Goal: Task Accomplishment & Management: Manage account settings

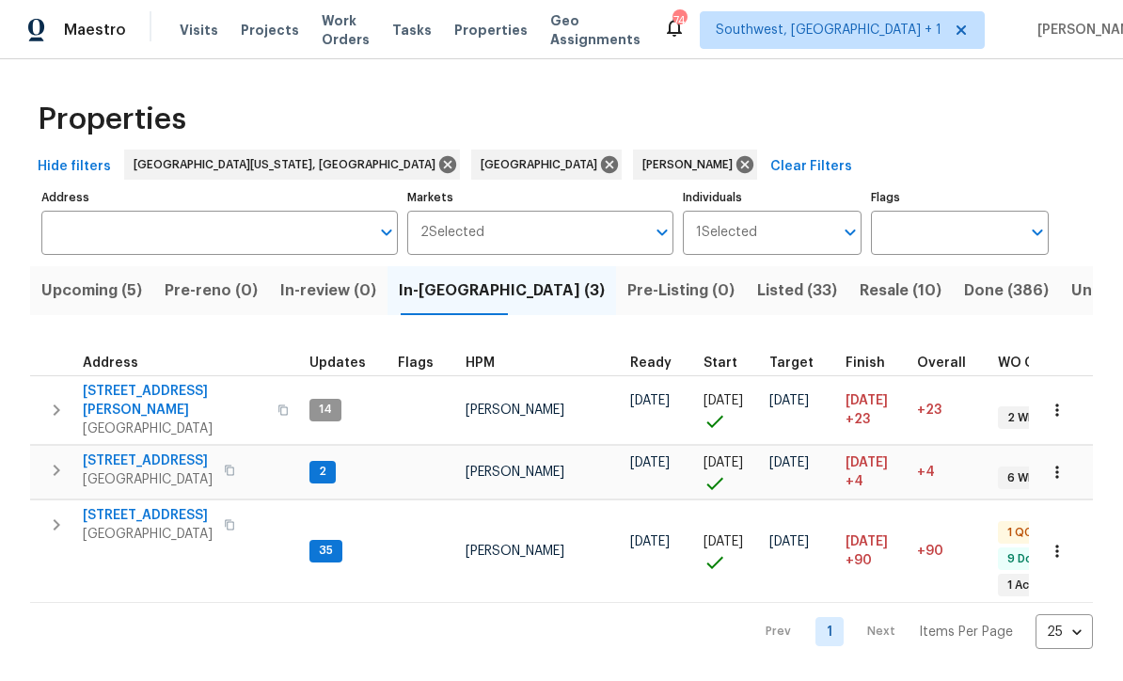
scroll to position [15, 0]
click at [103, 452] on span "[STREET_ADDRESS]" at bounding box center [148, 461] width 130 height 19
click at [146, 506] on span "[STREET_ADDRESS]" at bounding box center [148, 515] width 130 height 19
click at [860, 283] on span "Resale (10)" at bounding box center [901, 291] width 82 height 26
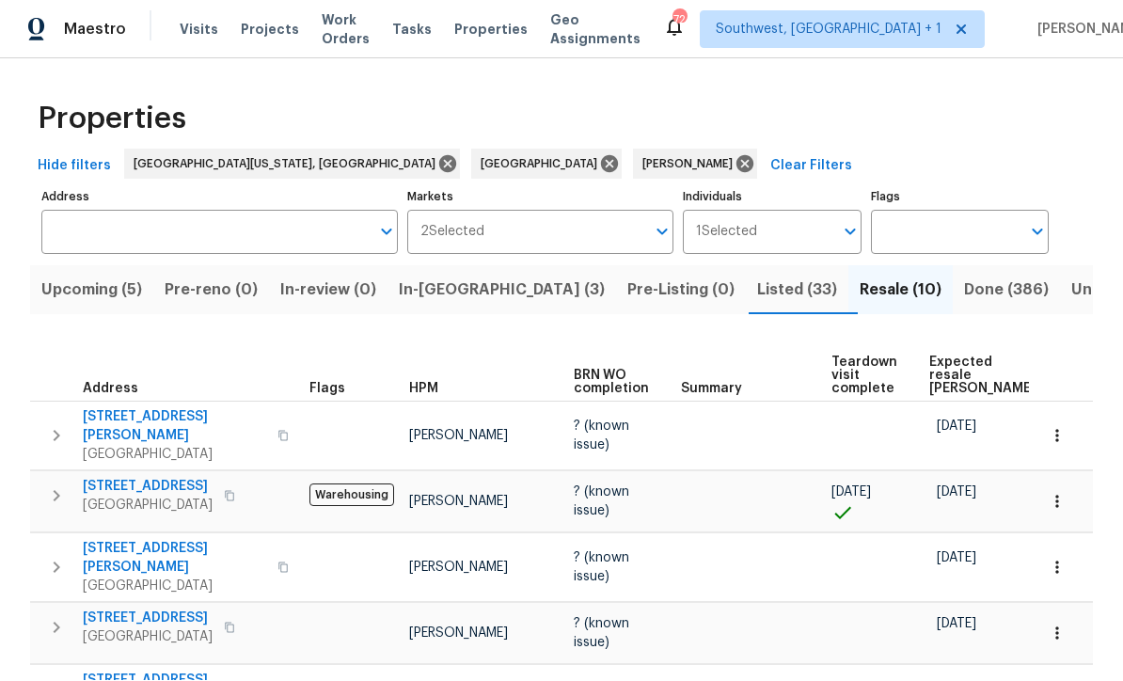
click at [757, 278] on span "Listed (33)" at bounding box center [797, 291] width 80 height 26
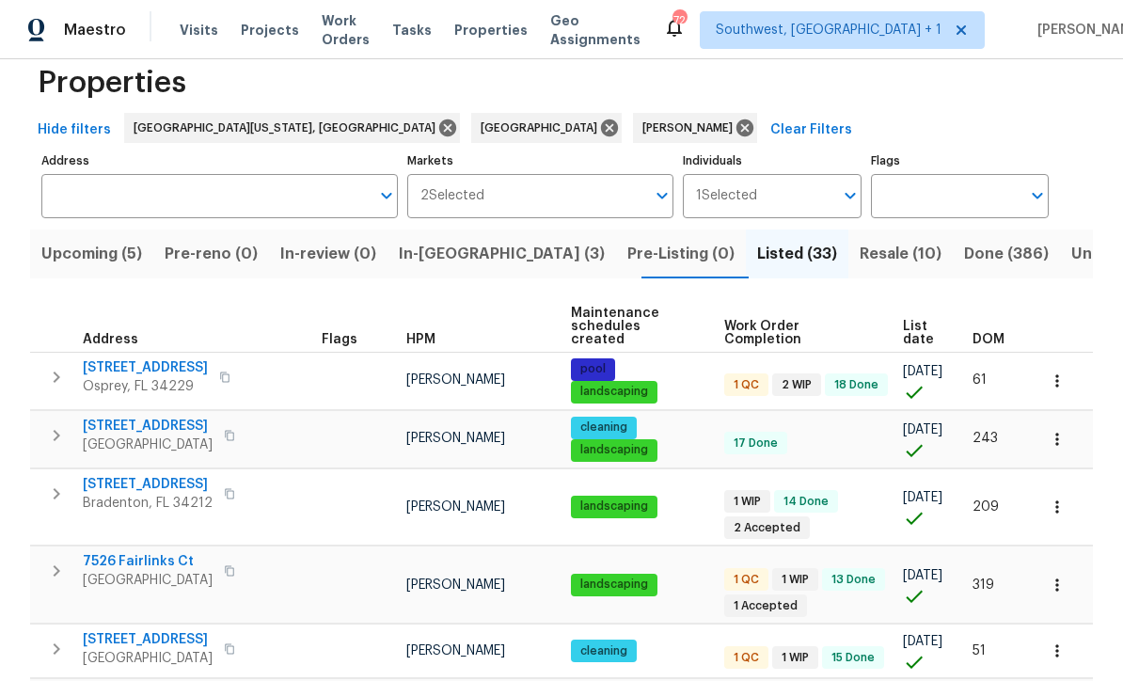
scroll to position [50, 0]
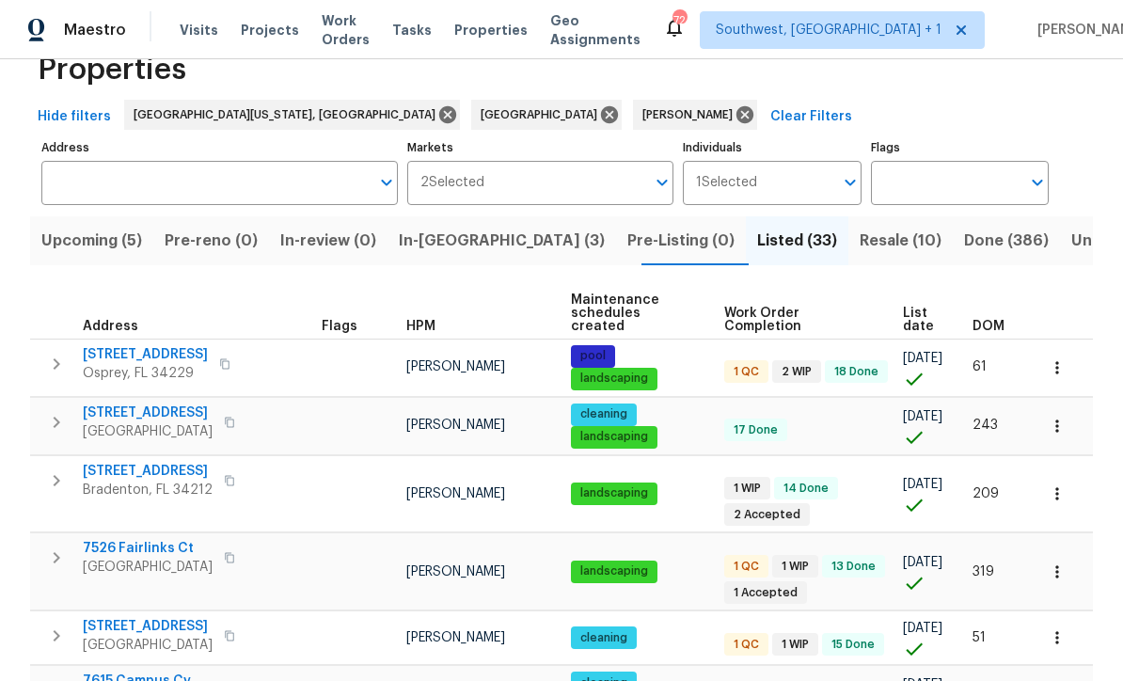
click at [913, 309] on span "List date" at bounding box center [922, 320] width 38 height 26
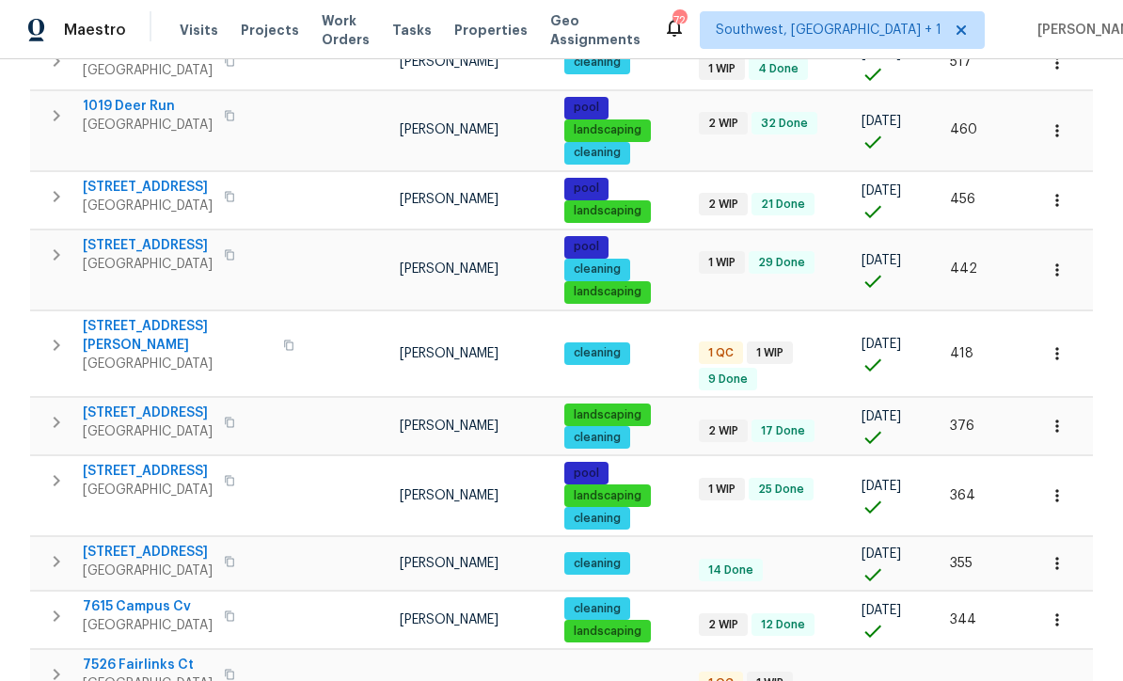
scroll to position [392, 0]
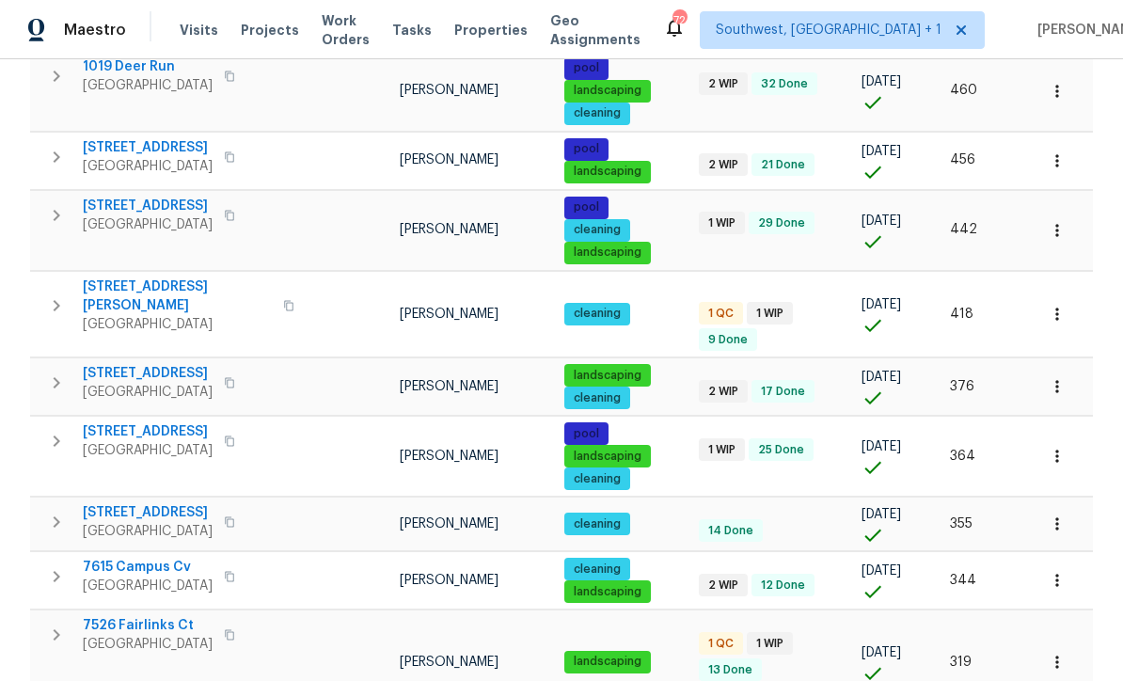
click at [134, 278] on span "1052 Longfellow Cir" at bounding box center [177, 297] width 189 height 38
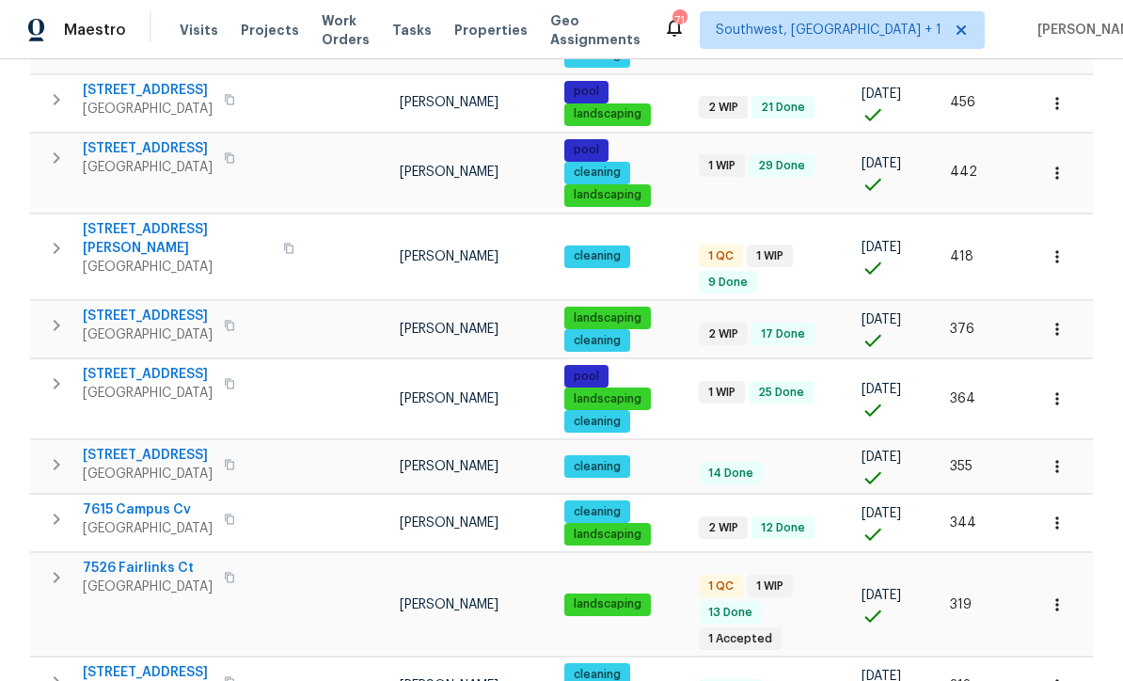
scroll to position [448, 0]
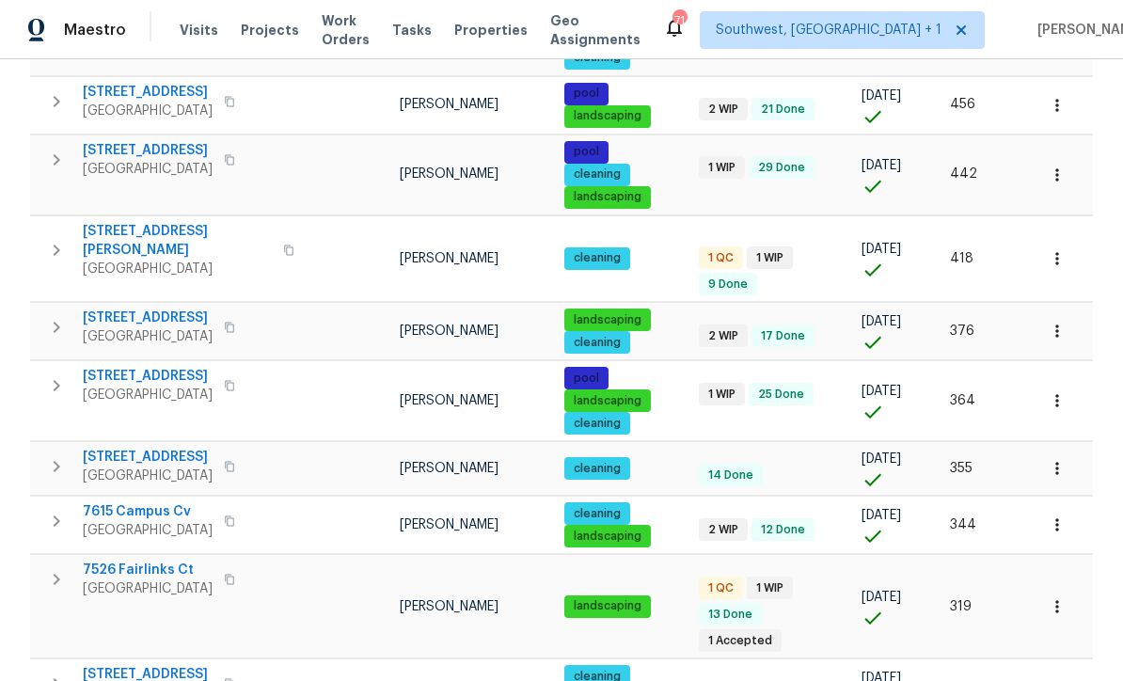
click at [122, 92] on span "9308 San Bernandino Ave" at bounding box center [148, 92] width 130 height 19
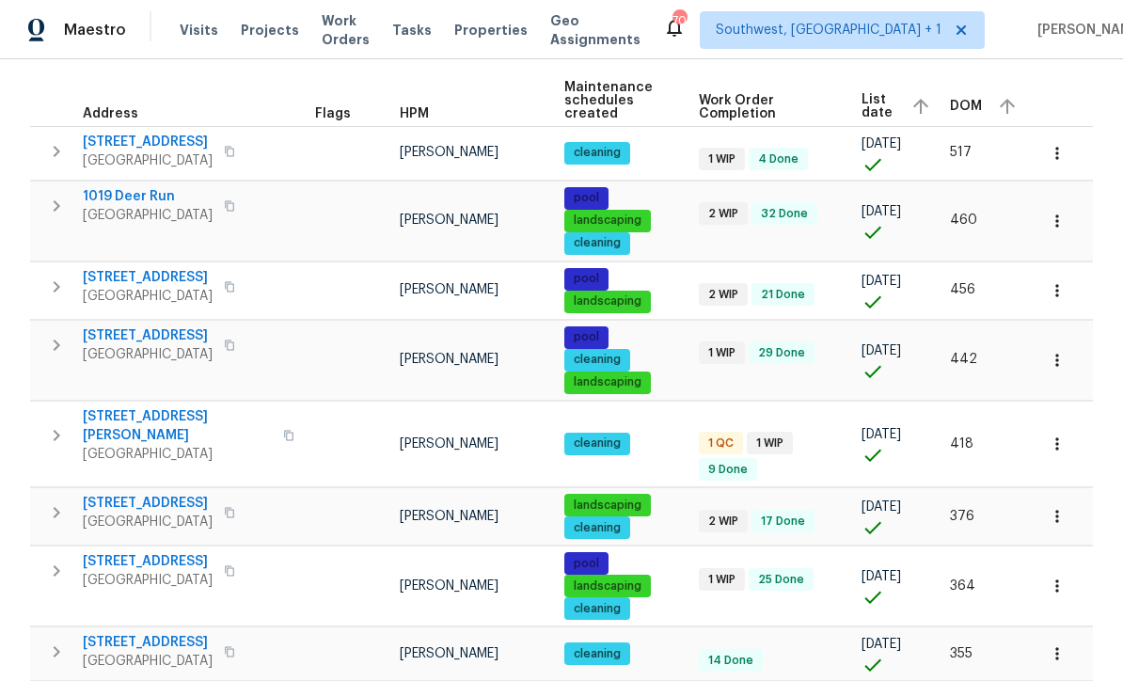
scroll to position [287, 0]
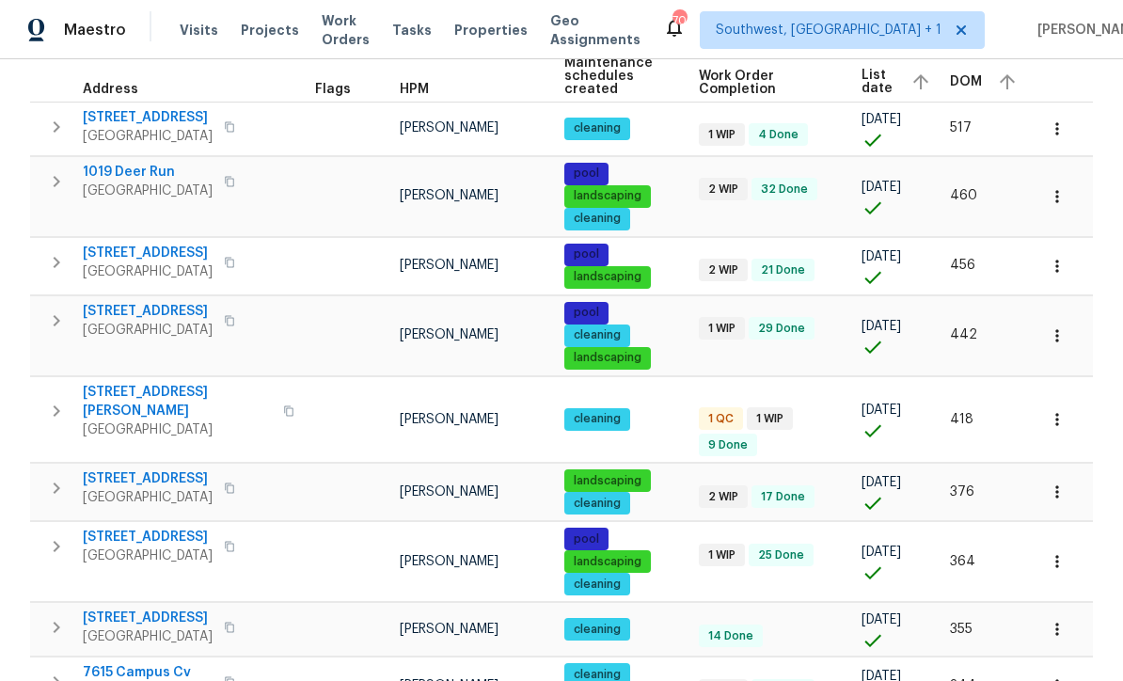
click at [112, 174] on span "1019 Deer Run" at bounding box center [148, 172] width 130 height 19
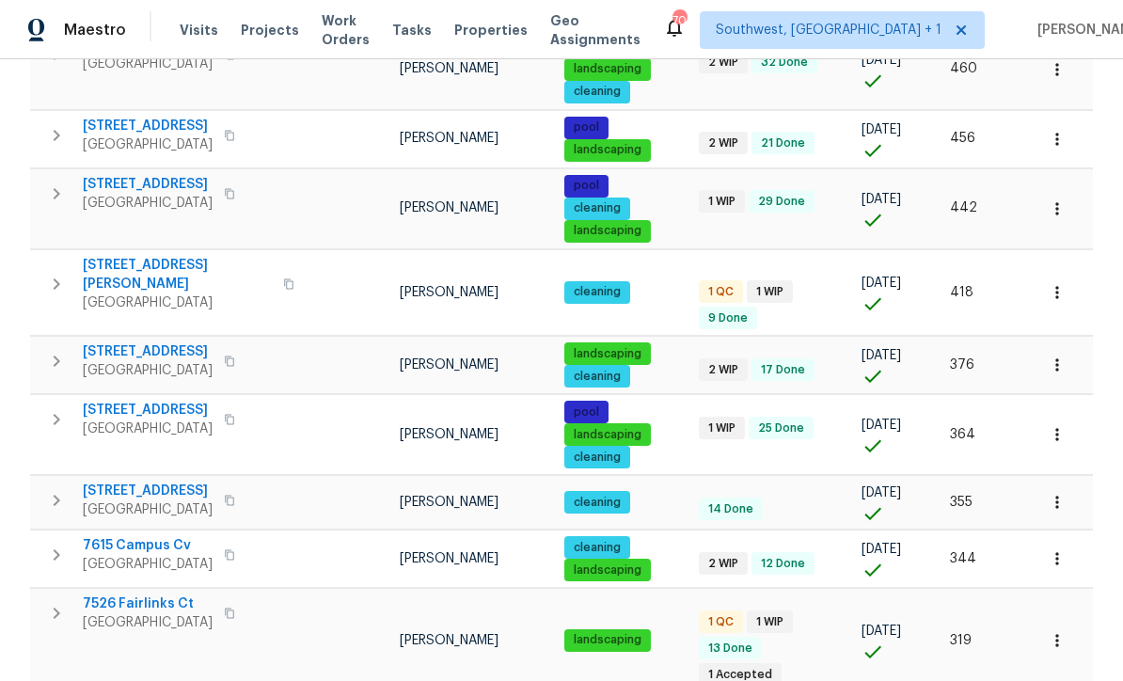
scroll to position [436, 0]
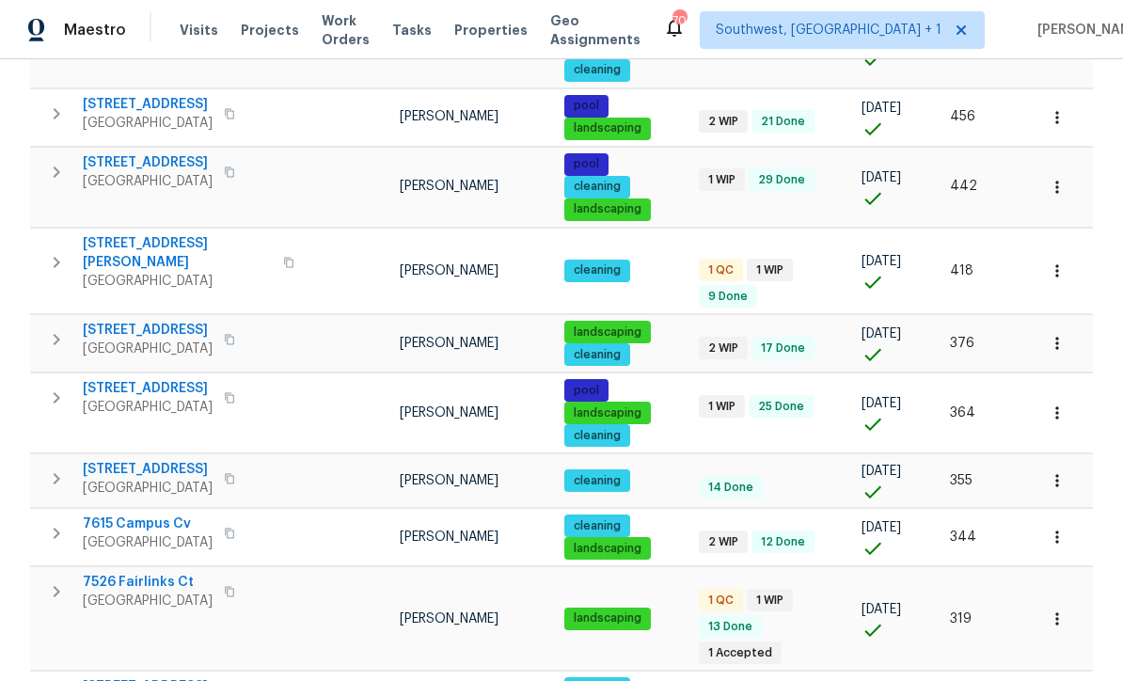
click at [134, 160] on span "7087 Spinnaker Blvd" at bounding box center [148, 162] width 130 height 19
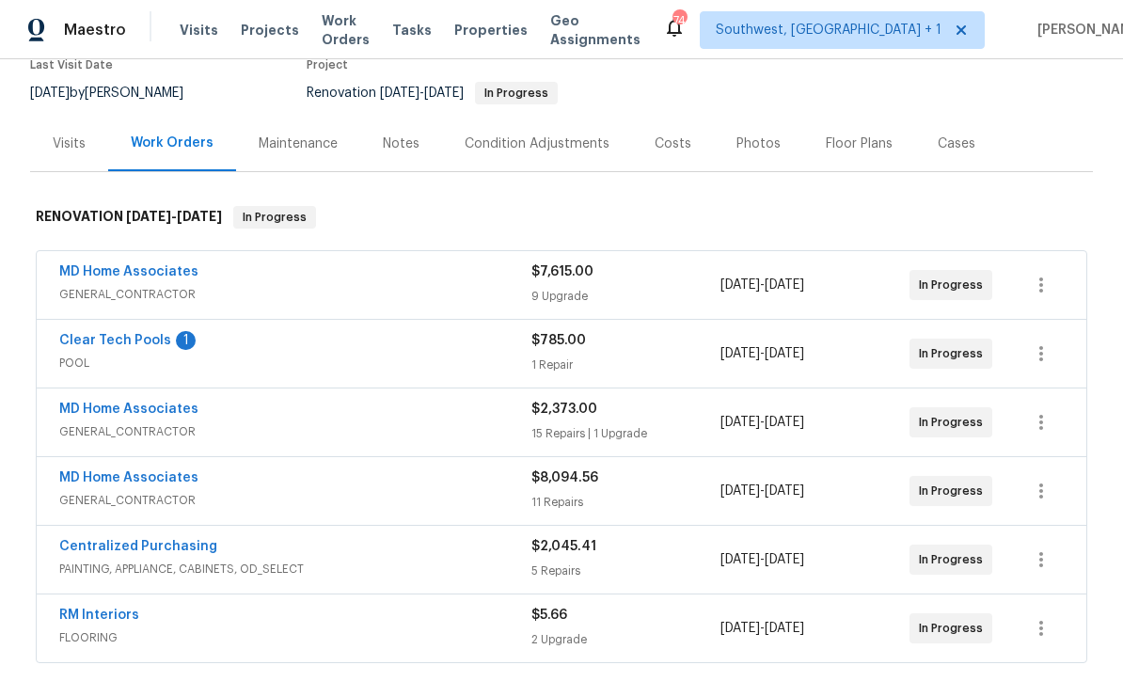
scroll to position [179, 0]
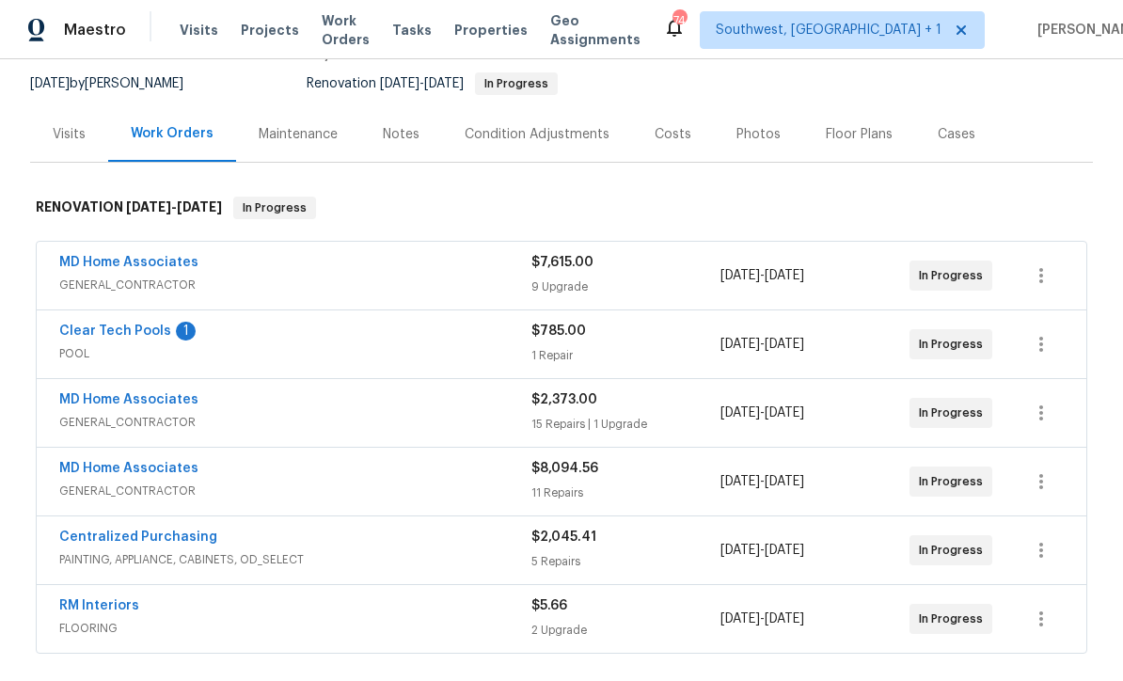
click at [104, 330] on link "Clear Tech Pools" at bounding box center [115, 331] width 112 height 13
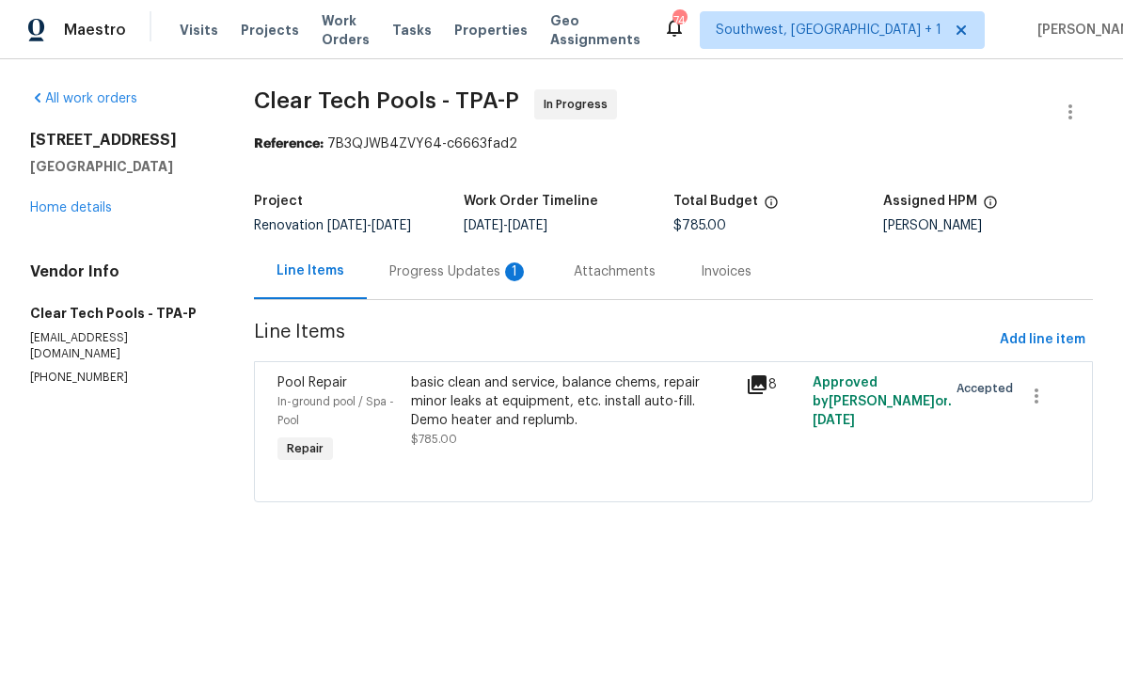
click at [399, 273] on div "Progress Updates 1" at bounding box center [458, 271] width 139 height 19
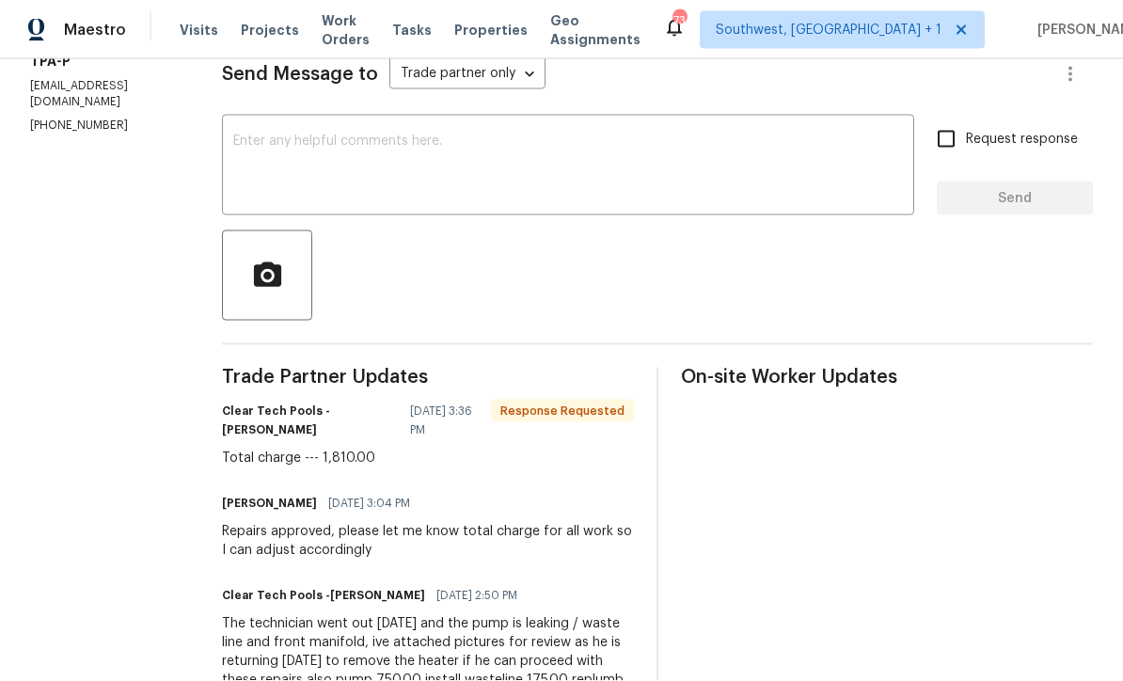
copy div "pump 750.00 install wasteline 175.00 replumb front manifold 200.00"
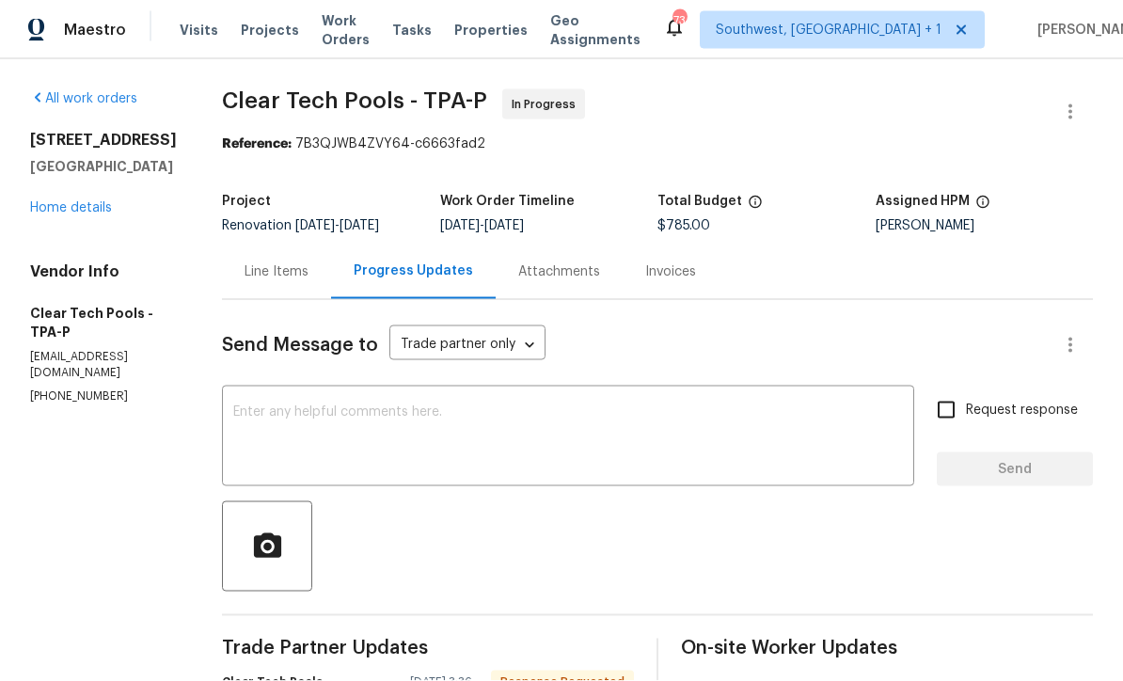
click at [279, 279] on div "Line Items" at bounding box center [277, 271] width 64 height 19
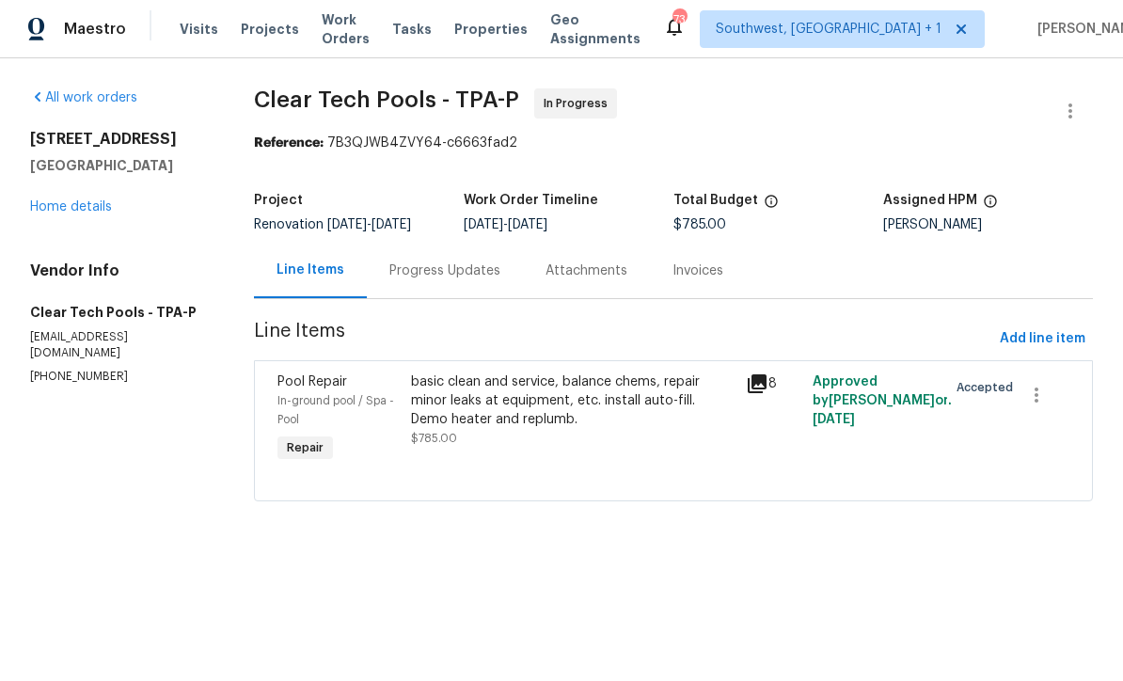
click at [628, 462] on div "basic clean and service, balance chems, repair minor leaks at equipment, etc. i…" at bounding box center [572, 420] width 335 height 105
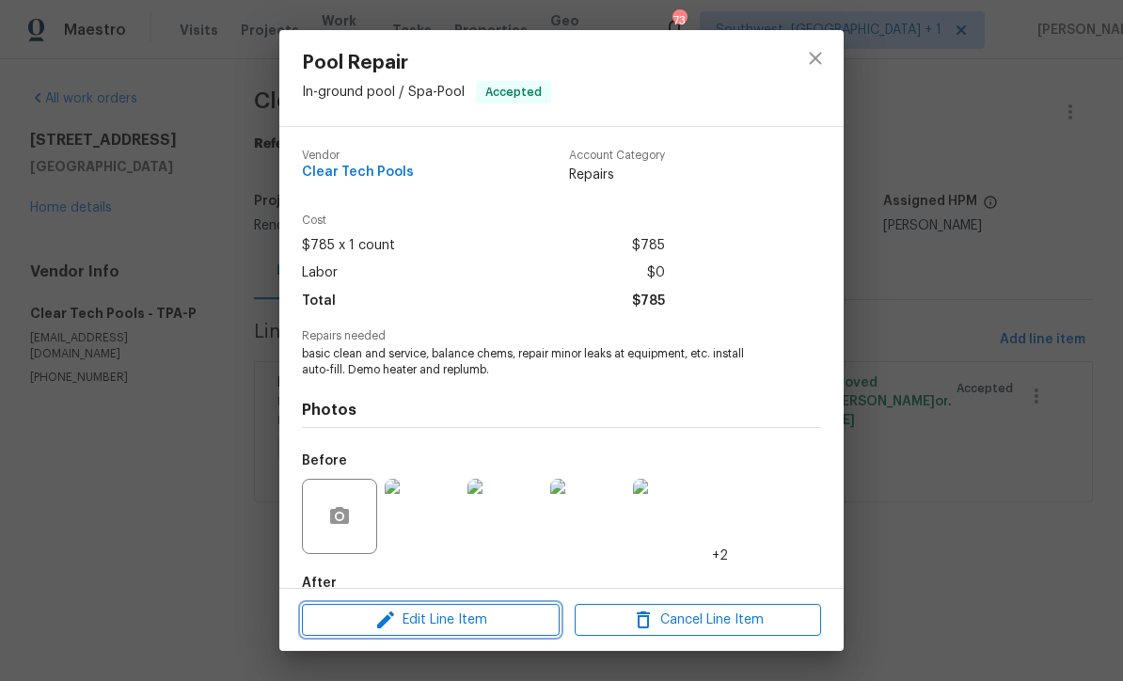
click at [498, 625] on span "Edit Line Item" at bounding box center [431, 621] width 246 height 24
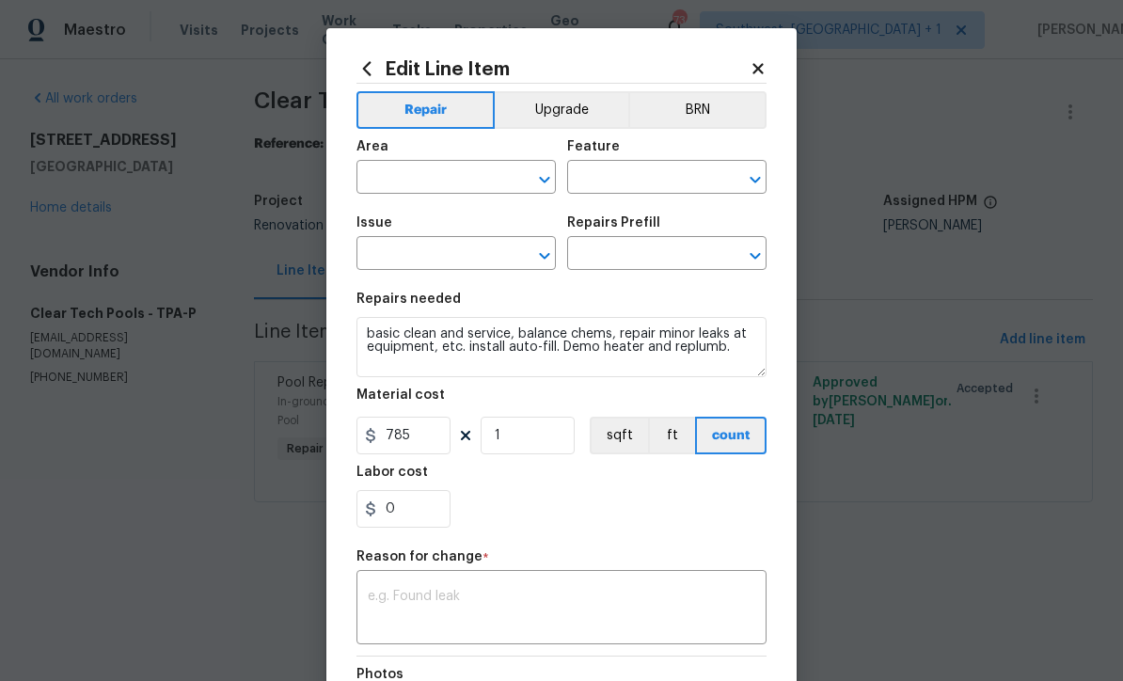
type input "In-ground pool / Spa"
type input "Pool"
type input "Pool Repair"
type input "Basic Clean and Service $250.00"
click at [441, 446] on input "785" at bounding box center [404, 436] width 94 height 38
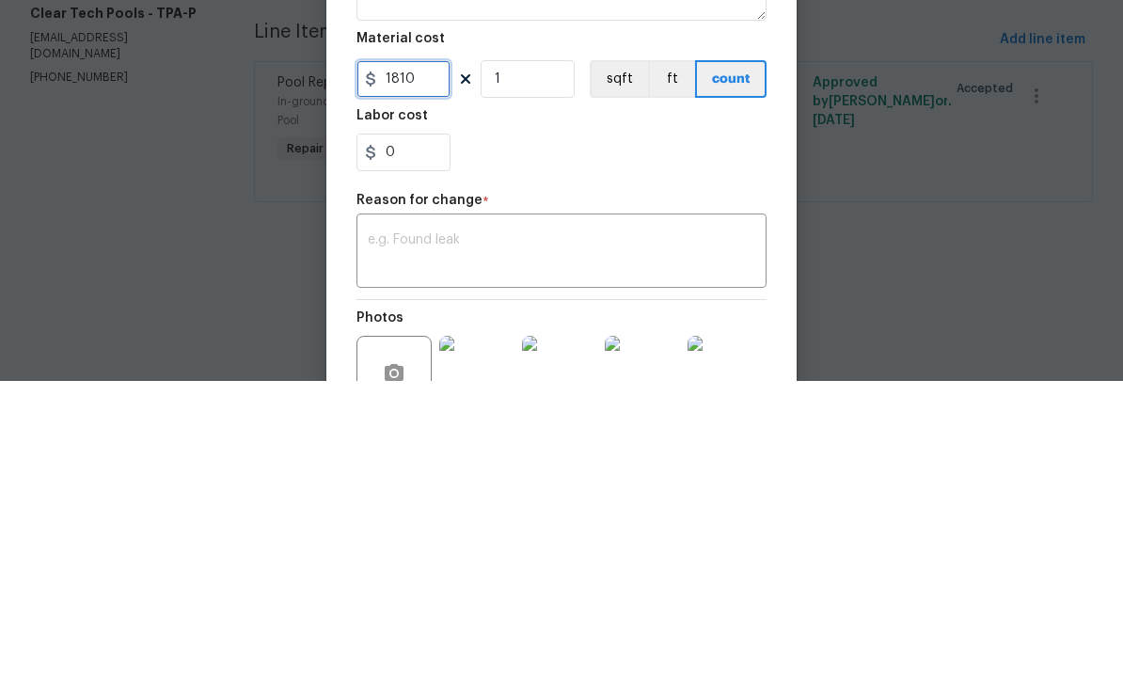
scroll to position [58, 0]
type input "1810"
click at [568, 532] on textarea at bounding box center [562, 552] width 388 height 40
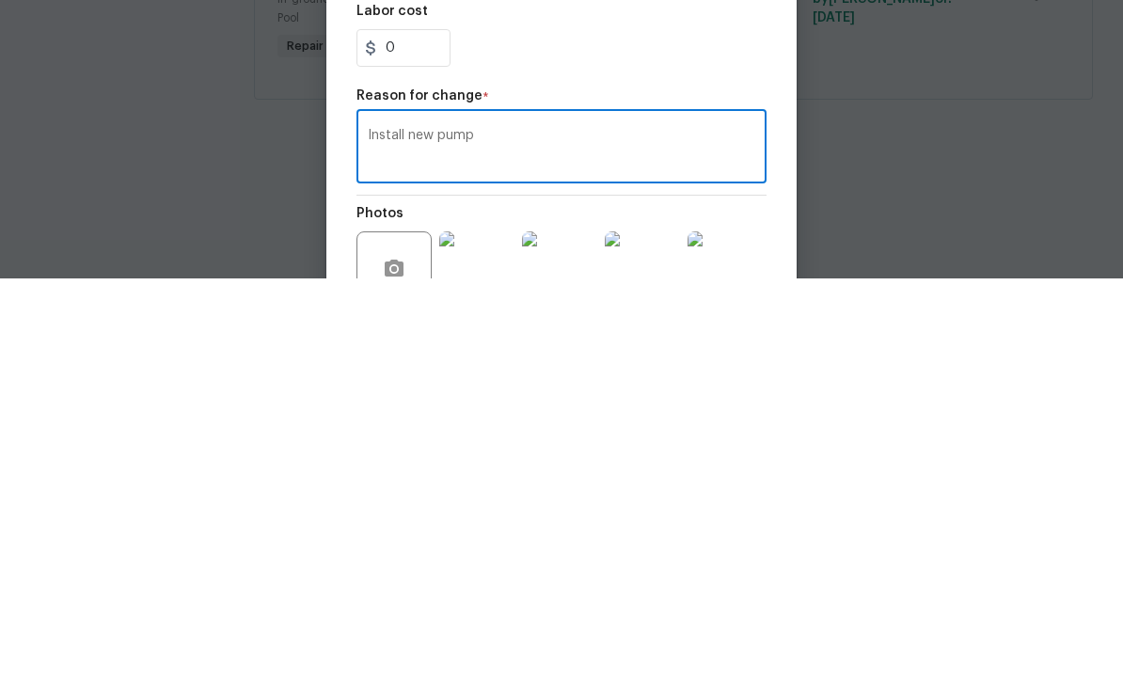
click at [519, 532] on textarea "Install new pump" at bounding box center [562, 552] width 388 height 40
paste textarea "pump 750.00 install wasteline 175.00 replumb front manifold 200.00"
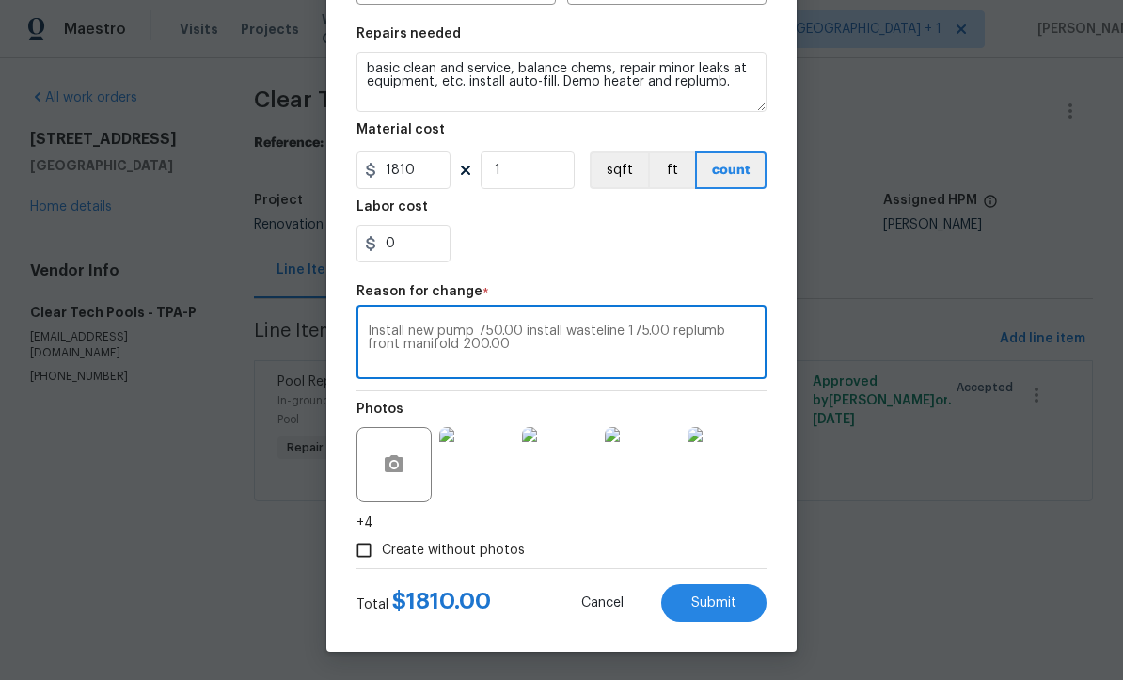
scroll to position [268, 0]
type textarea "Install new pump 750.00 install wasteline 175.00 replumb front manifold 200.00"
click at [730, 612] on button "Submit" at bounding box center [713, 604] width 105 height 38
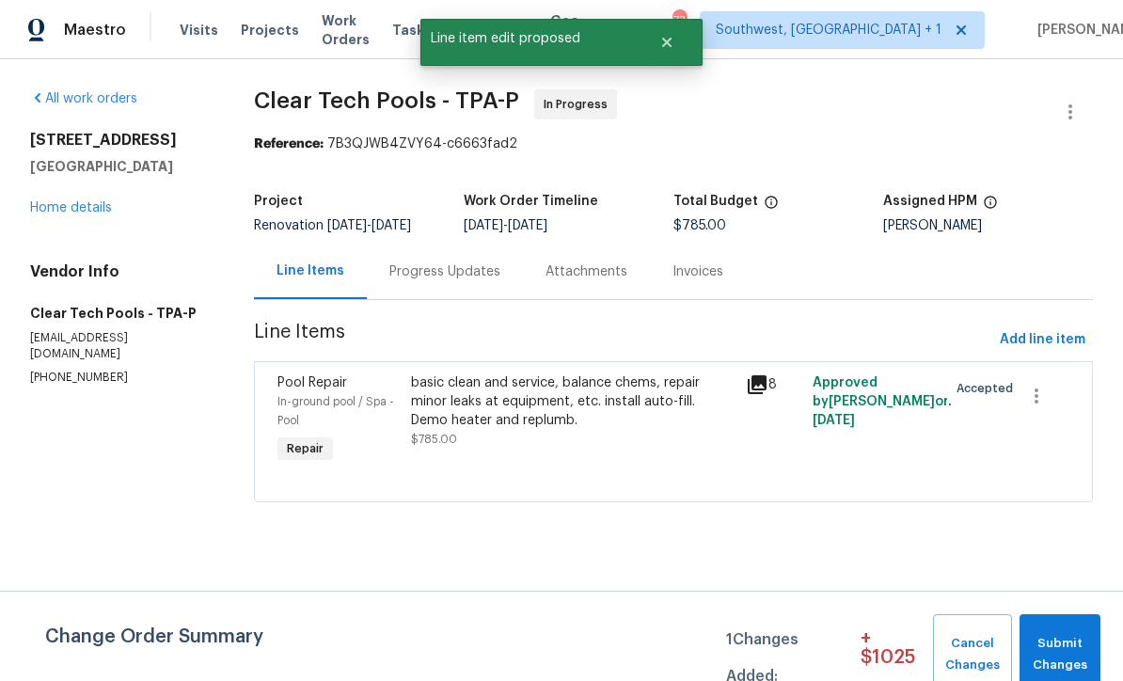
scroll to position [0, 0]
click at [1066, 645] on span "Submit Changes" at bounding box center [1060, 654] width 62 height 43
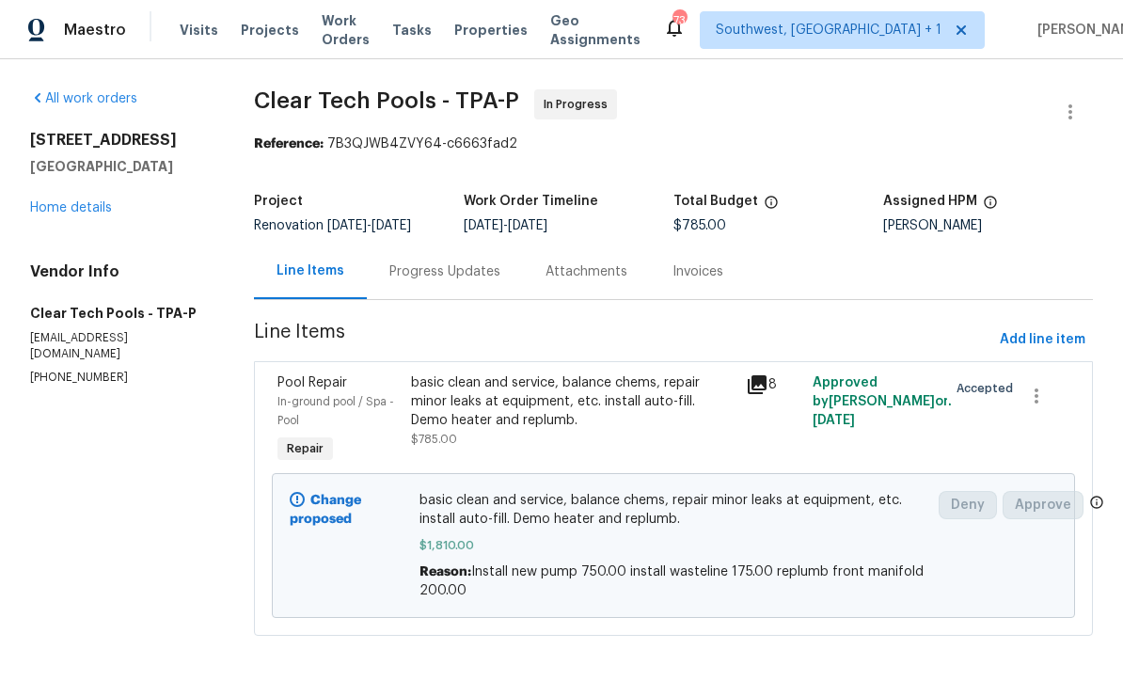
click at [642, 437] on div "basic clean and service, balance chems, repair minor leaks at equipment, etc. i…" at bounding box center [573, 410] width 324 height 75
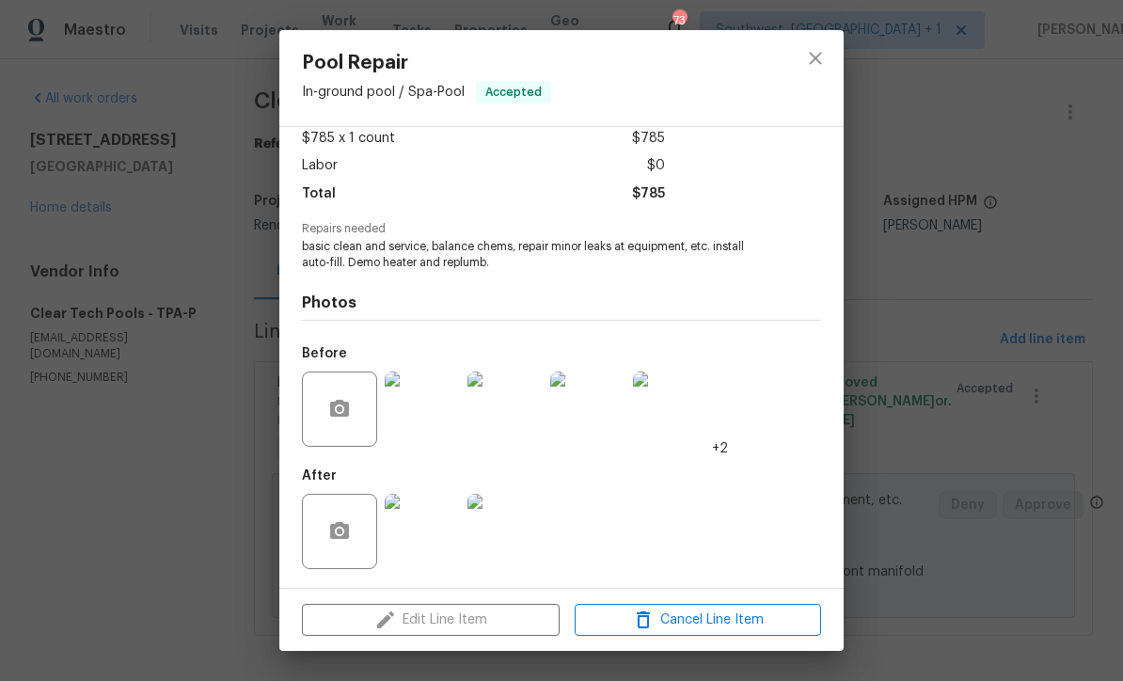
scroll to position [111, 0]
click at [424, 528] on img at bounding box center [422, 531] width 75 height 75
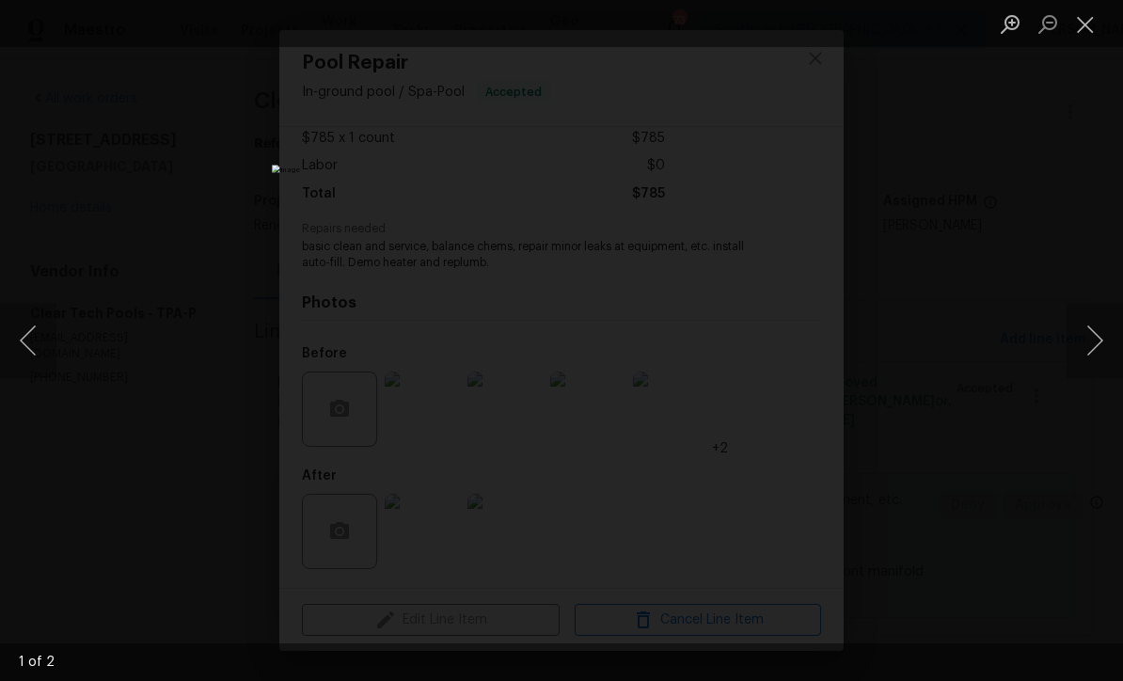
click at [1090, 354] on button "Next image" at bounding box center [1095, 340] width 56 height 75
click at [1089, 342] on button "Next image" at bounding box center [1095, 340] width 56 height 75
click at [1089, 23] on button "Close lightbox" at bounding box center [1086, 24] width 38 height 33
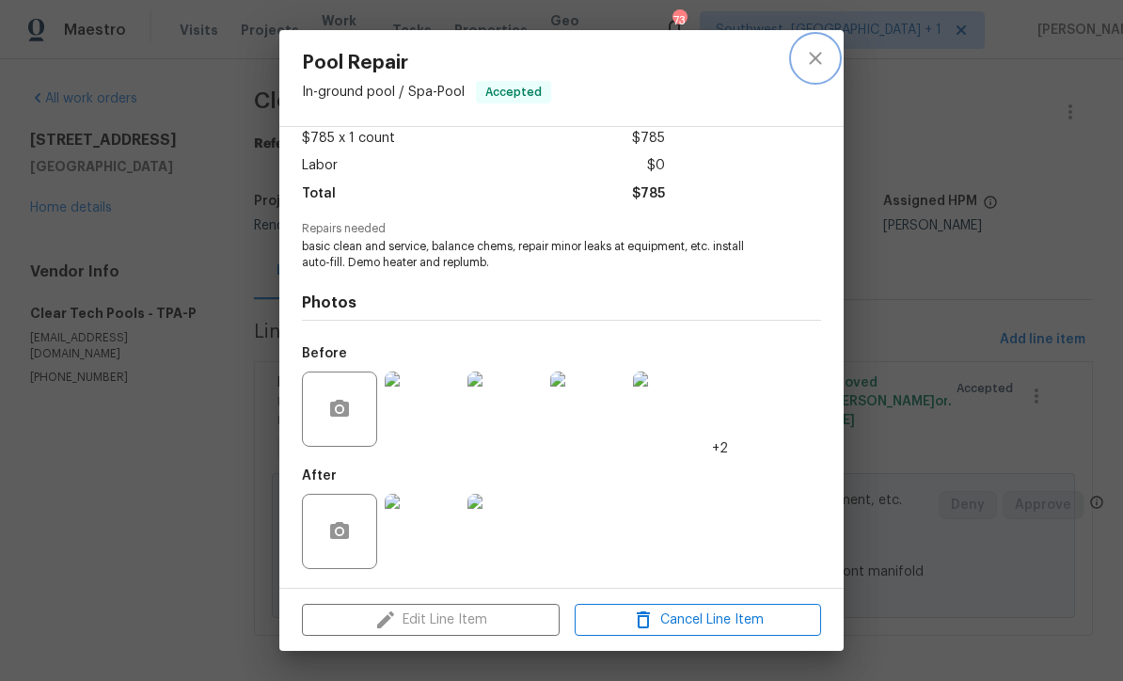
click at [818, 56] on icon "close" at bounding box center [815, 58] width 12 height 12
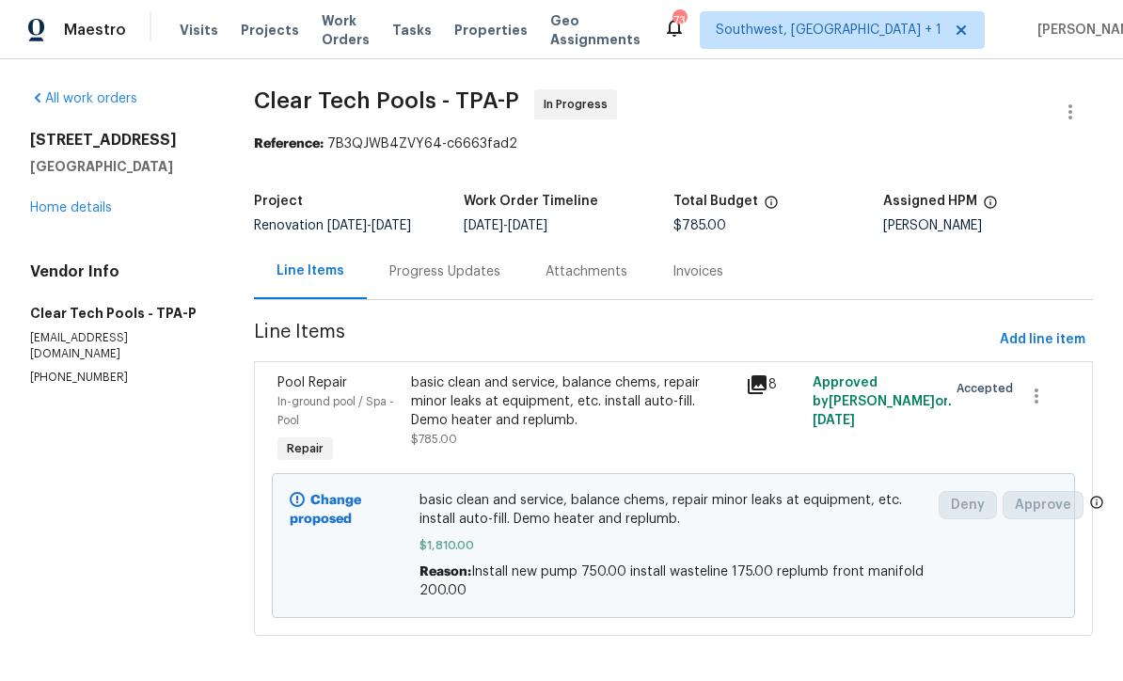
click at [71, 212] on link "Home details" at bounding box center [71, 207] width 82 height 13
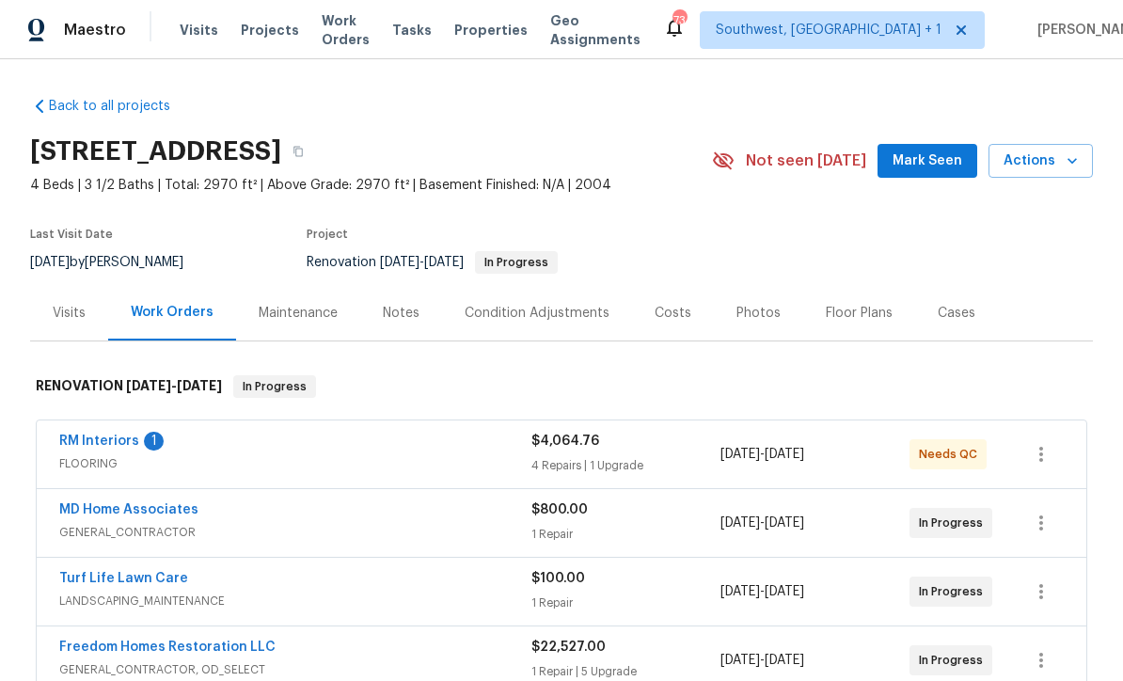
click at [97, 446] on link "RM Interiors" at bounding box center [99, 441] width 80 height 13
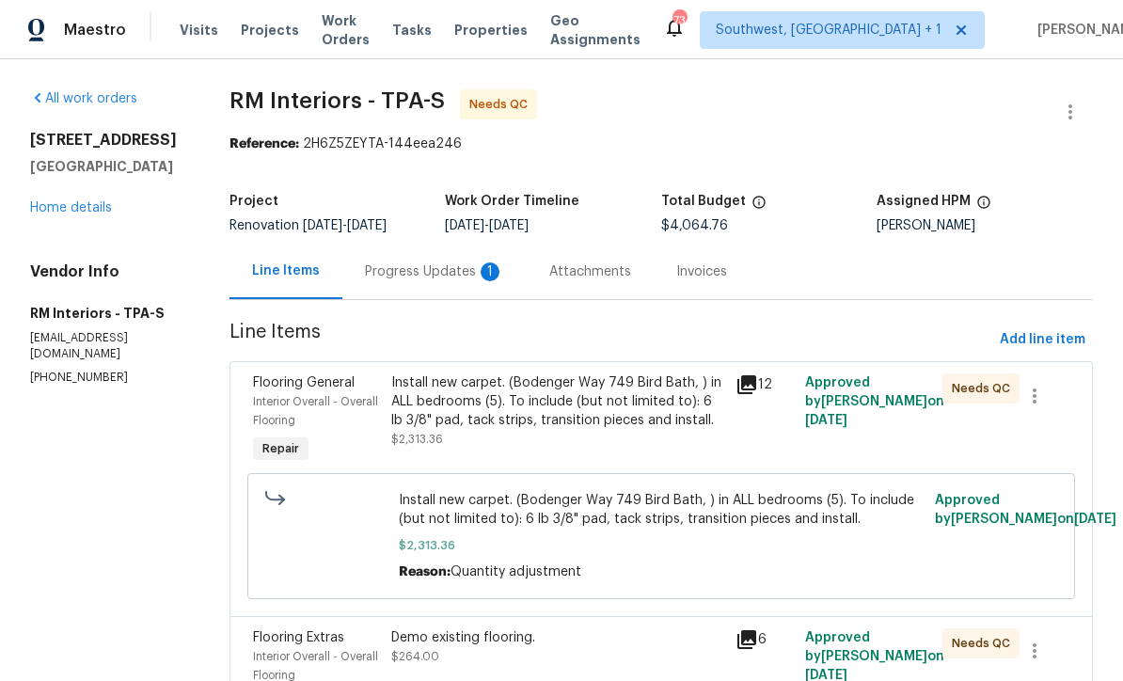
click at [452, 280] on div "Progress Updates 1" at bounding box center [434, 271] width 139 height 19
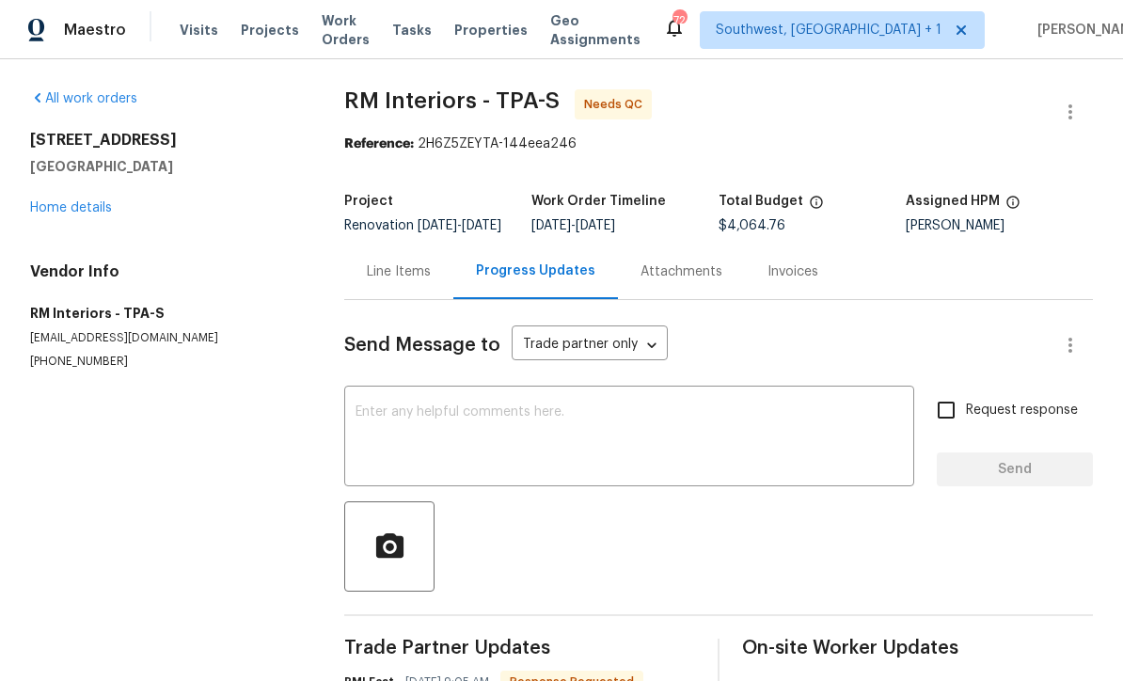
click at [71, 212] on link "Home details" at bounding box center [71, 207] width 82 height 13
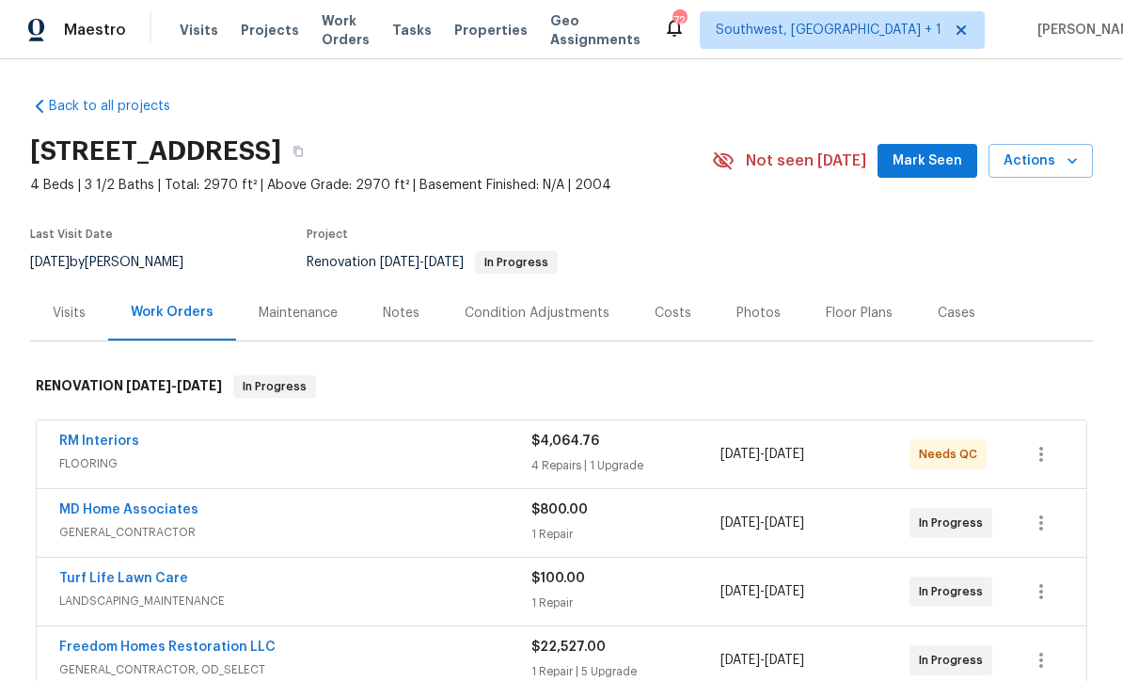
click at [645, 474] on div "4 Repairs | 1 Upgrade" at bounding box center [626, 465] width 189 height 19
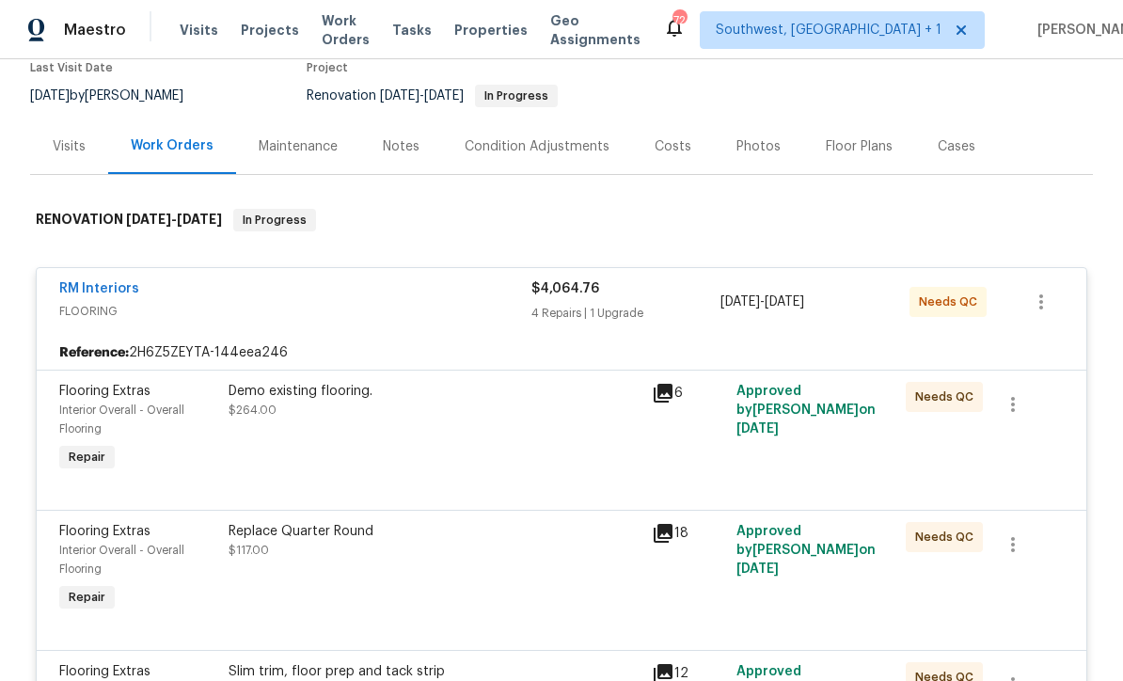
scroll to position [168, 0]
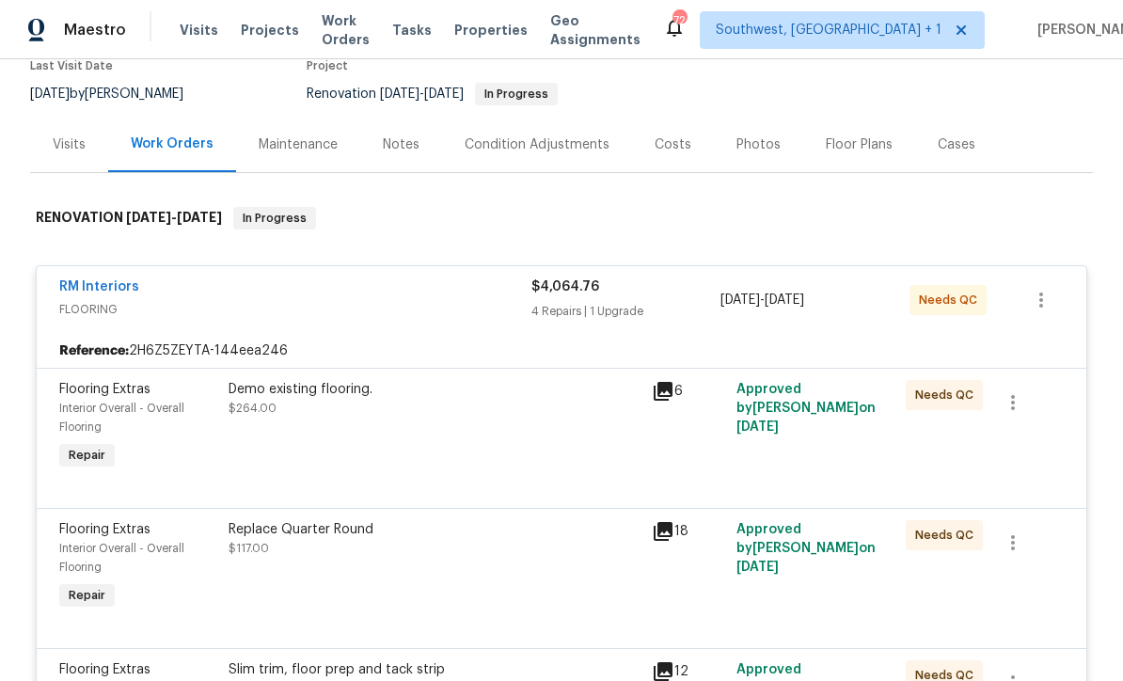
click at [595, 437] on div "Demo existing flooring. $264.00" at bounding box center [434, 426] width 423 height 105
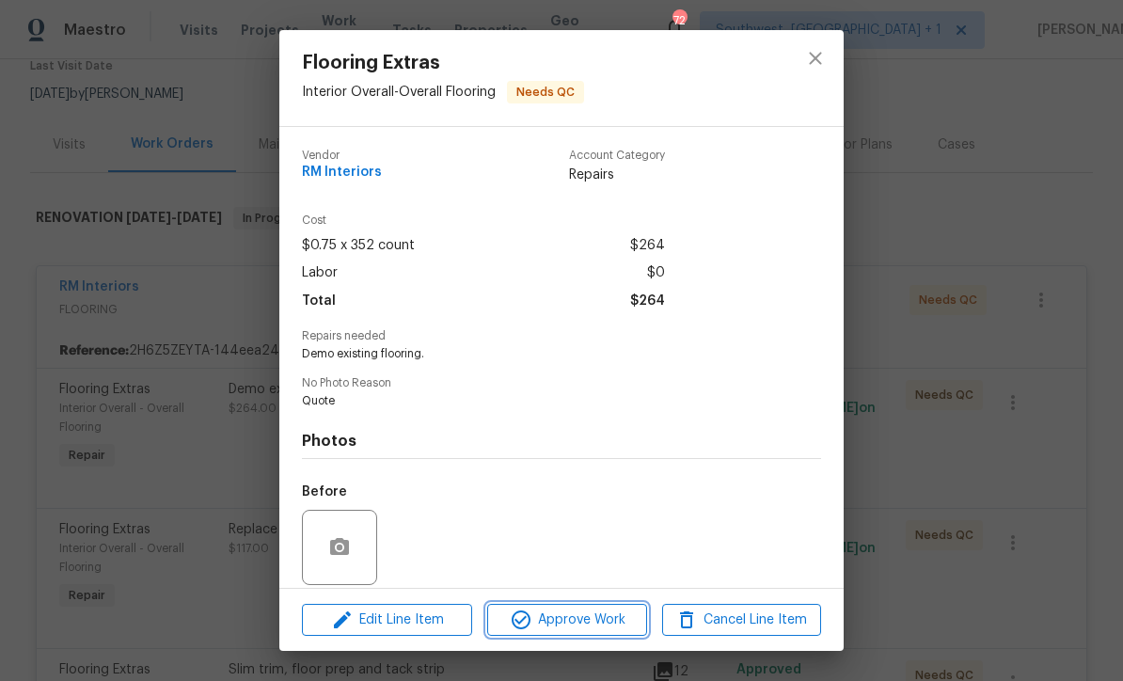
click at [604, 635] on button "Approve Work" at bounding box center [566, 620] width 159 height 33
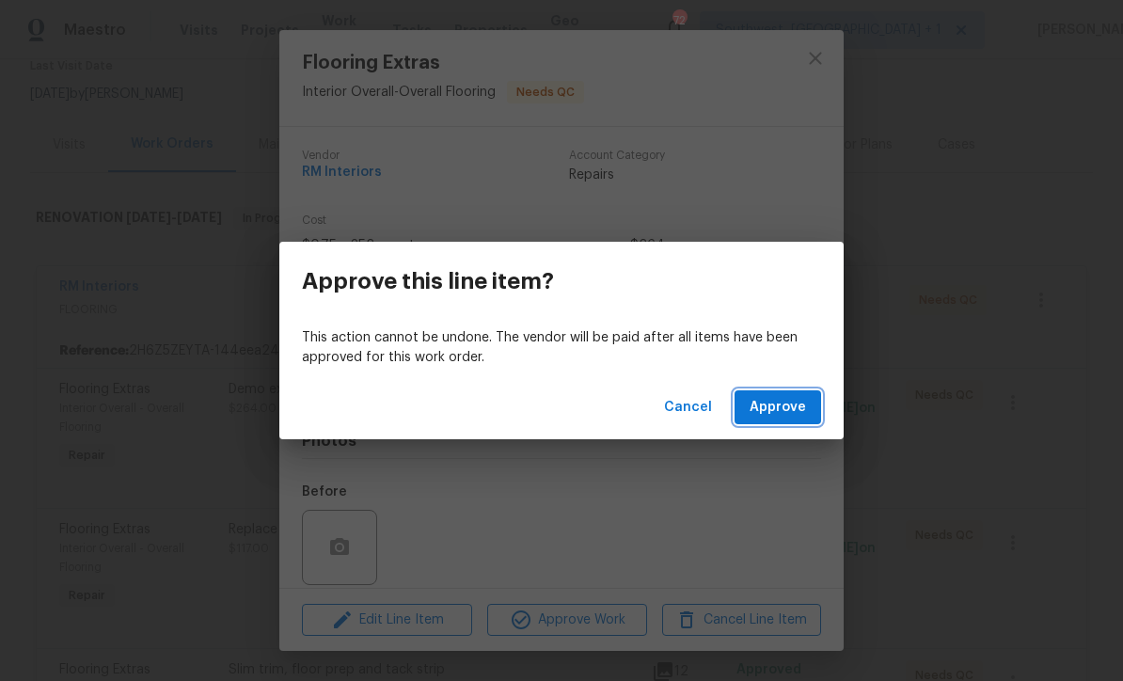
click at [768, 412] on span "Approve" at bounding box center [778, 408] width 56 height 24
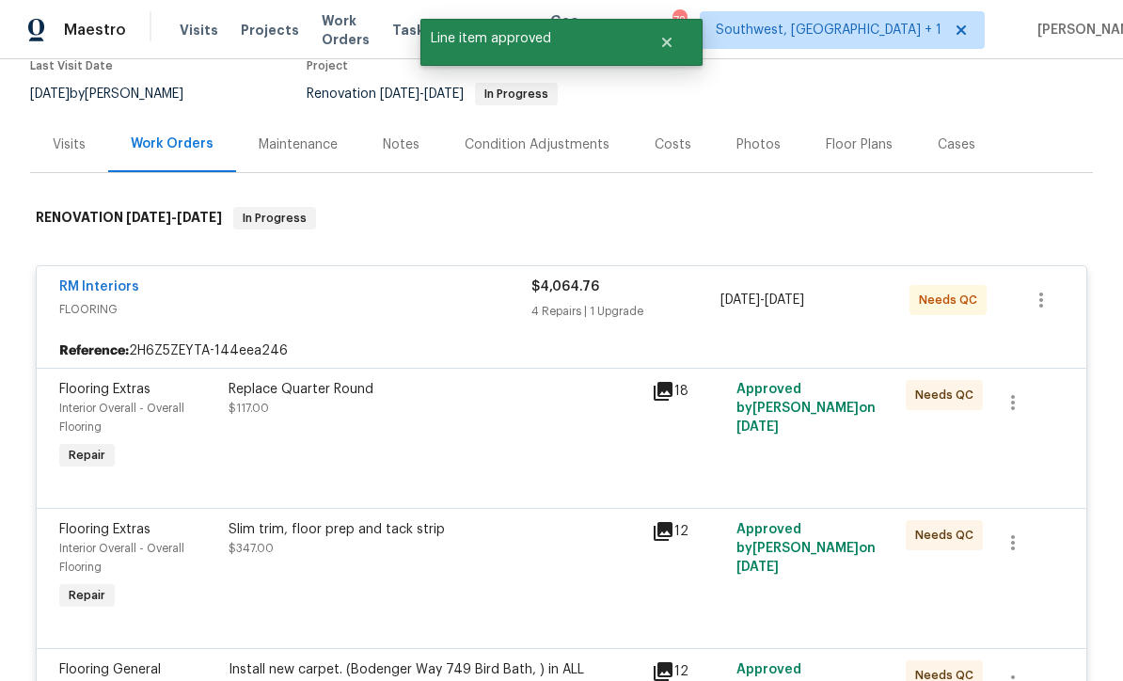
click at [559, 418] on div "Replace Quarter Round $117.00" at bounding box center [435, 399] width 412 height 38
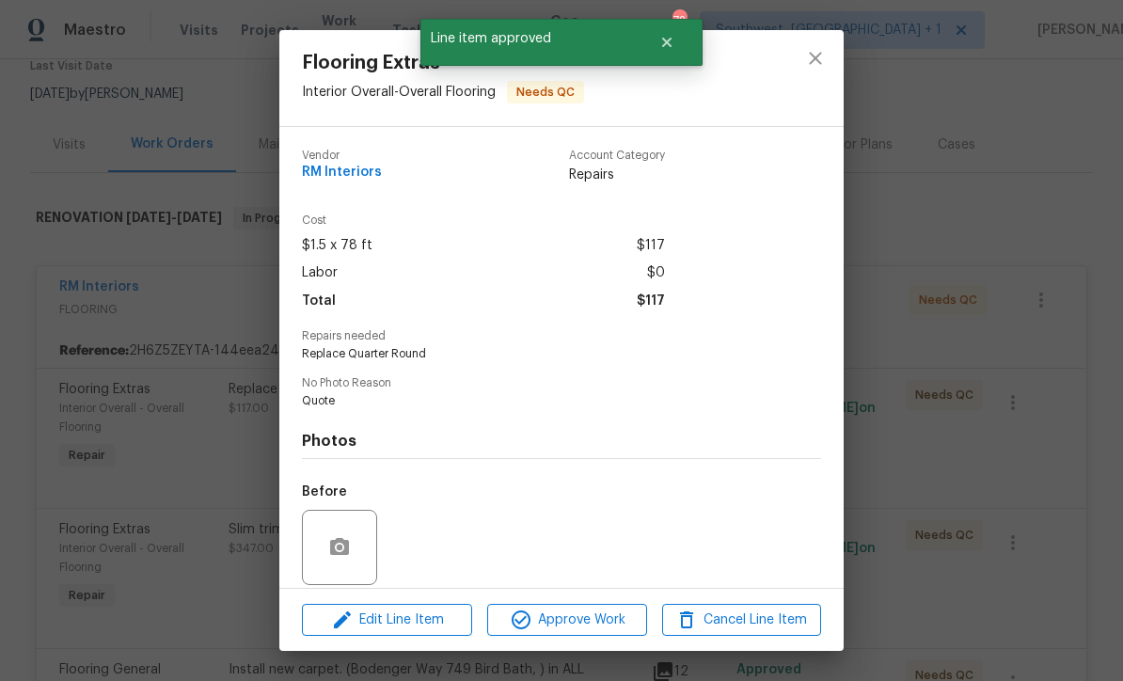
click at [611, 622] on span "Approve Work" at bounding box center [567, 621] width 148 height 24
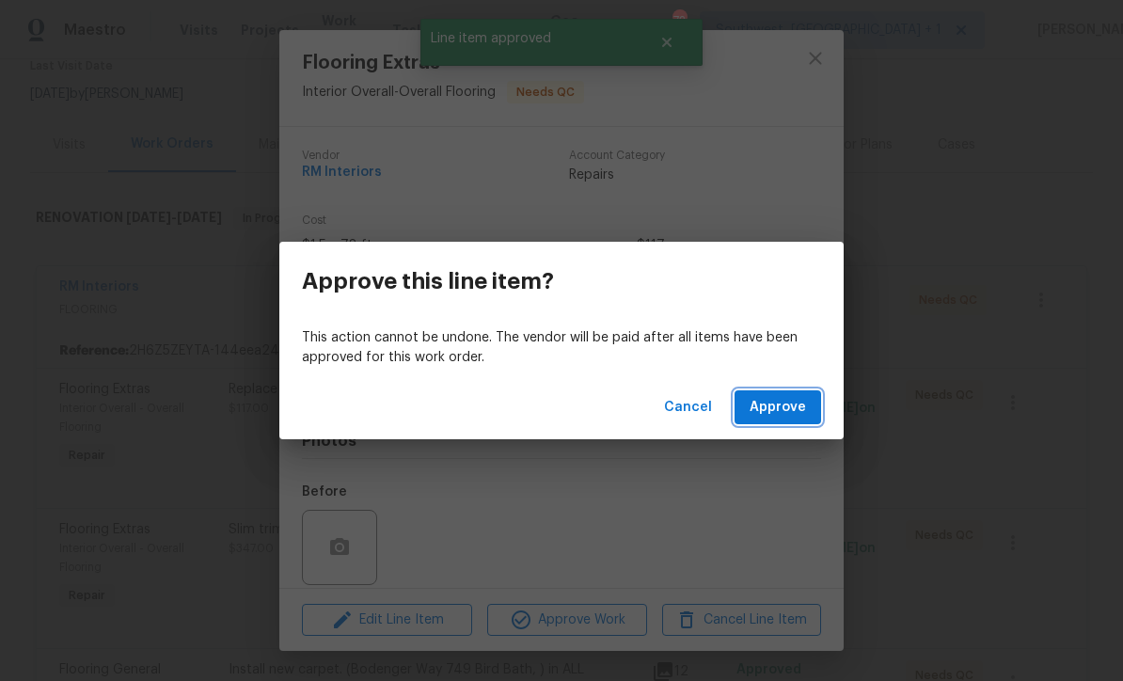
click at [786, 420] on button "Approve" at bounding box center [778, 407] width 87 height 35
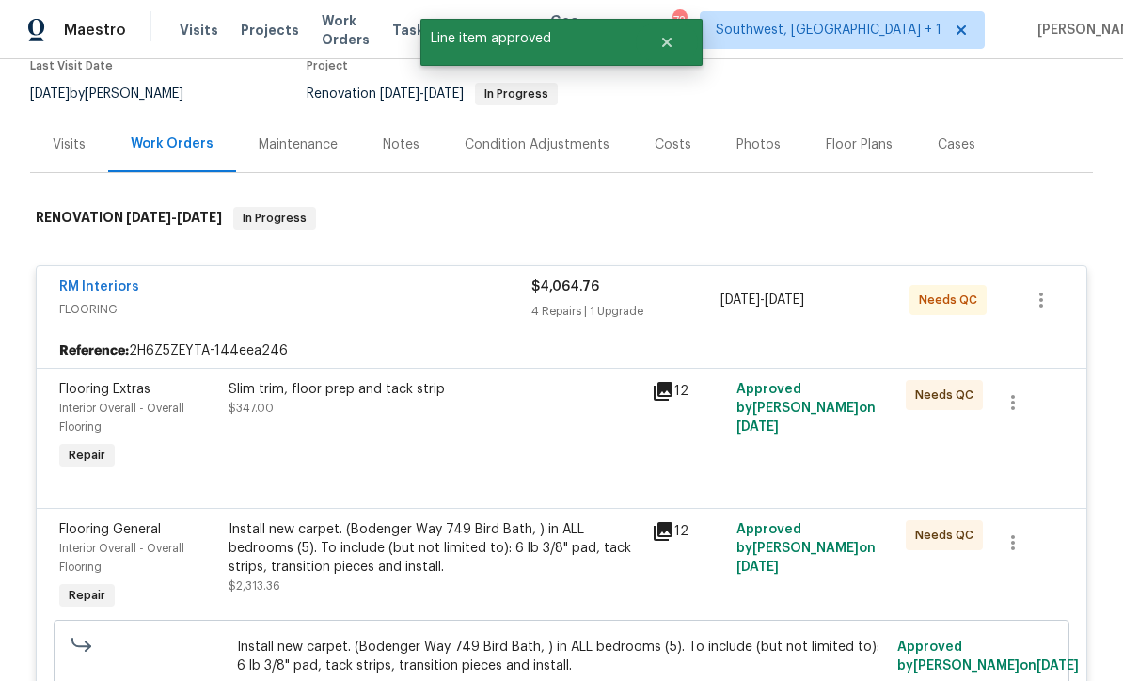
click at [565, 431] on div "Slim trim, floor prep and tack strip $347.00" at bounding box center [434, 426] width 423 height 105
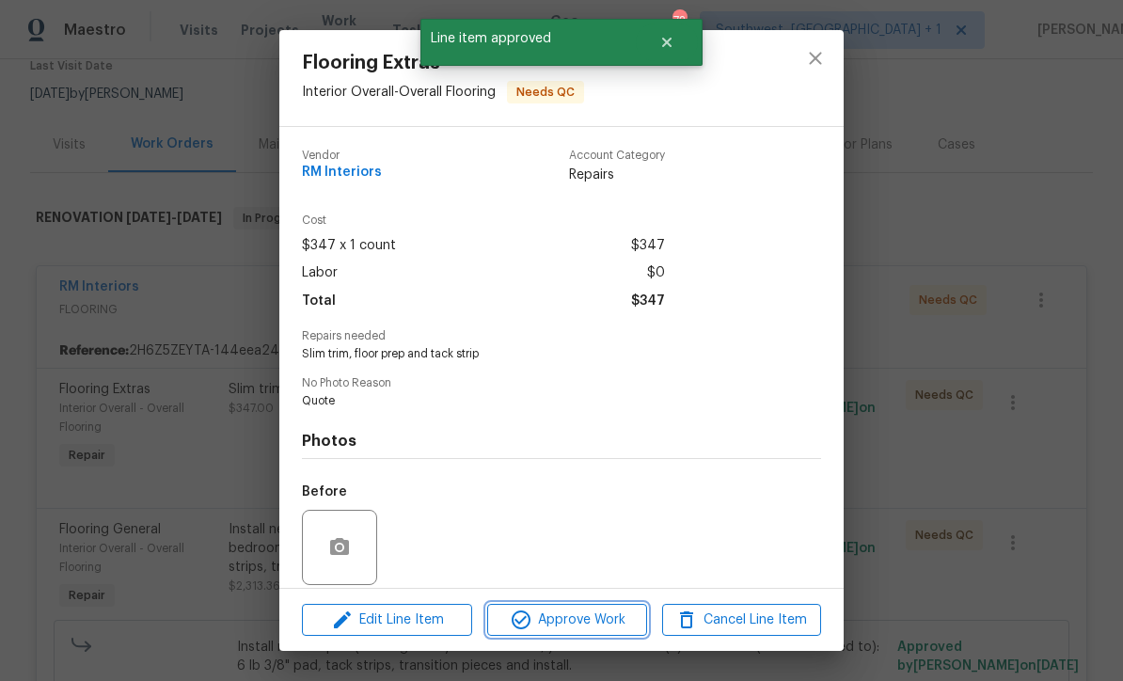
click at [618, 624] on span "Approve Work" at bounding box center [567, 621] width 148 height 24
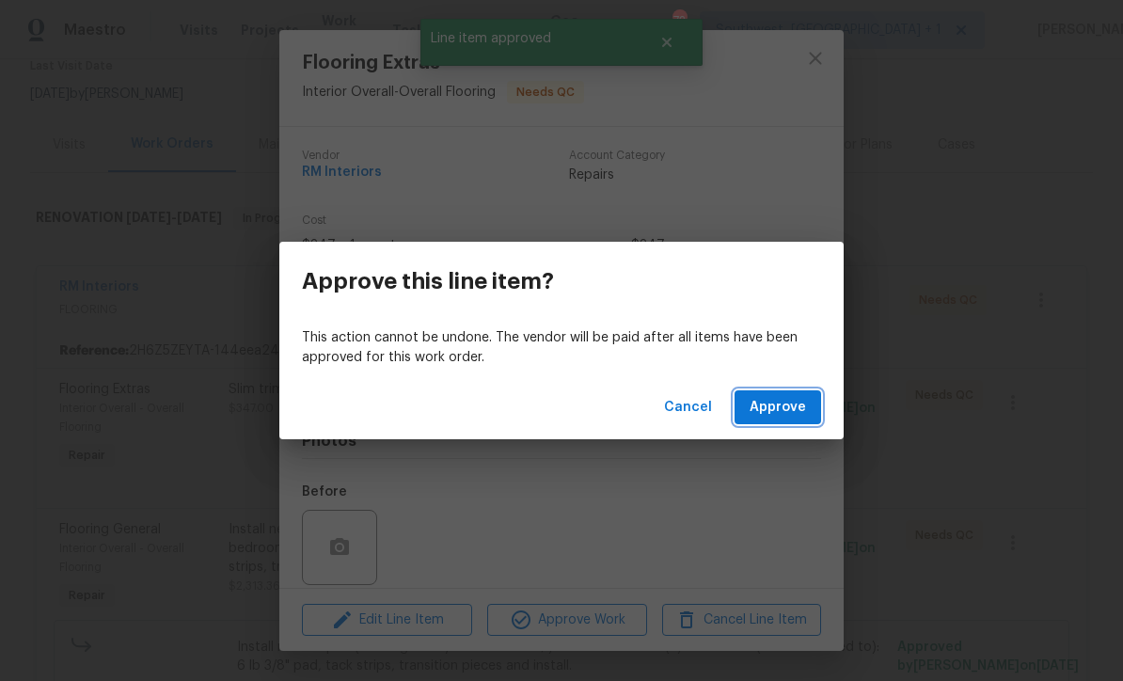
click at [787, 401] on span "Approve" at bounding box center [778, 408] width 56 height 24
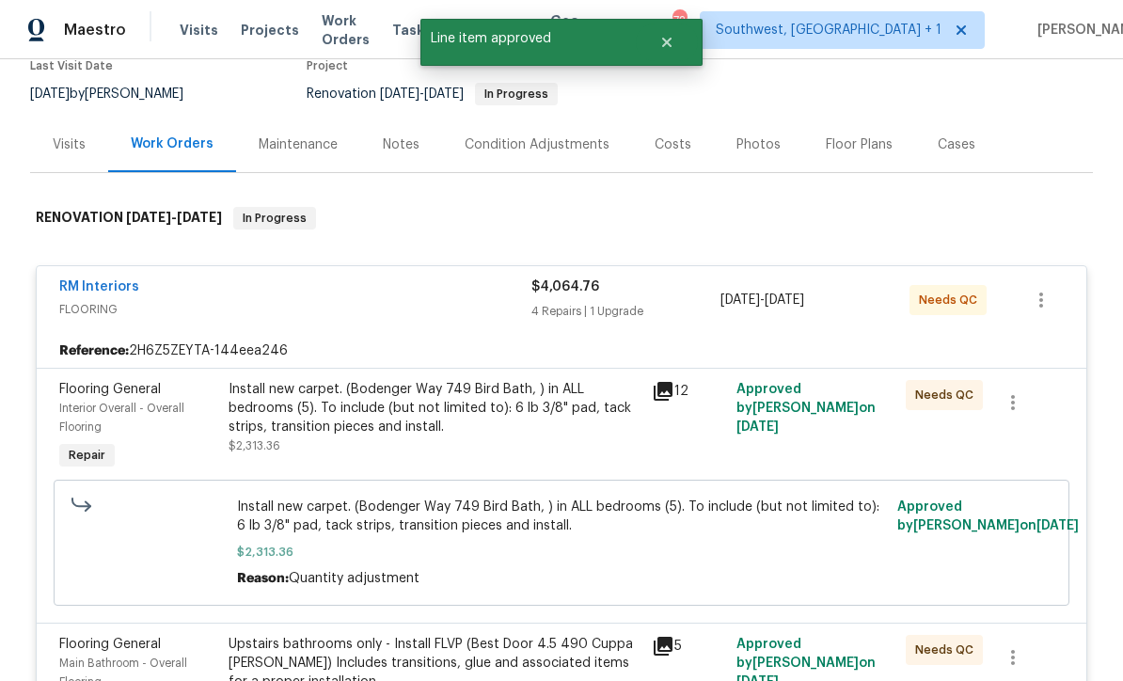
click at [555, 428] on div "Install new carpet. (Bodenger Way 749 Bird Bath, ) in ALL bedrooms (5). To incl…" at bounding box center [435, 408] width 412 height 56
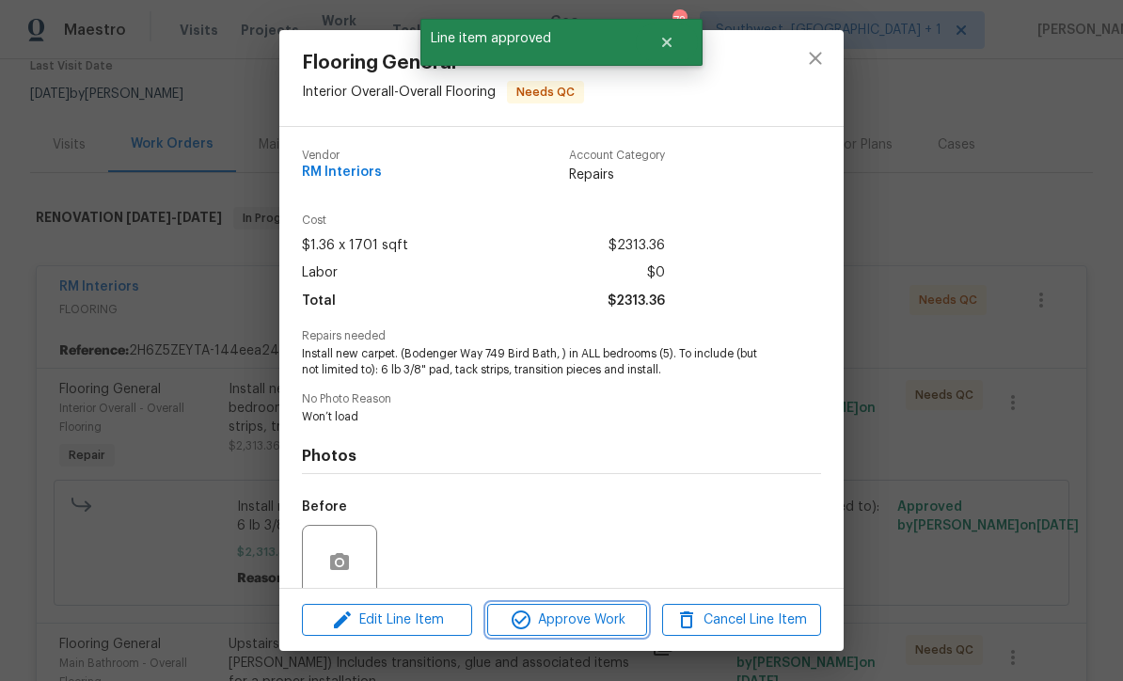
click at [605, 633] on button "Approve Work" at bounding box center [566, 620] width 159 height 33
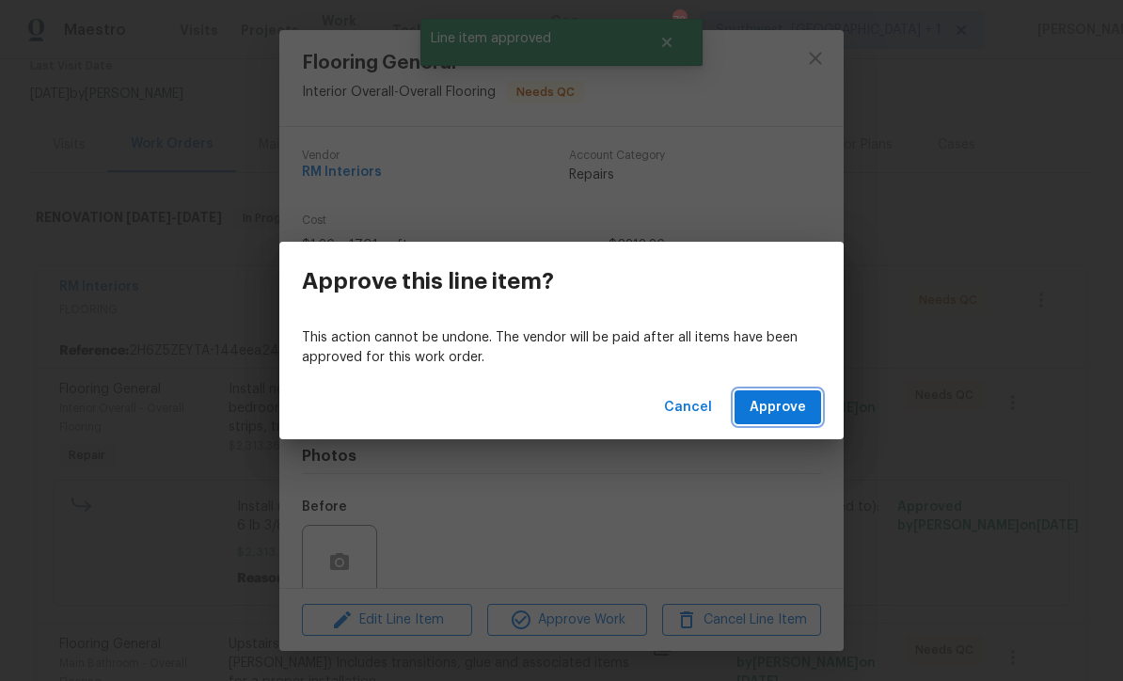
click at [782, 423] on button "Approve" at bounding box center [778, 407] width 87 height 35
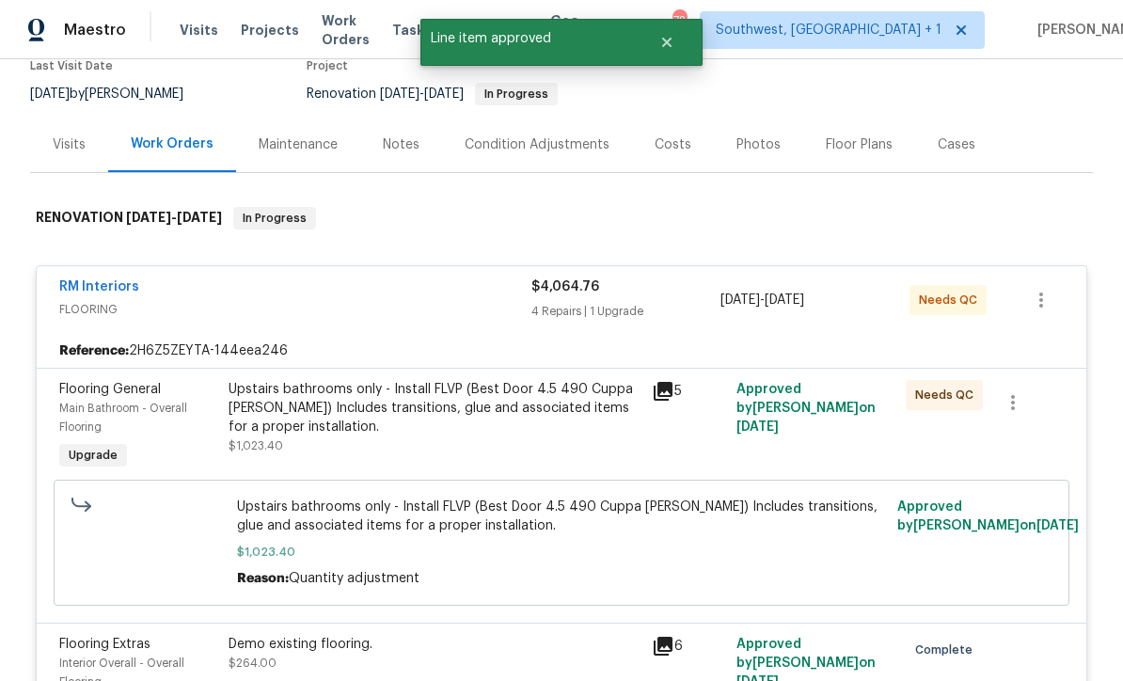
click at [570, 425] on div "Upstairs bathrooms only - Install FLVP (Best Door 4.5 490 Cuppa Joe) Includes t…" at bounding box center [435, 408] width 412 height 56
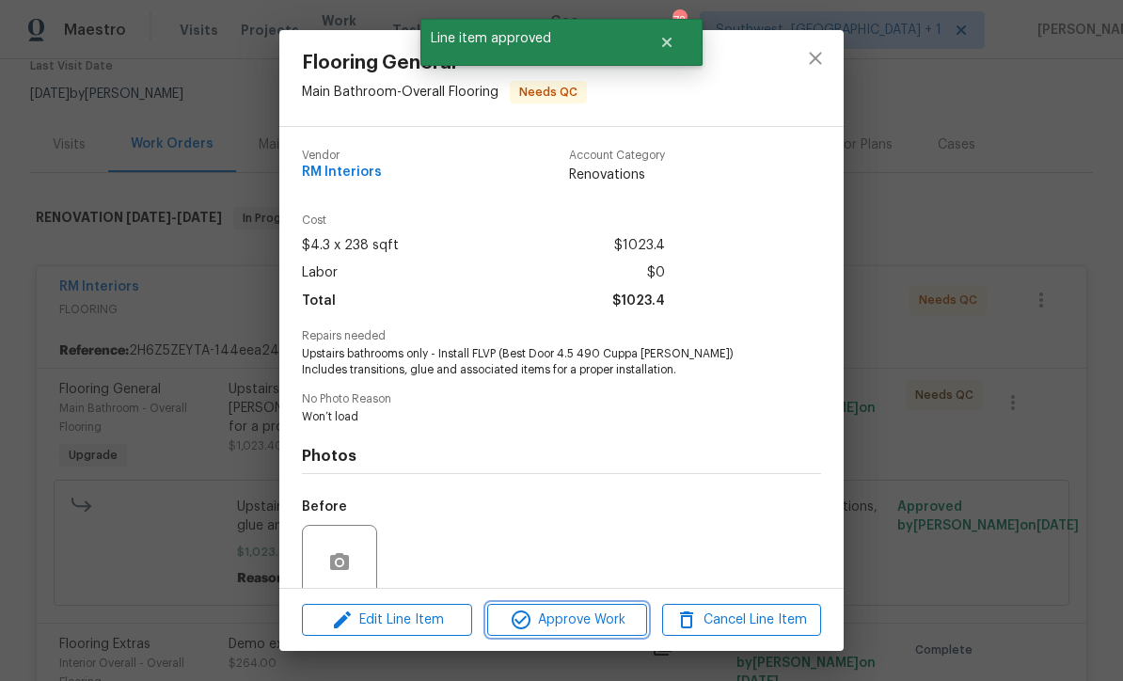
click at [603, 621] on span "Approve Work" at bounding box center [567, 621] width 148 height 24
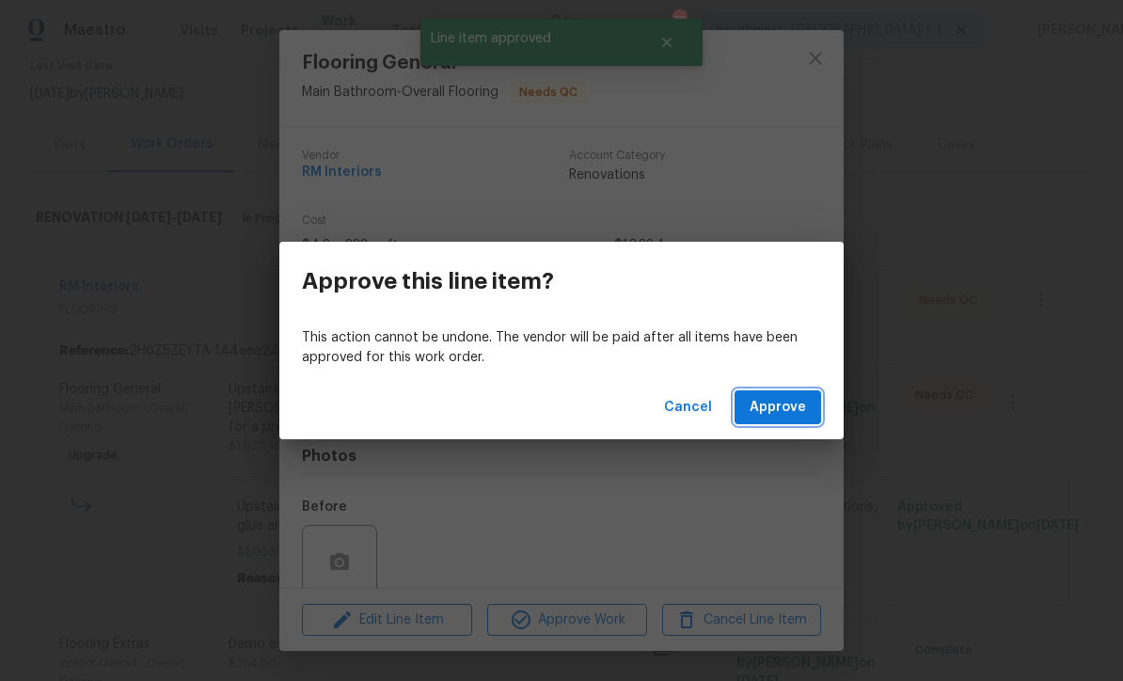
click at [783, 420] on button "Approve" at bounding box center [778, 407] width 87 height 35
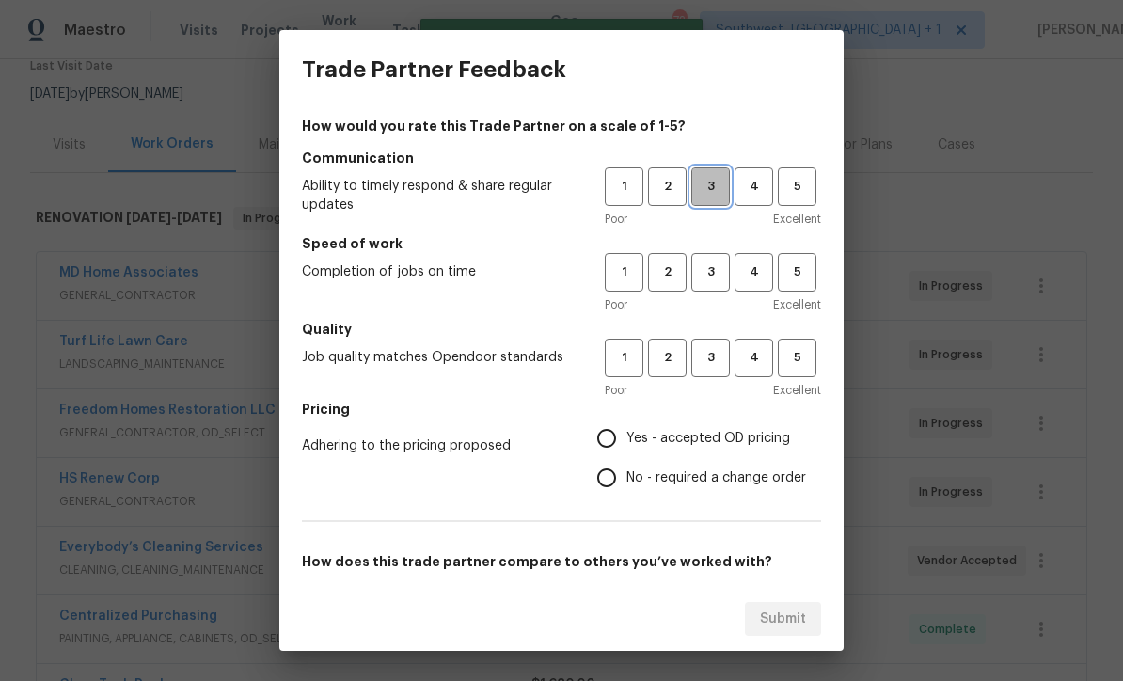
click at [702, 192] on span "3" at bounding box center [710, 187] width 35 height 22
click at [707, 277] on span "3" at bounding box center [710, 273] width 35 height 22
click at [726, 359] on span "3" at bounding box center [710, 358] width 35 height 22
click at [611, 437] on input "Yes - accepted OD pricing" at bounding box center [607, 439] width 40 height 40
radio input "true"
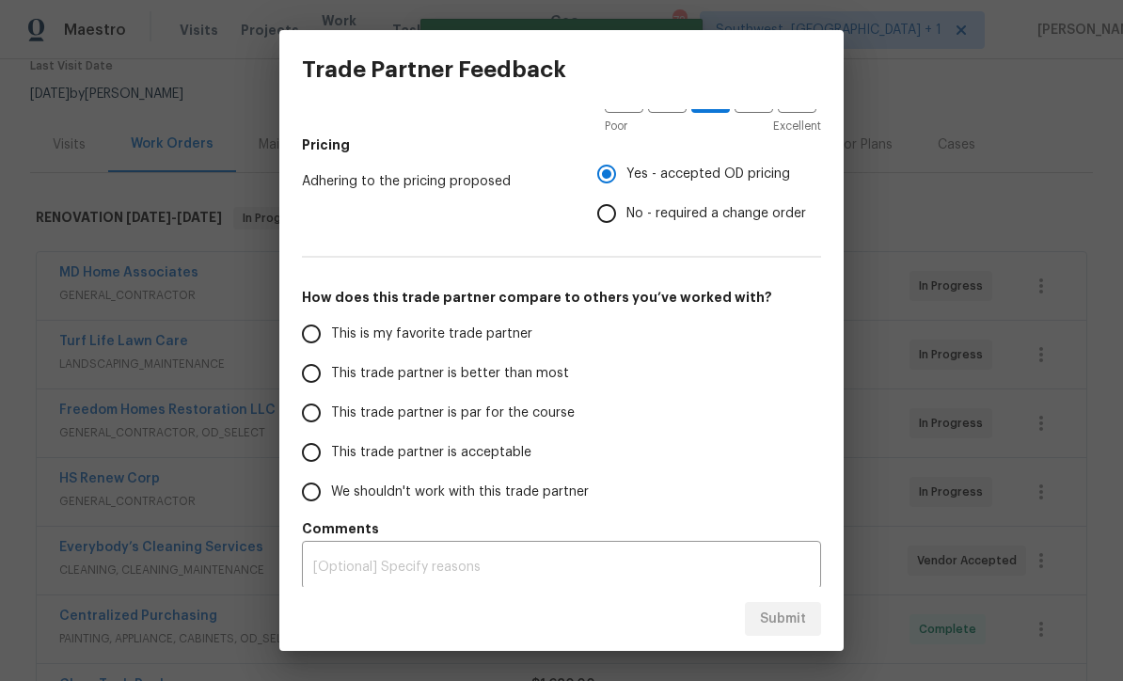
scroll to position [266, 0]
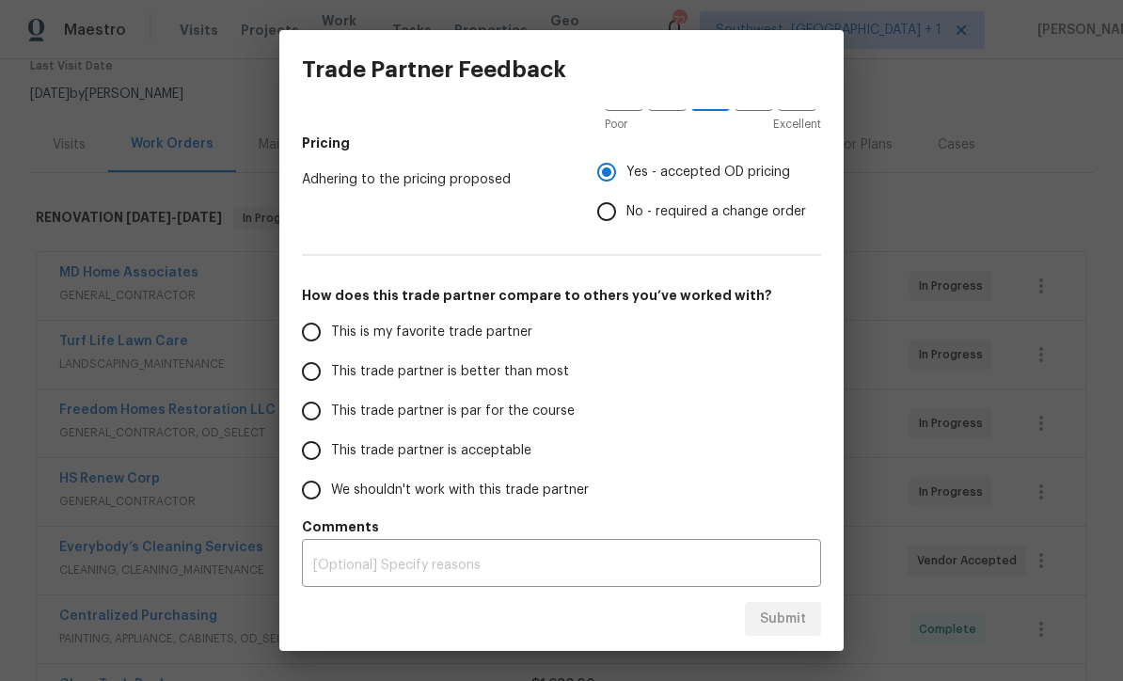
click at [304, 415] on input "This trade partner is par for the course" at bounding box center [312, 411] width 40 height 40
click at [774, 634] on button "Submit" at bounding box center [783, 619] width 76 height 35
radio input "true"
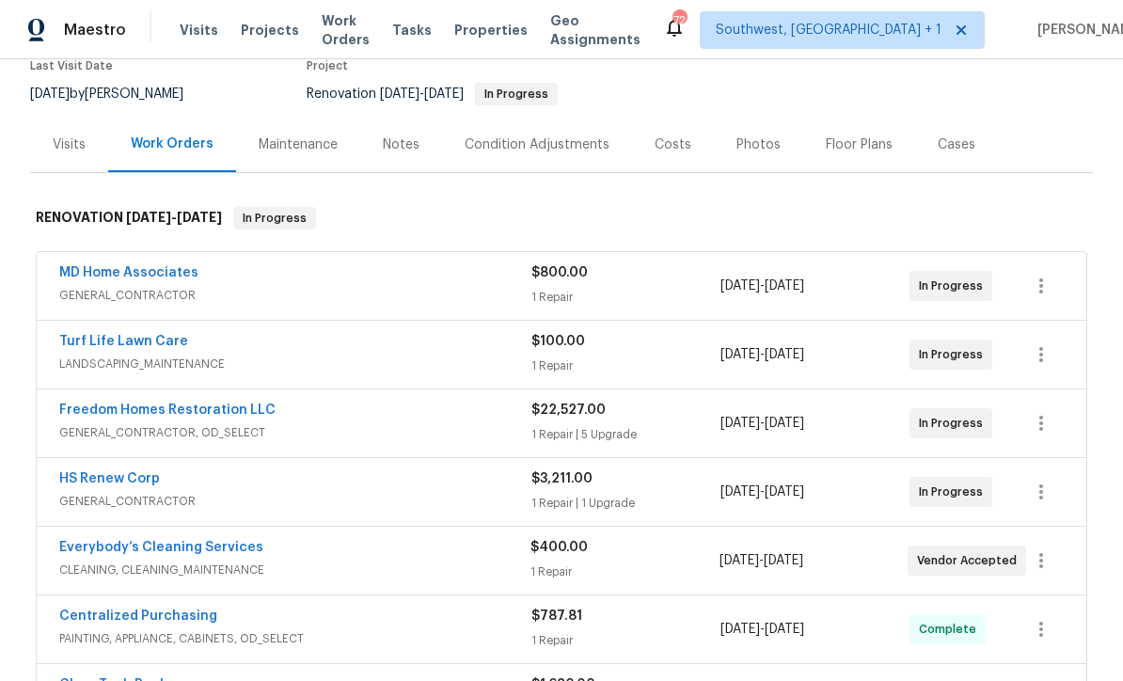
radio input "false"
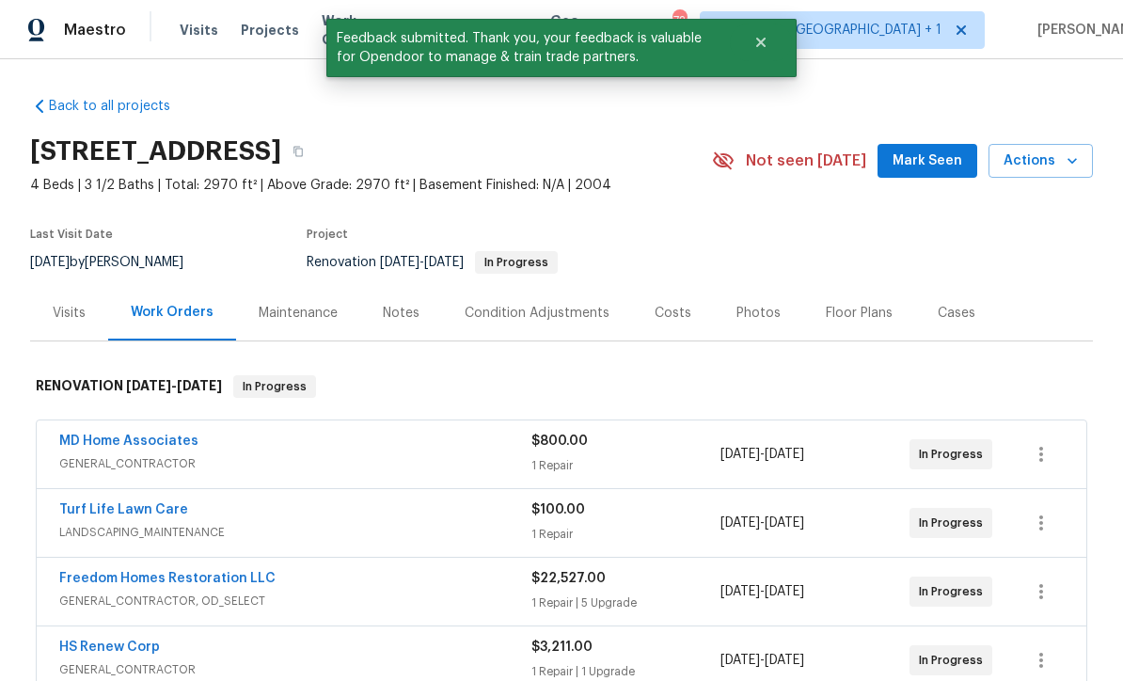
scroll to position [-1, 0]
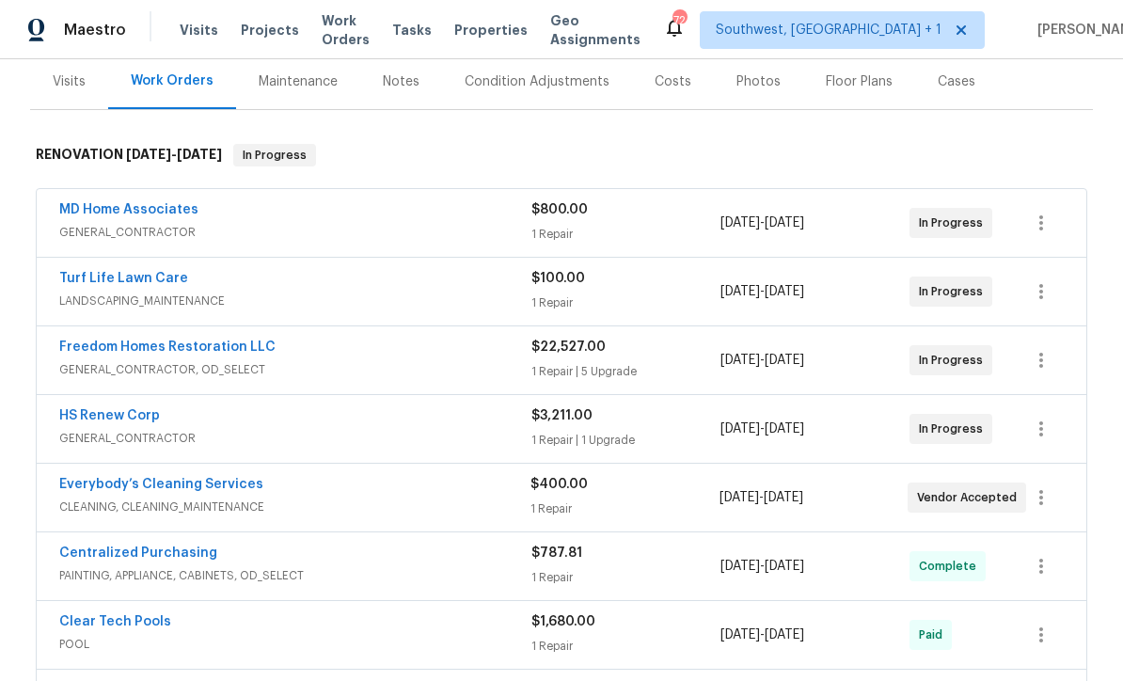
scroll to position [237, 0]
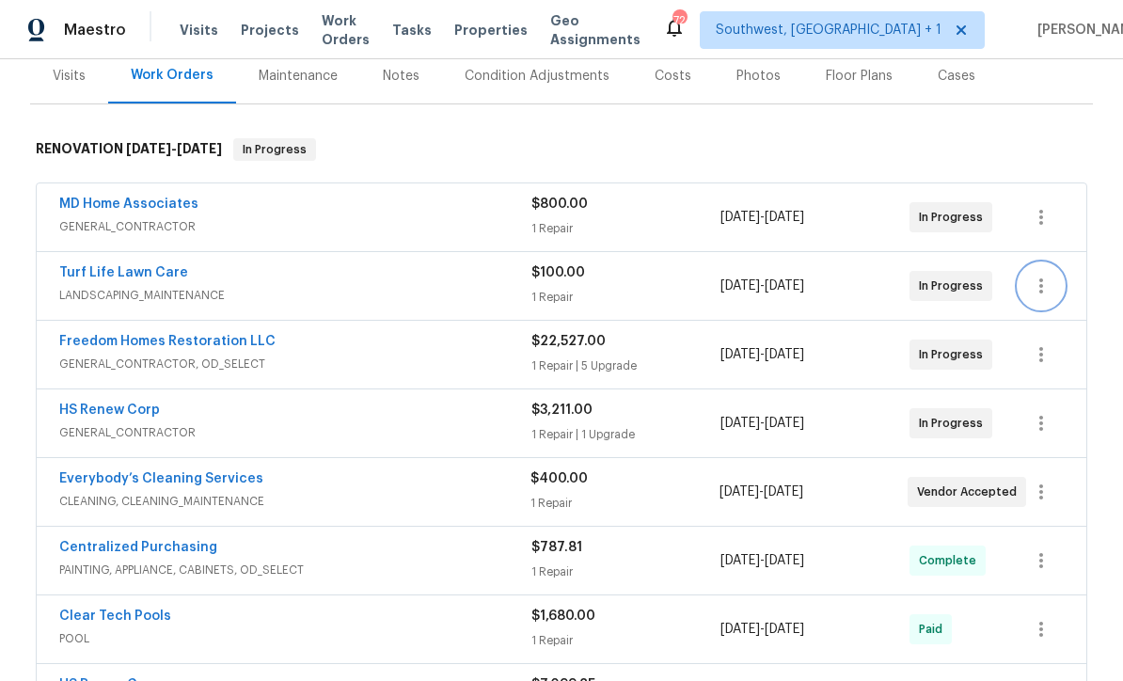
click at [1050, 294] on icon "button" at bounding box center [1041, 286] width 23 height 23
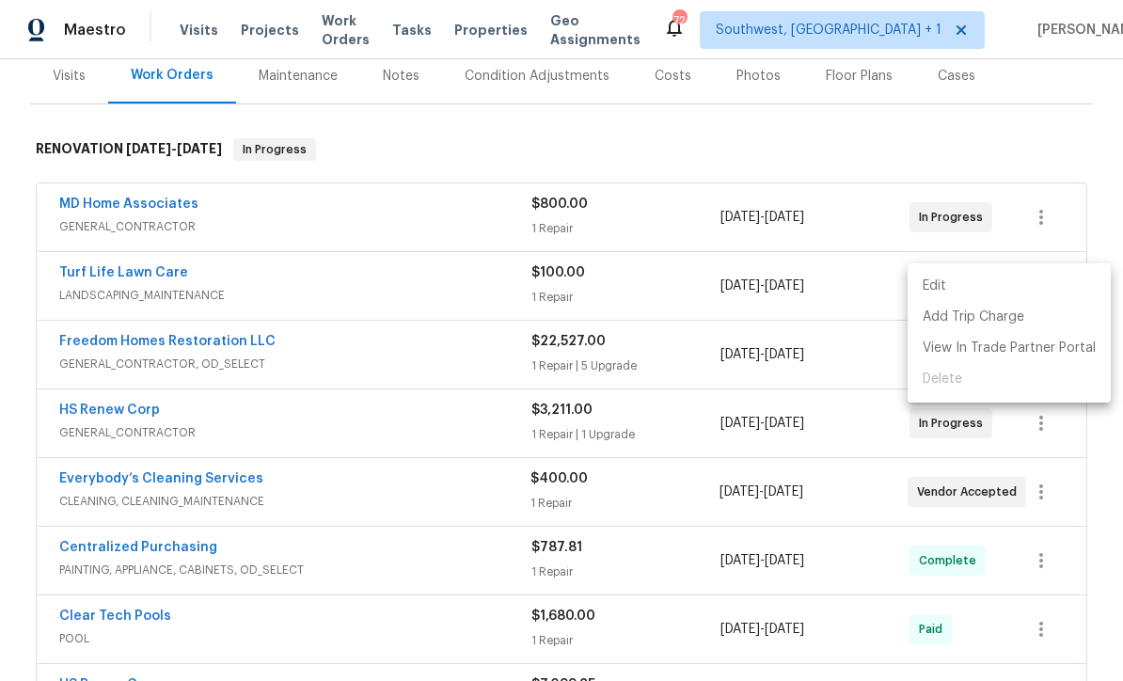
click at [848, 325] on div at bounding box center [561, 340] width 1123 height 681
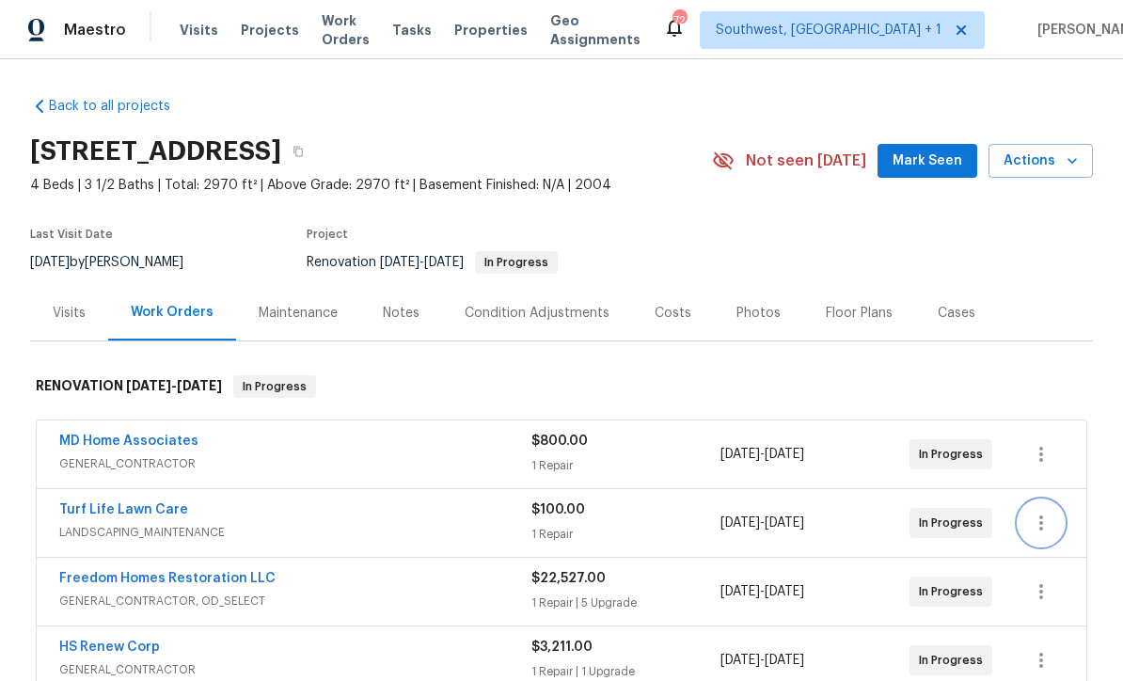
scroll to position [0, 0]
click at [1048, 159] on span "Actions" at bounding box center [1041, 162] width 74 height 24
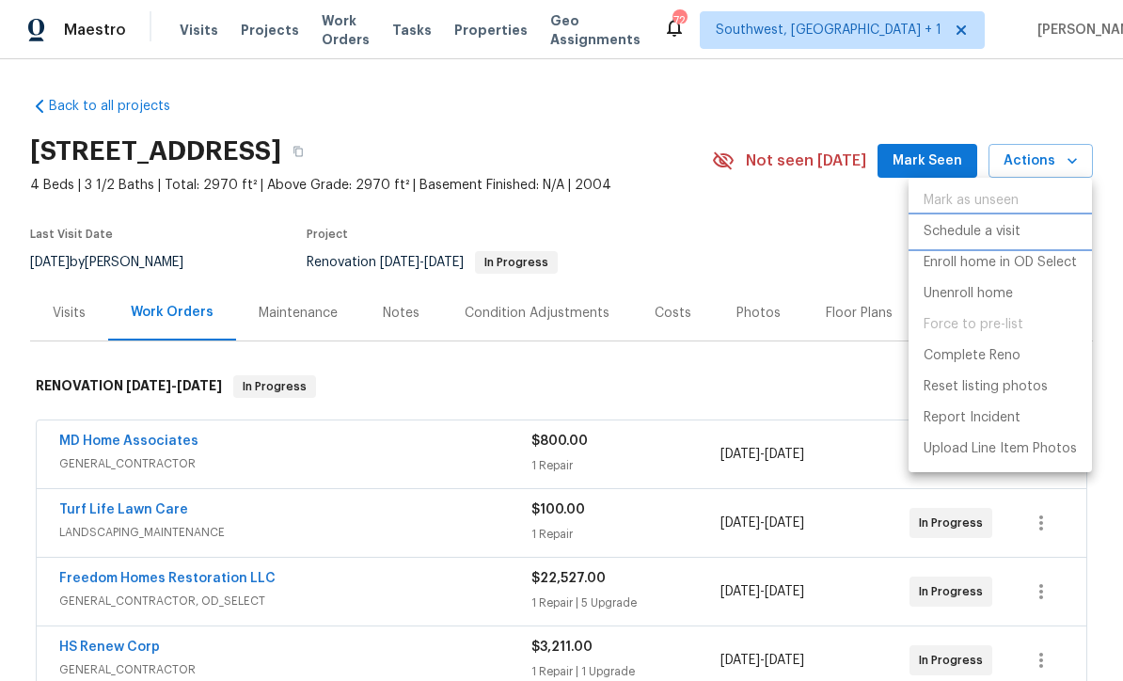
click at [980, 234] on p "Schedule a visit" at bounding box center [972, 232] width 97 height 20
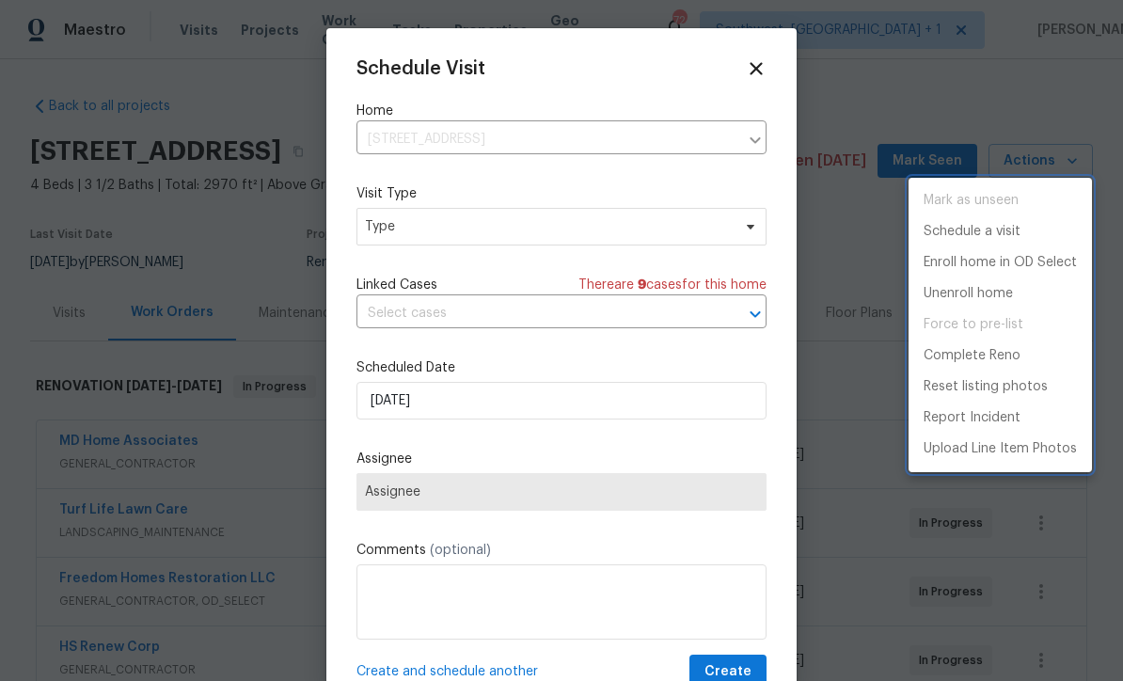
click at [471, 228] on div at bounding box center [561, 340] width 1123 height 681
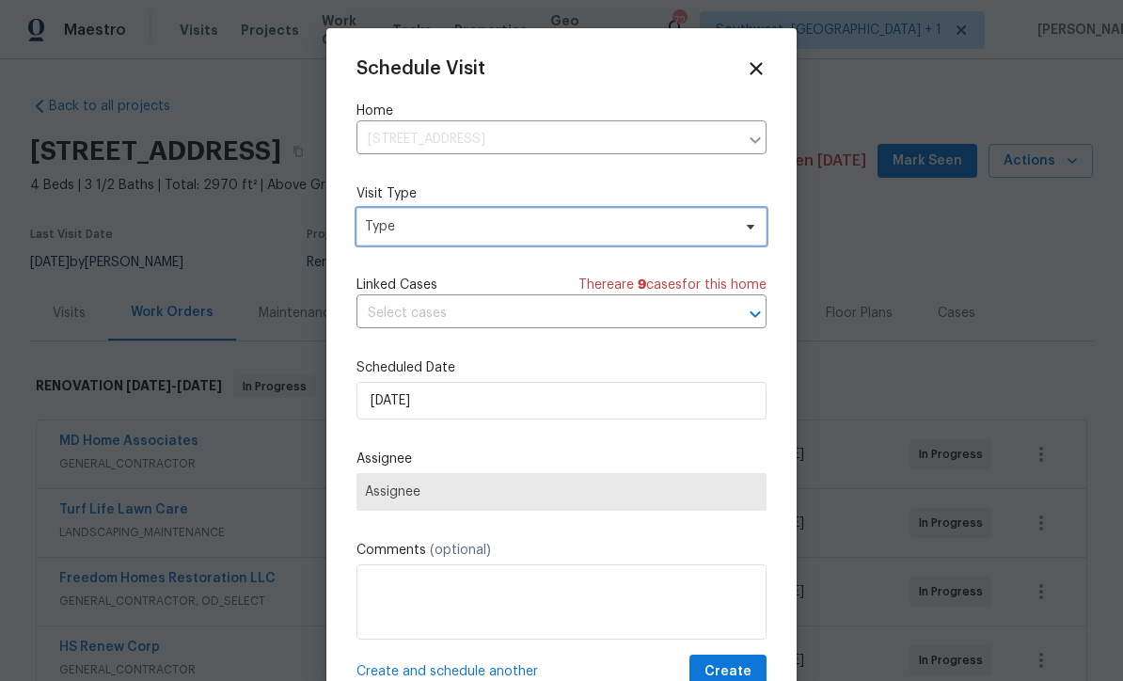
click at [579, 226] on span "Type" at bounding box center [548, 226] width 366 height 19
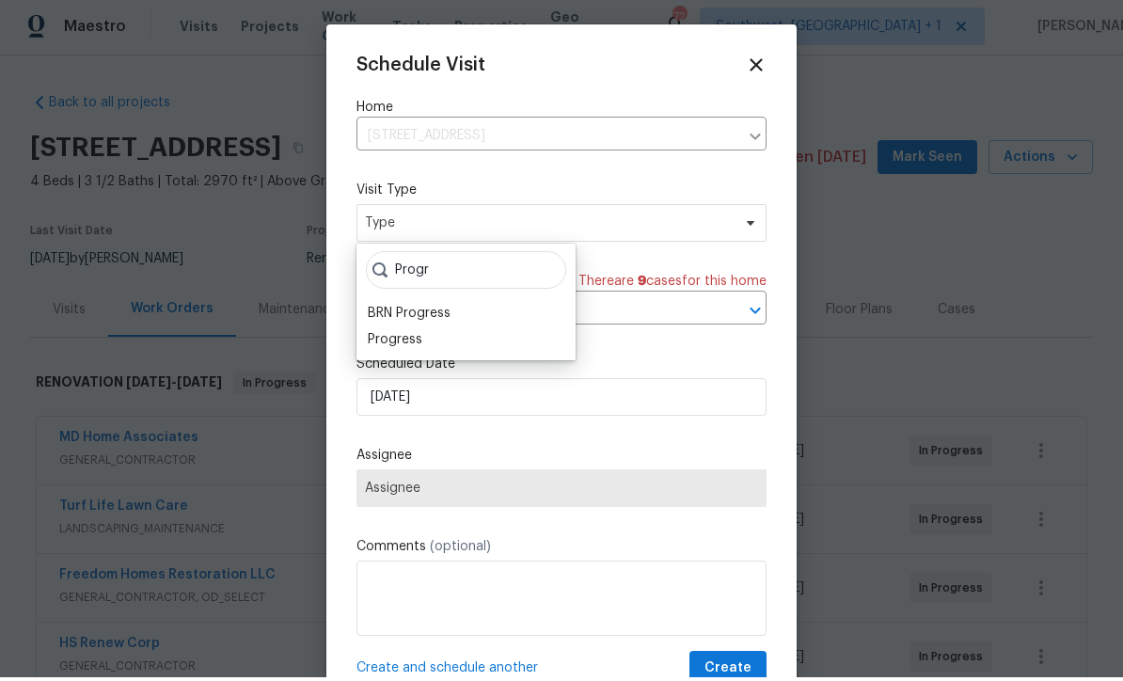
scroll to position [4, 0]
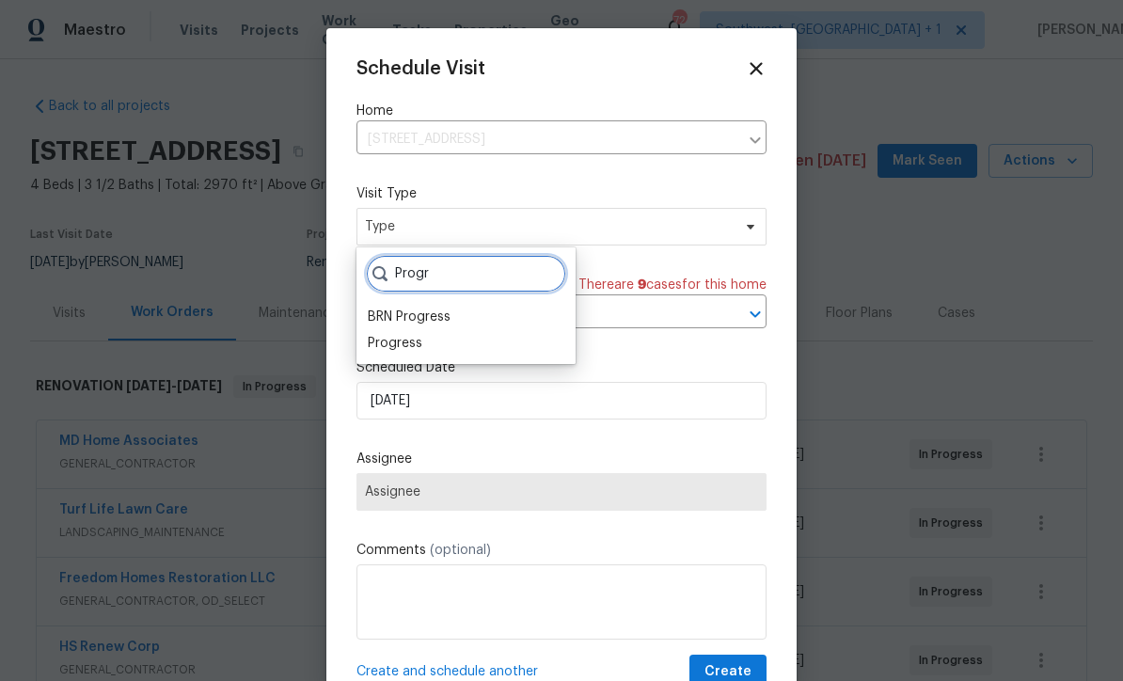
type input "Progr"
click at [378, 347] on div "Progress" at bounding box center [395, 343] width 55 height 19
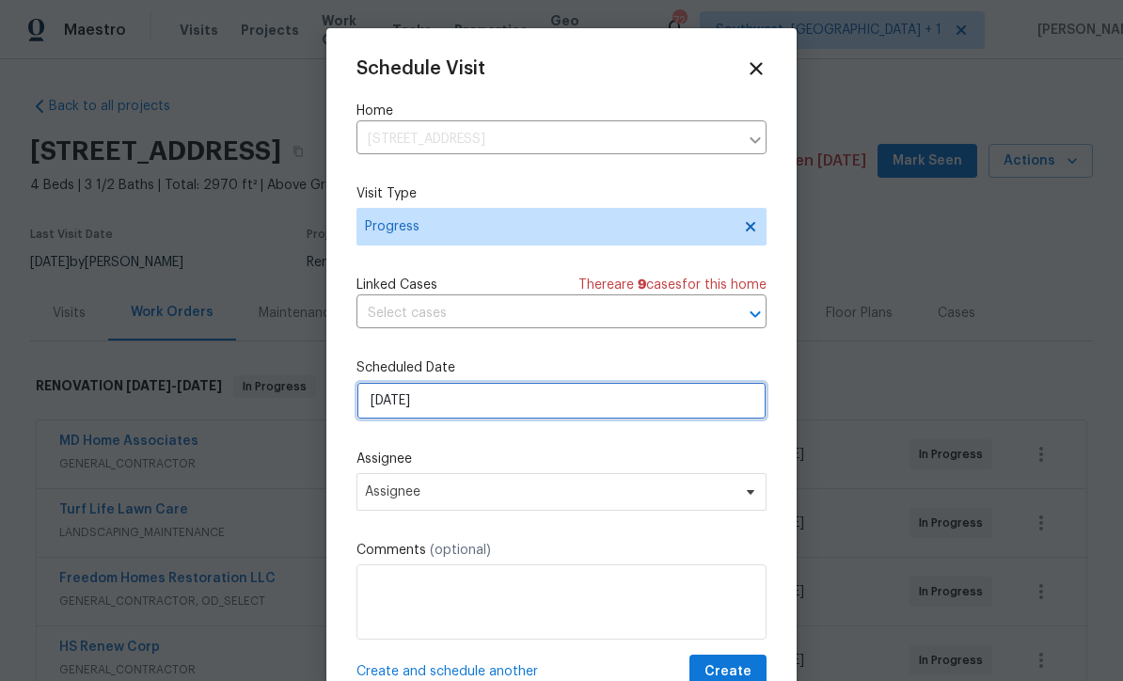
click at [533, 410] on input "9/9/2025" at bounding box center [562, 401] width 410 height 38
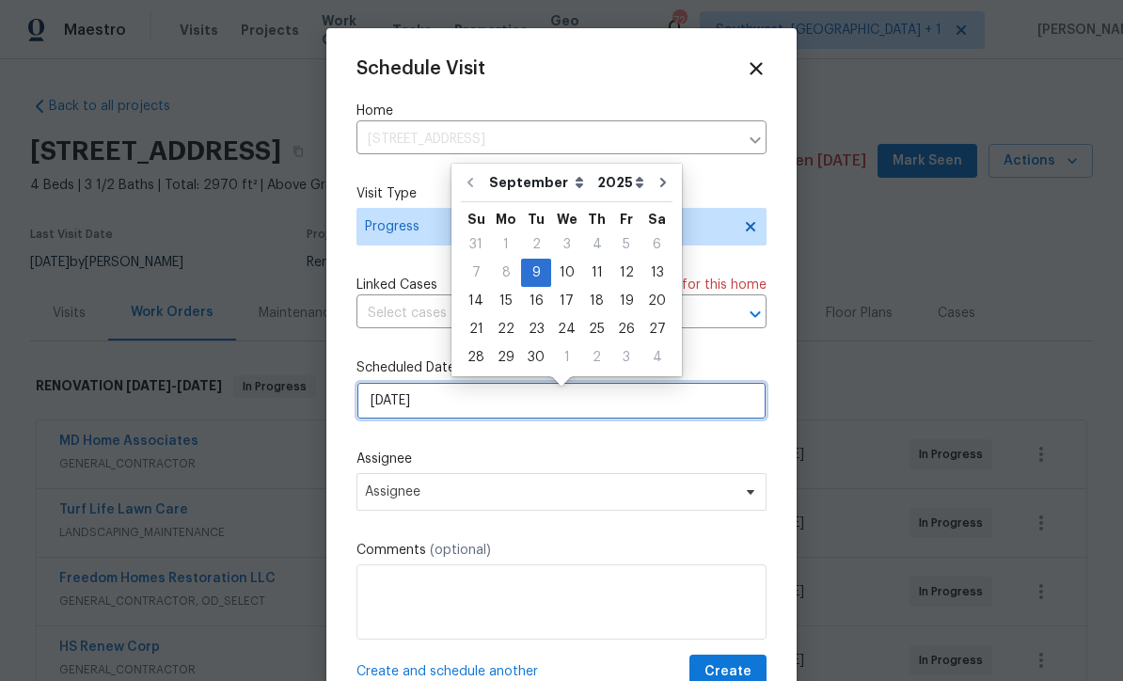
scroll to position [3, 0]
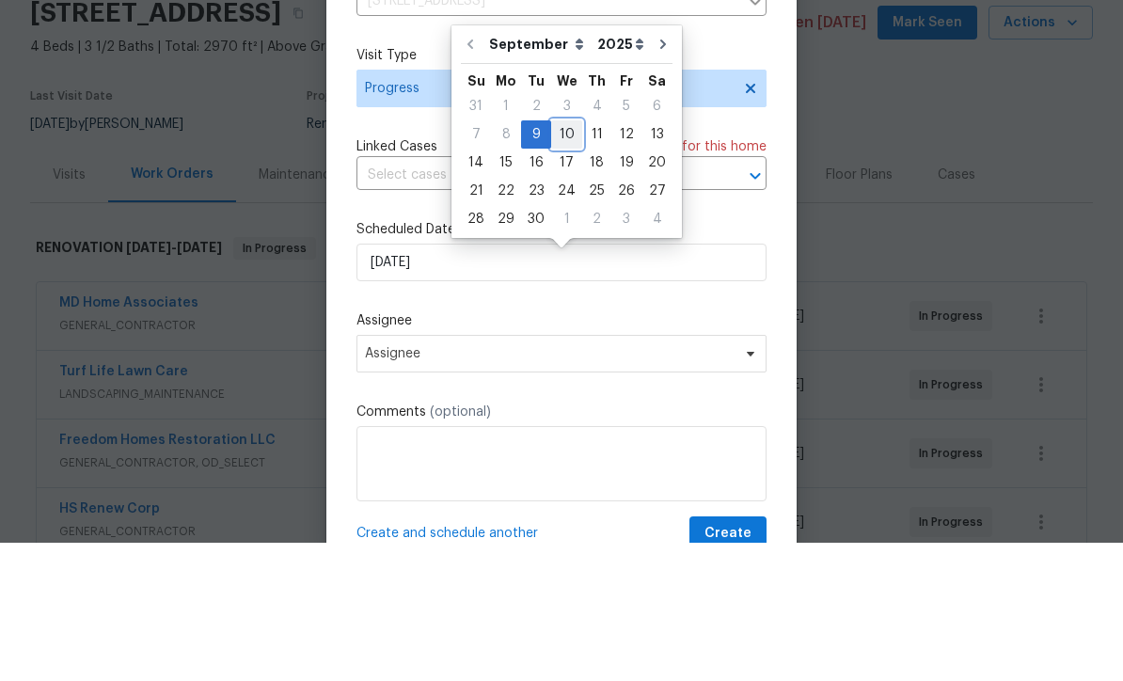
click at [569, 260] on div "10" at bounding box center [566, 273] width 31 height 26
type input "9/10/2025"
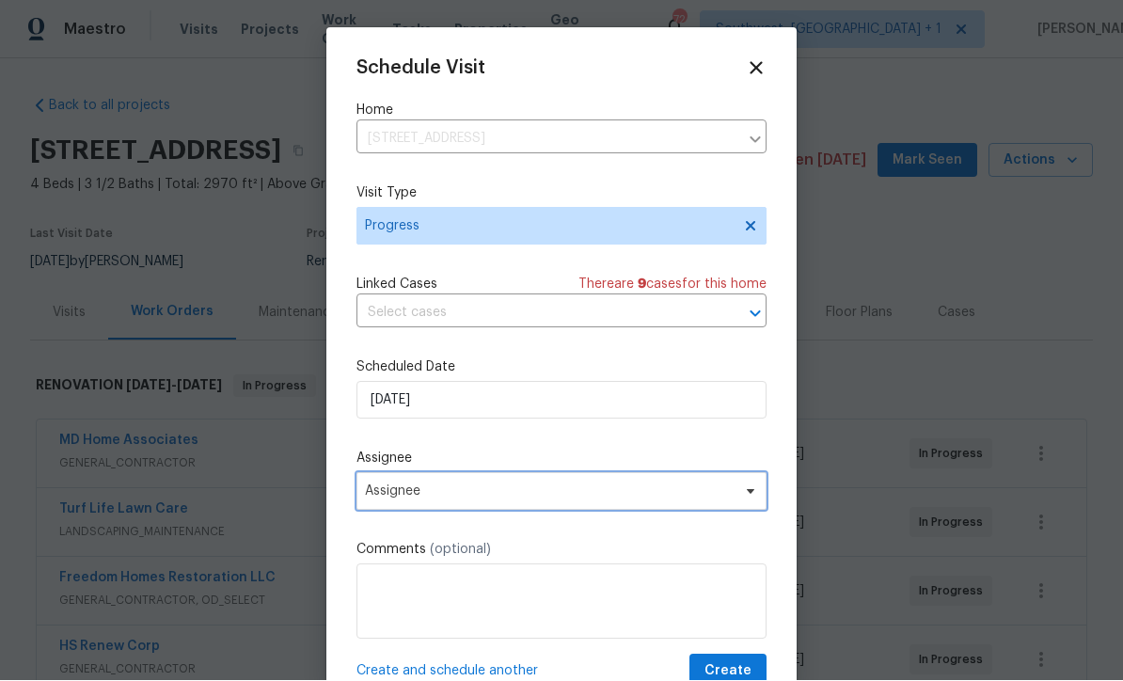
click at [509, 500] on span "Assignee" at bounding box center [549, 491] width 369 height 15
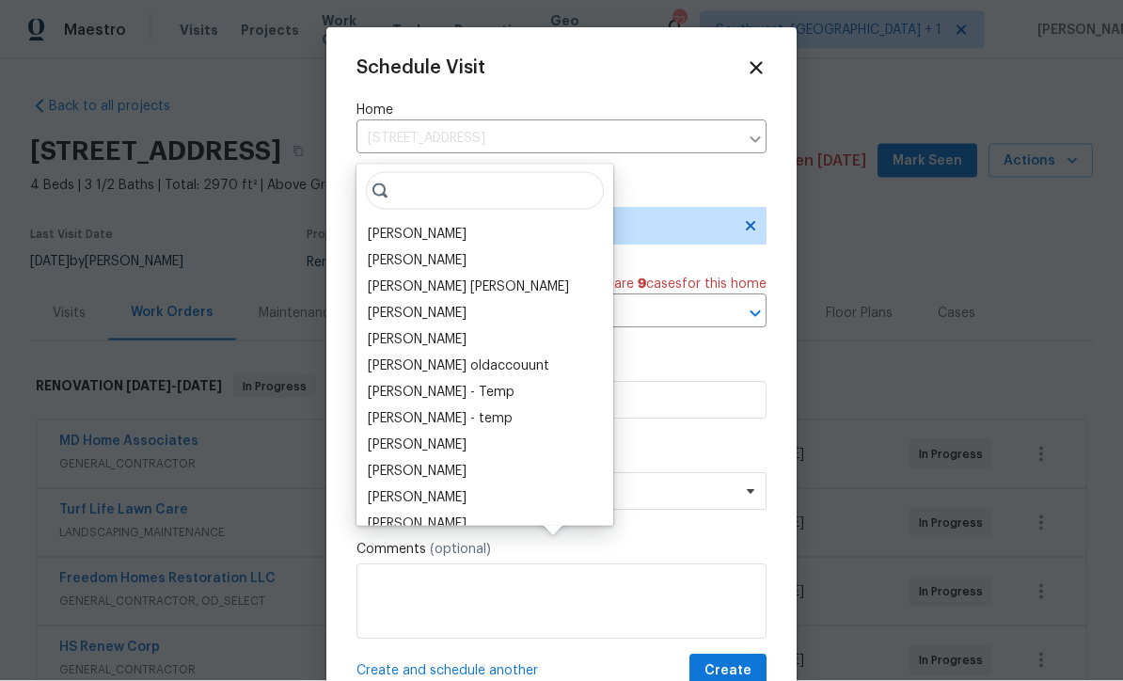
click at [425, 225] on div "[PERSON_NAME]" at bounding box center [417, 234] width 99 height 19
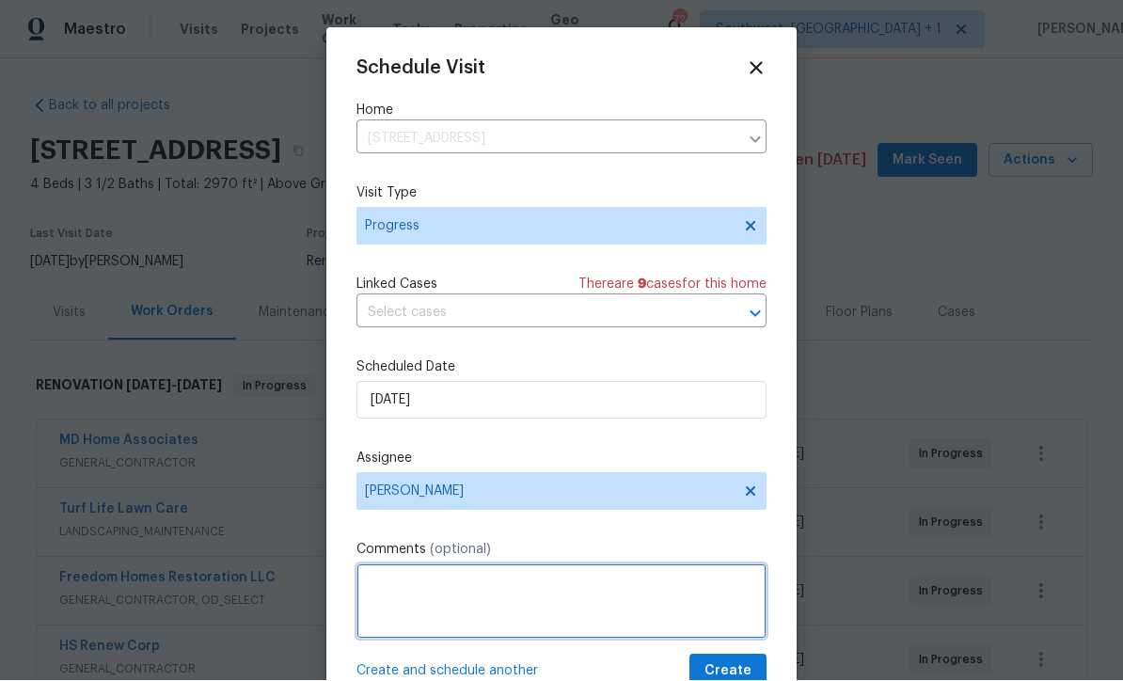
click at [527, 589] on textarea at bounding box center [562, 601] width 410 height 75
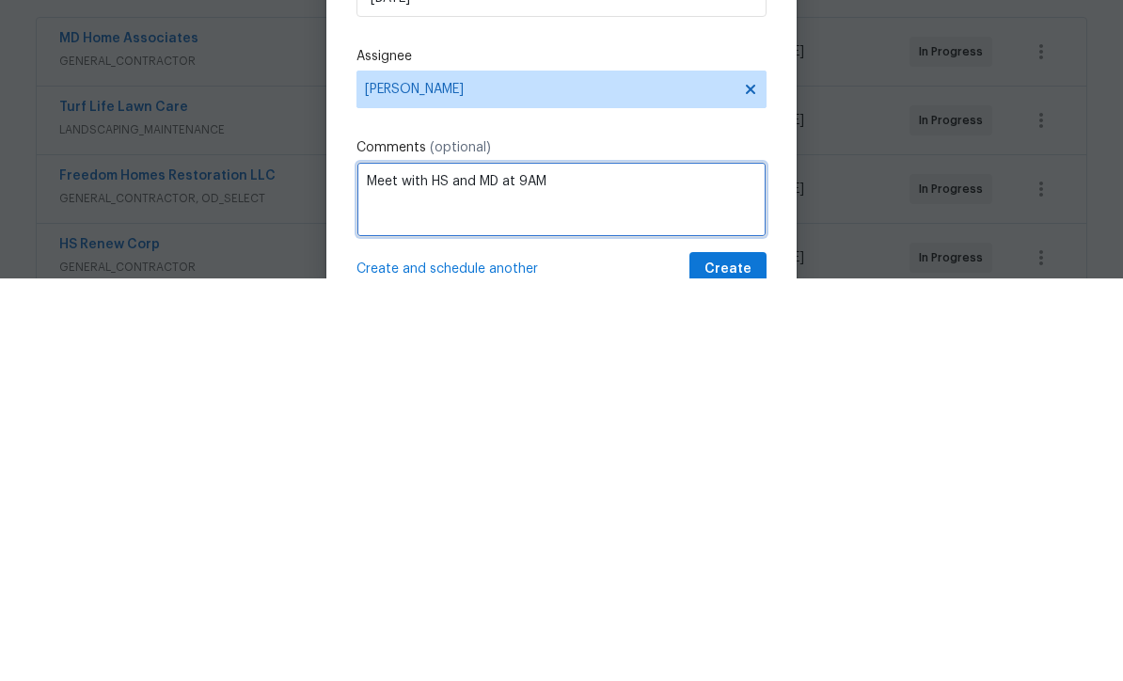
type textarea "Meet with HS and MD at 9AM"
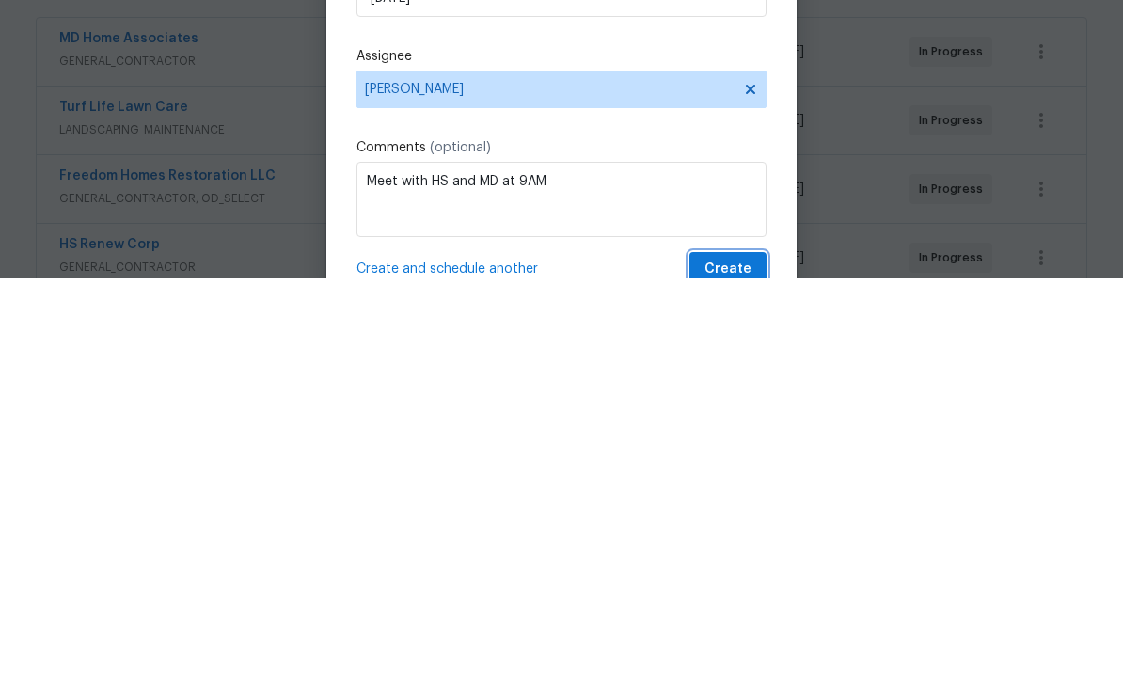
click at [737, 660] on span "Create" at bounding box center [728, 672] width 47 height 24
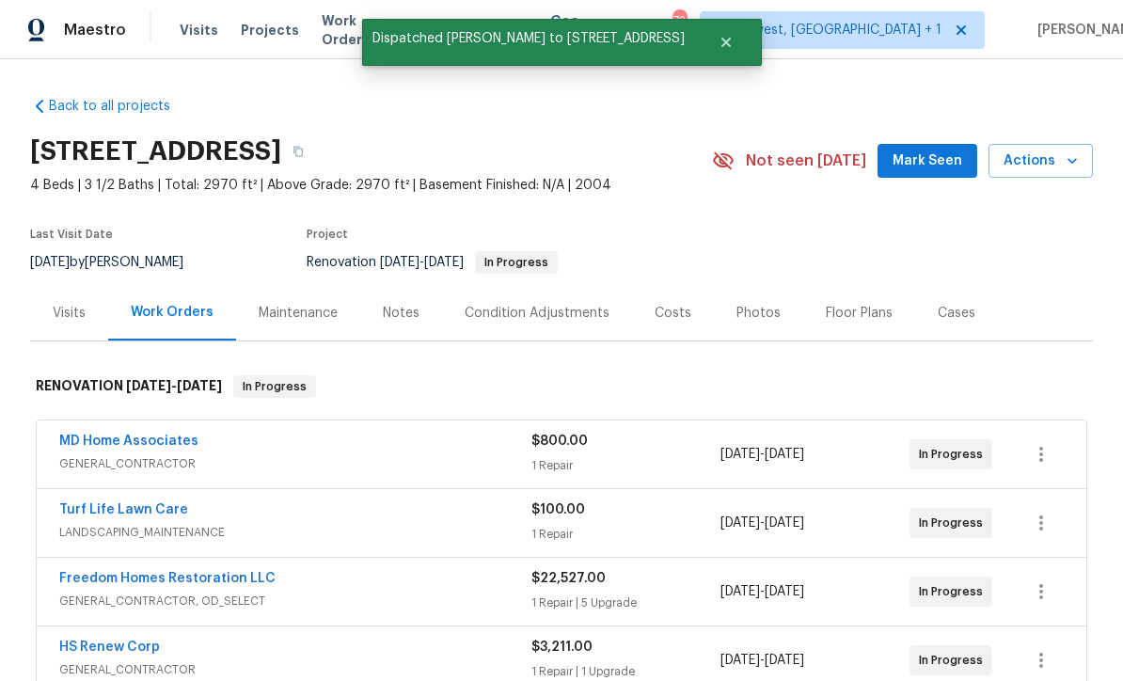
scroll to position [0, 0]
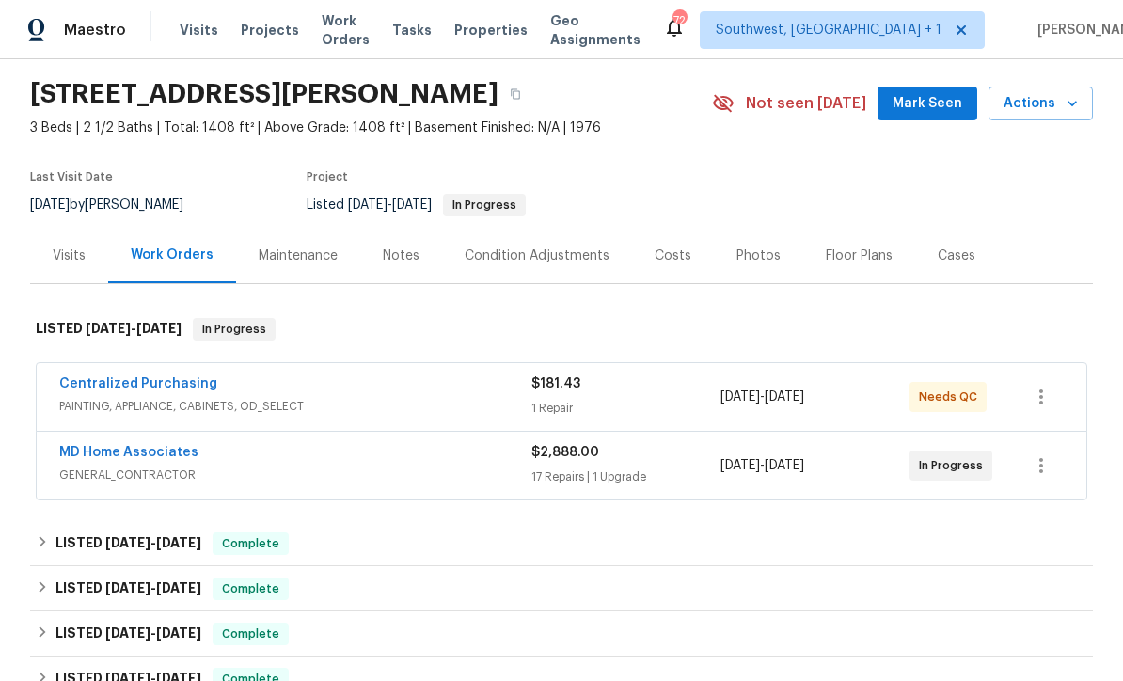
scroll to position [199, 0]
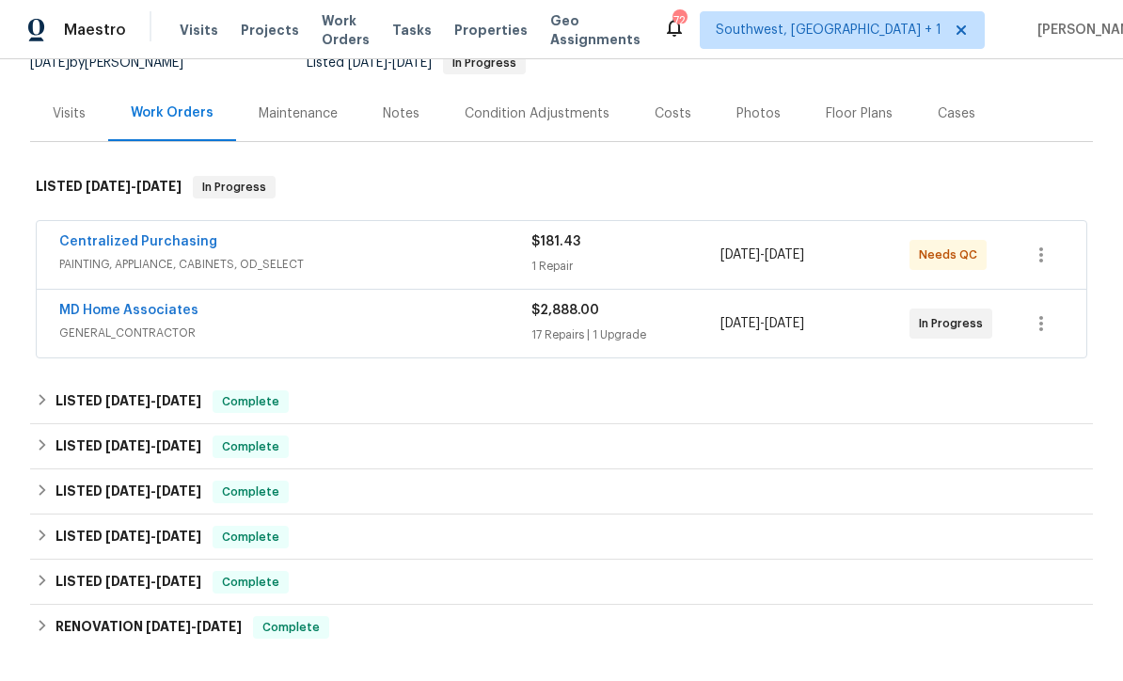
click at [137, 310] on link "MD Home Associates" at bounding box center [128, 310] width 139 height 13
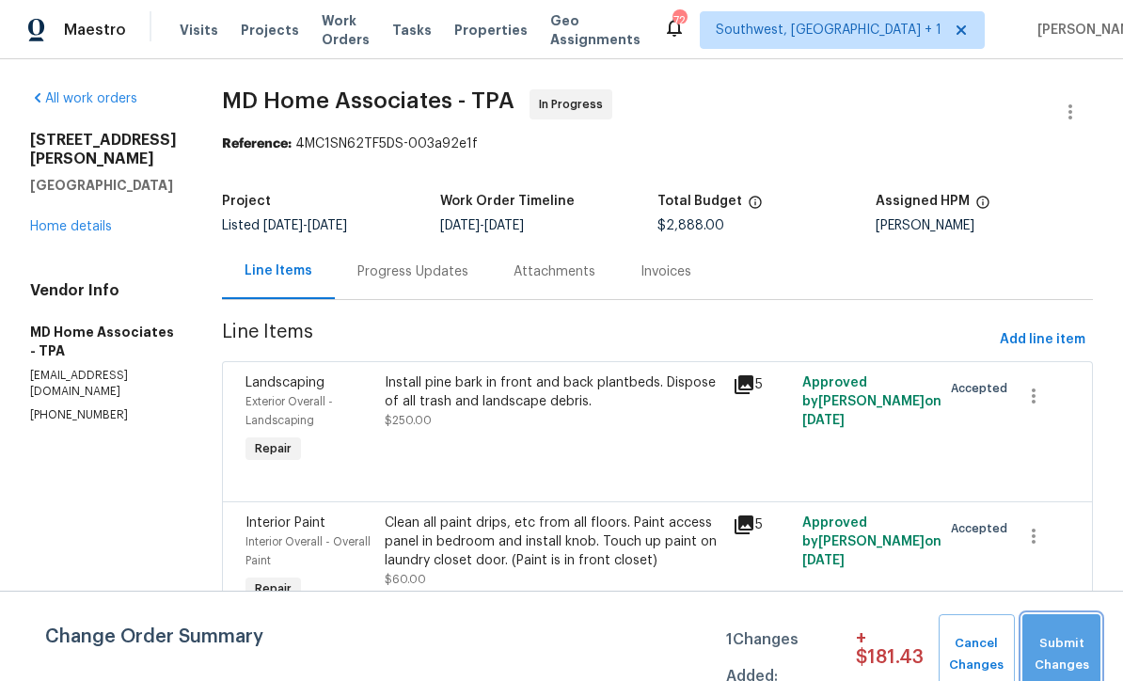
click at [1058, 643] on span "Submit Changes" at bounding box center [1061, 654] width 59 height 43
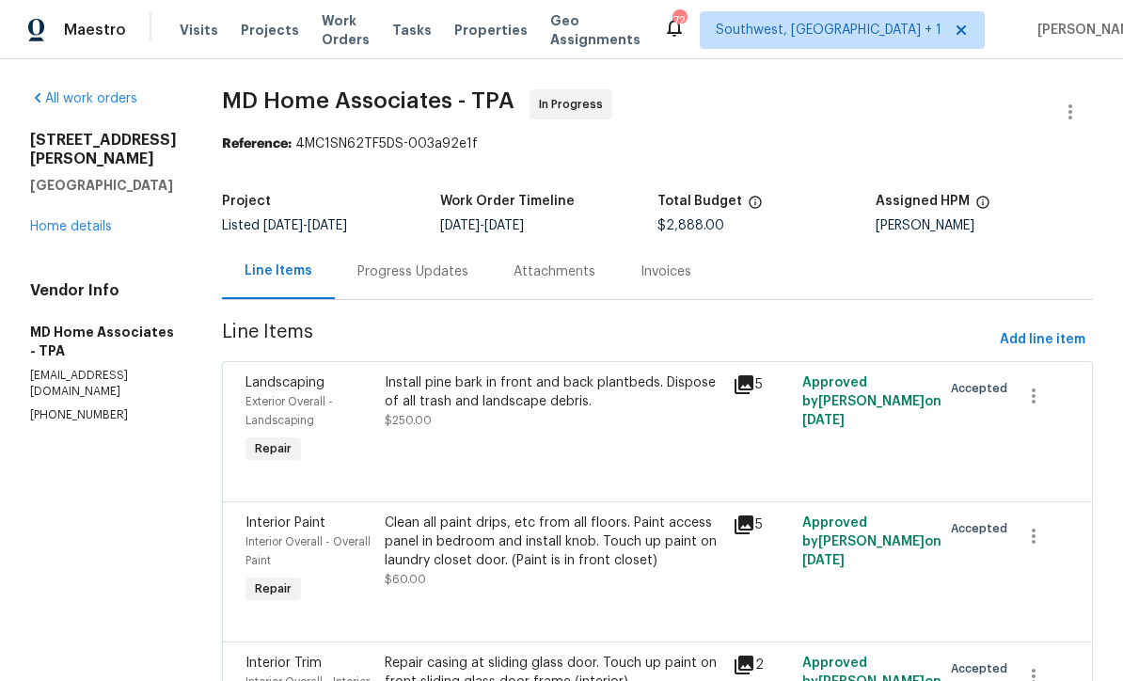
click at [671, 460] on div "Install pine bark in front and back plantbeds. Dispose of all trash and landsca…" at bounding box center [553, 420] width 348 height 105
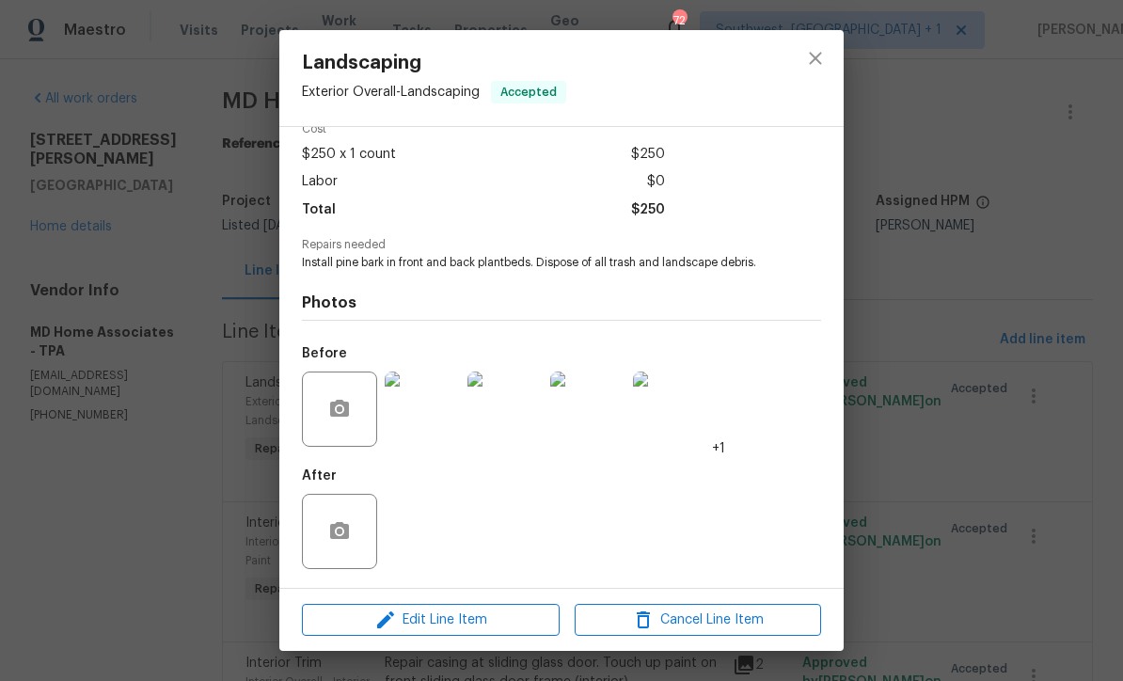
scroll to position [96, 0]
click at [818, 55] on icon "close" at bounding box center [815, 58] width 23 height 23
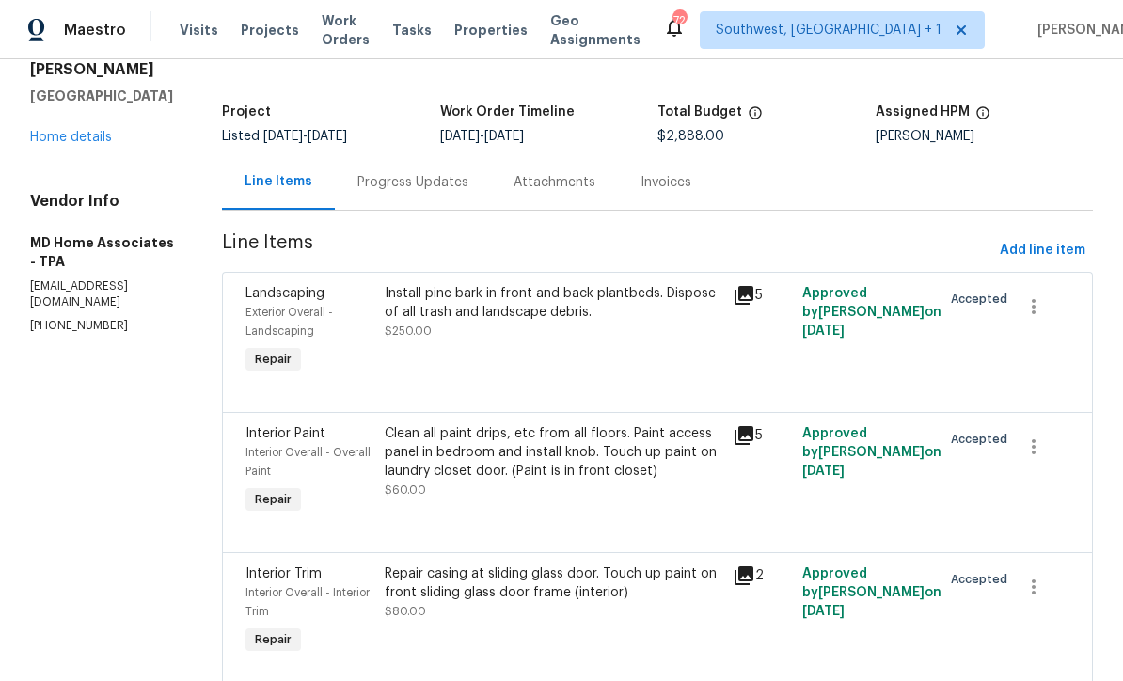
scroll to position [234, 0]
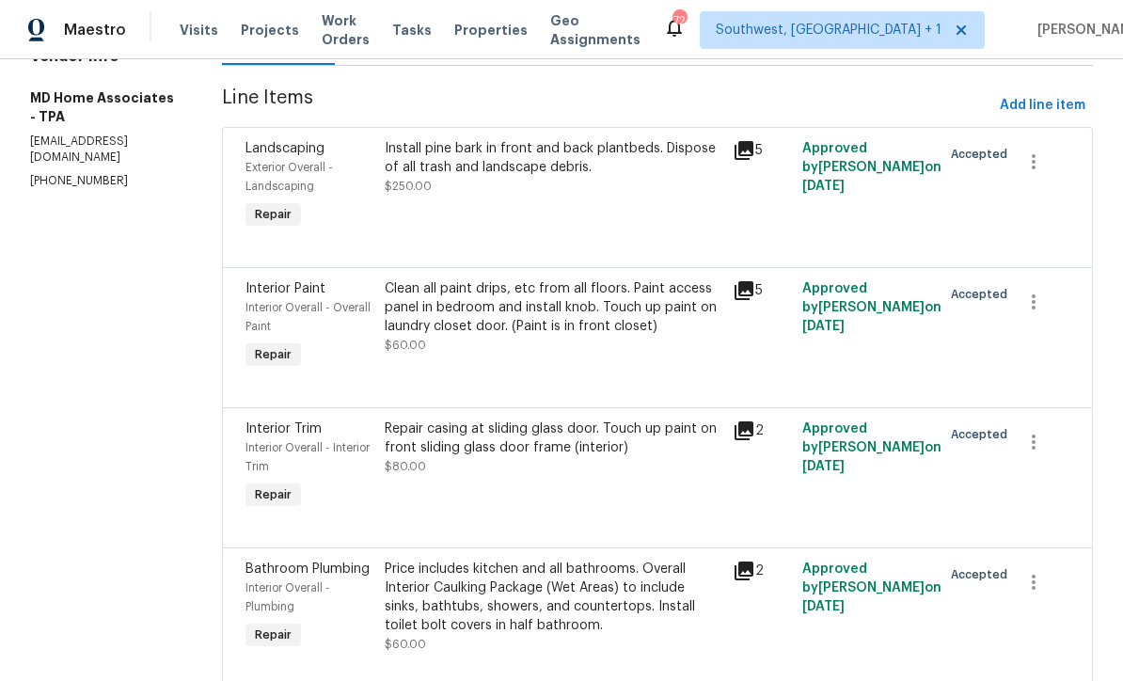
click at [651, 371] on div "Clean all paint drips, etc from all floors. Paint access panel in bedroom and i…" at bounding box center [553, 326] width 348 height 105
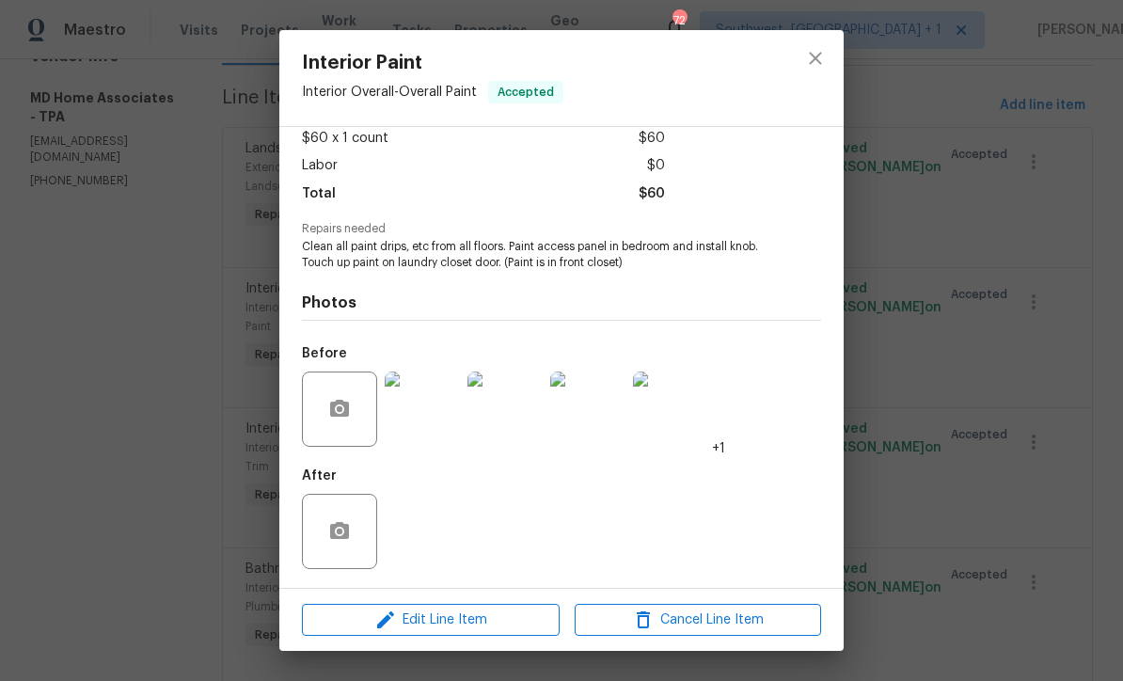
scroll to position [111, 0]
click at [818, 50] on icon "close" at bounding box center [815, 58] width 23 height 23
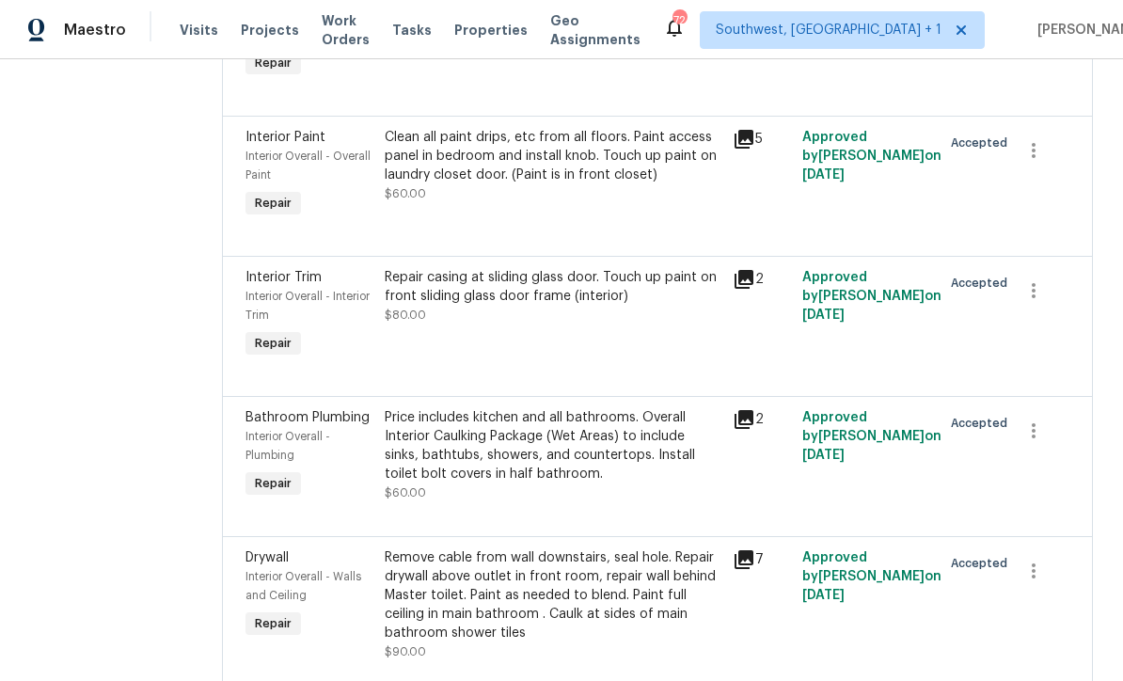
scroll to position [389, 0]
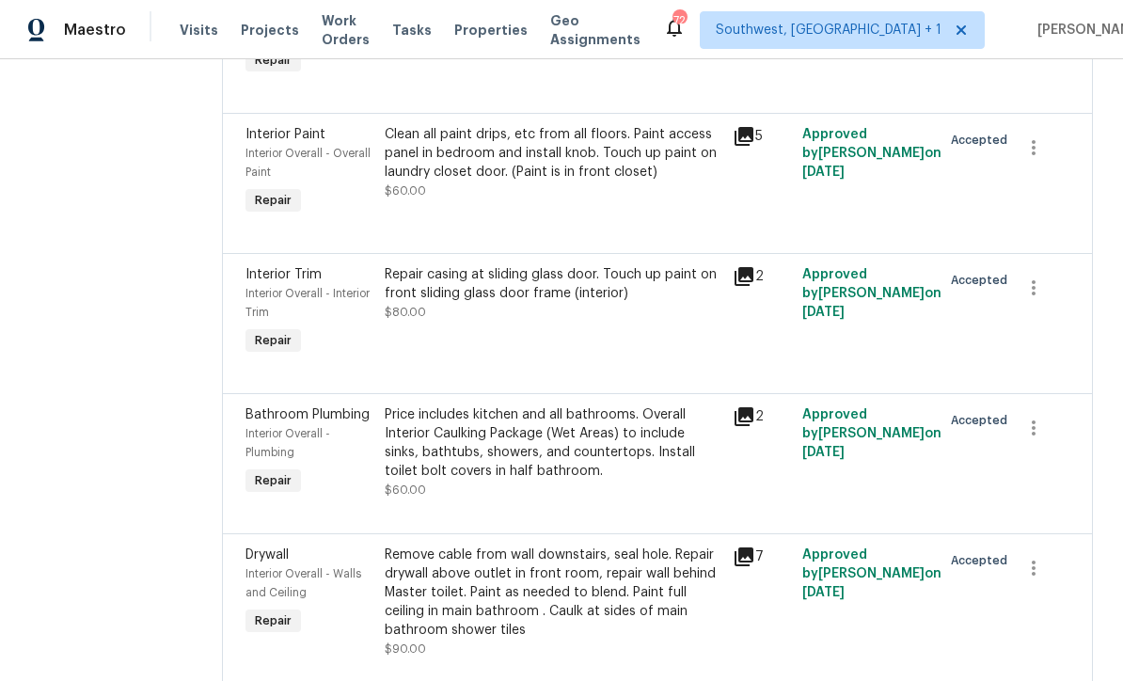
click at [635, 341] on div "Repair casing at sliding glass door. Touch up paint on front sliding glass door…" at bounding box center [553, 312] width 348 height 105
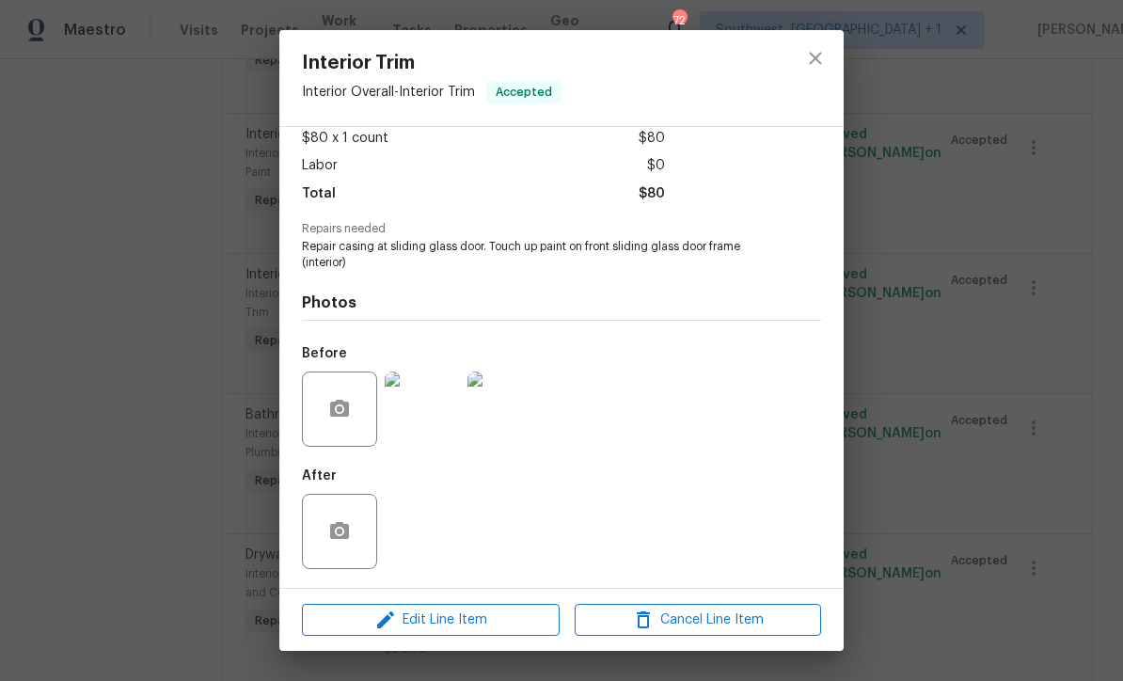
scroll to position [111, 0]
click at [818, 49] on icon "close" at bounding box center [815, 58] width 23 height 23
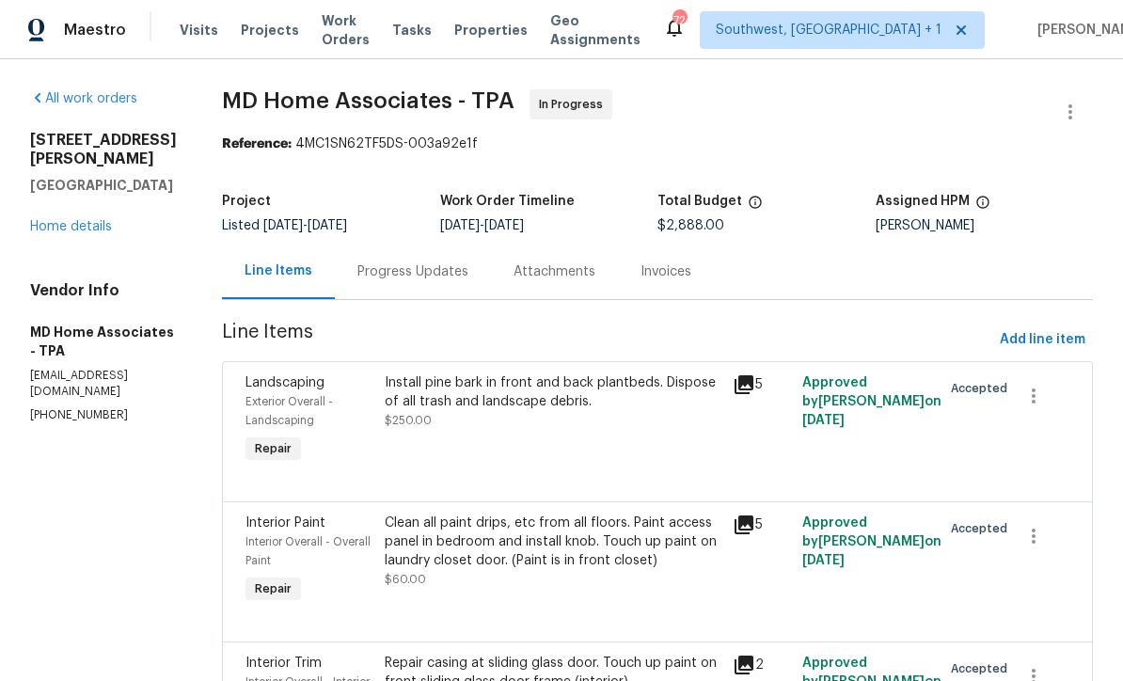
scroll to position [0, 0]
click at [71, 220] on link "Home details" at bounding box center [71, 226] width 82 height 13
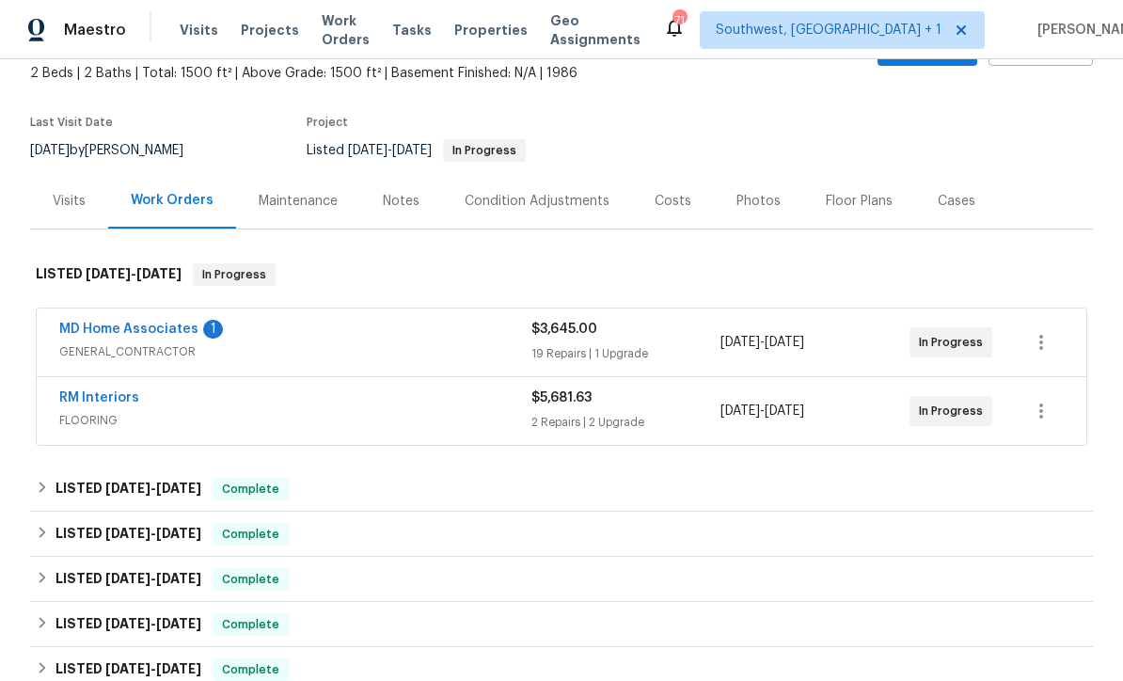
scroll to position [114, 0]
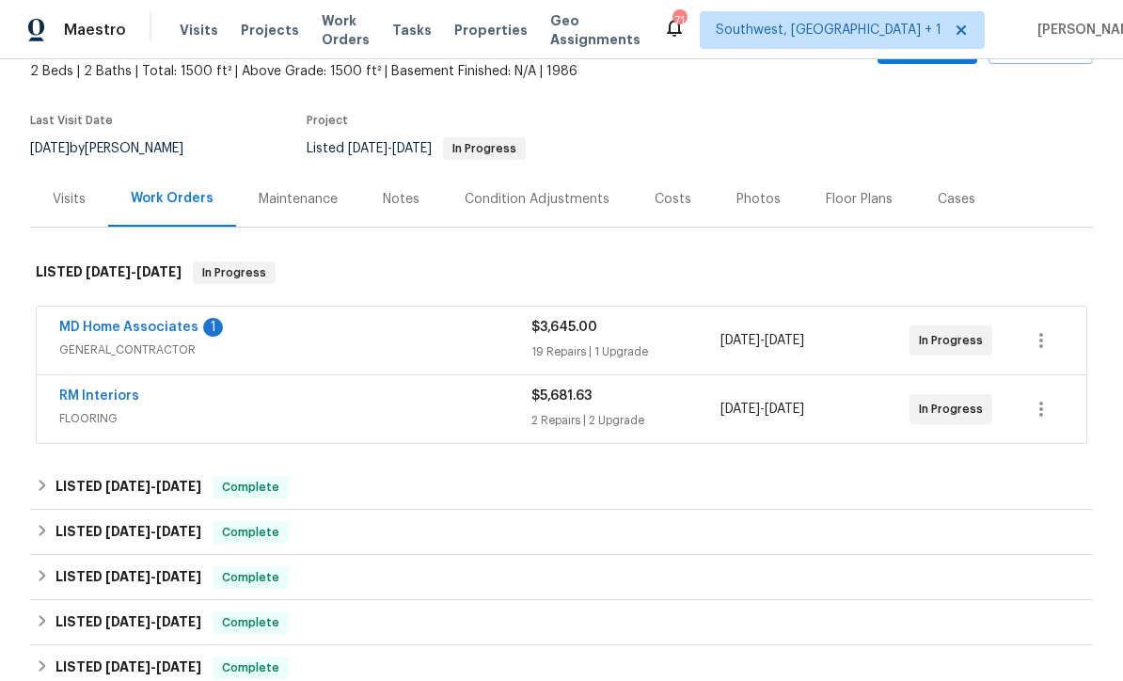
click at [149, 332] on link "MD Home Associates" at bounding box center [128, 327] width 139 height 13
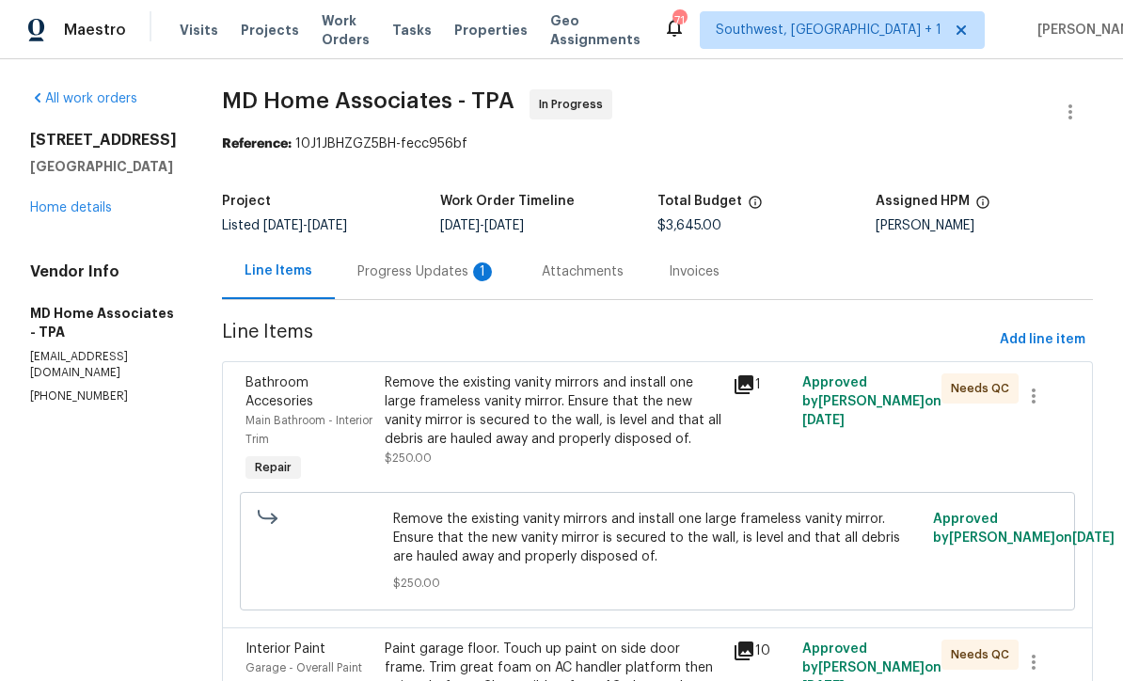
click at [452, 274] on div "Progress Updates 1" at bounding box center [426, 271] width 139 height 19
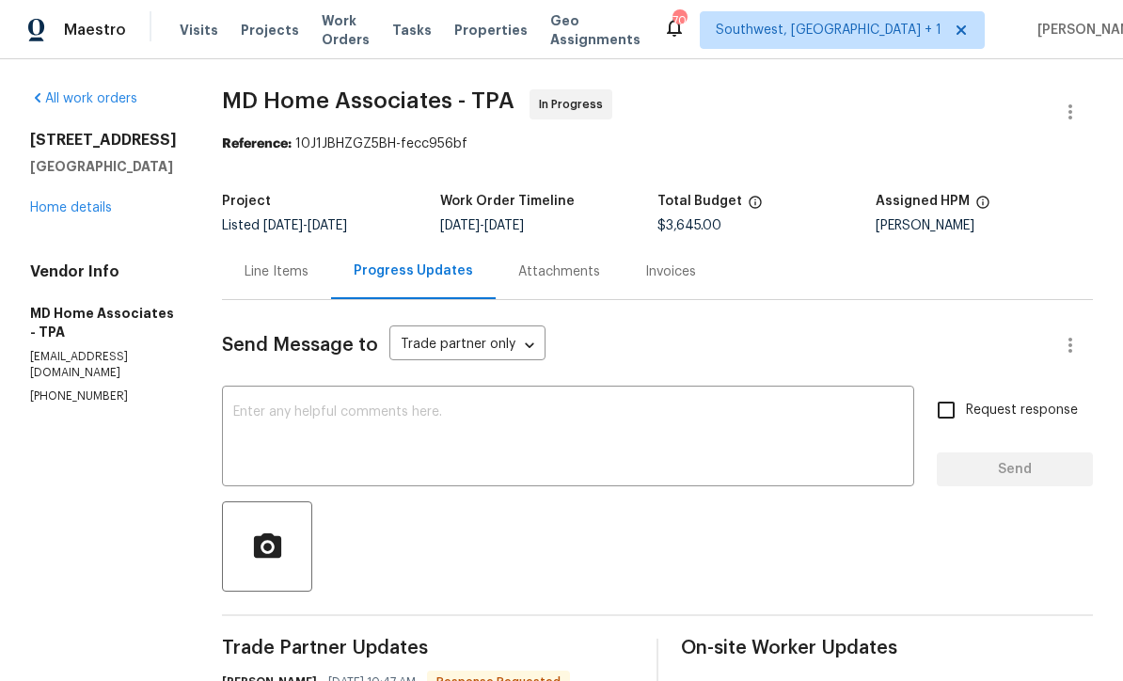
click at [295, 274] on div "Line Items" at bounding box center [277, 271] width 64 height 19
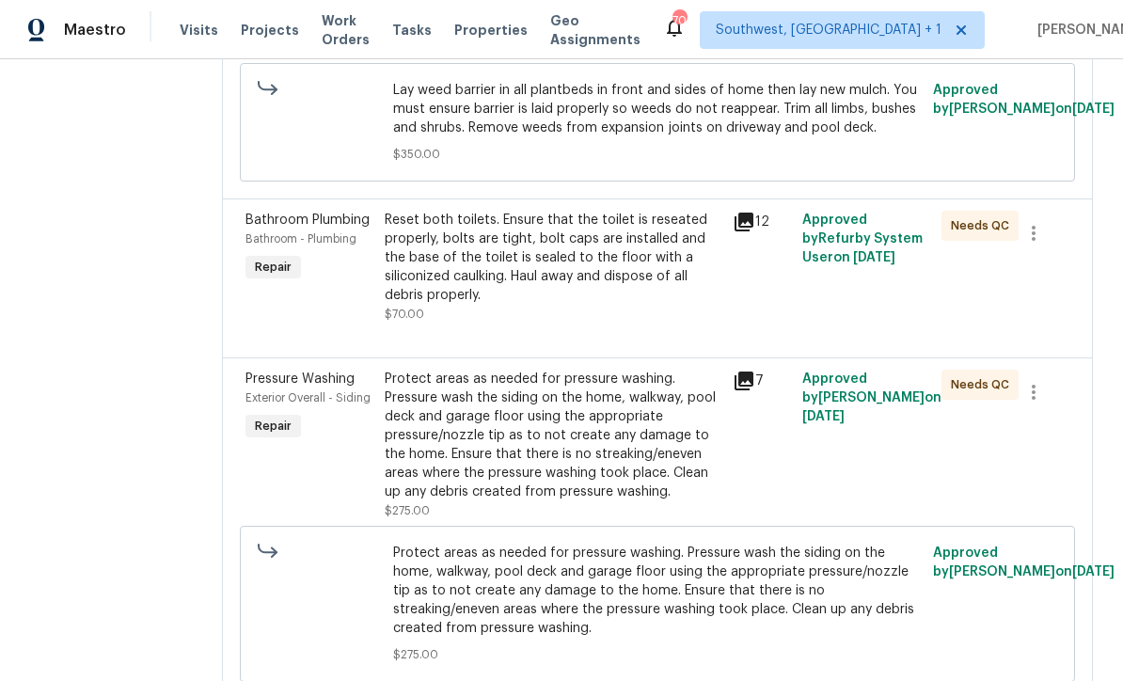
scroll to position [1326, 0]
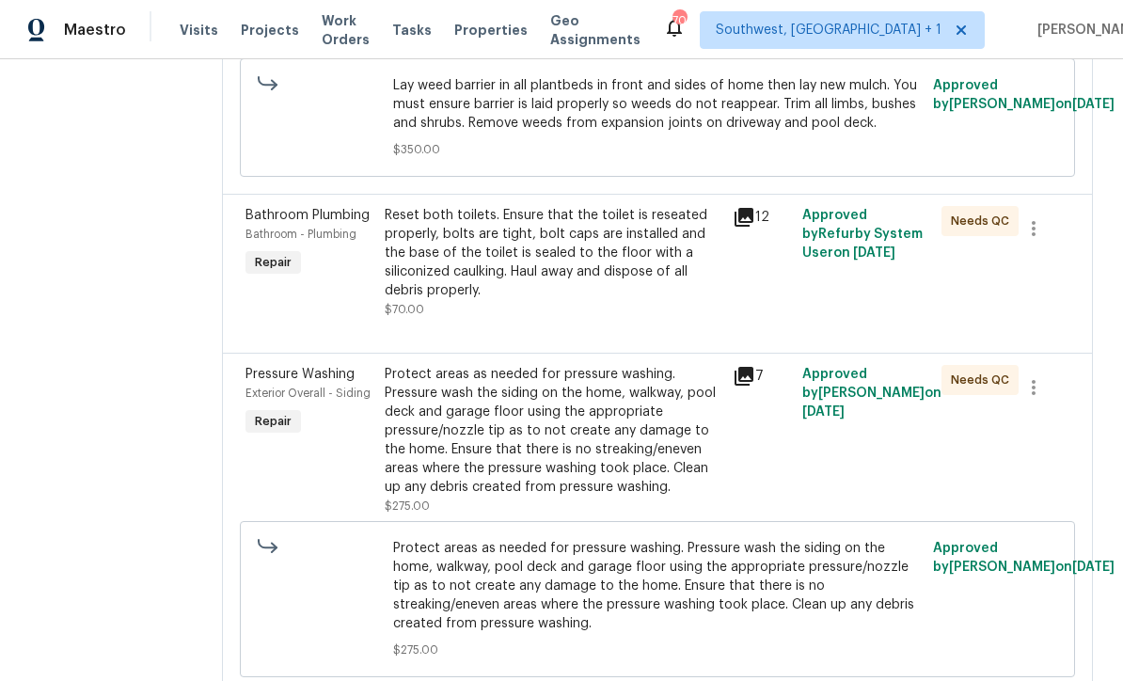
click at [605, 319] on div "Reset both toilets. Ensure that the toilet is reseated properly, bolts are tigh…" at bounding box center [553, 262] width 337 height 113
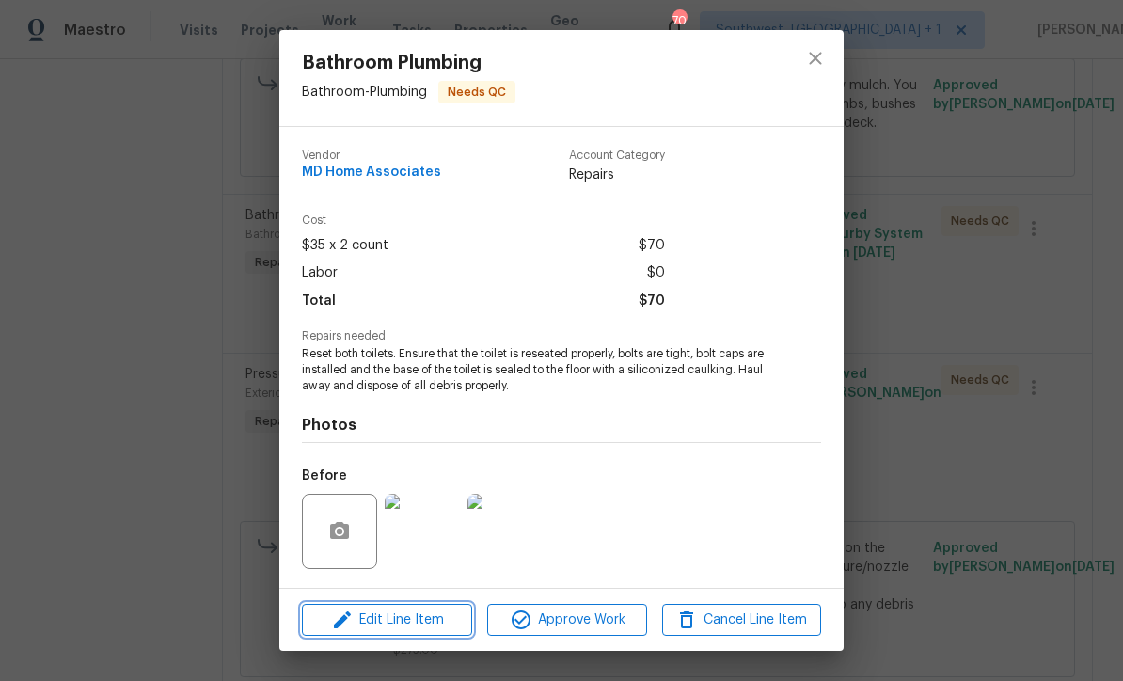
click at [425, 626] on span "Edit Line Item" at bounding box center [387, 621] width 159 height 24
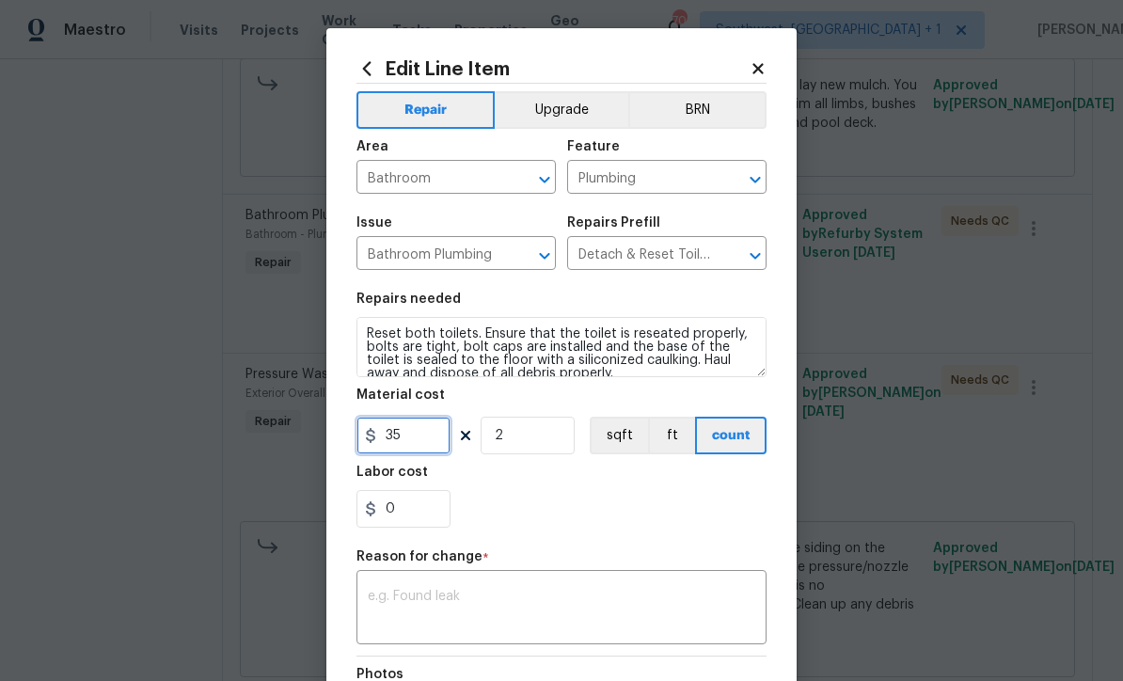
click at [438, 437] on input "35" at bounding box center [404, 436] width 94 height 38
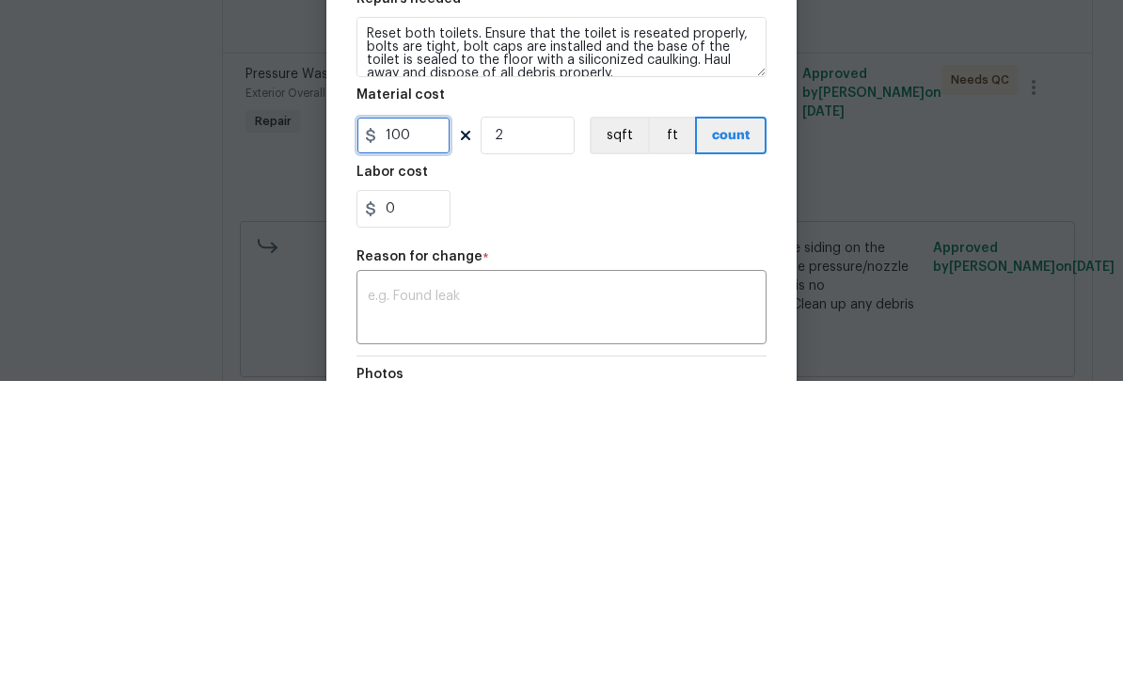
scroll to position [1, 0]
type input "100"
click at [540, 416] on input "2" at bounding box center [528, 435] width 94 height 38
type input "1"
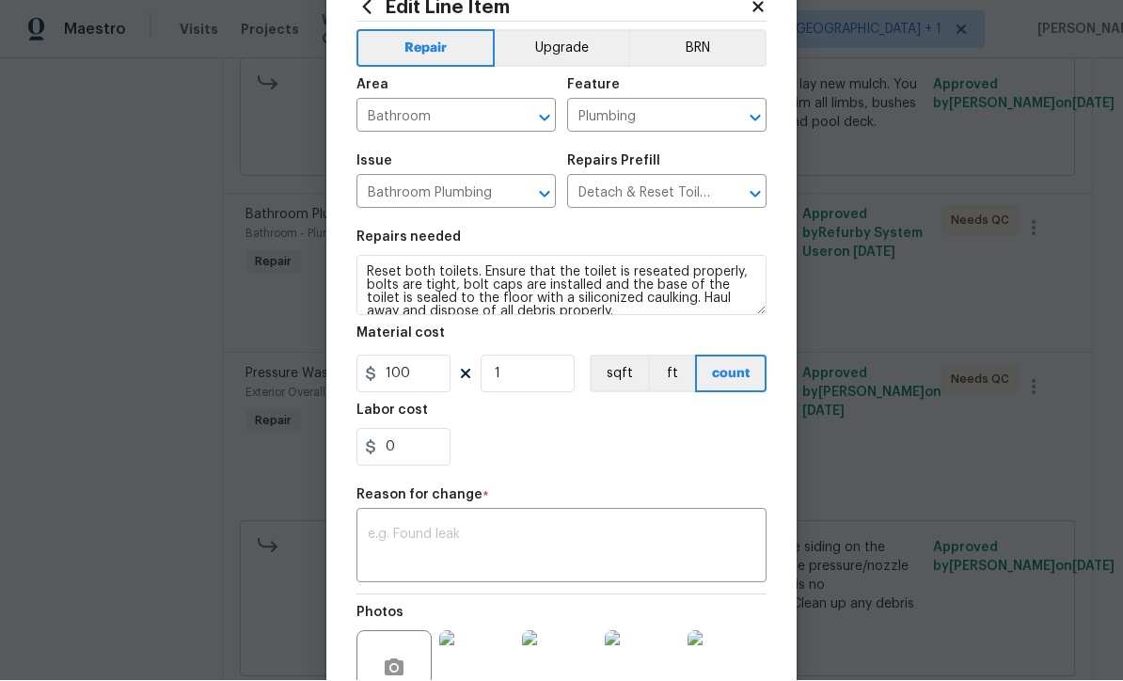
scroll to position [72, 0]
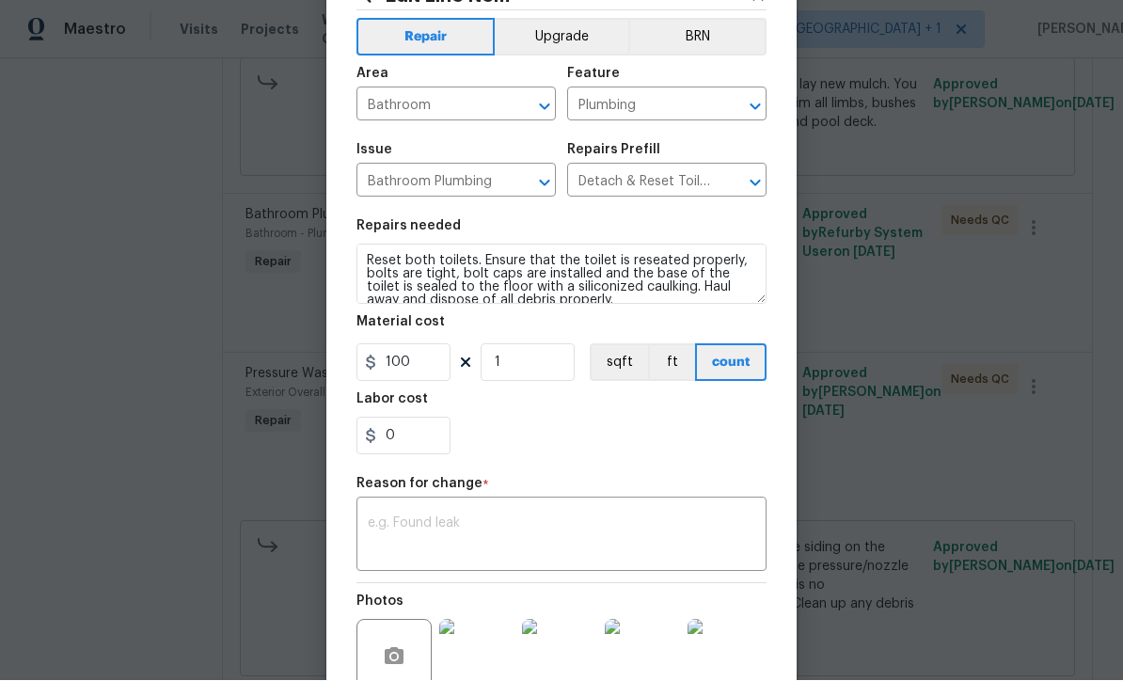
click at [610, 548] on textarea at bounding box center [562, 537] width 388 height 40
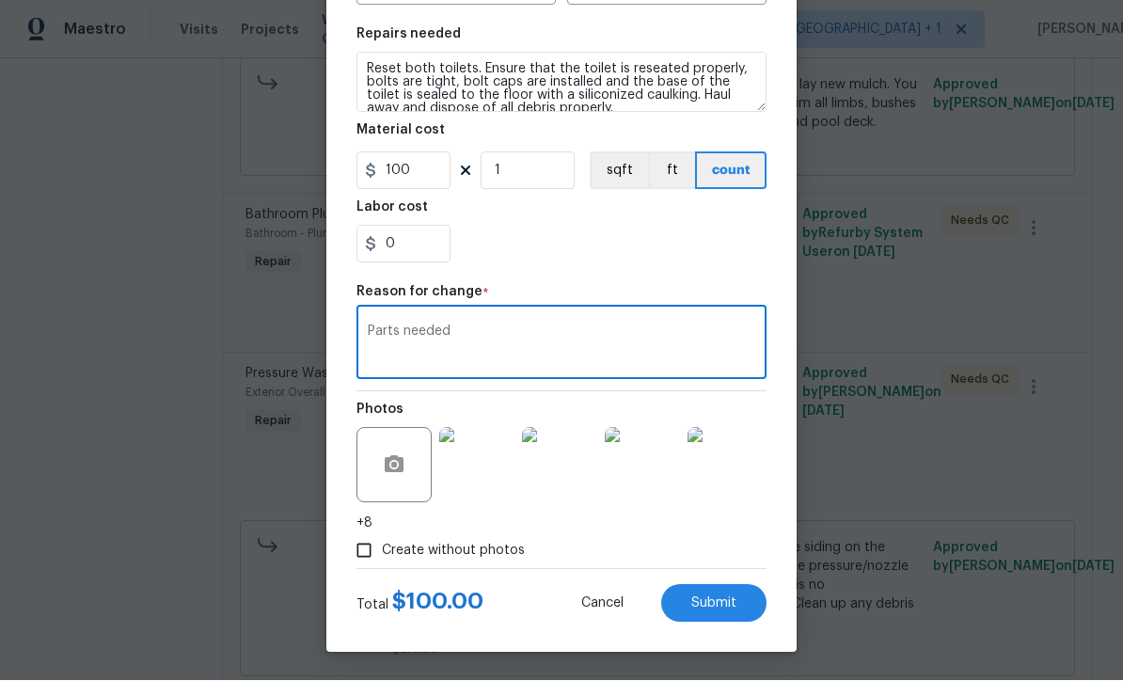
scroll to position [268, 0]
type textarea "Parts needed"
click at [717, 606] on span "Submit" at bounding box center [713, 604] width 45 height 14
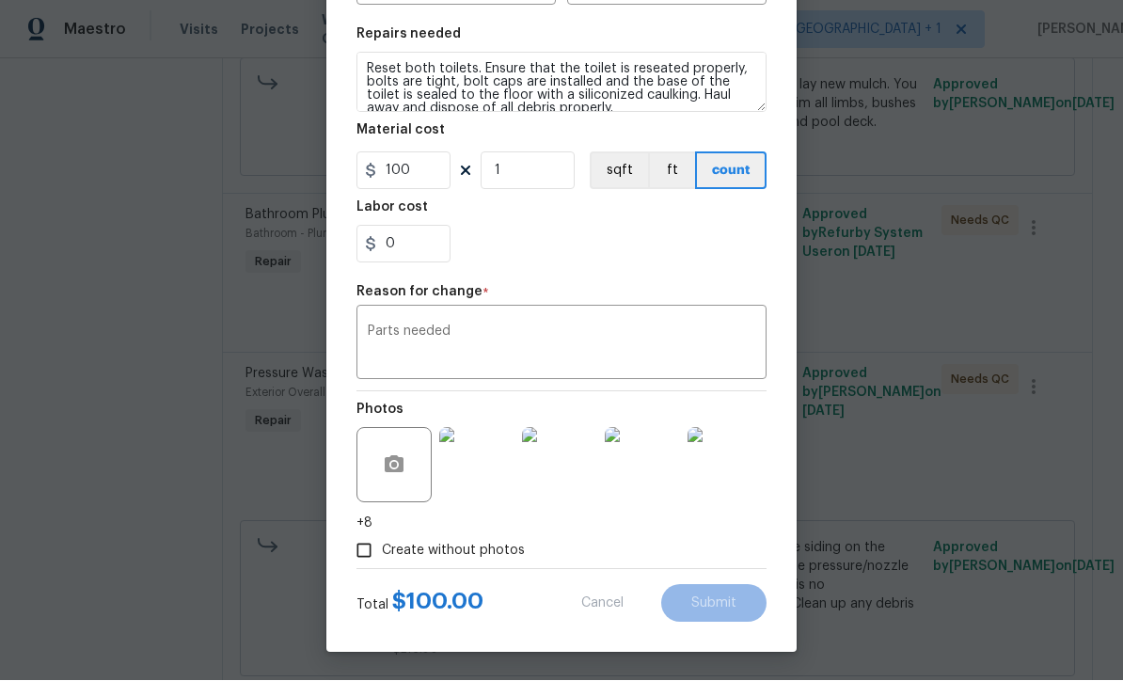
type input "2"
type input "35"
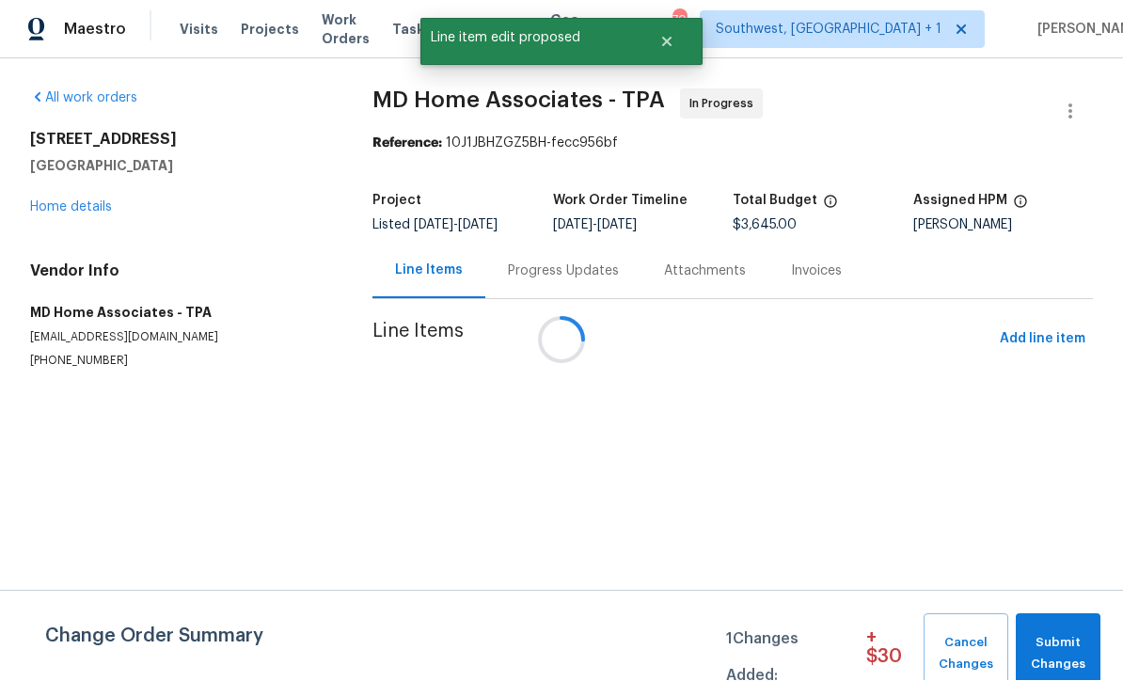
scroll to position [1, 0]
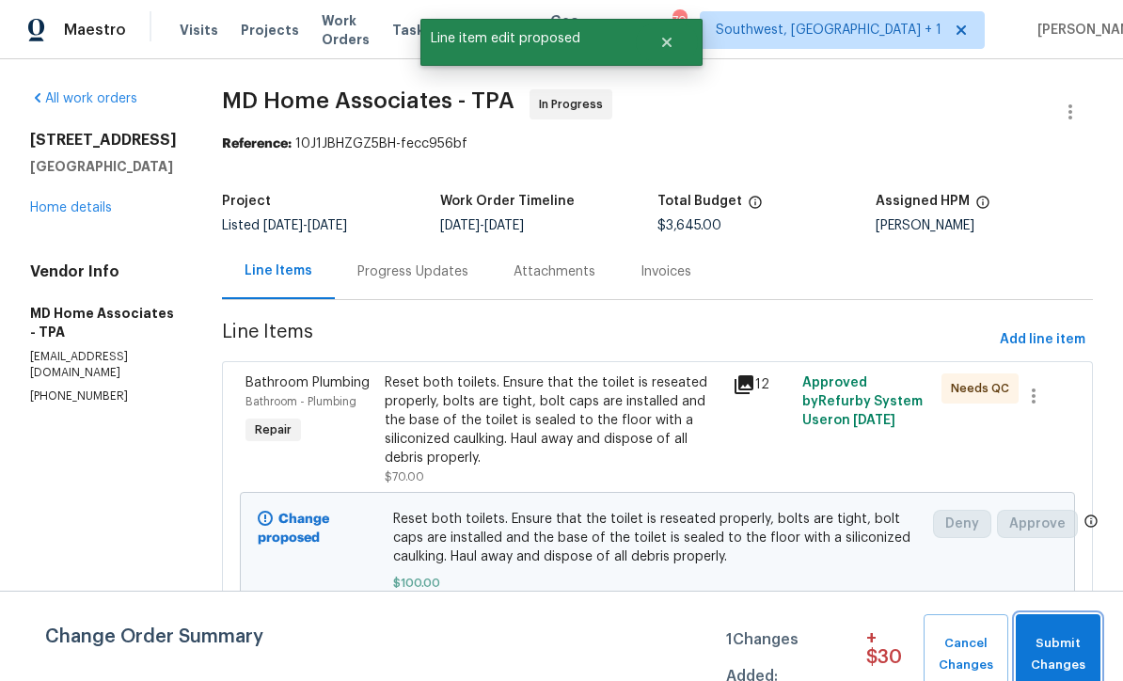
click at [1070, 650] on span "Submit Changes" at bounding box center [1058, 654] width 66 height 43
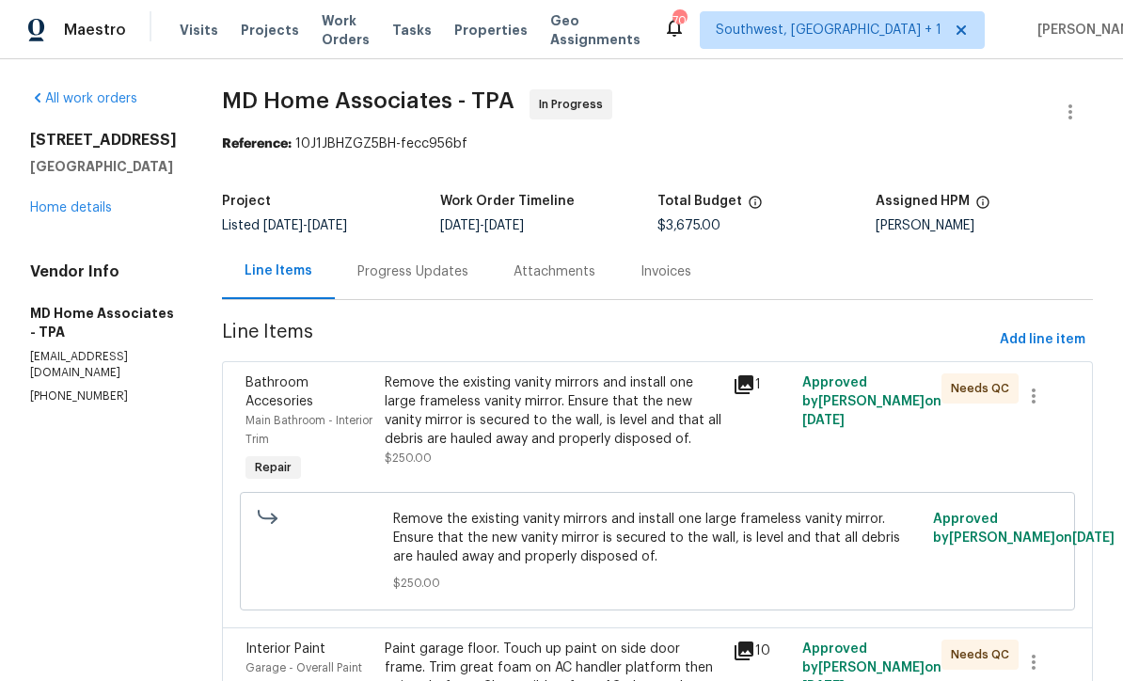
click at [50, 214] on link "Home details" at bounding box center [71, 207] width 82 height 13
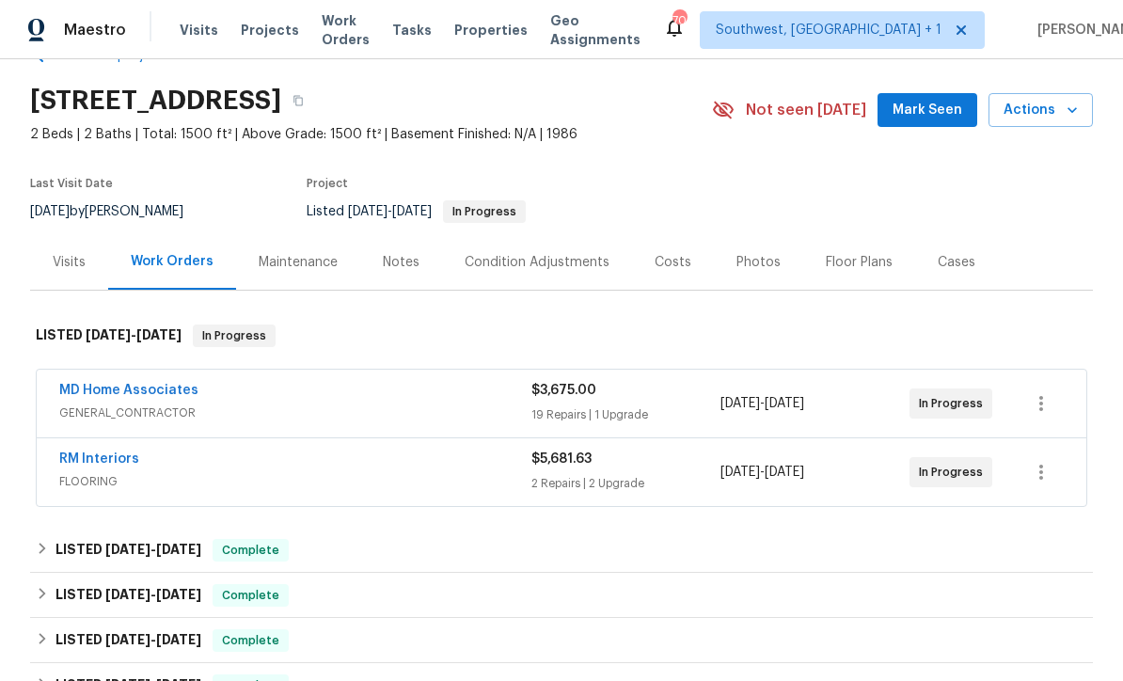
scroll to position [127, 0]
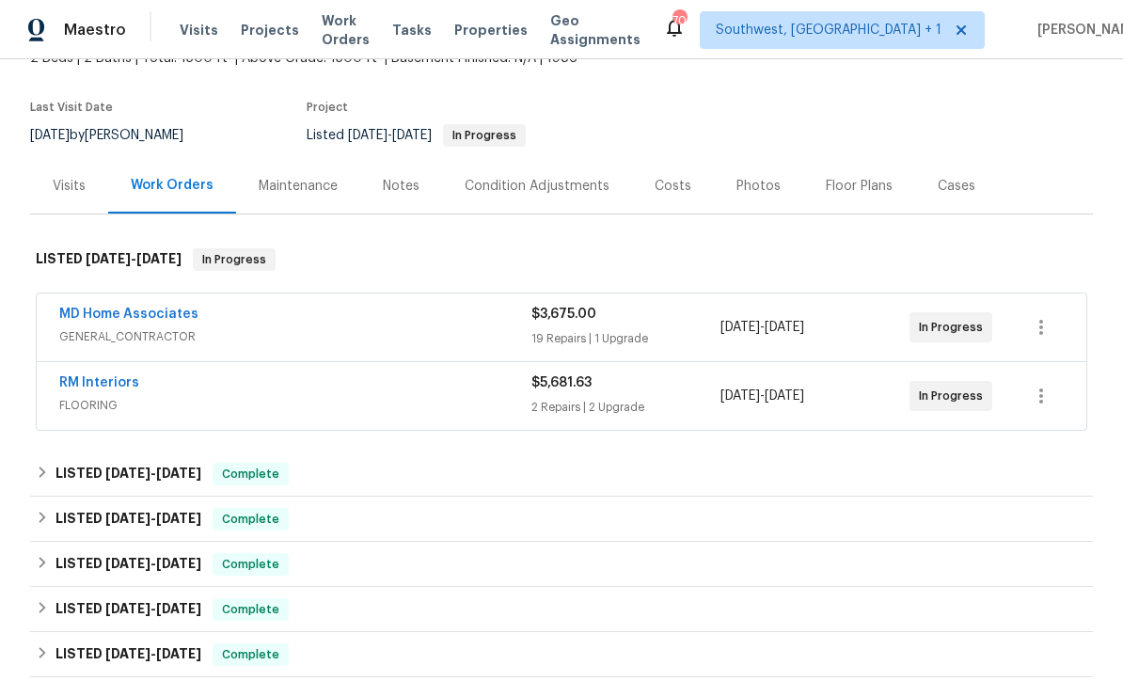
click at [108, 316] on link "MD Home Associates" at bounding box center [128, 314] width 139 height 13
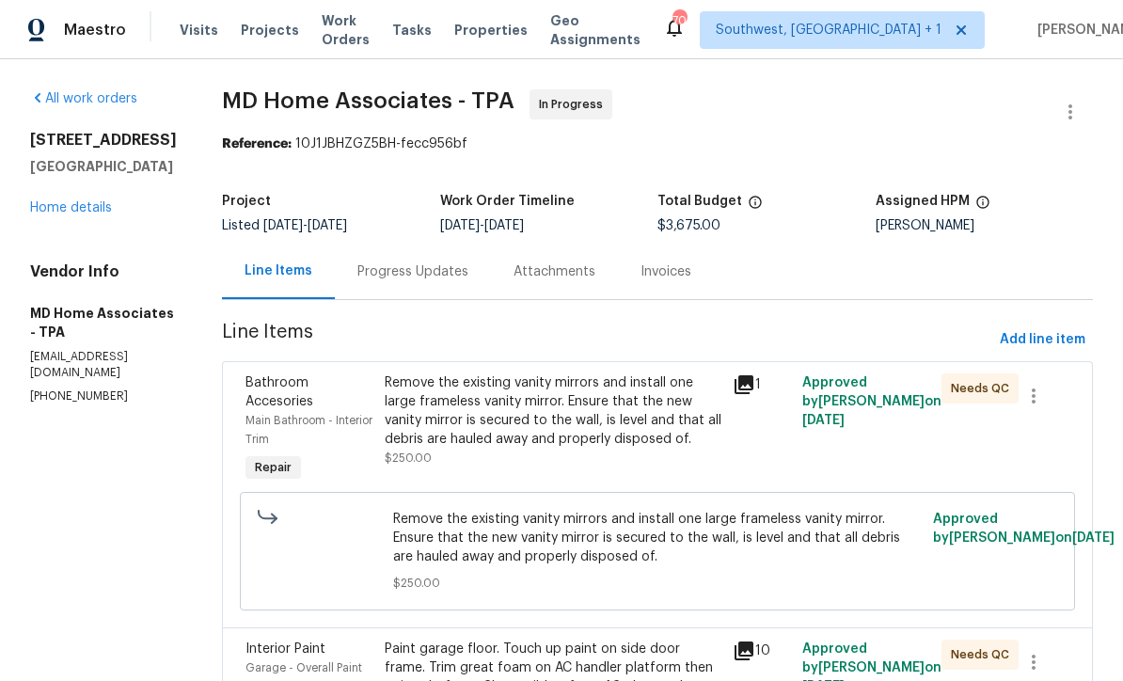
click at [390, 270] on div "Progress Updates" at bounding box center [412, 271] width 111 height 19
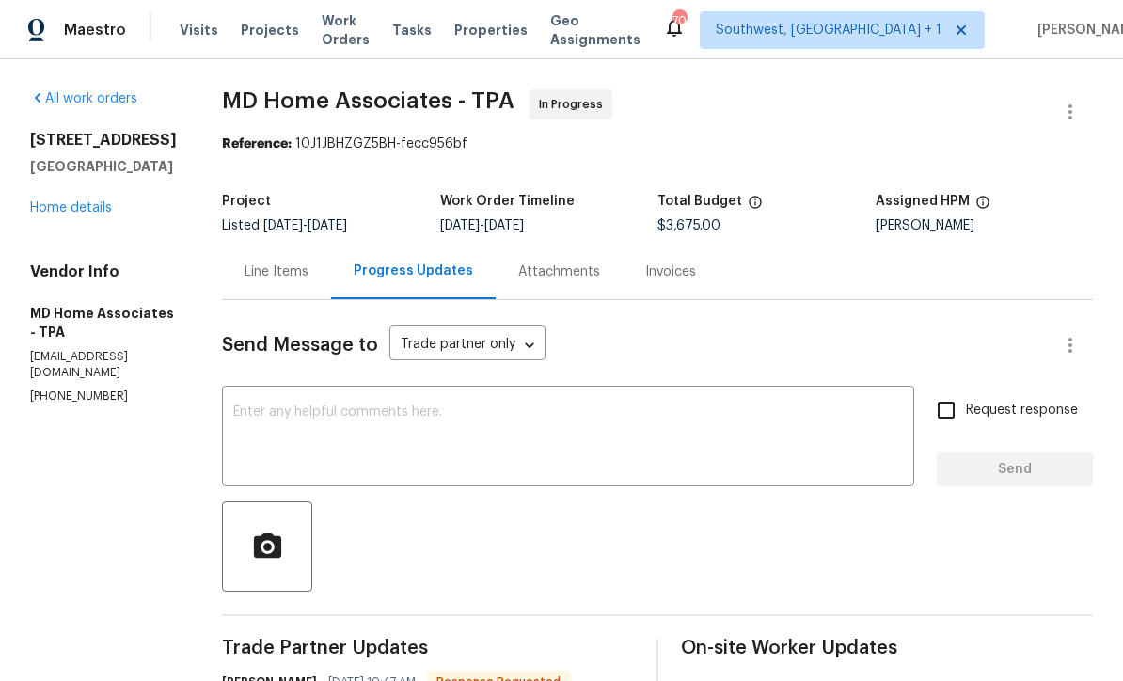
click at [640, 423] on textarea at bounding box center [568, 438] width 670 height 66
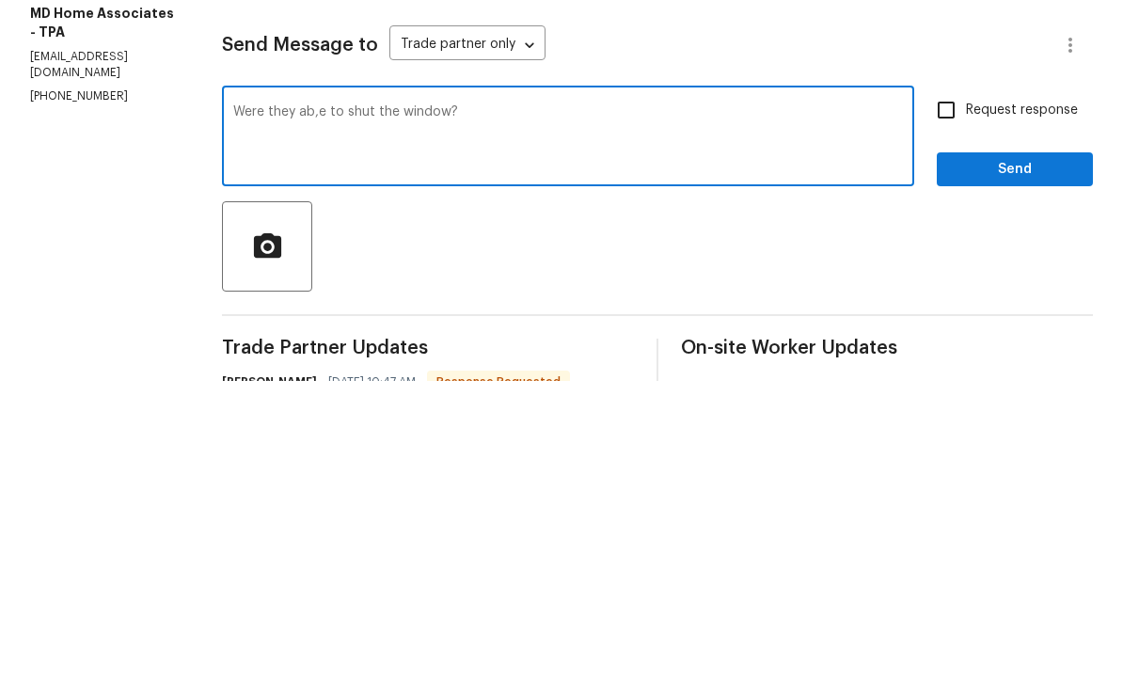
type textarea "Were they ab,e to shut the window?"
click at [950, 390] on input "Request response" at bounding box center [947, 410] width 40 height 40
checkbox input "true"
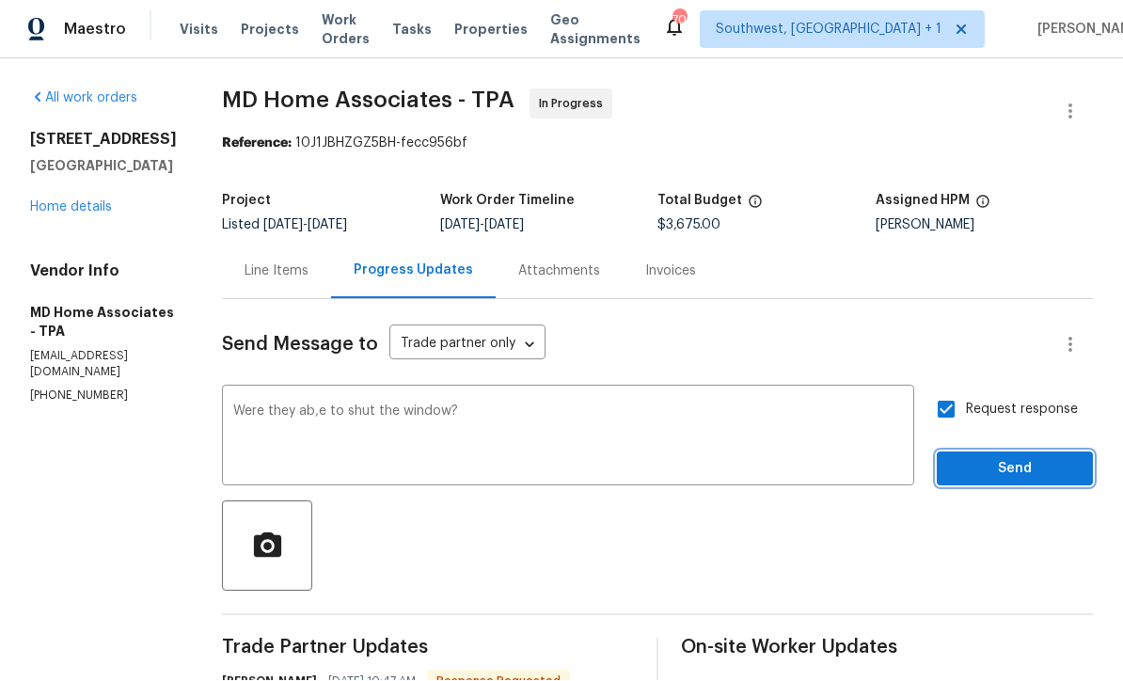
click at [985, 458] on span "Send" at bounding box center [1015, 470] width 126 height 24
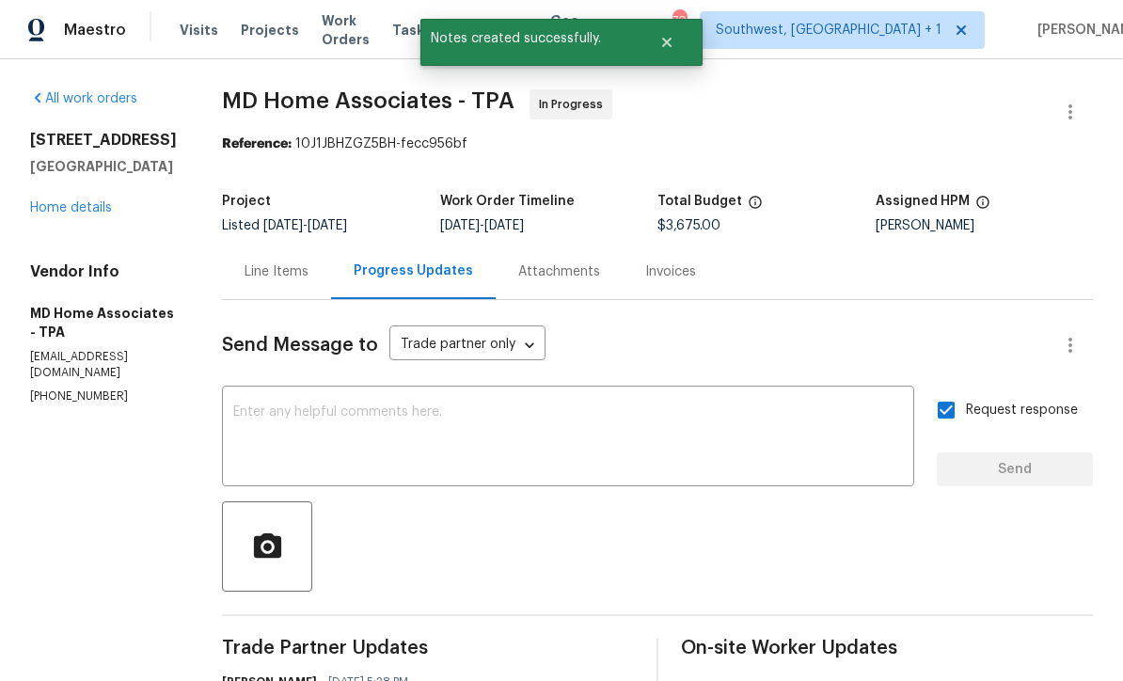
click at [62, 203] on link "Home details" at bounding box center [71, 207] width 82 height 13
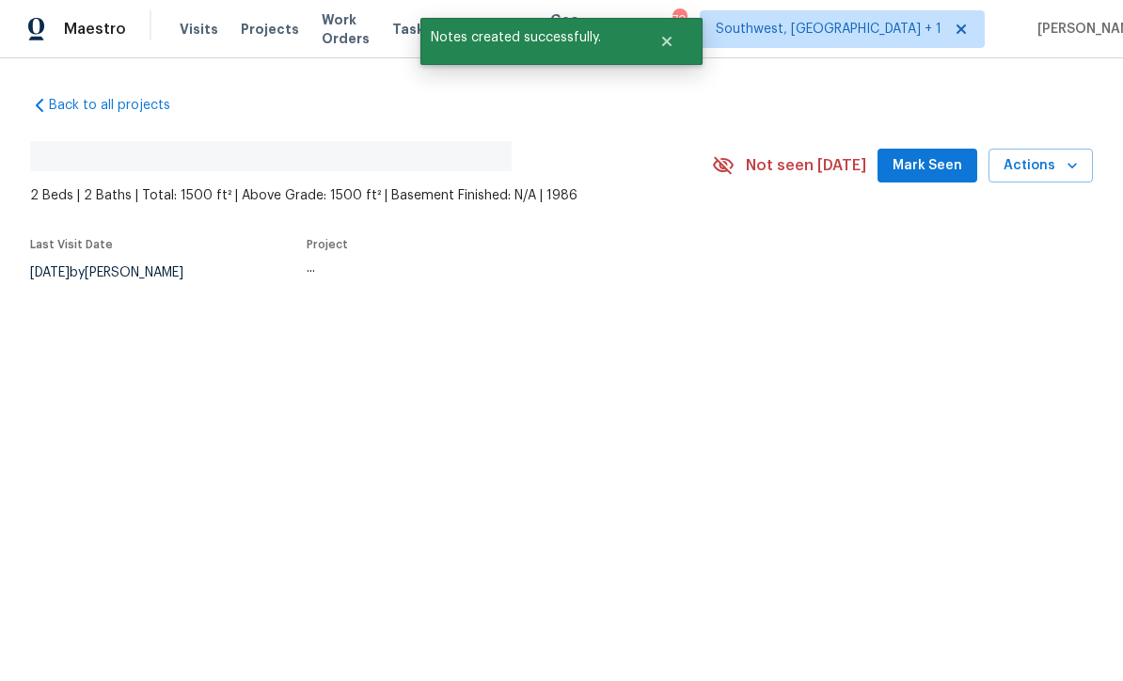
scroll to position [1, 0]
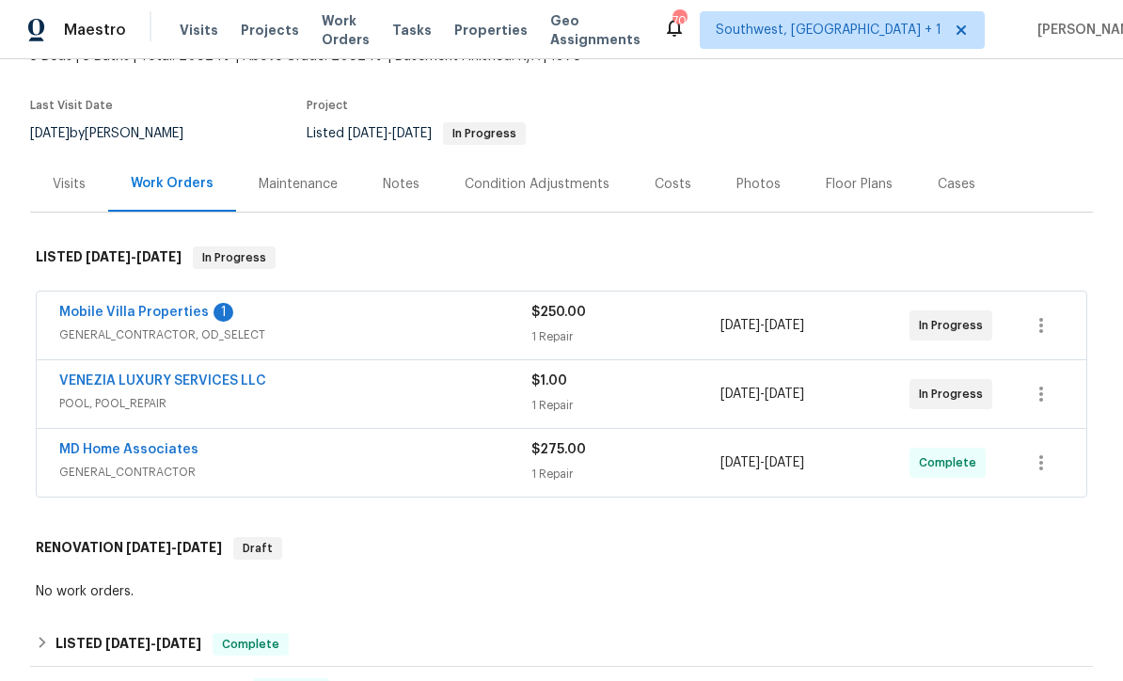
scroll to position [151, 0]
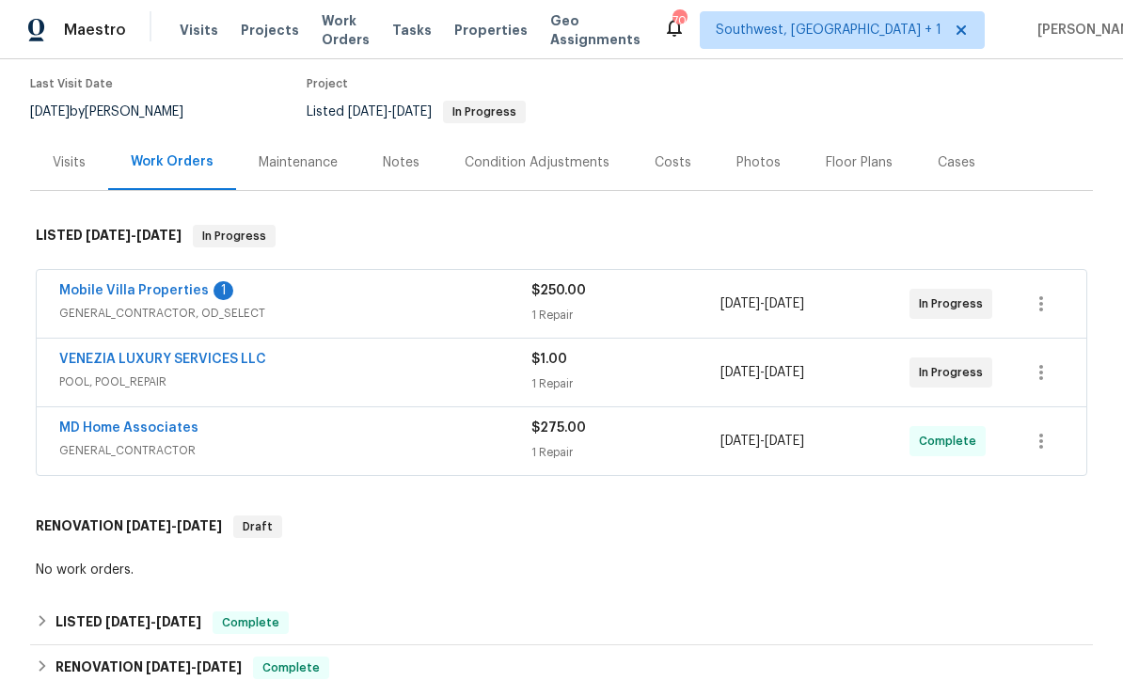
click at [117, 293] on link "Mobile Villa Properties" at bounding box center [134, 290] width 150 height 13
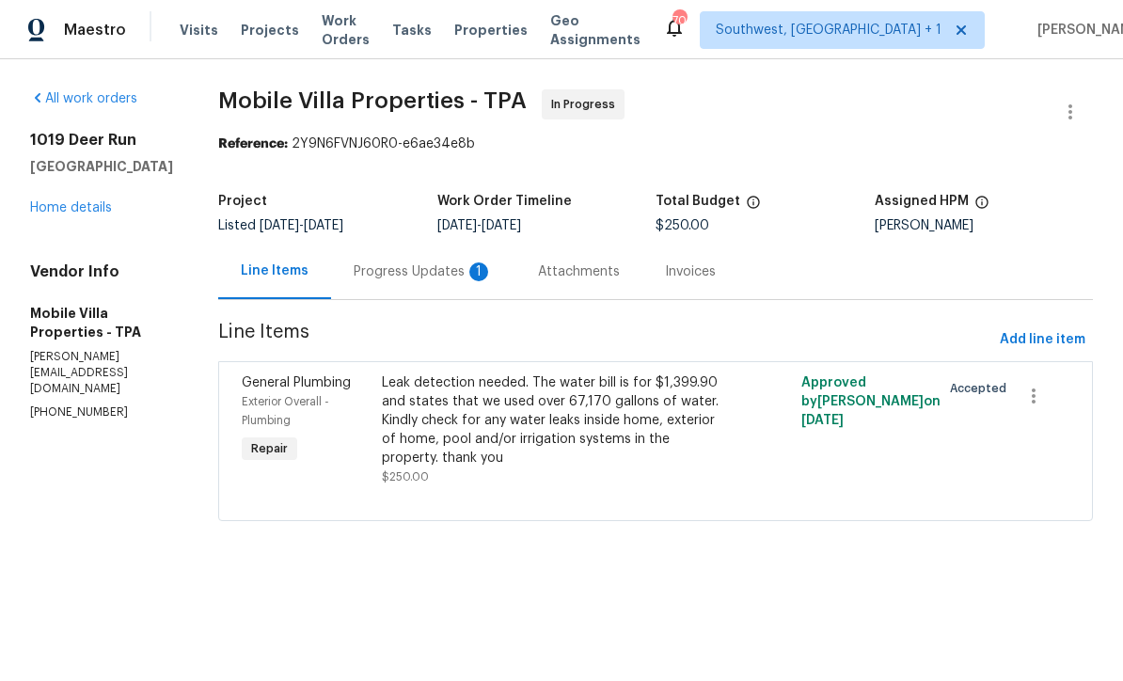
click at [371, 270] on div "Progress Updates 1" at bounding box center [423, 271] width 139 height 19
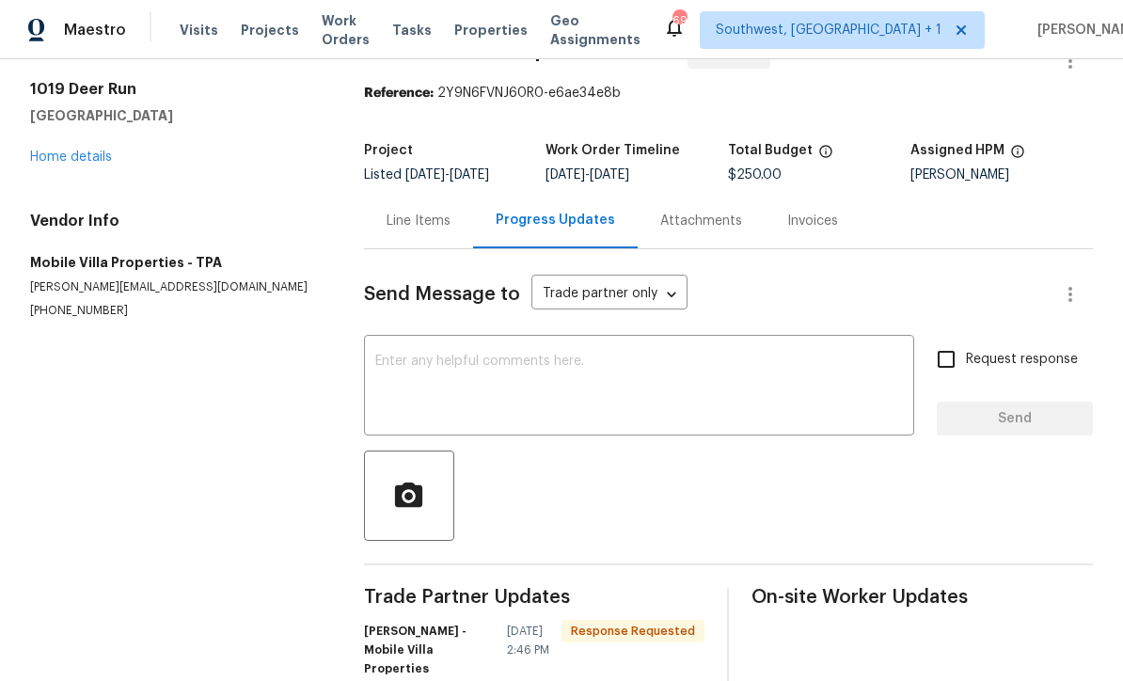
scroll to position [49, 0]
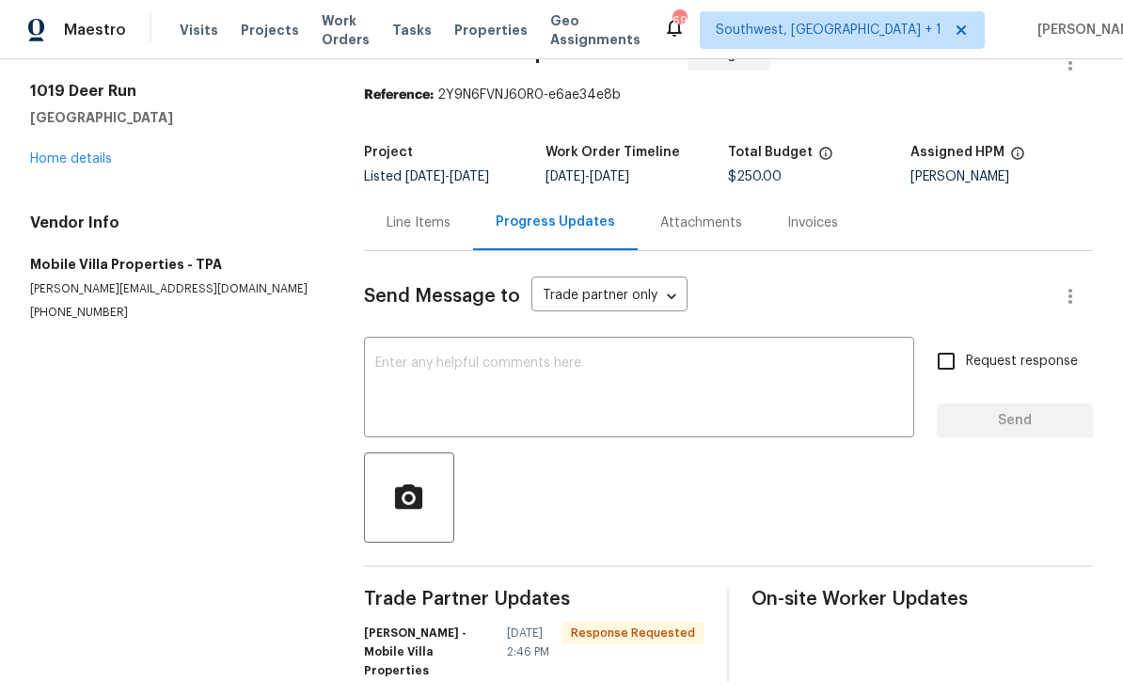
click at [593, 373] on textarea at bounding box center [639, 390] width 528 height 66
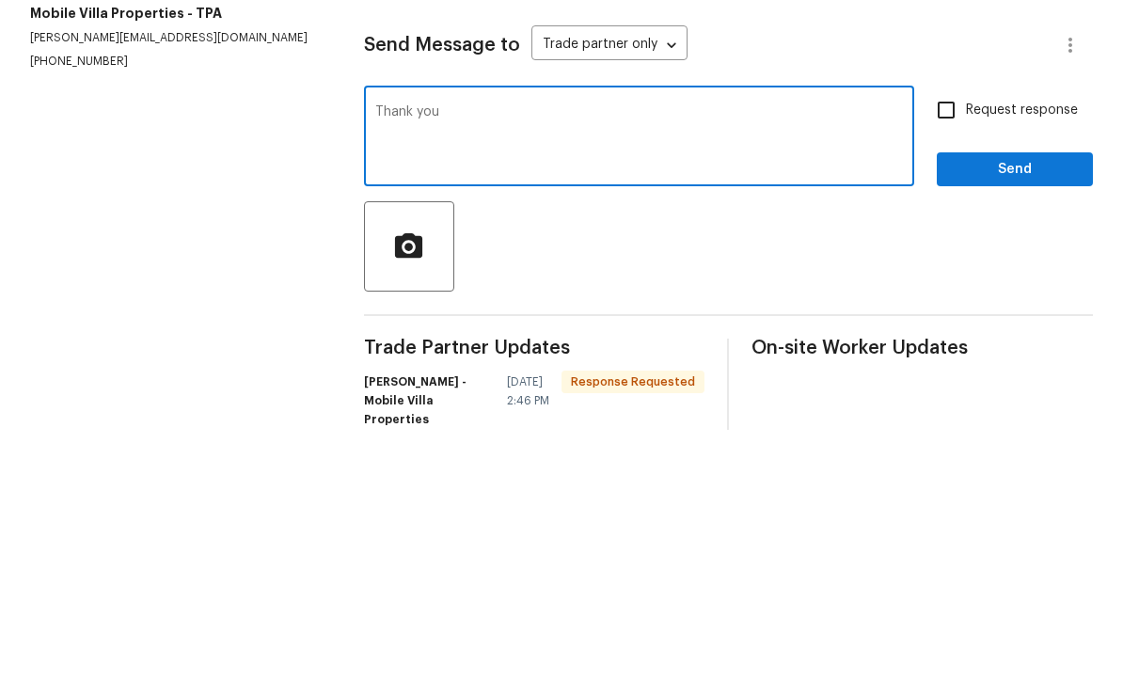
type textarea "Thank you"
click at [956, 341] on input "Request response" at bounding box center [947, 361] width 40 height 40
checkbox input "true"
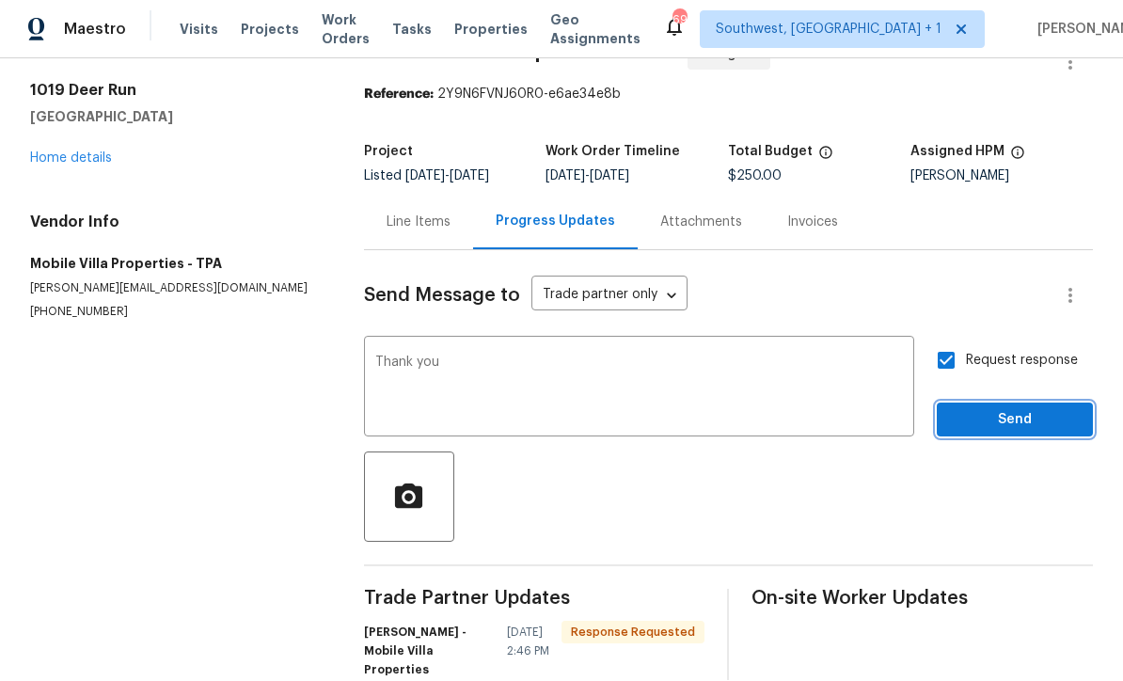
click at [986, 409] on span "Send" at bounding box center [1015, 421] width 126 height 24
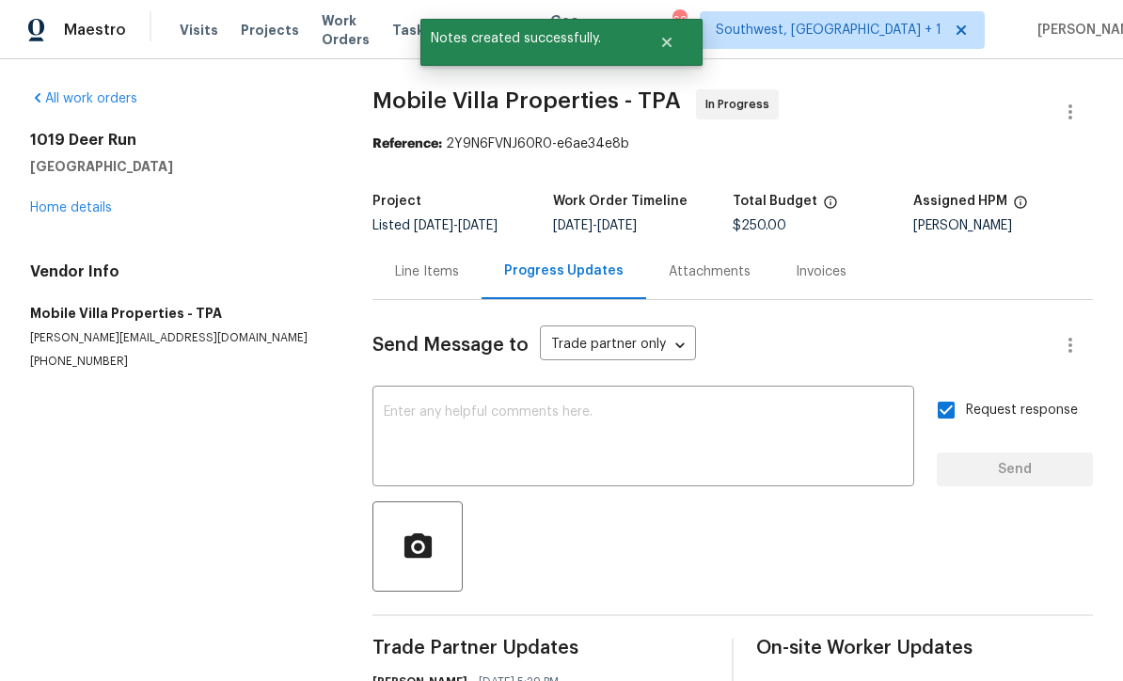
click at [53, 201] on link "Home details" at bounding box center [71, 207] width 82 height 13
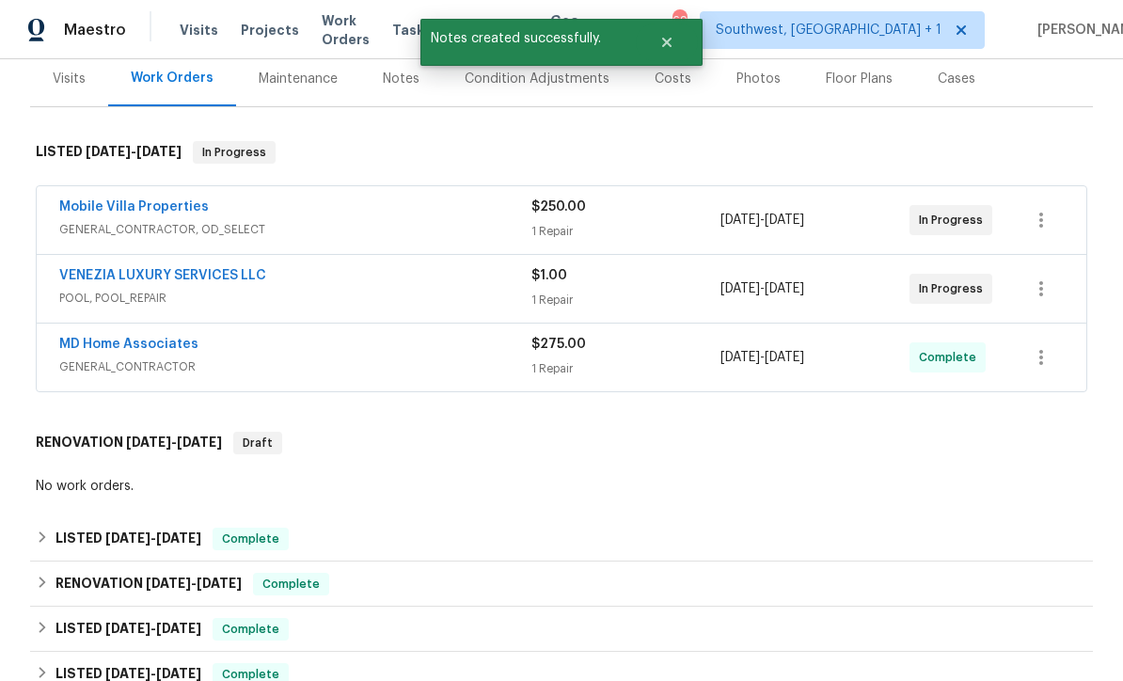
scroll to position [241, 0]
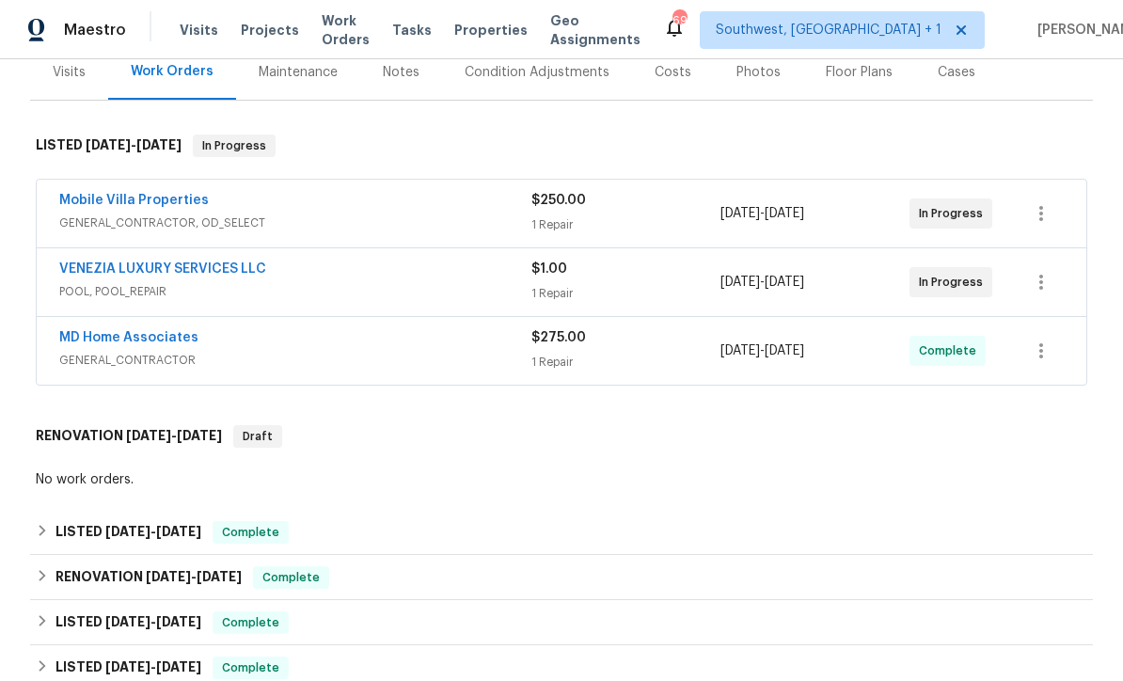
click at [65, 262] on link "VENEZIA LUXURY SERVICES LLC" at bounding box center [162, 268] width 207 height 13
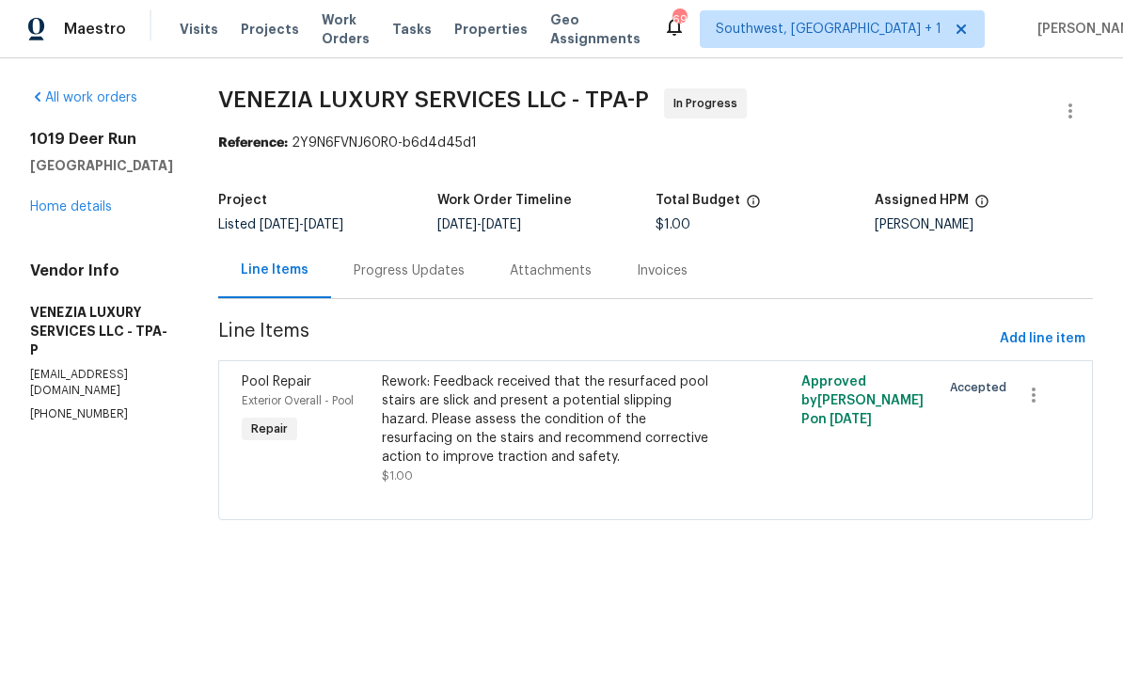
click at [423, 277] on div "Progress Updates" at bounding box center [409, 271] width 111 height 19
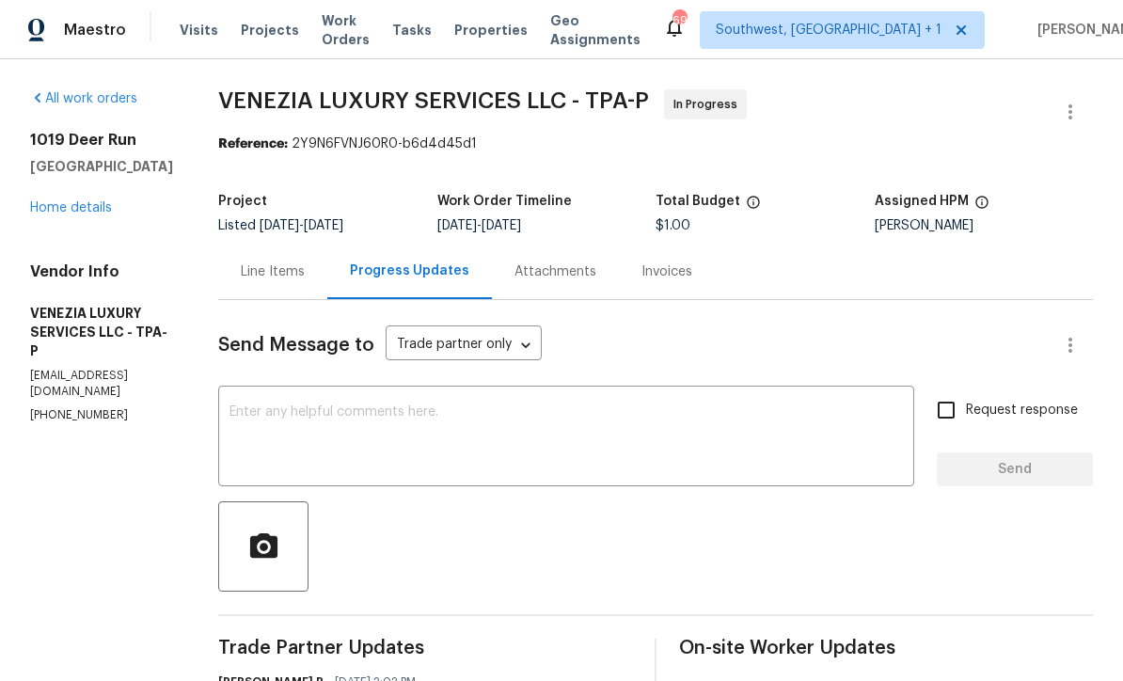
click at [56, 209] on link "Home details" at bounding box center [71, 207] width 82 height 13
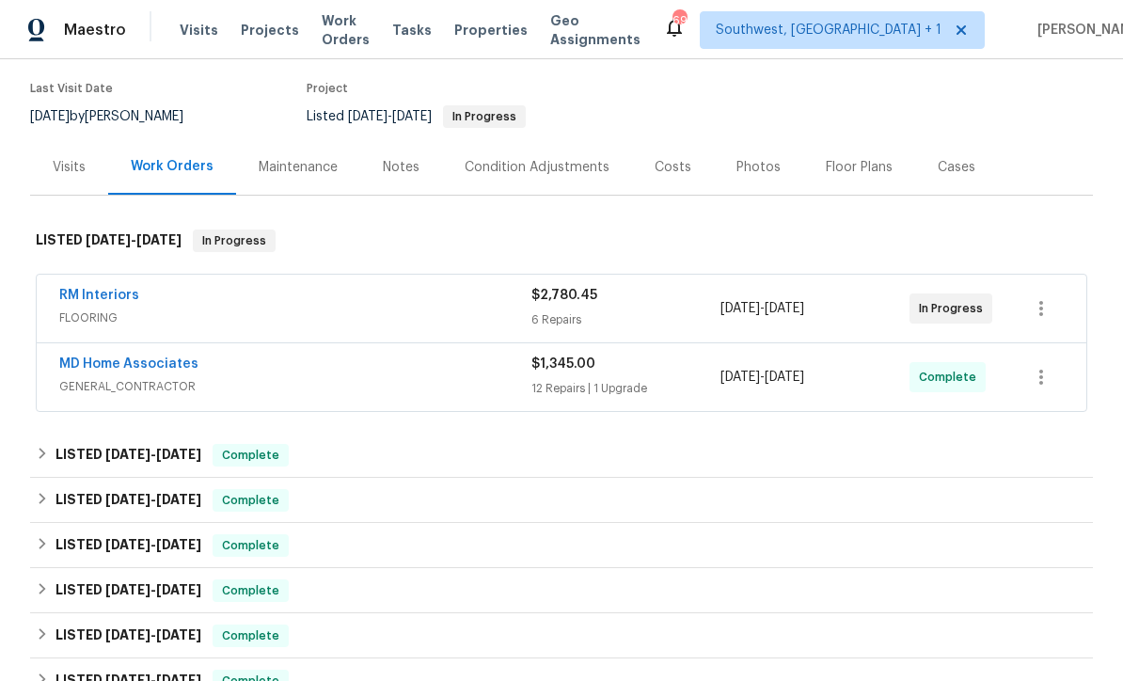
scroll to position [148, 0]
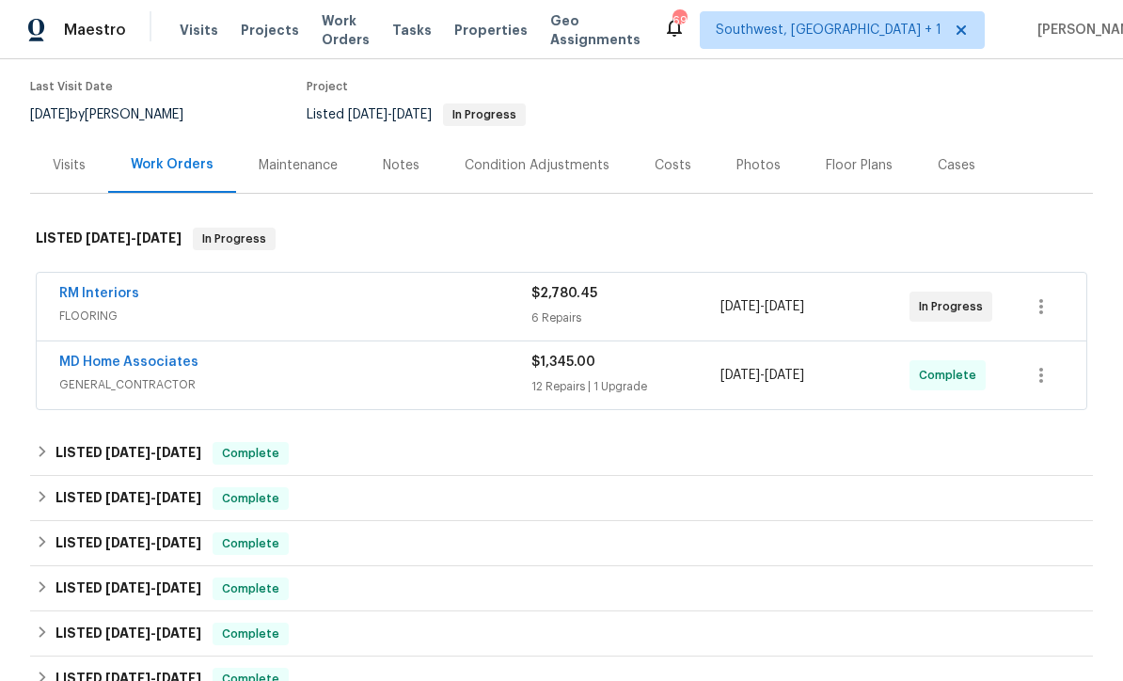
click at [90, 289] on link "RM Interiors" at bounding box center [99, 293] width 80 height 13
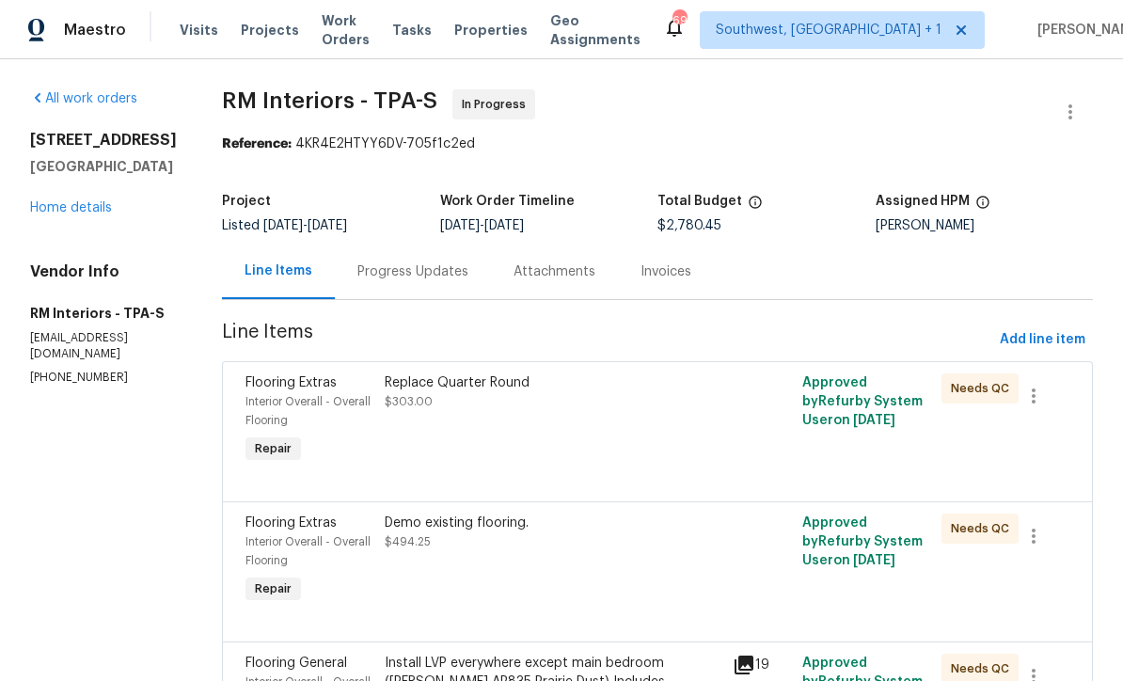
click at [376, 269] on div "Progress Updates" at bounding box center [412, 271] width 111 height 19
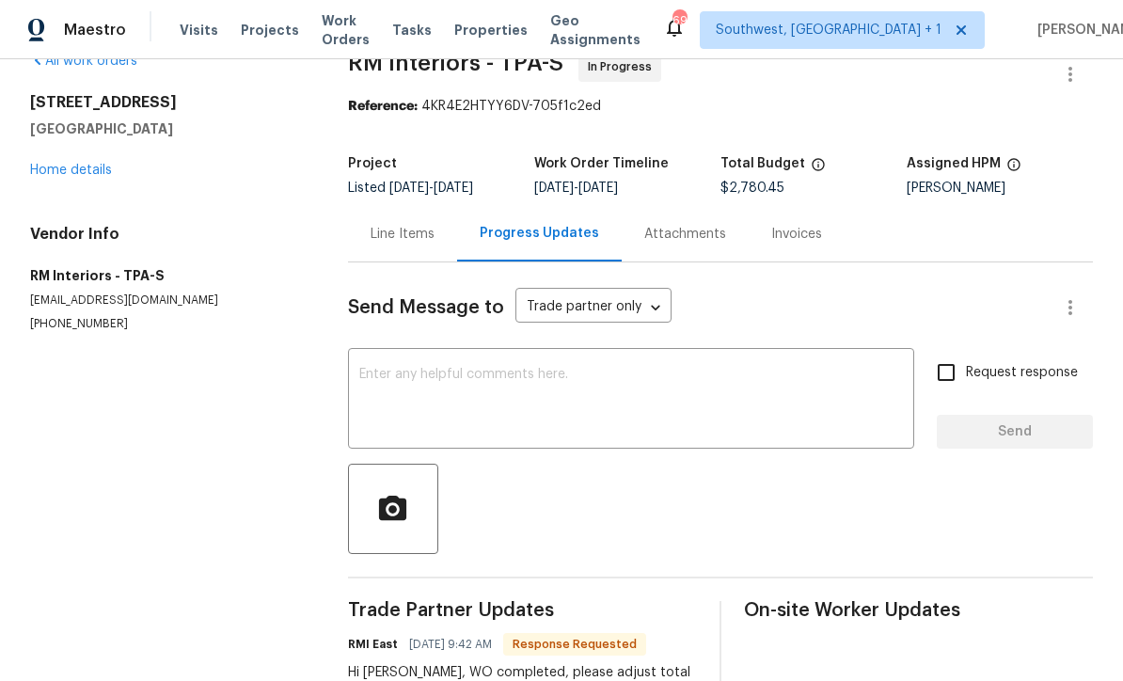
scroll to position [36, 0]
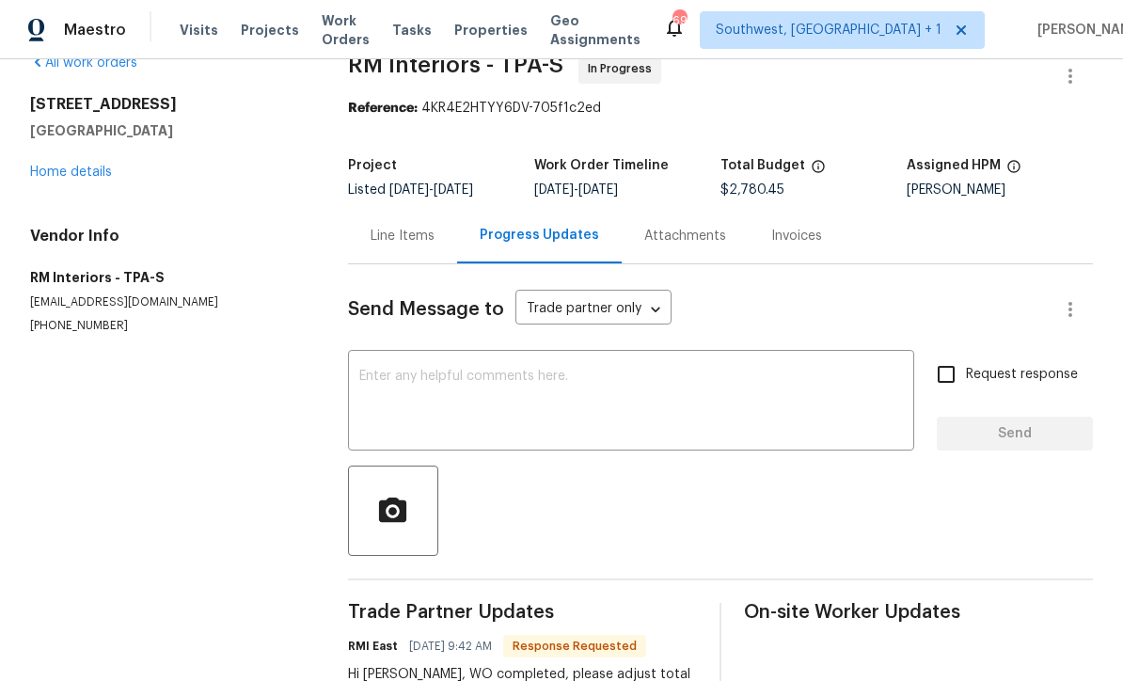
click at [58, 158] on div "[STREET_ADDRESS] Home details" at bounding box center [166, 138] width 273 height 87
click at [74, 172] on link "Home details" at bounding box center [71, 172] width 82 height 13
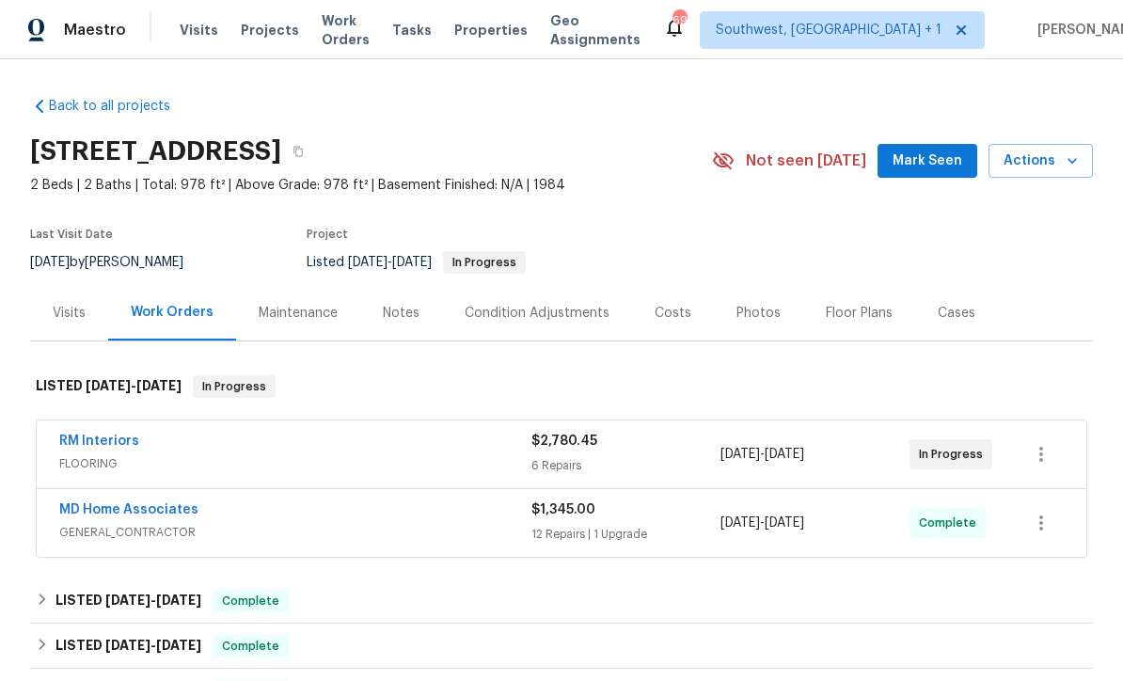
click at [272, 29] on span "Projects" at bounding box center [270, 30] width 58 height 19
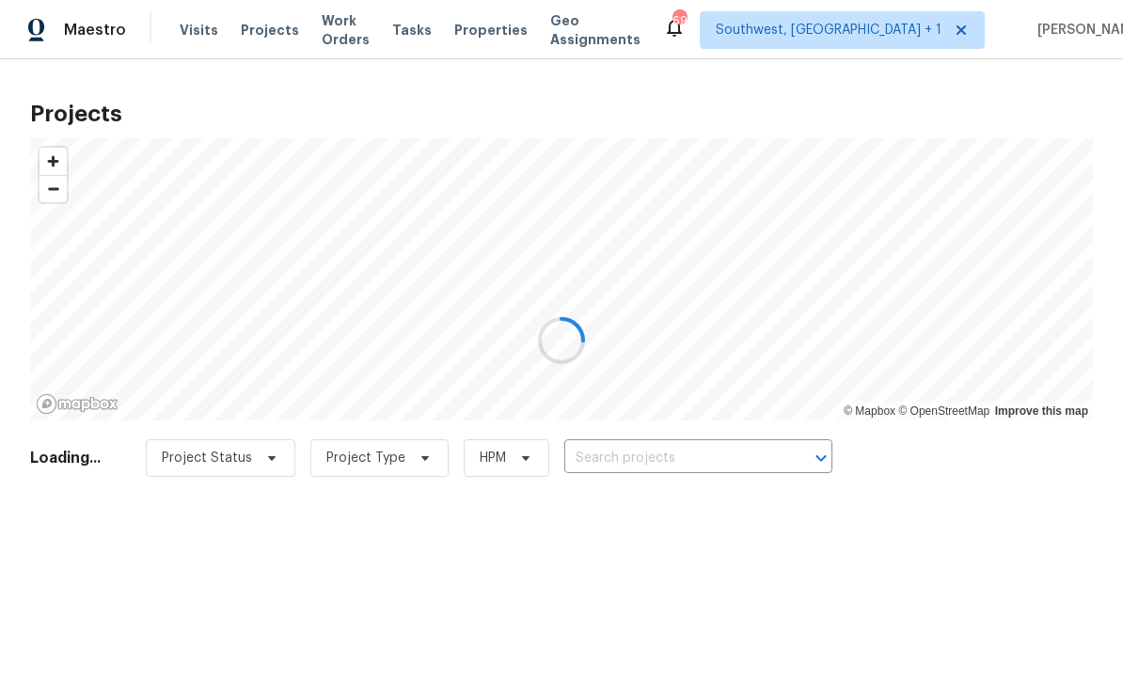
click at [694, 473] on div at bounding box center [561, 340] width 1123 height 681
click at [671, 467] on div at bounding box center [561, 340] width 1123 height 681
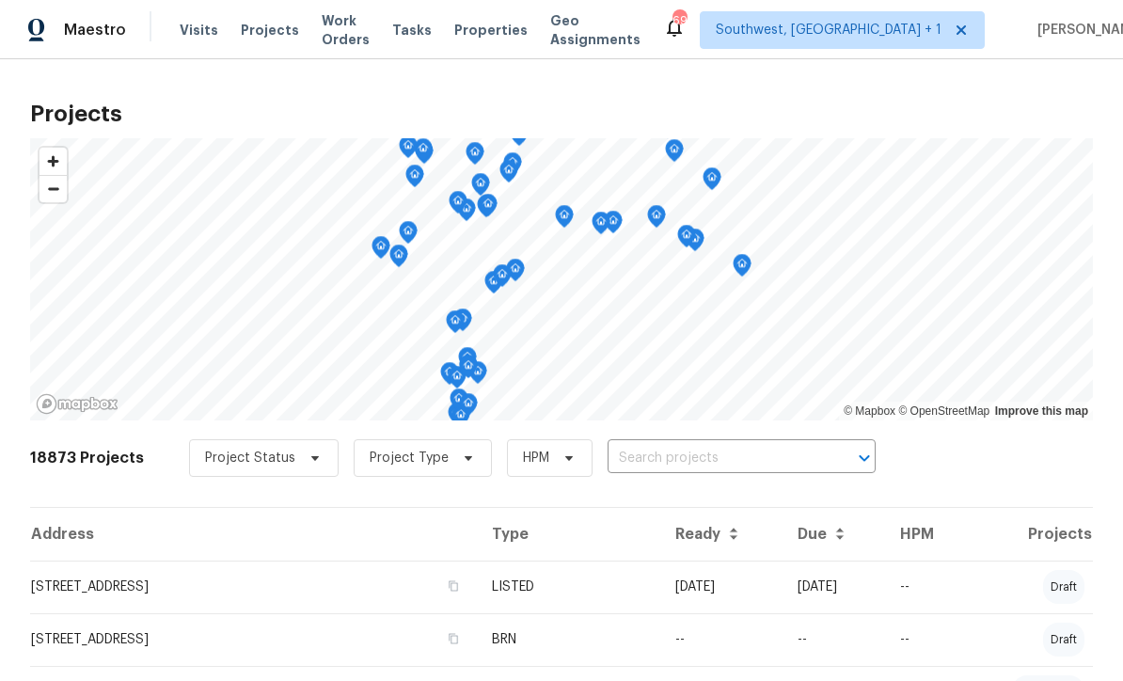
click at [675, 449] on input "text" at bounding box center [715, 458] width 215 height 29
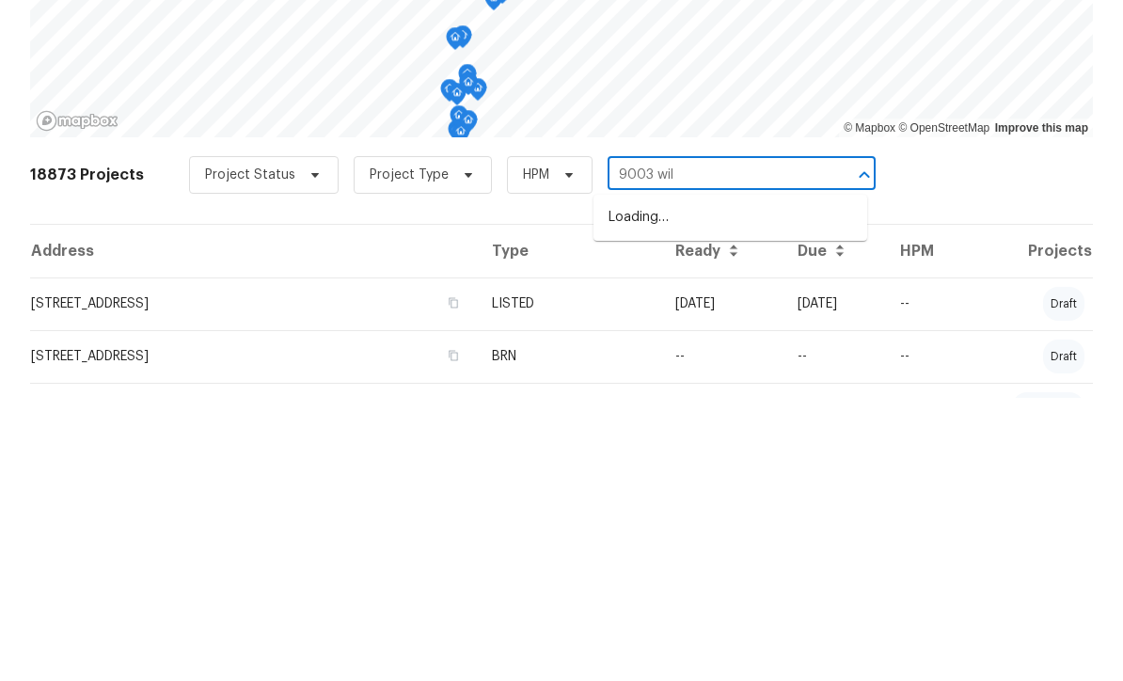
type input "9003 will"
click at [724, 485] on li "[STREET_ADDRESS]" at bounding box center [731, 500] width 274 height 31
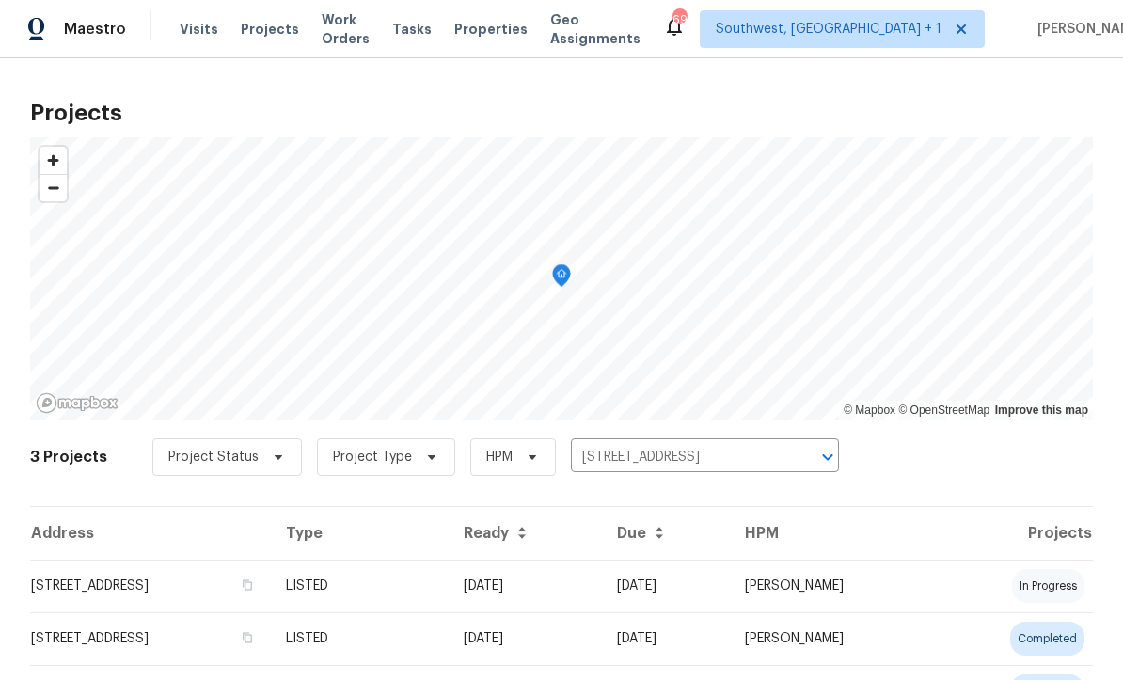
scroll to position [1, 0]
click at [602, 595] on td "[DATE]" at bounding box center [525, 587] width 153 height 53
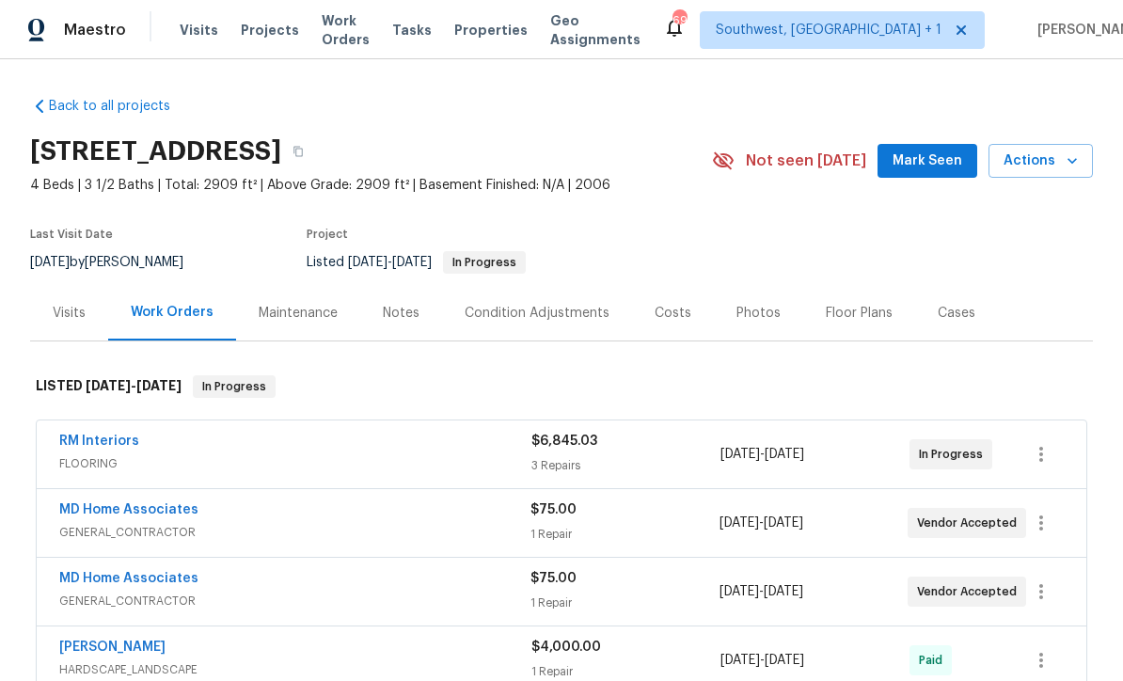
click at [263, 27] on span "Projects" at bounding box center [270, 30] width 58 height 19
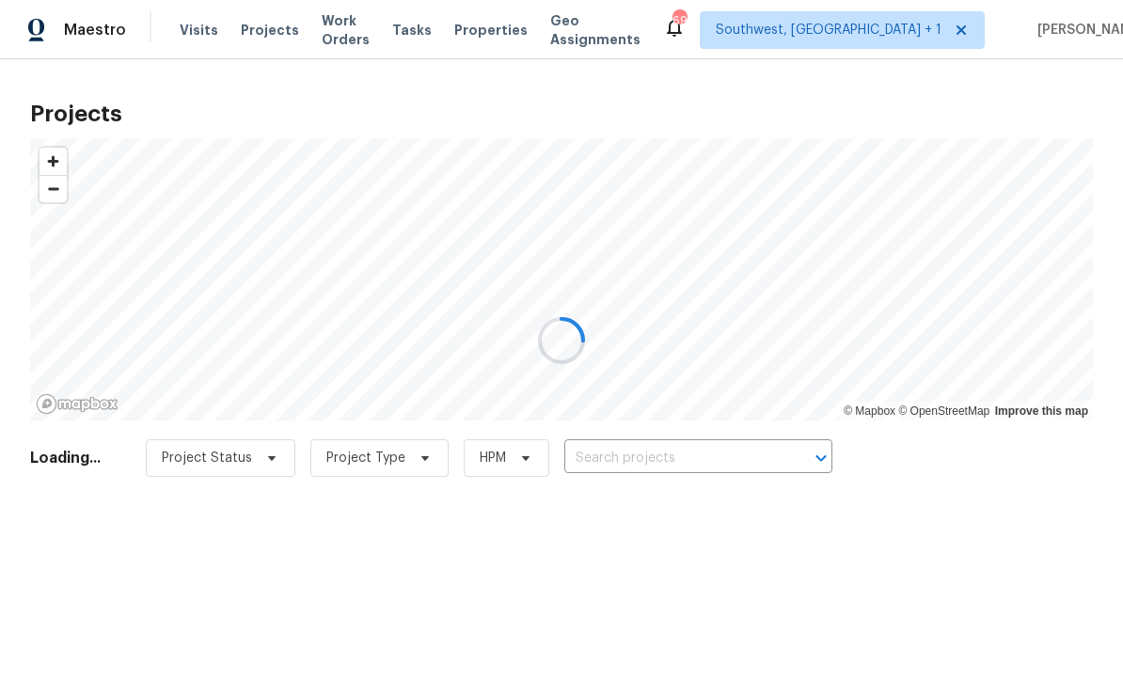
click at [695, 460] on div at bounding box center [561, 340] width 1123 height 681
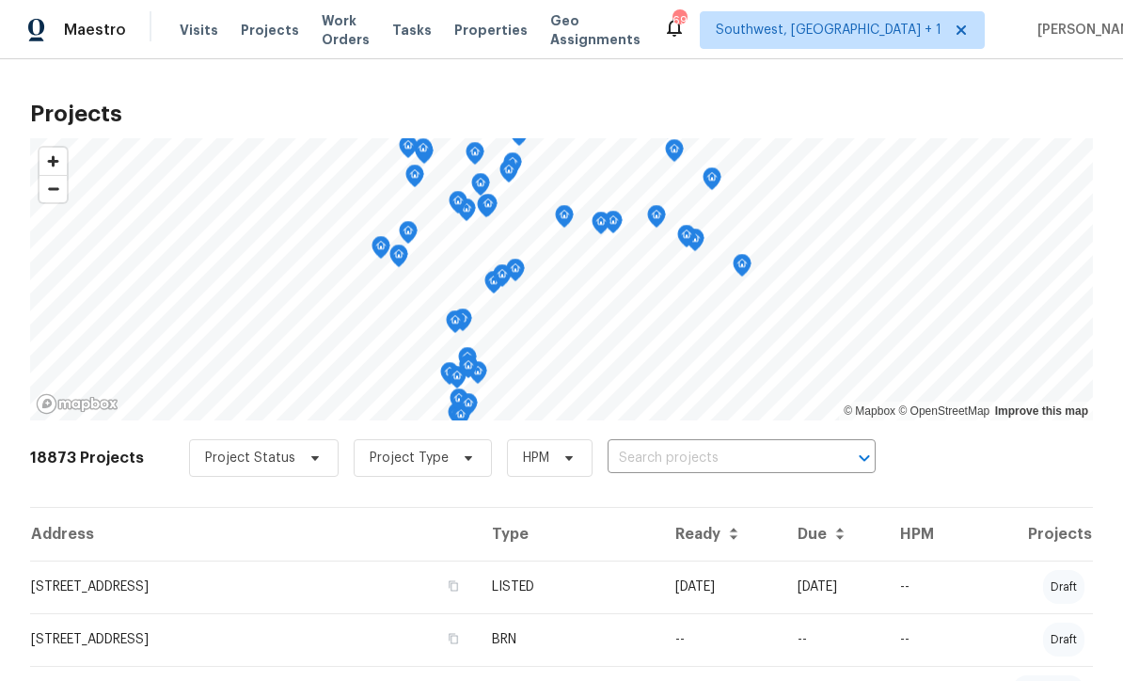
click at [706, 471] on input "text" at bounding box center [715, 458] width 215 height 29
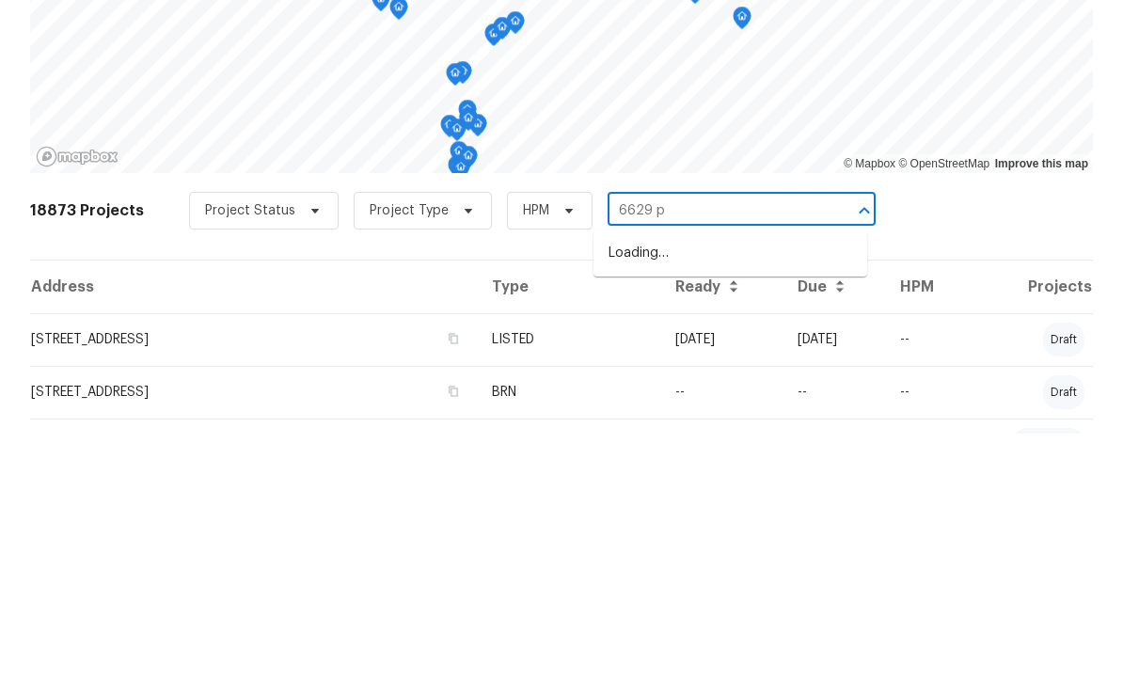
type input "6629 pi"
click at [732, 485] on li "[STREET_ADDRESS]" at bounding box center [731, 500] width 274 height 31
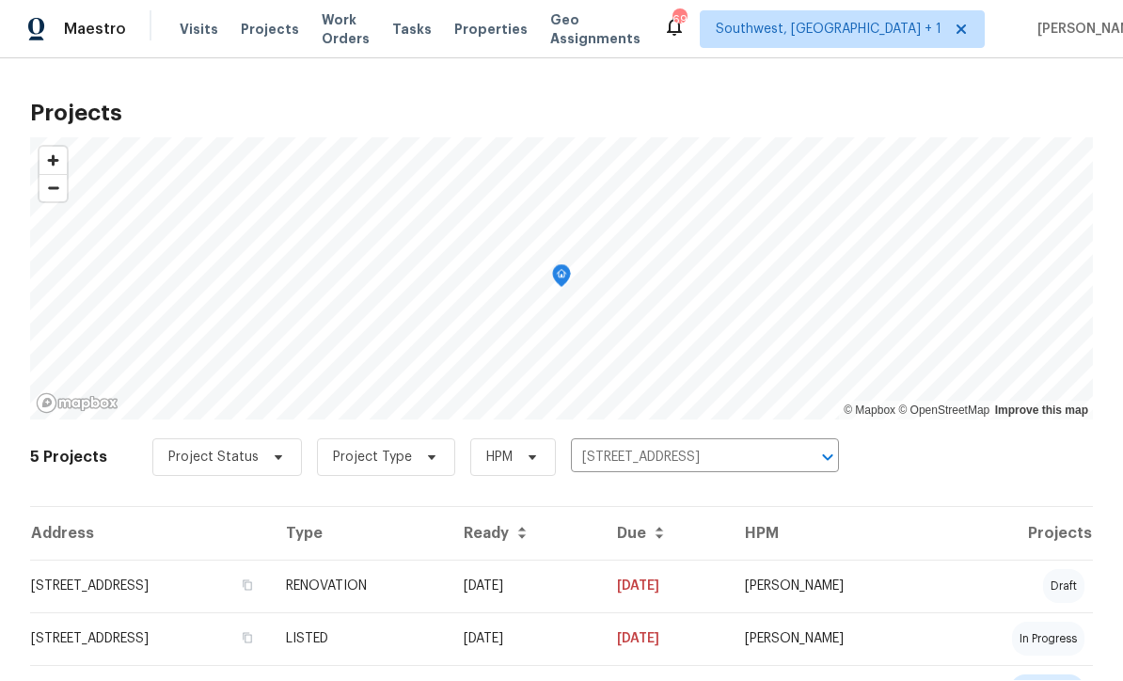
scroll to position [1, 0]
click at [602, 594] on td "[DATE]" at bounding box center [525, 587] width 153 height 53
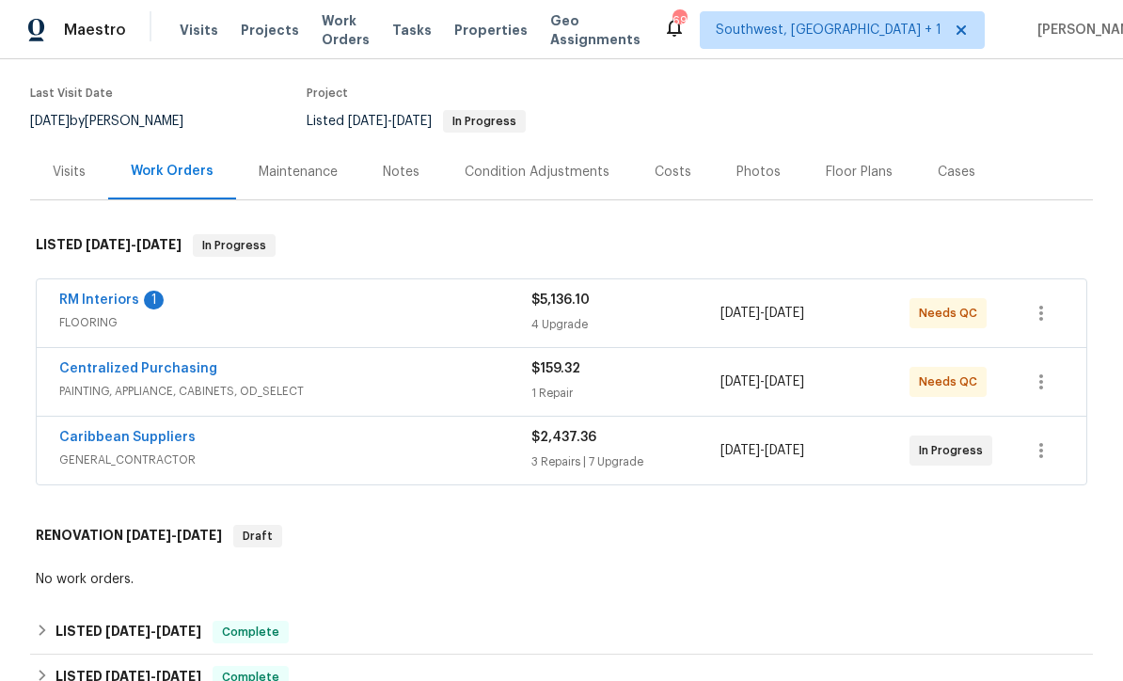
scroll to position [141, 0]
click at [92, 305] on link "RM Interiors" at bounding box center [99, 300] width 80 height 13
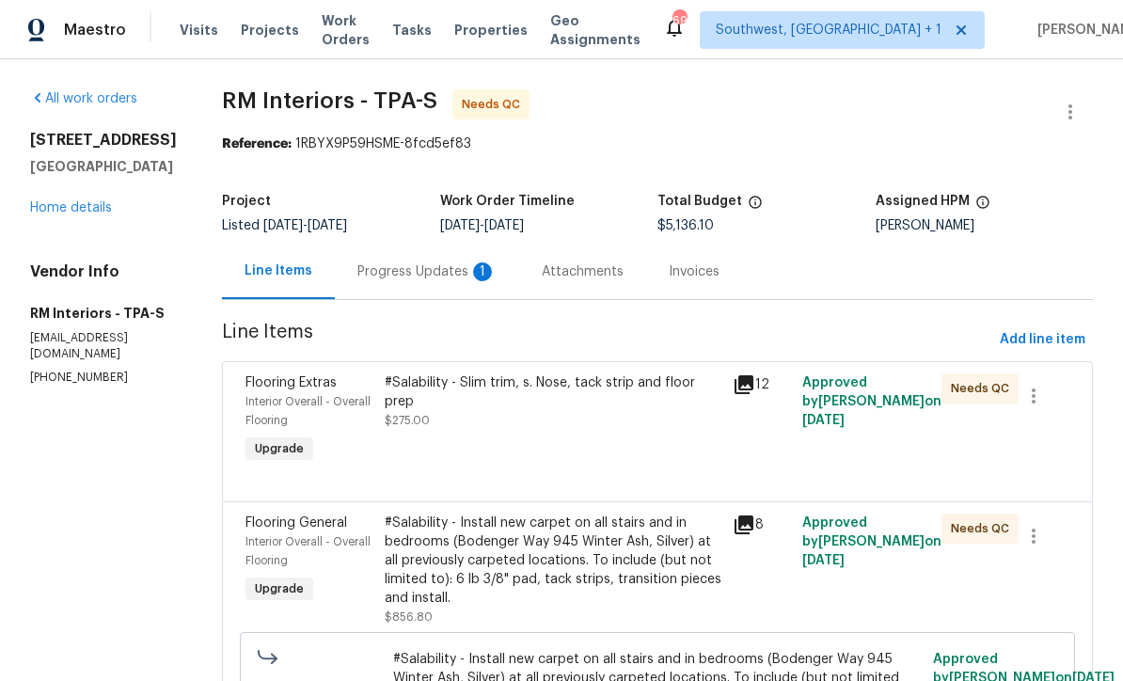
click at [429, 273] on div "Progress Updates 1" at bounding box center [426, 271] width 139 height 19
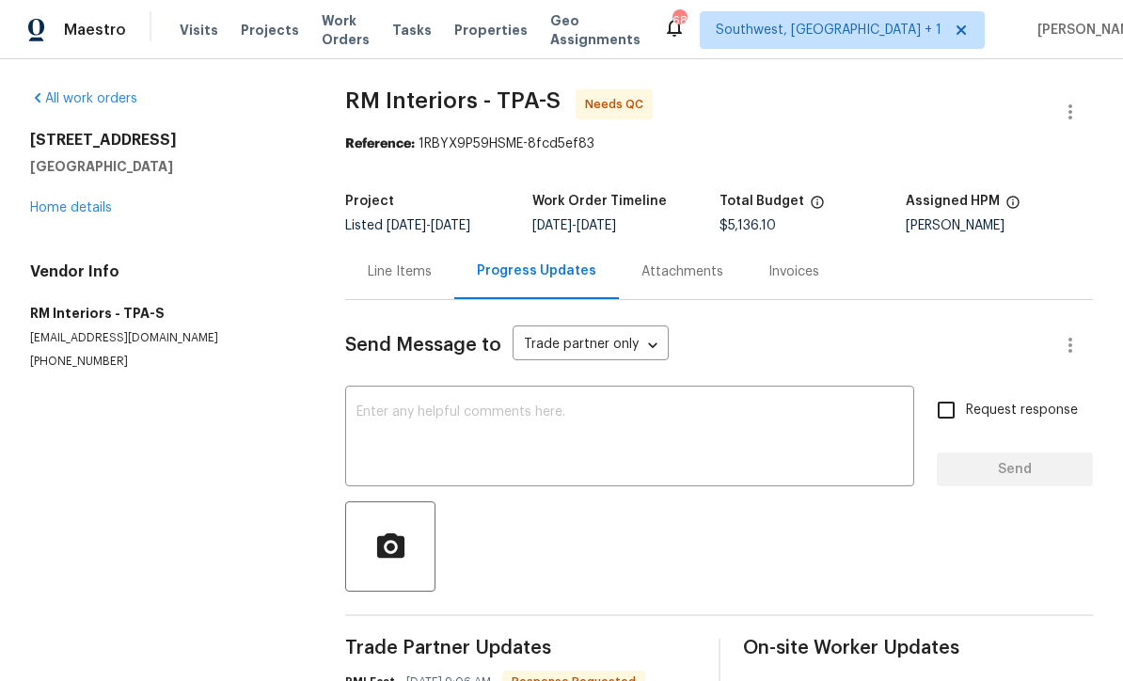
click at [413, 264] on div "Line Items" at bounding box center [400, 271] width 64 height 19
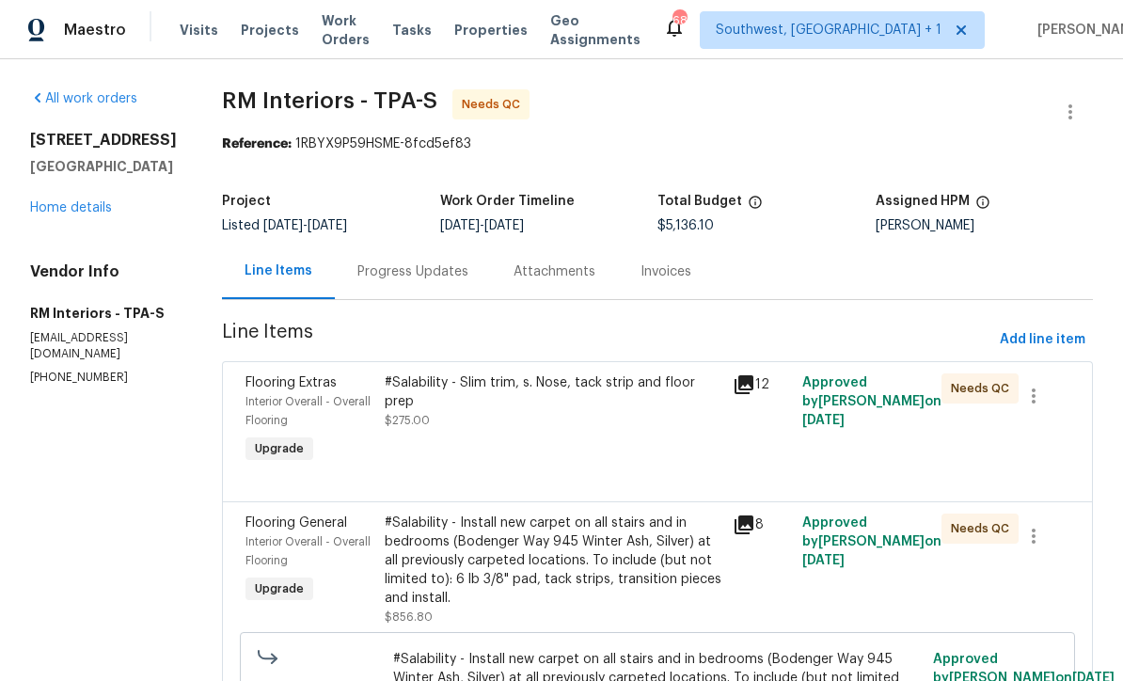
click at [629, 454] on div "#Salability - Slim trim, s. Nose, tack strip and floor prep $275.00" at bounding box center [553, 420] width 348 height 105
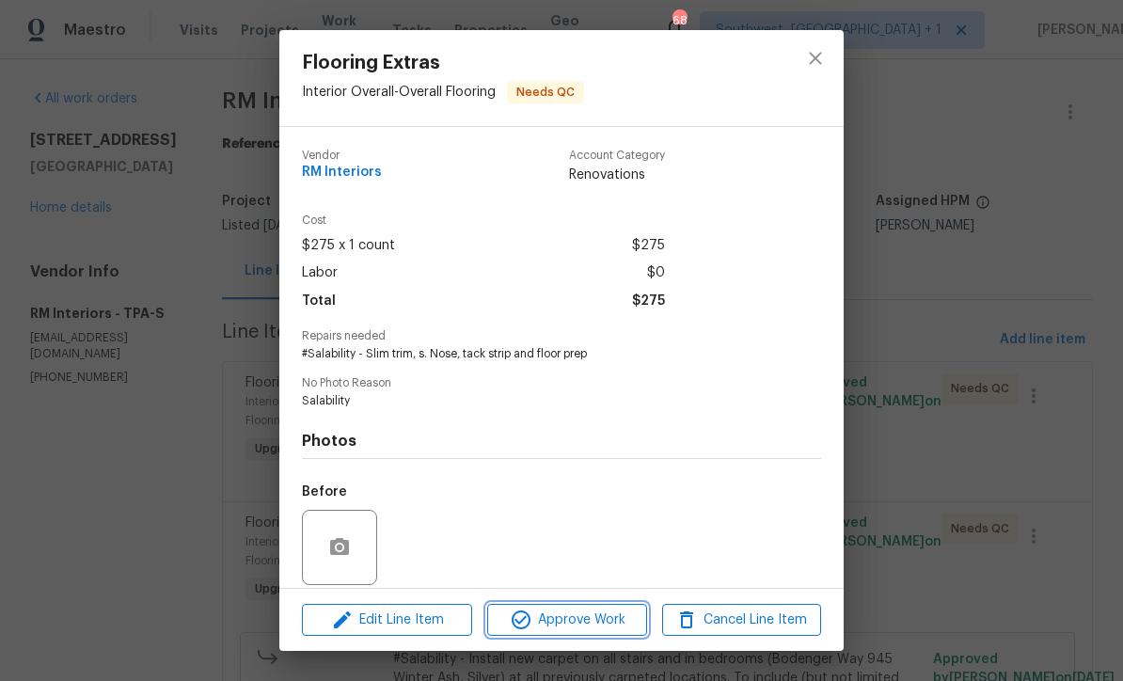
click at [609, 631] on button "Approve Work" at bounding box center [566, 620] width 159 height 33
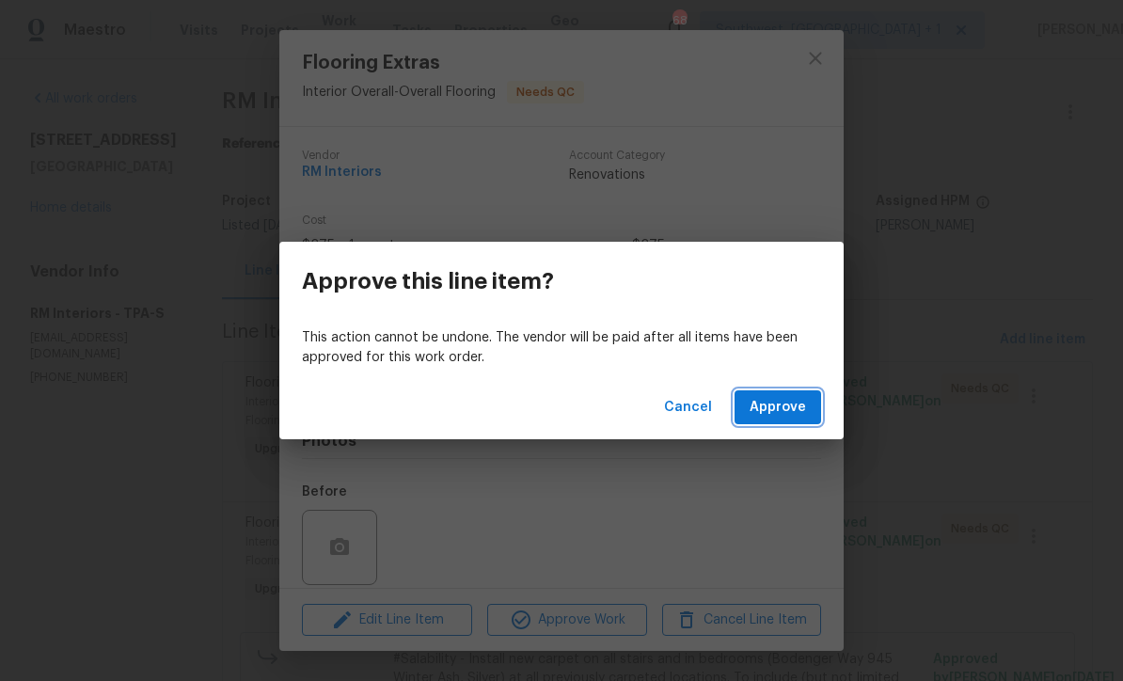
click at [774, 409] on span "Approve" at bounding box center [778, 408] width 56 height 24
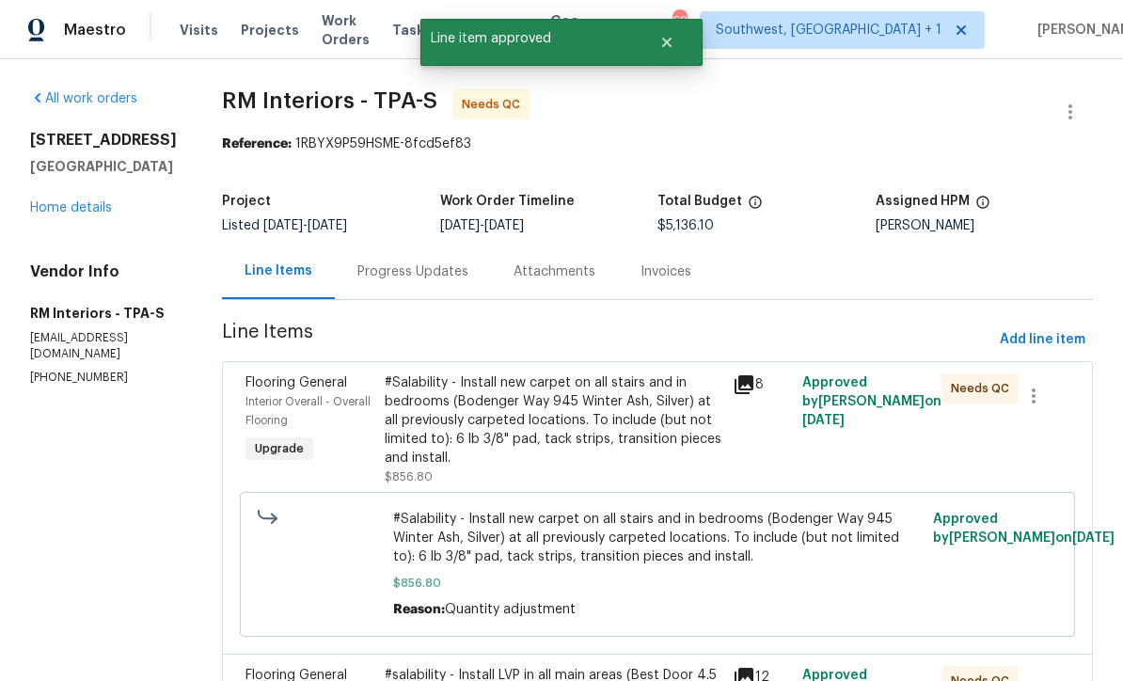
click at [600, 437] on div "#Salability - Install new carpet on all stairs and in bedrooms (Bodenger Way 94…" at bounding box center [553, 420] width 337 height 94
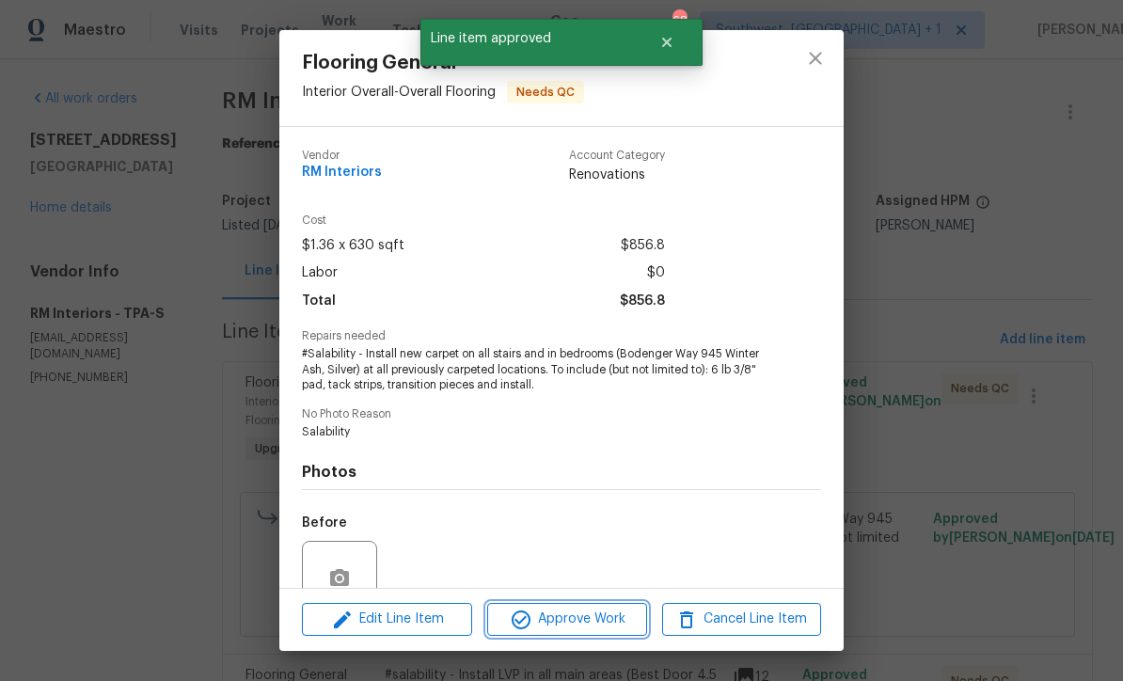
click at [604, 625] on span "Approve Work" at bounding box center [567, 620] width 148 height 24
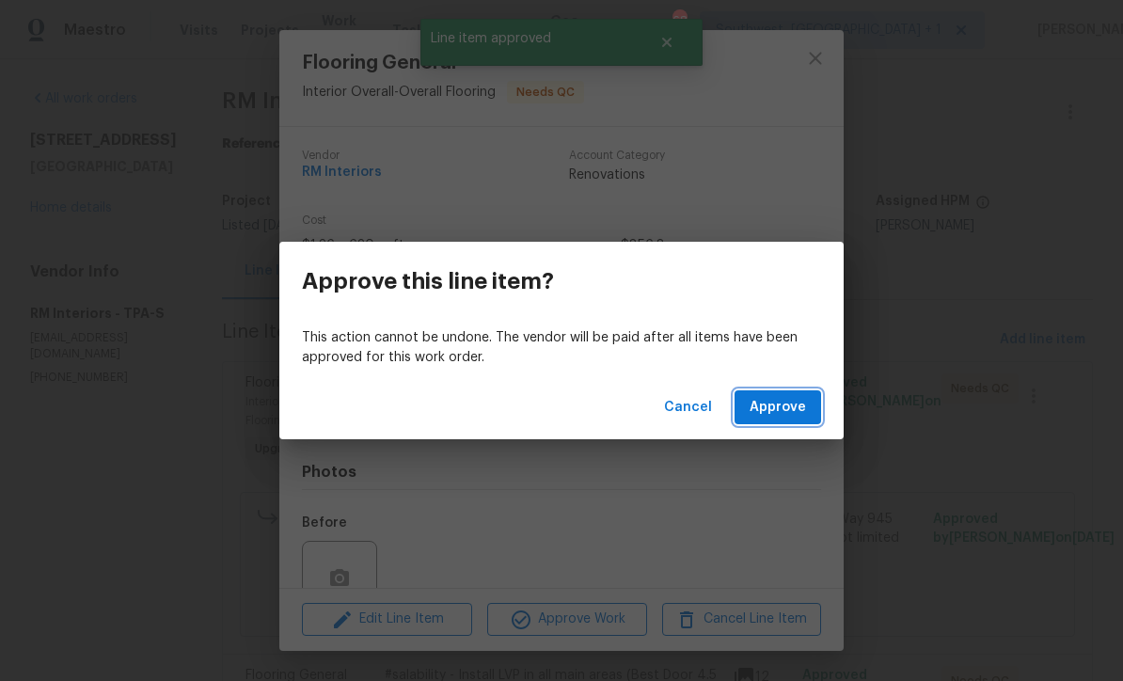
click at [775, 414] on span "Approve" at bounding box center [778, 408] width 56 height 24
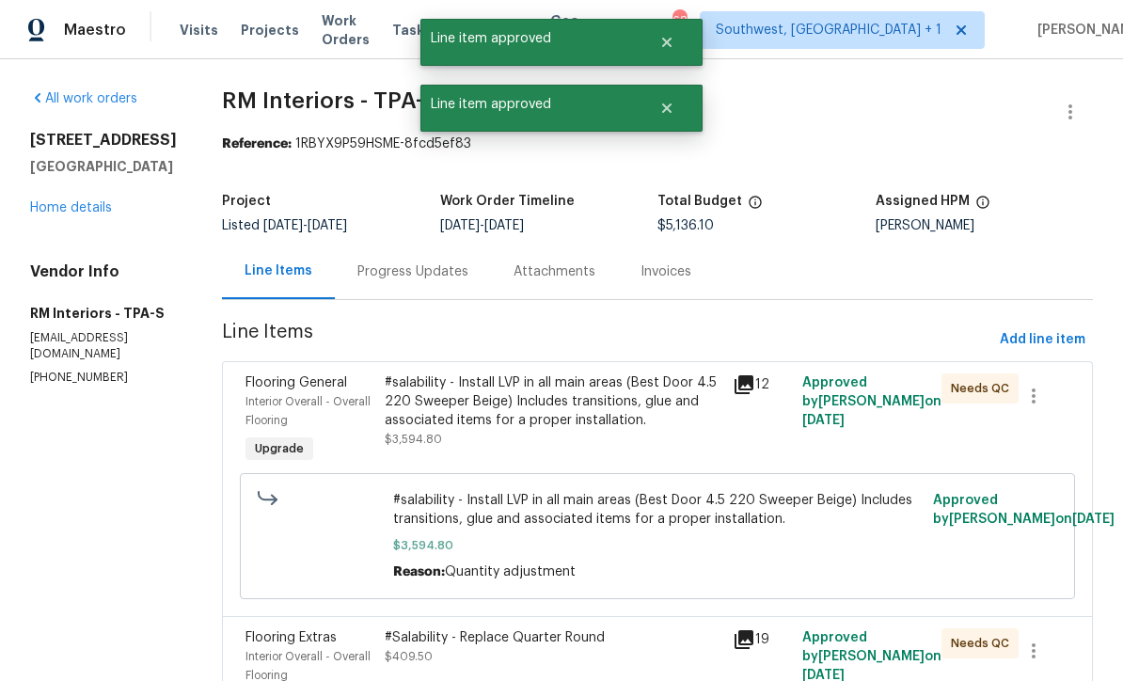
click at [592, 421] on div "#salability - Install LVP in all main areas (Best Door 4.5 220 Sweeper Beige) I…" at bounding box center [553, 401] width 337 height 56
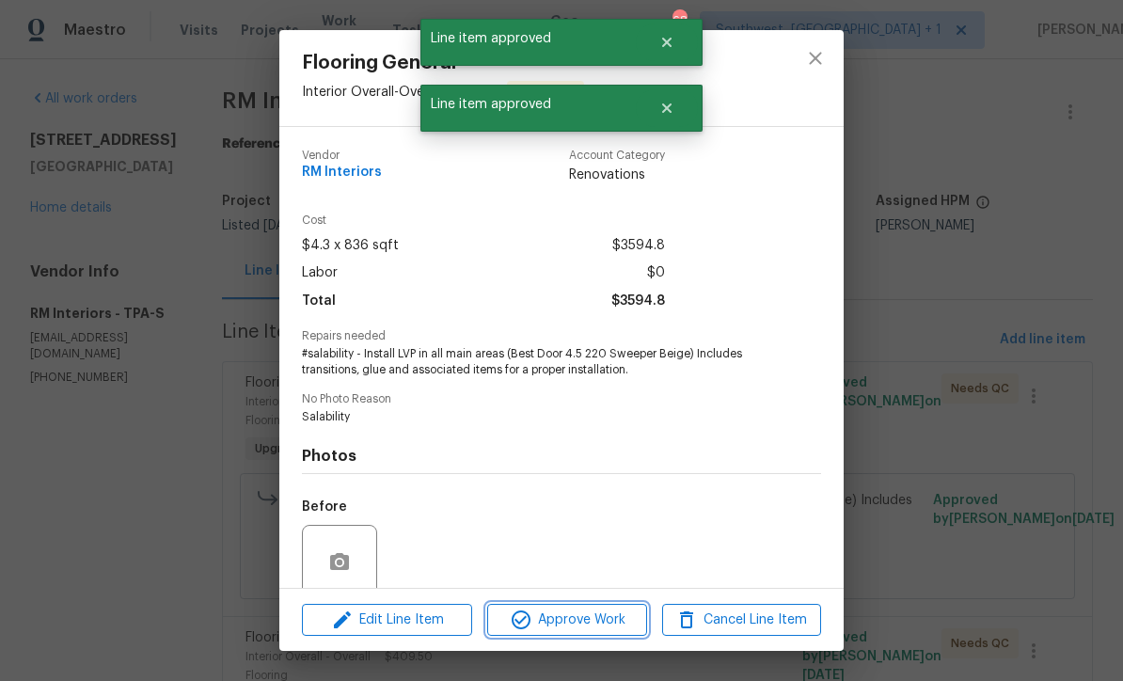
click at [611, 625] on span "Approve Work" at bounding box center [567, 621] width 148 height 24
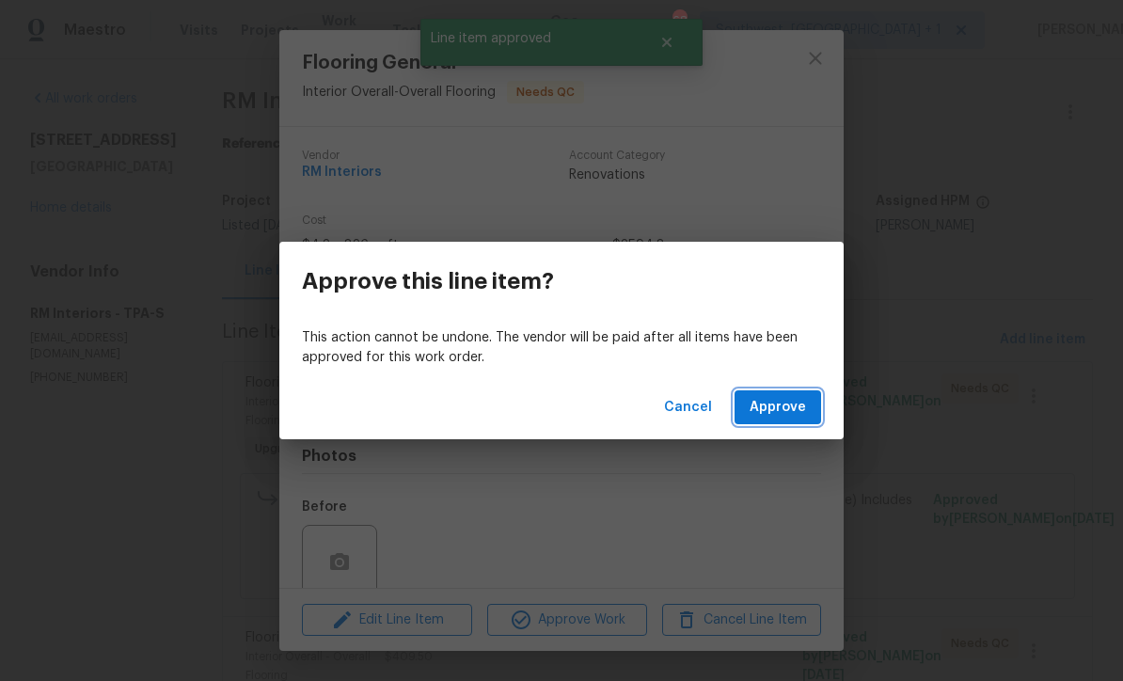
click at [789, 405] on span "Approve" at bounding box center [778, 408] width 56 height 24
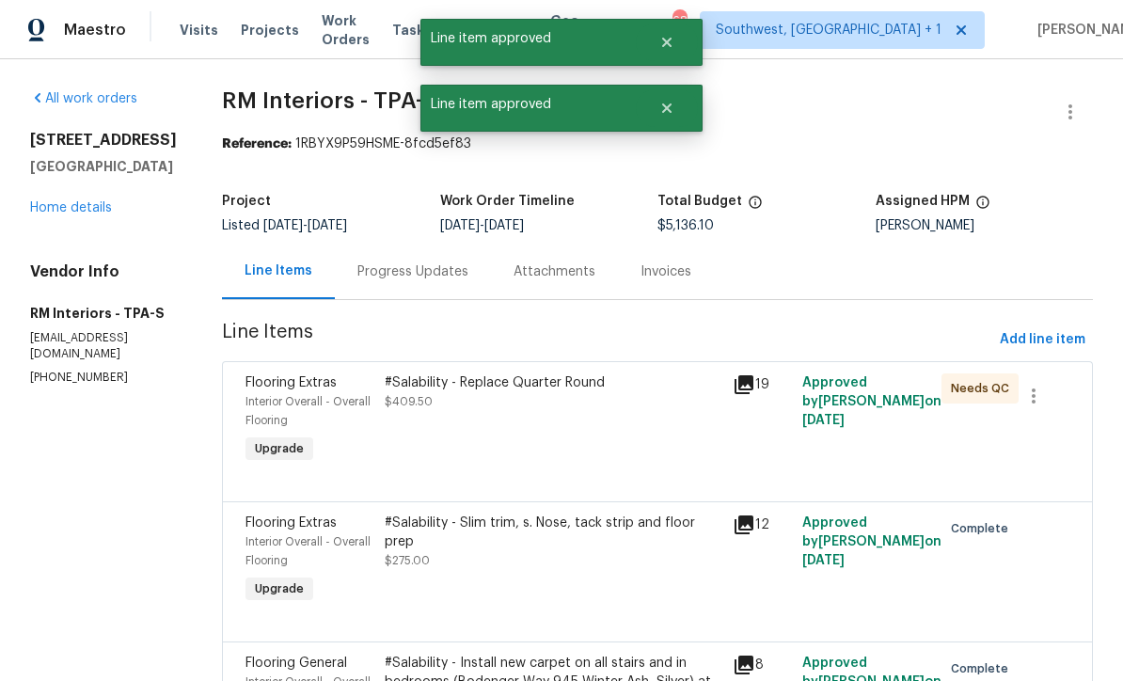
click at [588, 422] on div "#Salability - Replace Quarter Round $409.50" at bounding box center [553, 420] width 348 height 105
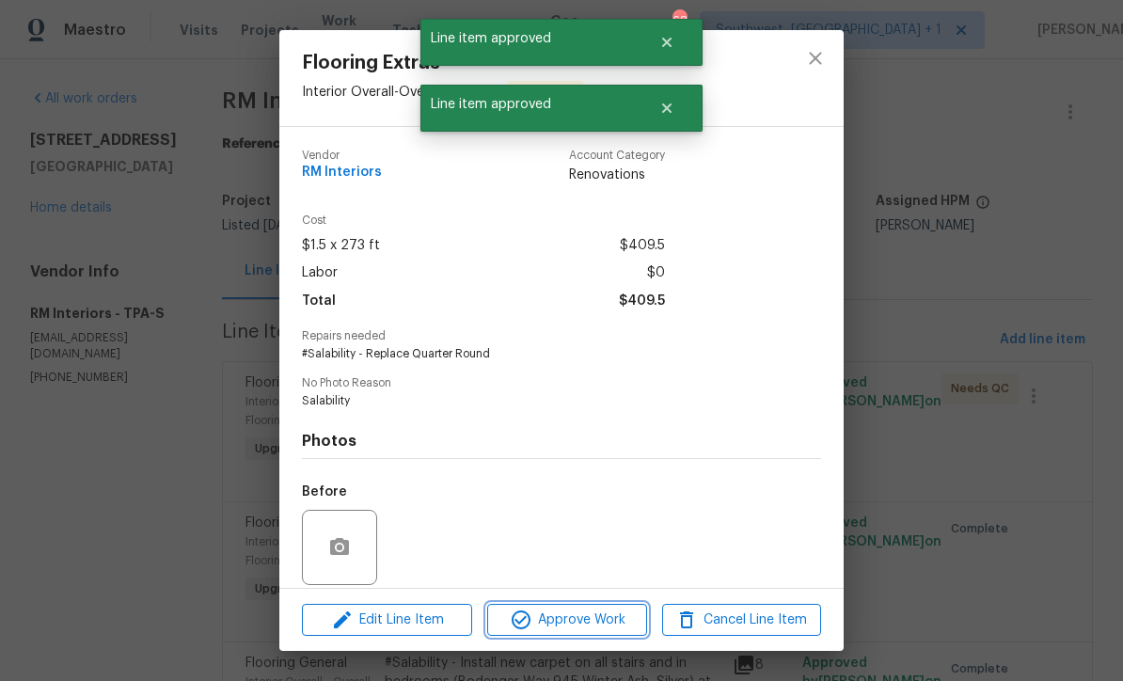
click at [596, 623] on span "Approve Work" at bounding box center [567, 621] width 148 height 24
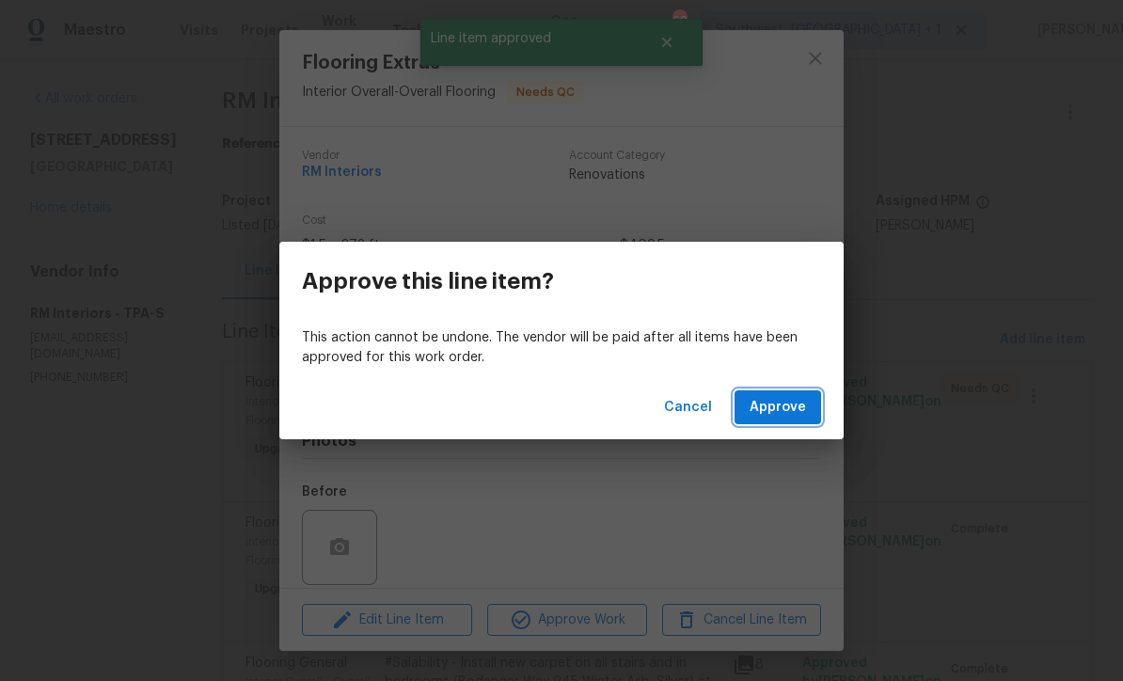
click at [784, 414] on span "Approve" at bounding box center [778, 408] width 56 height 24
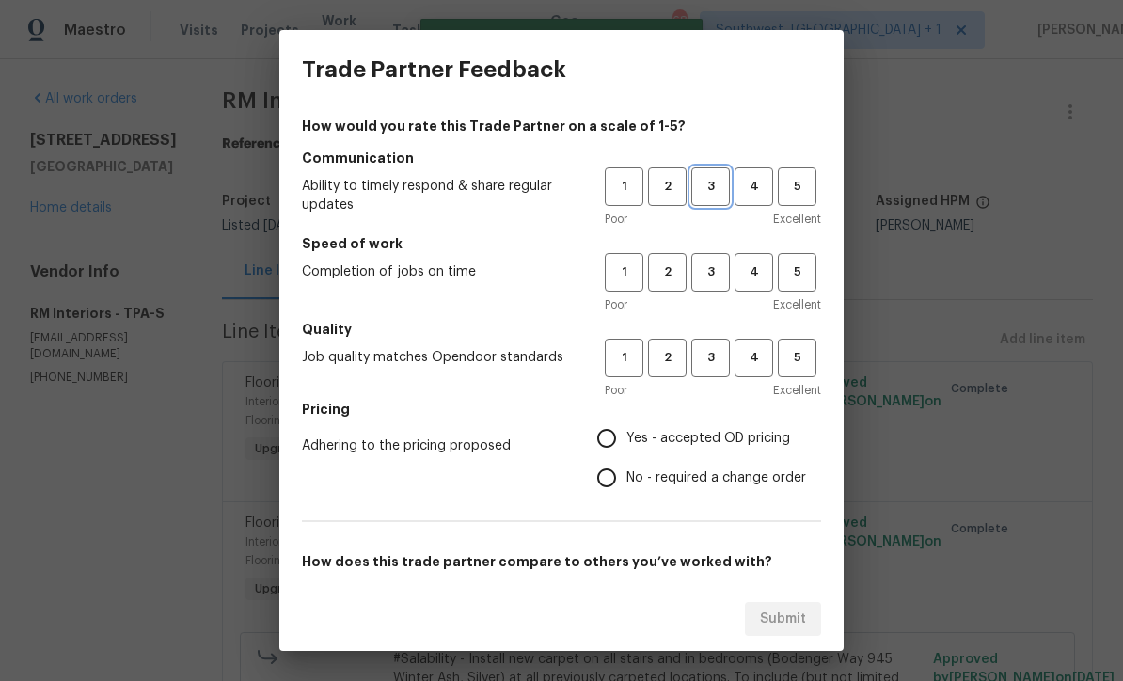
click at [699, 187] on span "3" at bounding box center [710, 187] width 35 height 22
click at [704, 255] on button "3" at bounding box center [710, 272] width 39 height 39
click at [707, 366] on span "3" at bounding box center [710, 358] width 35 height 22
click at [621, 429] on input "Yes - accepted OD pricing" at bounding box center [607, 439] width 40 height 40
radio input "true"
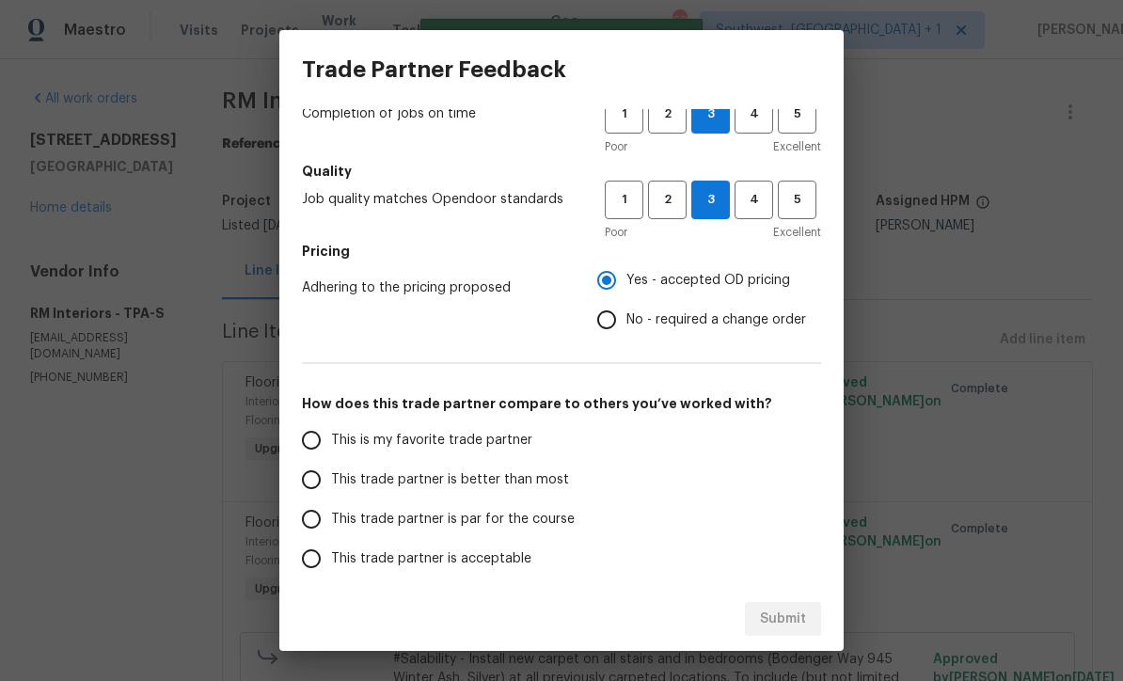
scroll to position [181, 0]
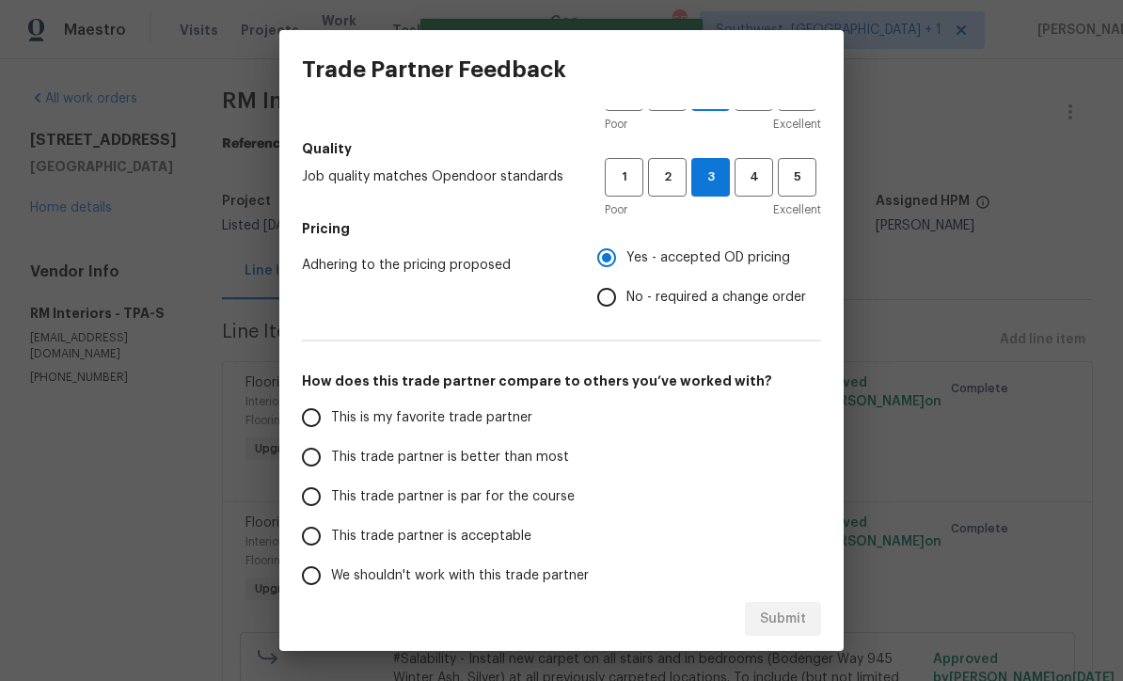
click at [313, 505] on input "This trade partner is par for the course" at bounding box center [312, 497] width 40 height 40
click at [778, 623] on span "Submit" at bounding box center [783, 620] width 46 height 24
radio input "true"
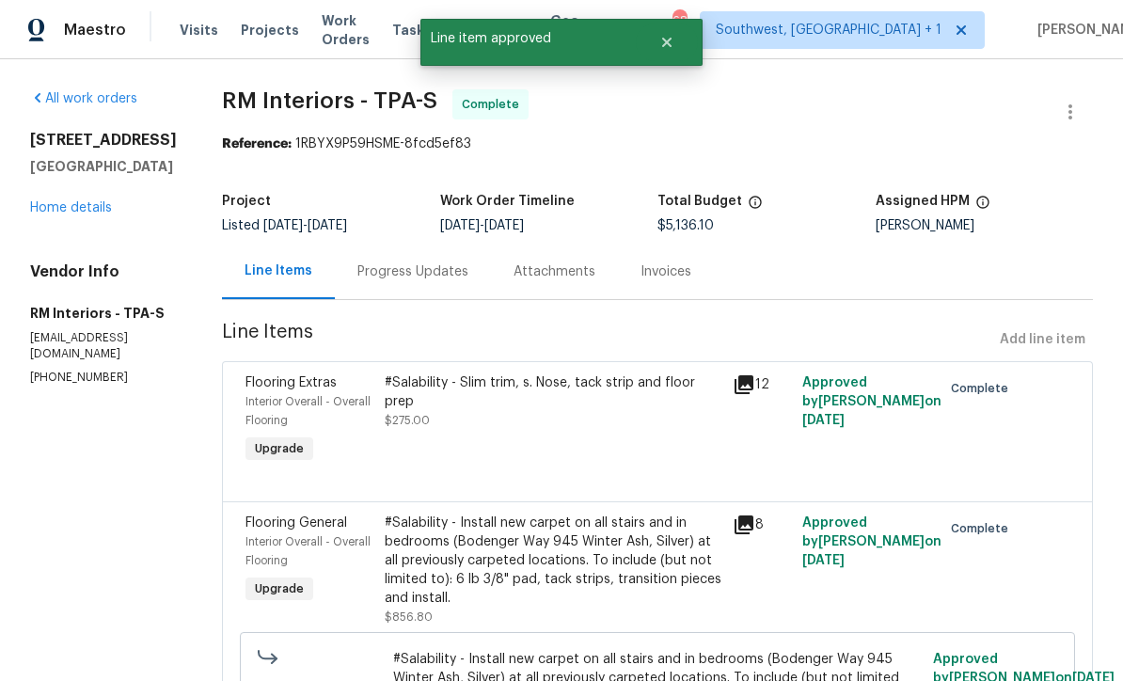
radio input "false"
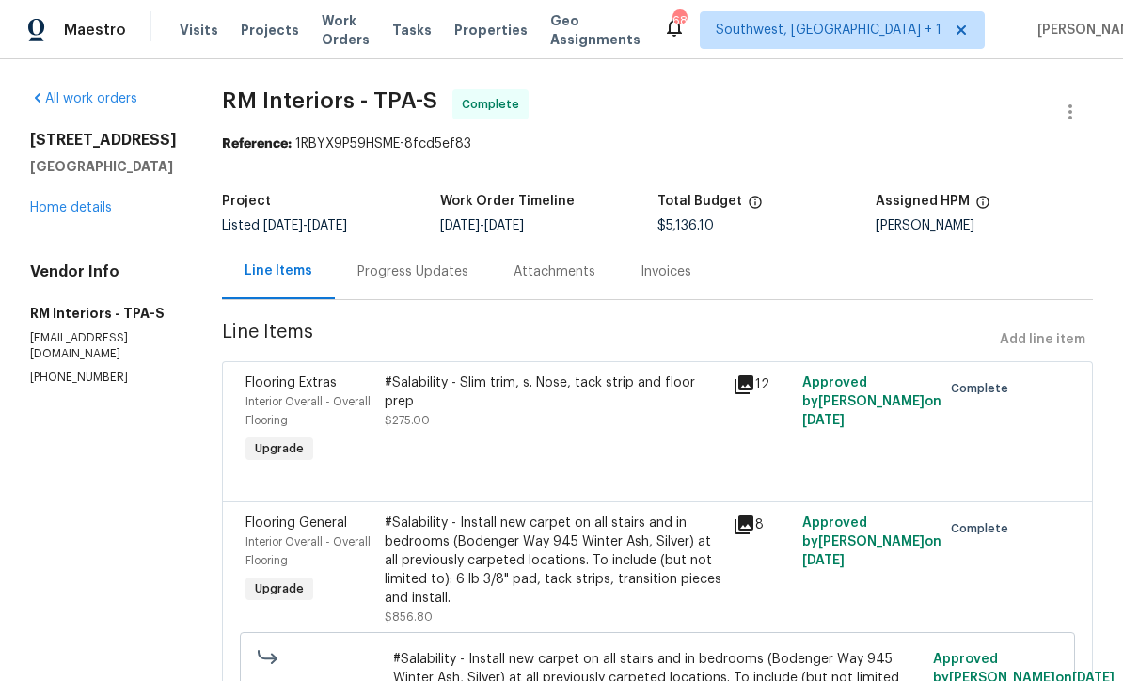
click at [266, 31] on span "Projects" at bounding box center [270, 30] width 58 height 19
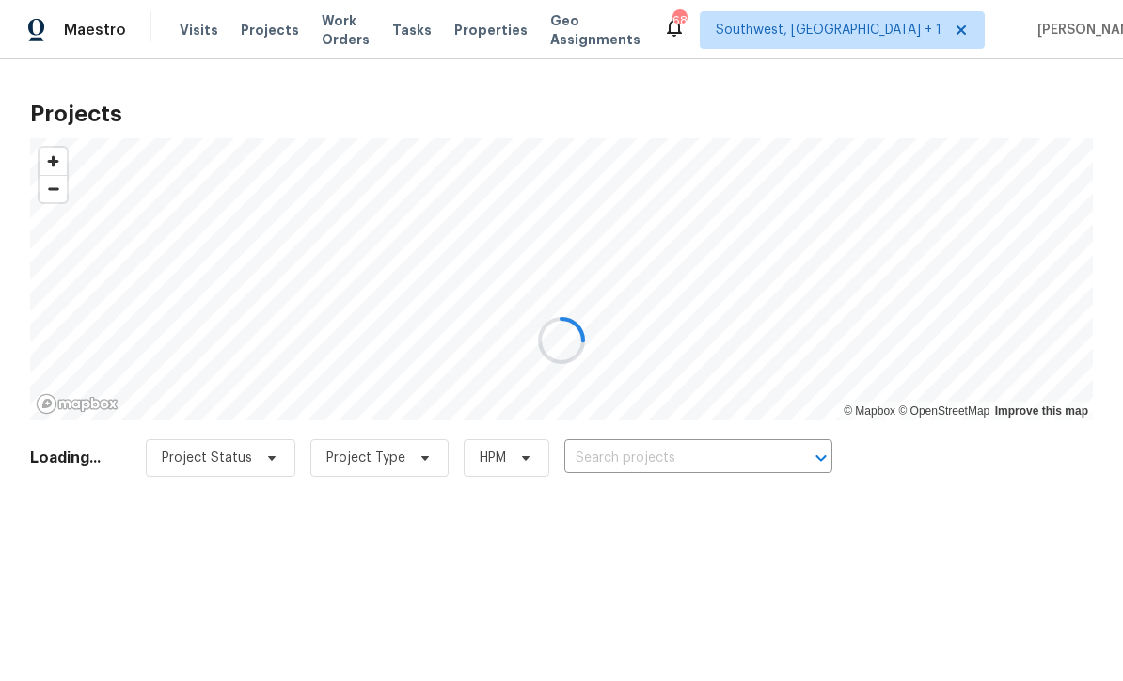
click at [655, 462] on div at bounding box center [561, 340] width 1123 height 681
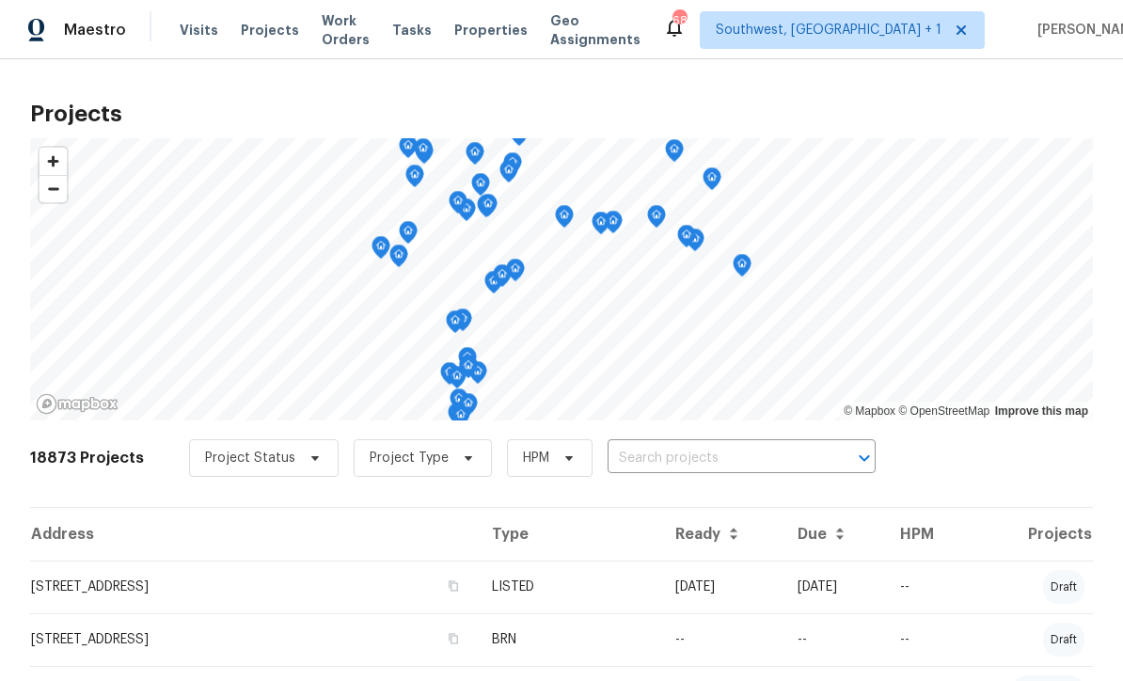
click at [694, 456] on input "text" at bounding box center [715, 458] width 215 height 29
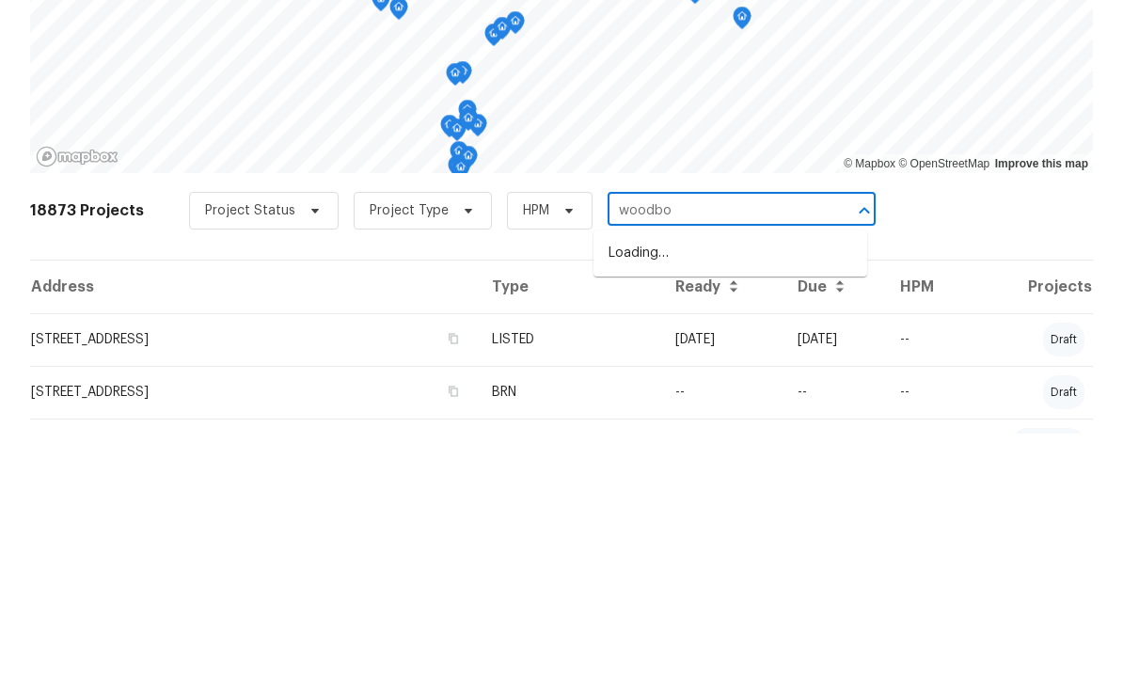
type input "woodbor"
click at [748, 485] on li "[STREET_ADDRESS]" at bounding box center [731, 500] width 274 height 31
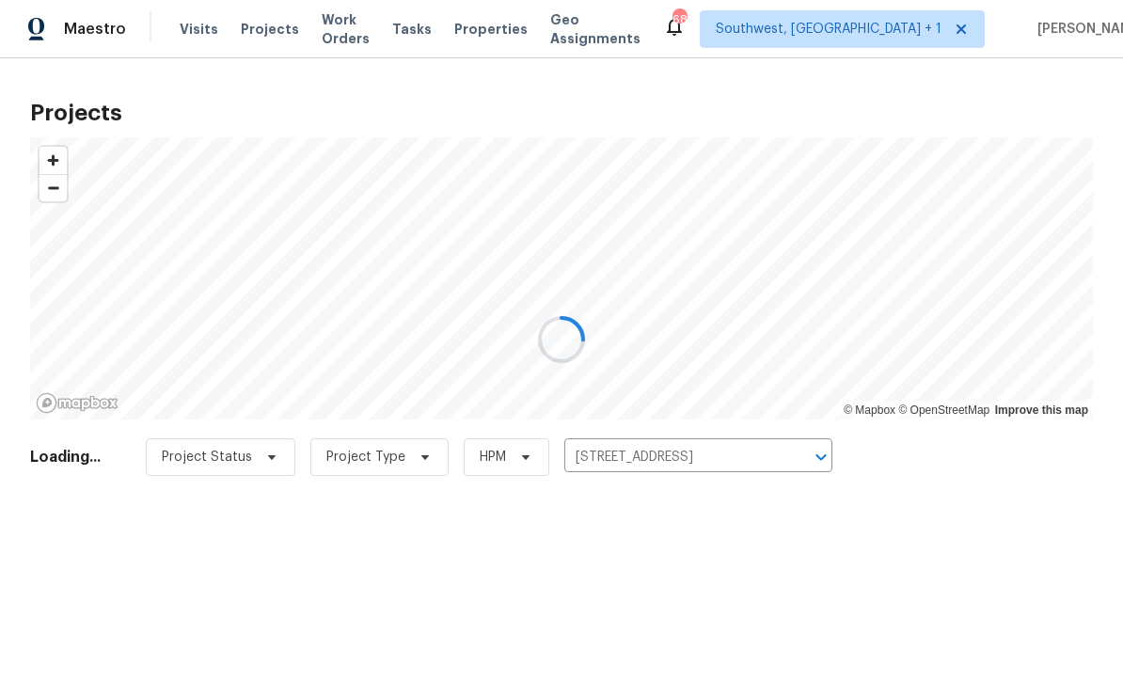
scroll to position [1, 0]
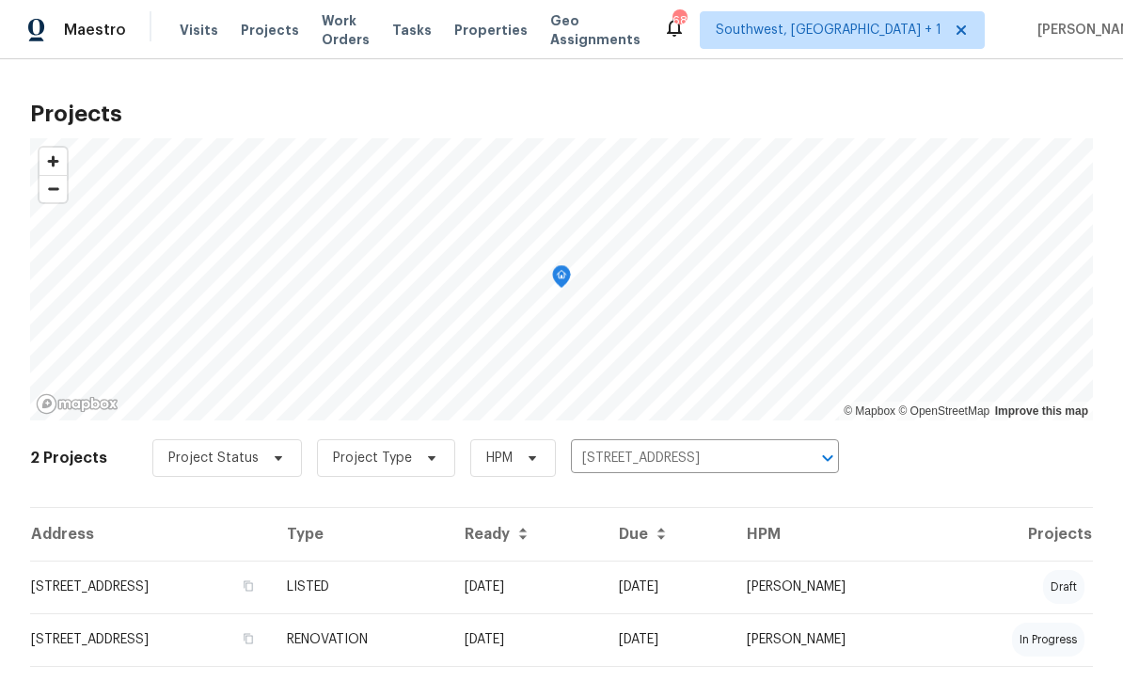
click at [604, 601] on td "[DATE]" at bounding box center [527, 587] width 154 height 53
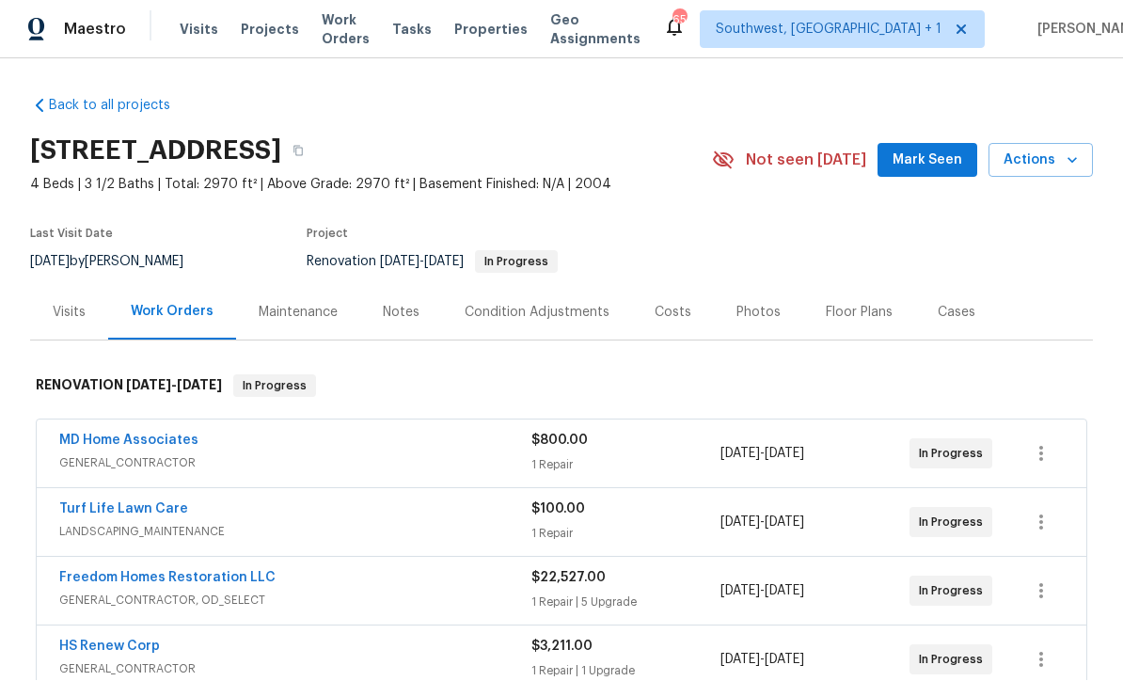
scroll to position [1, 0]
click at [259, 25] on span "Projects" at bounding box center [270, 30] width 58 height 19
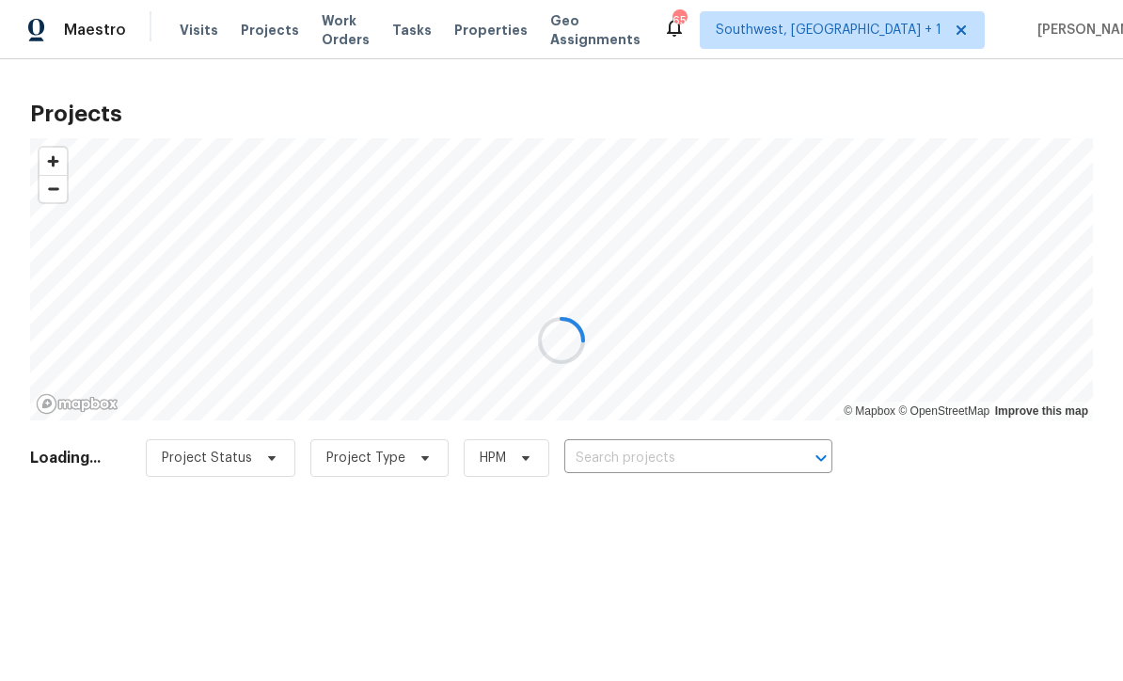
click at [261, 32] on div at bounding box center [561, 340] width 1123 height 681
click at [725, 469] on div at bounding box center [561, 340] width 1123 height 681
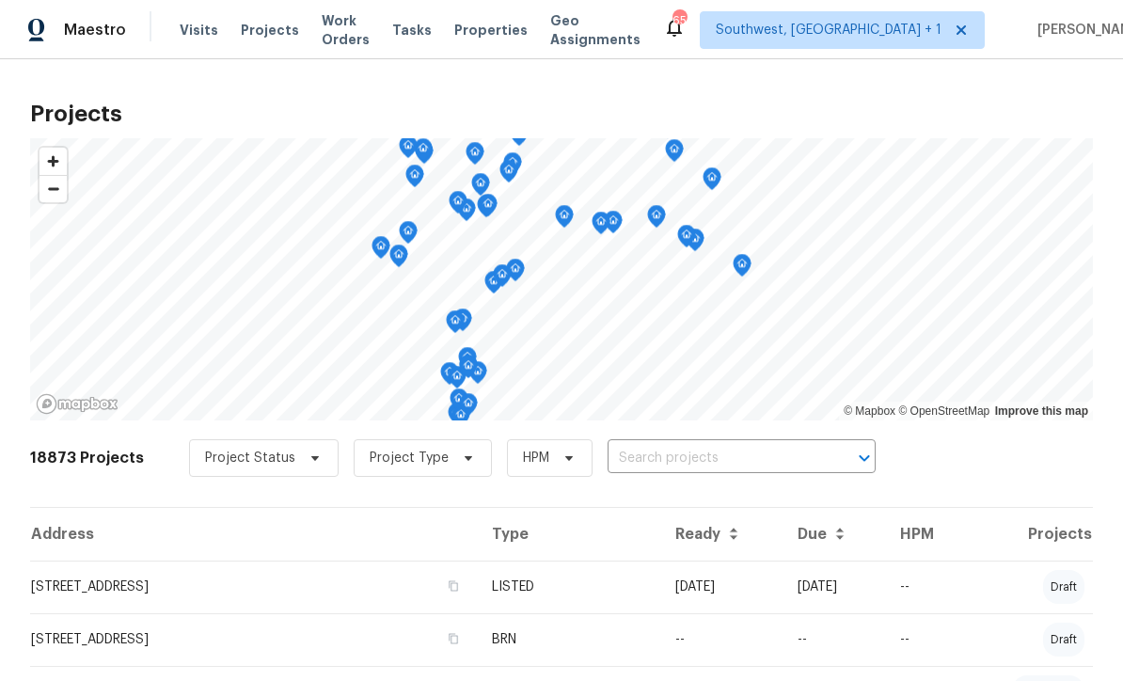
click at [734, 471] on input "text" at bounding box center [715, 458] width 215 height 29
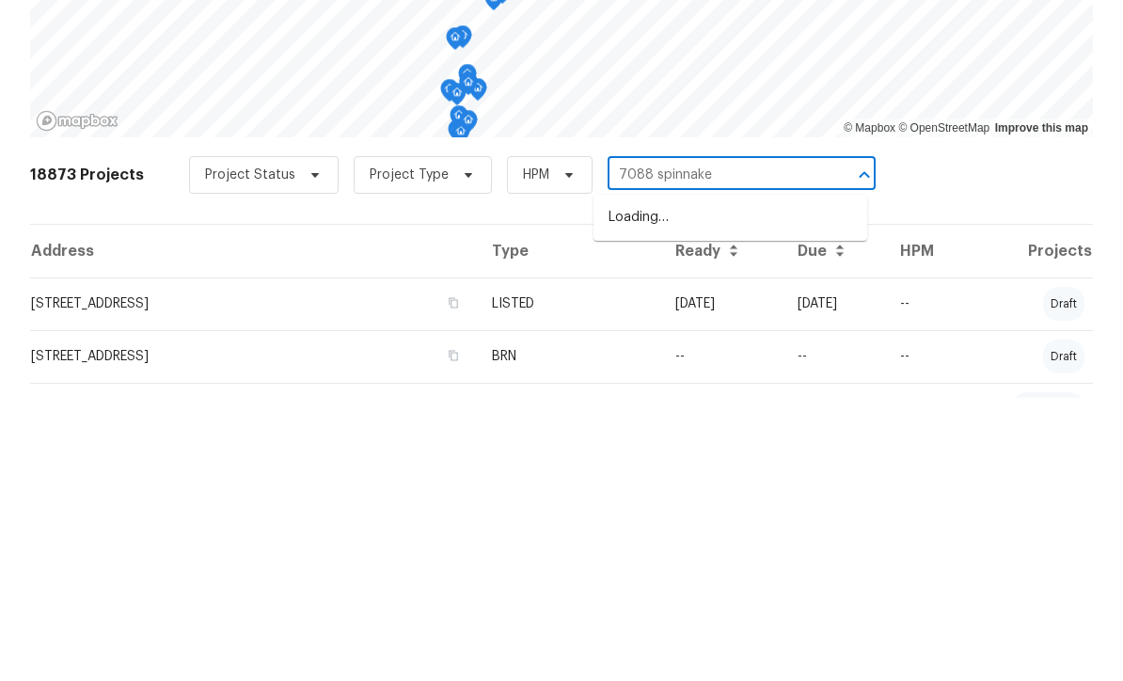
type input "7088 spinnaker"
click at [731, 485] on li "7088 Spinnaker Blvd, Englewood, FL 34224" at bounding box center [731, 500] width 274 height 31
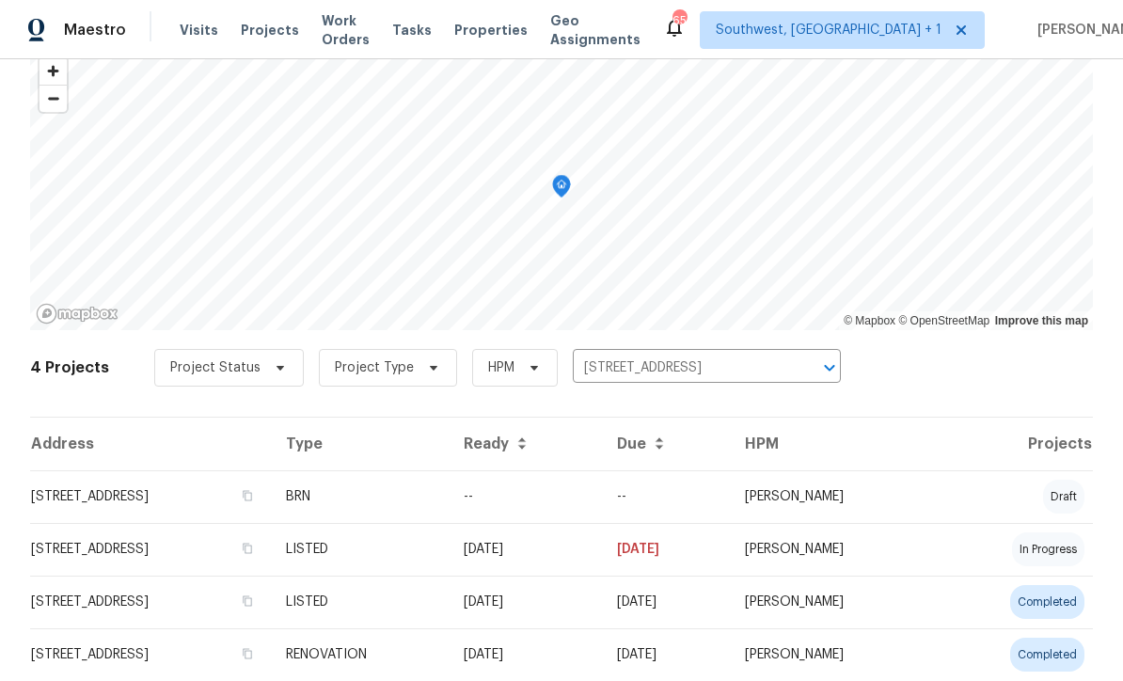
scroll to position [89, 0]
click at [602, 563] on td "12/20/23" at bounding box center [525, 550] width 153 height 53
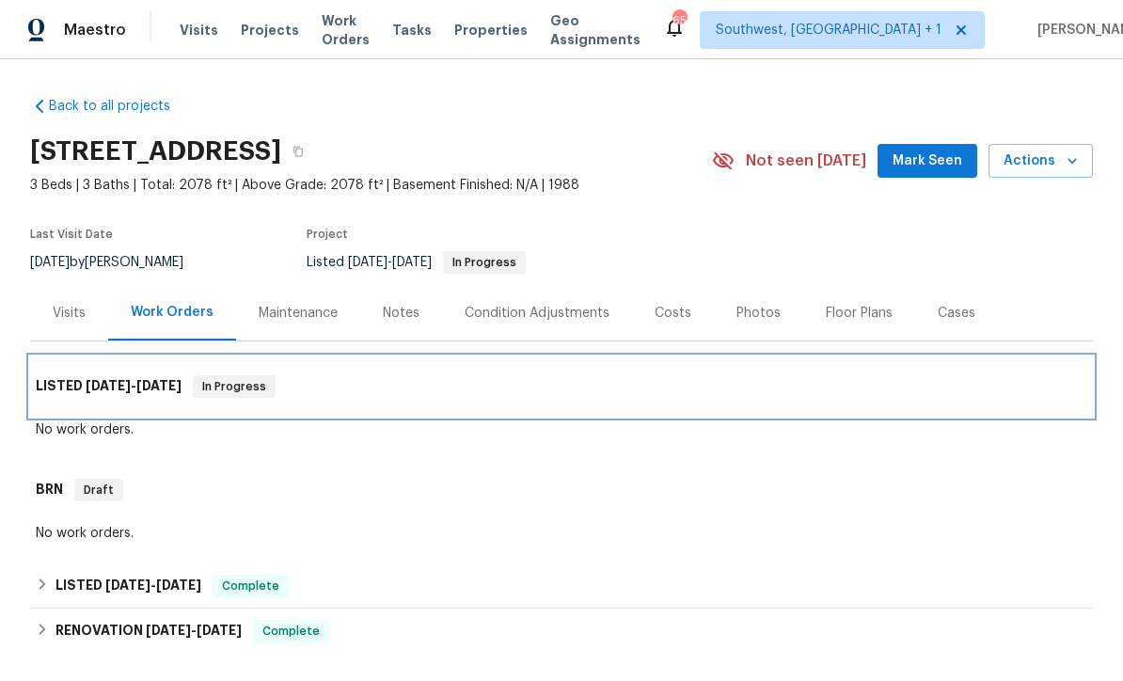
click at [616, 386] on div "LISTED 12/20/23 - 12/28/23 In Progress" at bounding box center [562, 386] width 1052 height 23
click at [697, 396] on div "LISTED 12/20/23 - 12/28/23 In Progress" at bounding box center [562, 386] width 1052 height 23
click at [56, 391] on h6 "LISTED 12/20/23 - 12/28/23" at bounding box center [109, 386] width 146 height 23
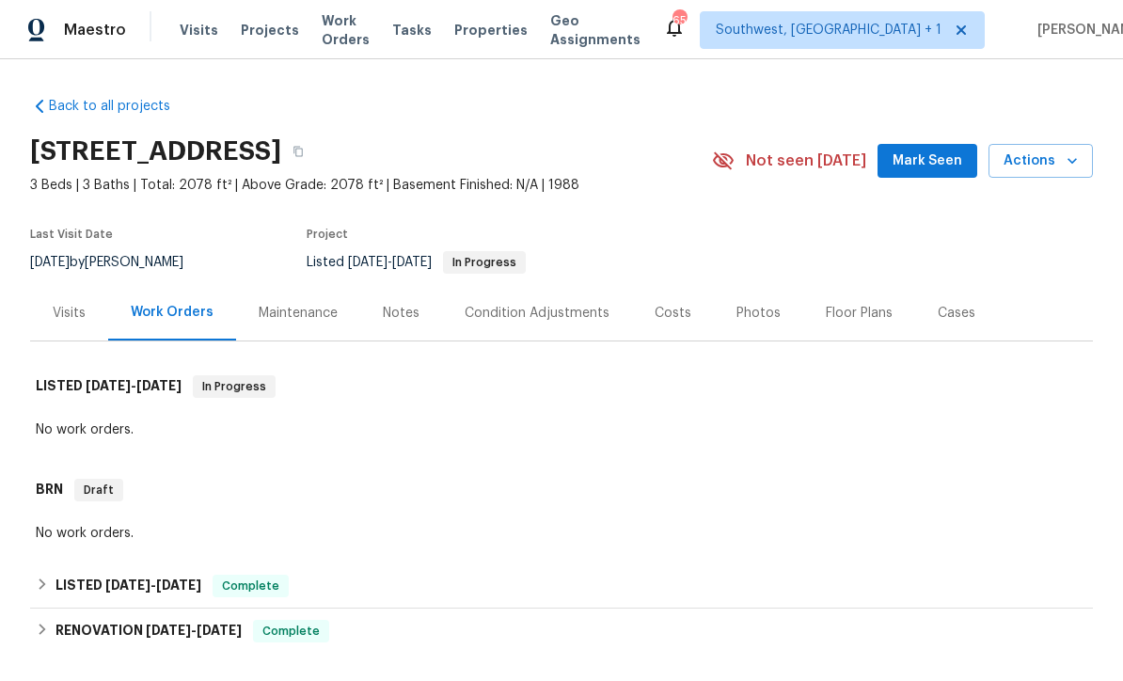
click at [59, 450] on div "Back to all projects 7088 Spinnaker Blvd, Englewood, FL 34224 3 Beds | 3 Baths …" at bounding box center [561, 455] width 1063 height 747
click at [57, 318] on div "Visits" at bounding box center [69, 313] width 33 height 19
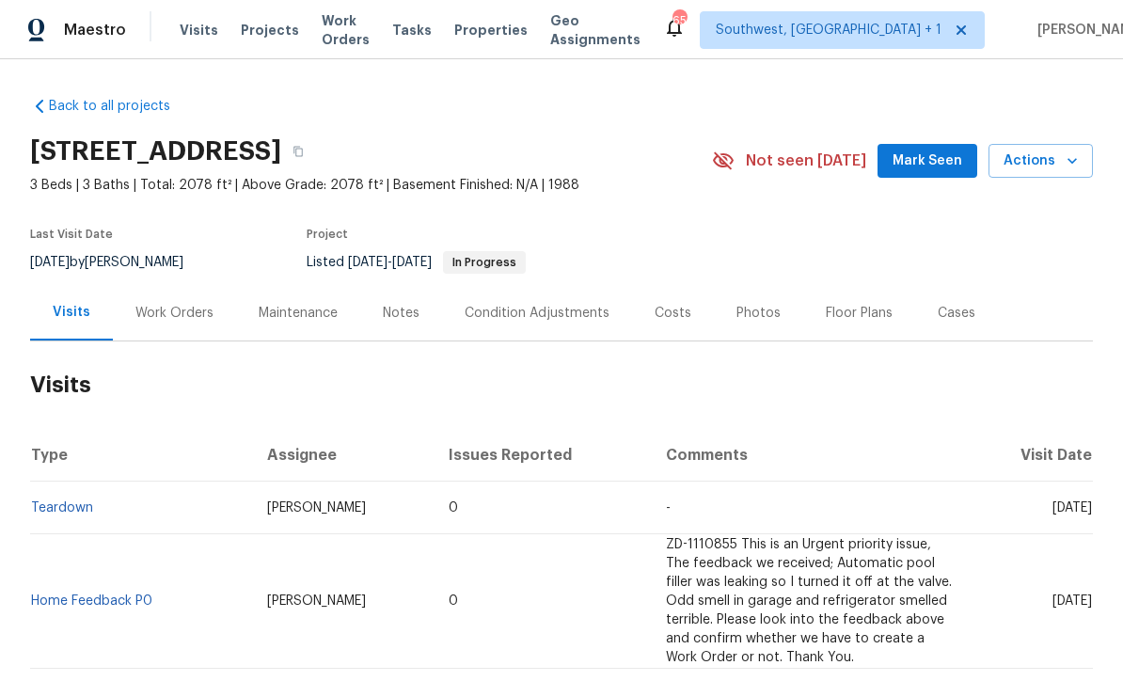
click at [151, 324] on div "Work Orders" at bounding box center [174, 313] width 123 height 56
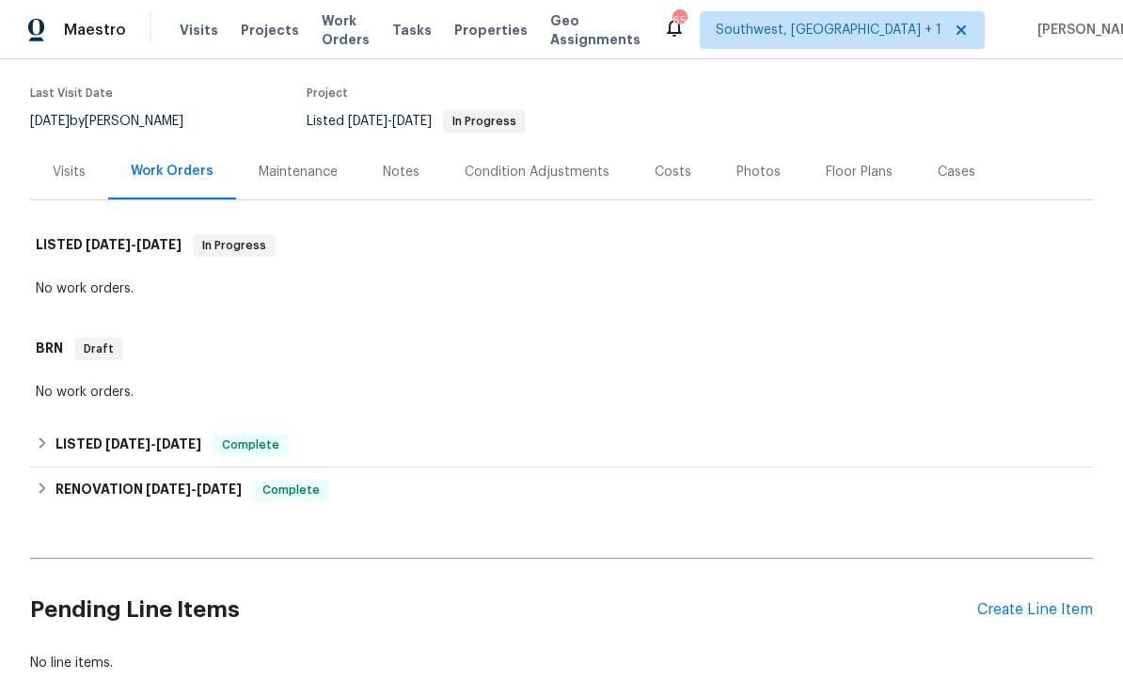
scroll to position [140, 0]
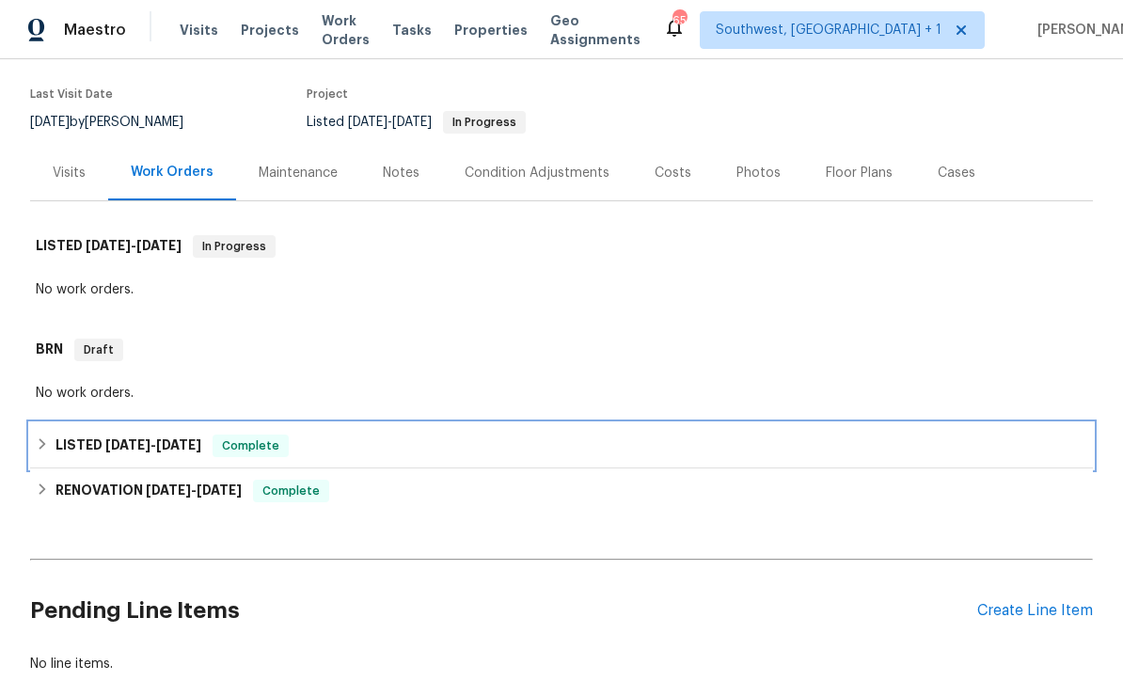
click at [763, 449] on div "LISTED 12/7/23 - 12/12/23 Complete" at bounding box center [562, 446] width 1052 height 23
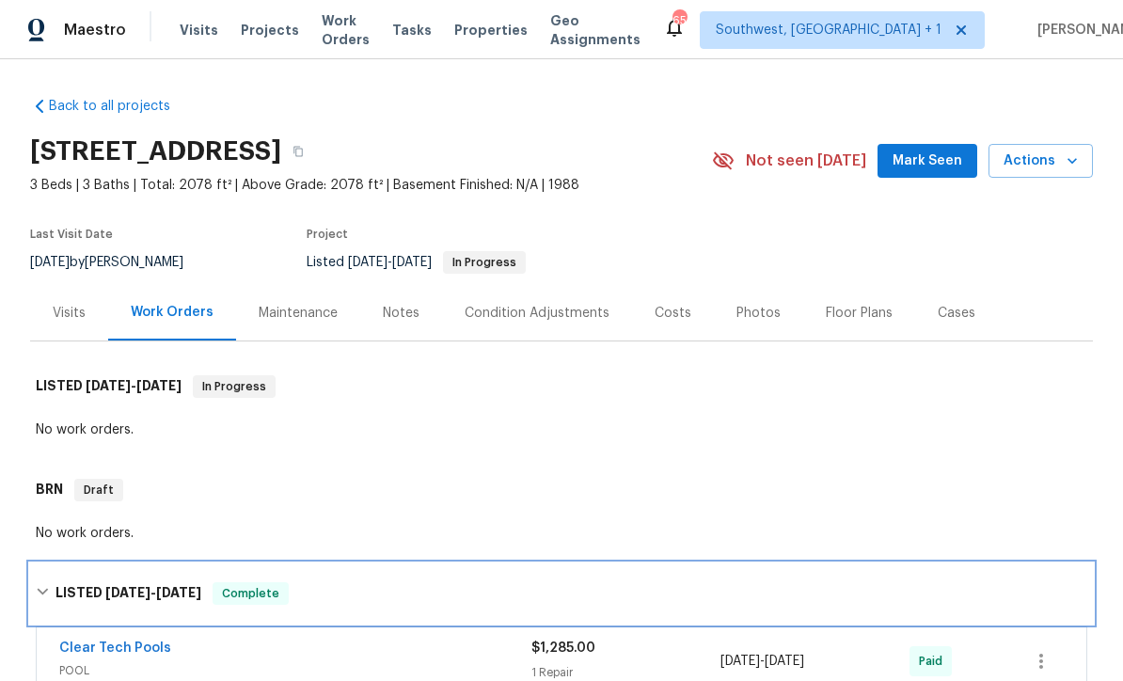
scroll to position [0, 0]
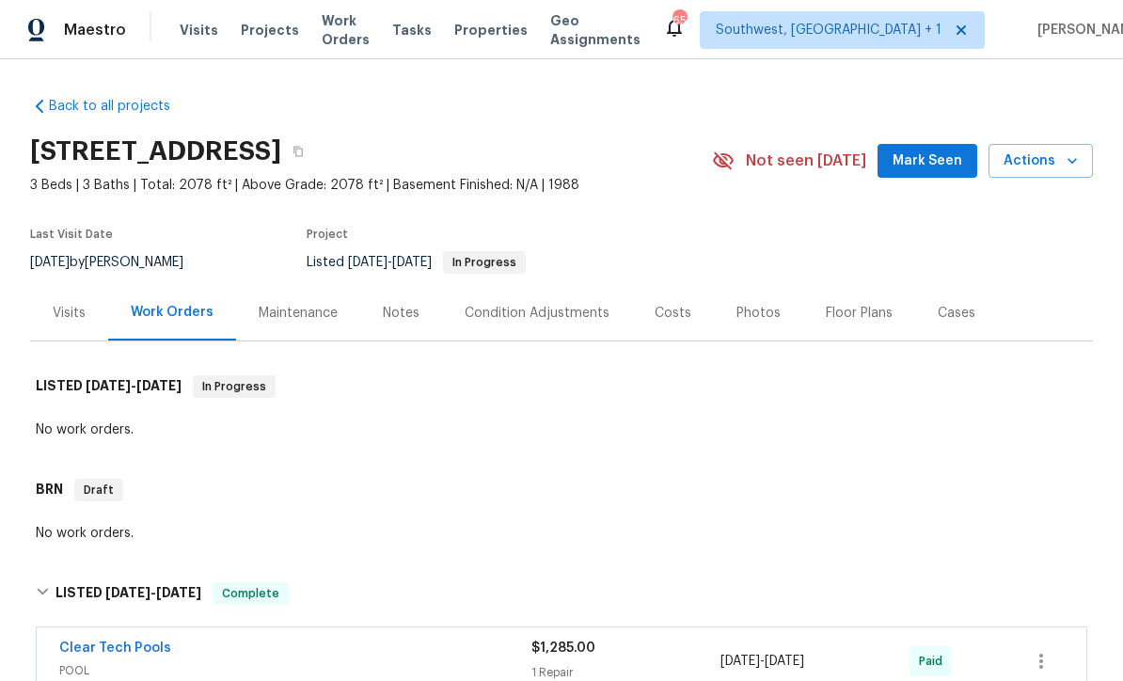
click at [259, 39] on span "Projects" at bounding box center [270, 30] width 58 height 19
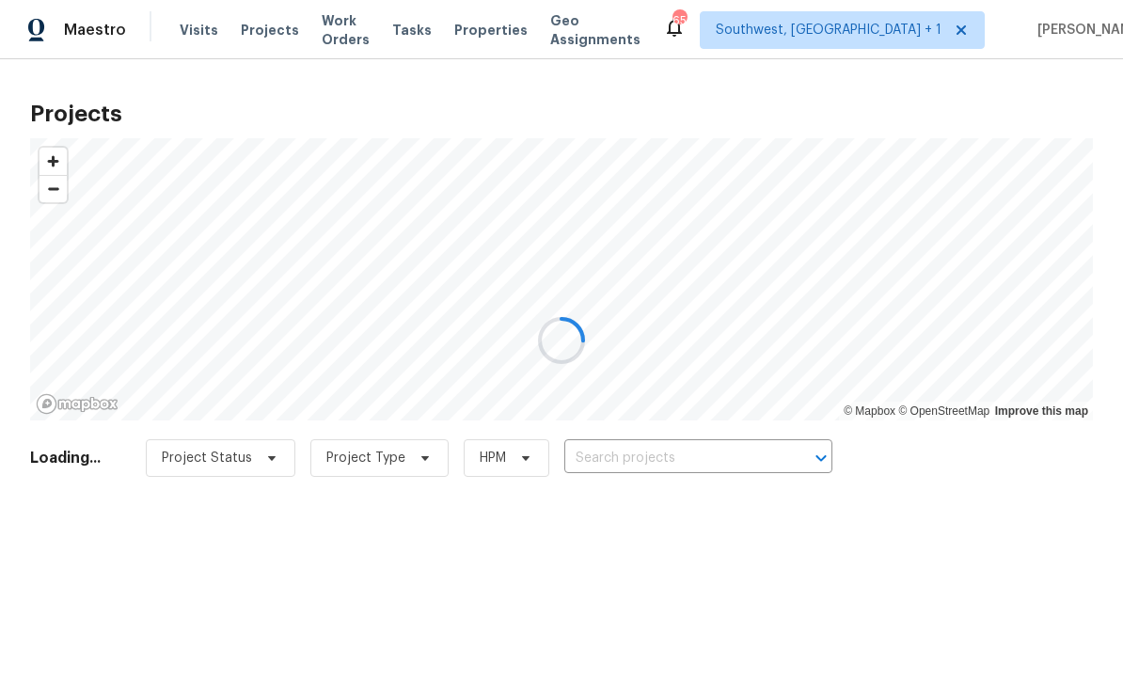
click at [725, 461] on div at bounding box center [561, 340] width 1123 height 681
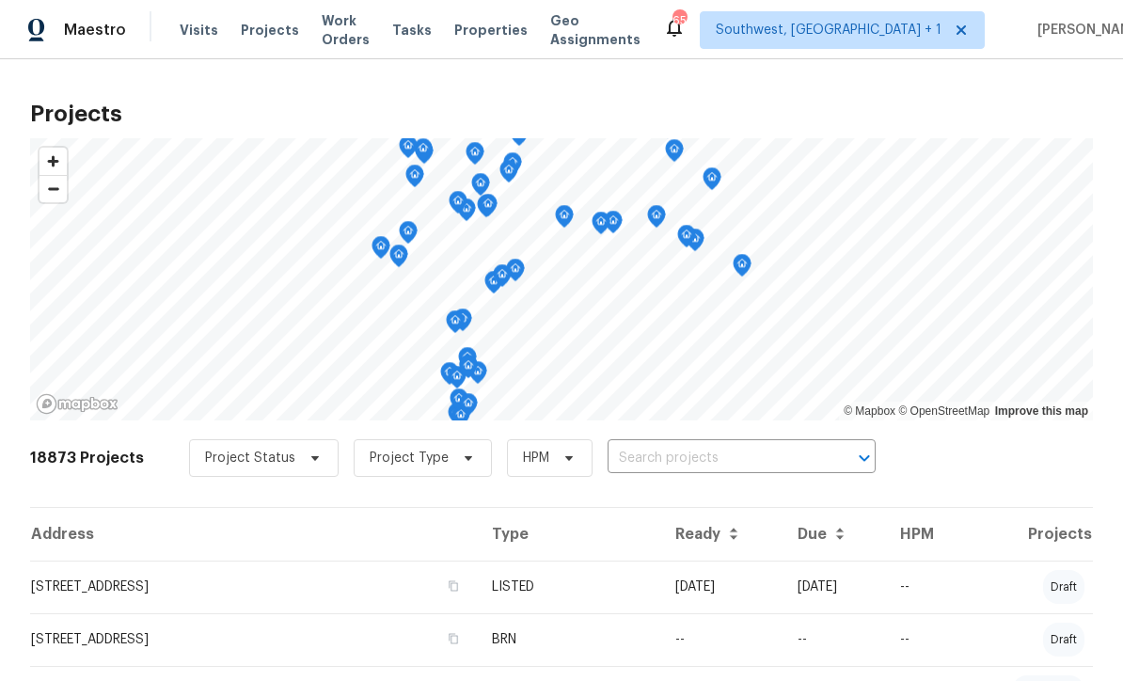
click at [734, 460] on input "text" at bounding box center [715, 458] width 215 height 29
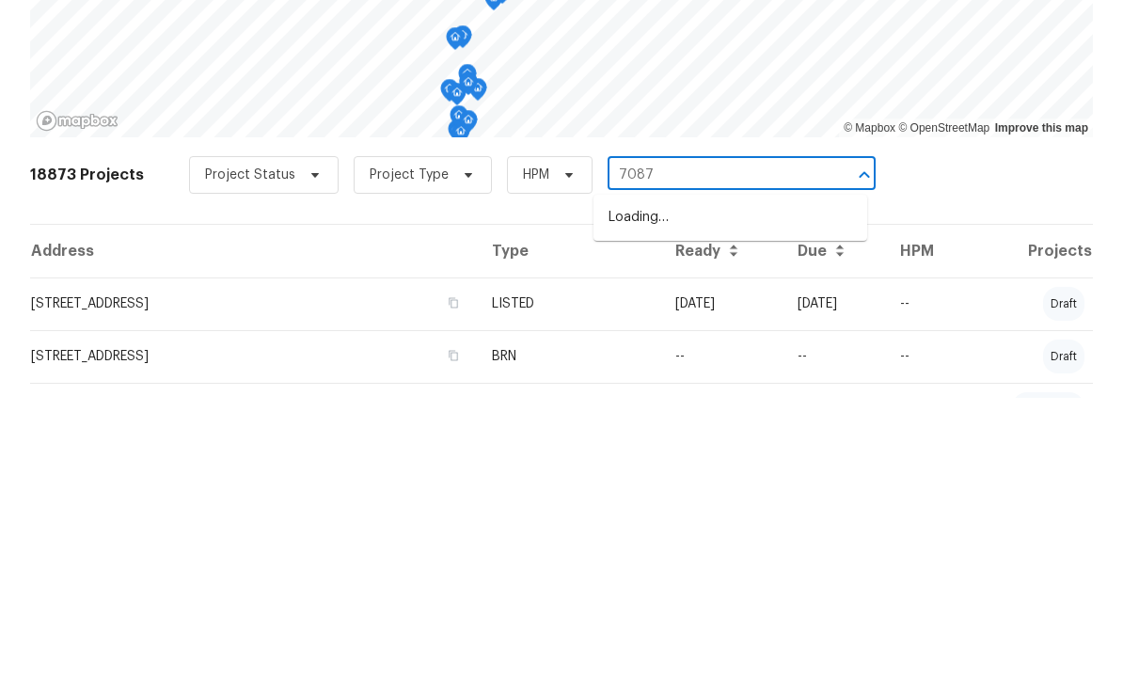
type input "7087"
click at [748, 485] on li "7087 Spinnaker Blvd, Englewood, FL 34224" at bounding box center [731, 500] width 274 height 31
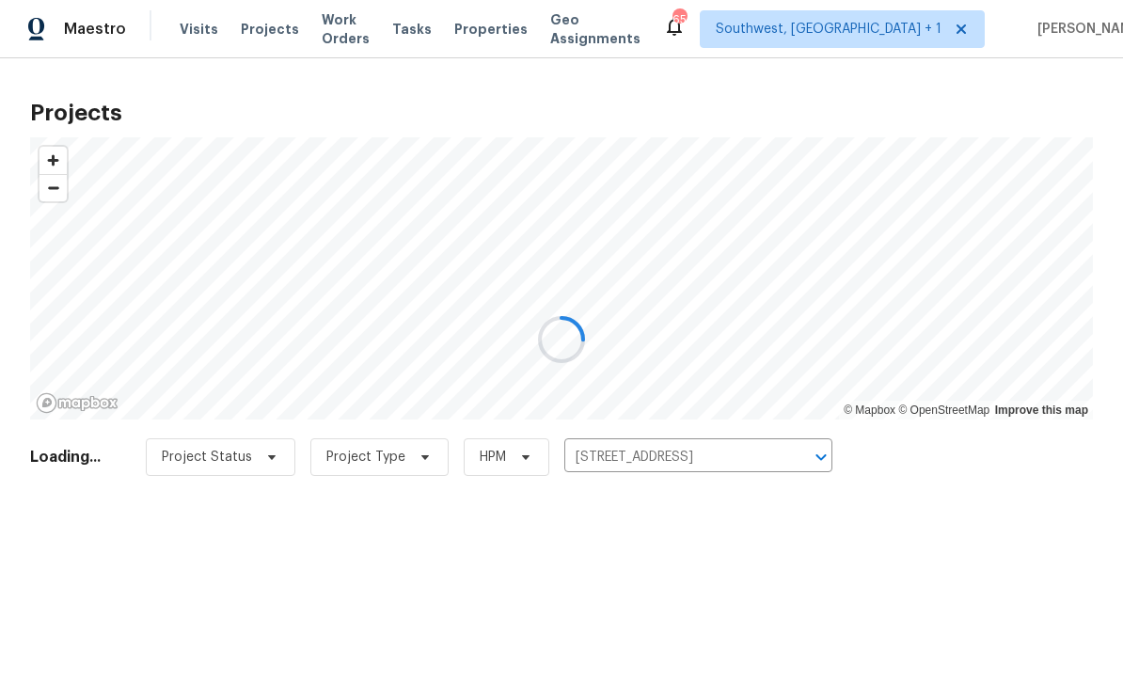
scroll to position [1, 0]
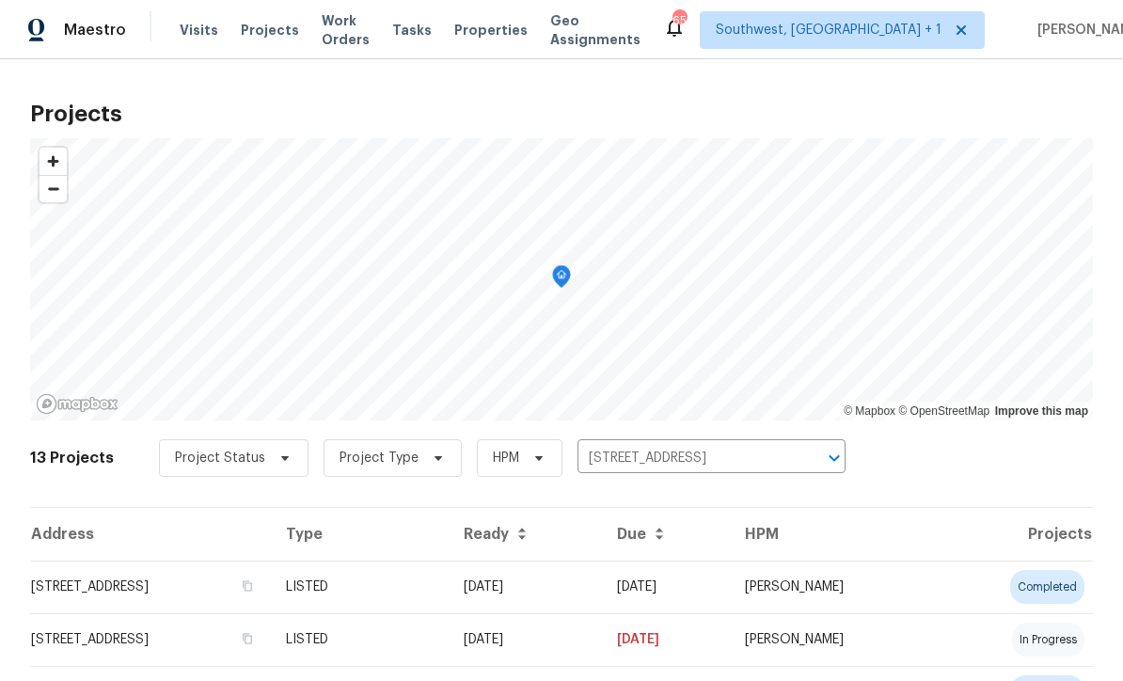
click at [730, 581] on td "08/29/25" at bounding box center [666, 587] width 128 height 53
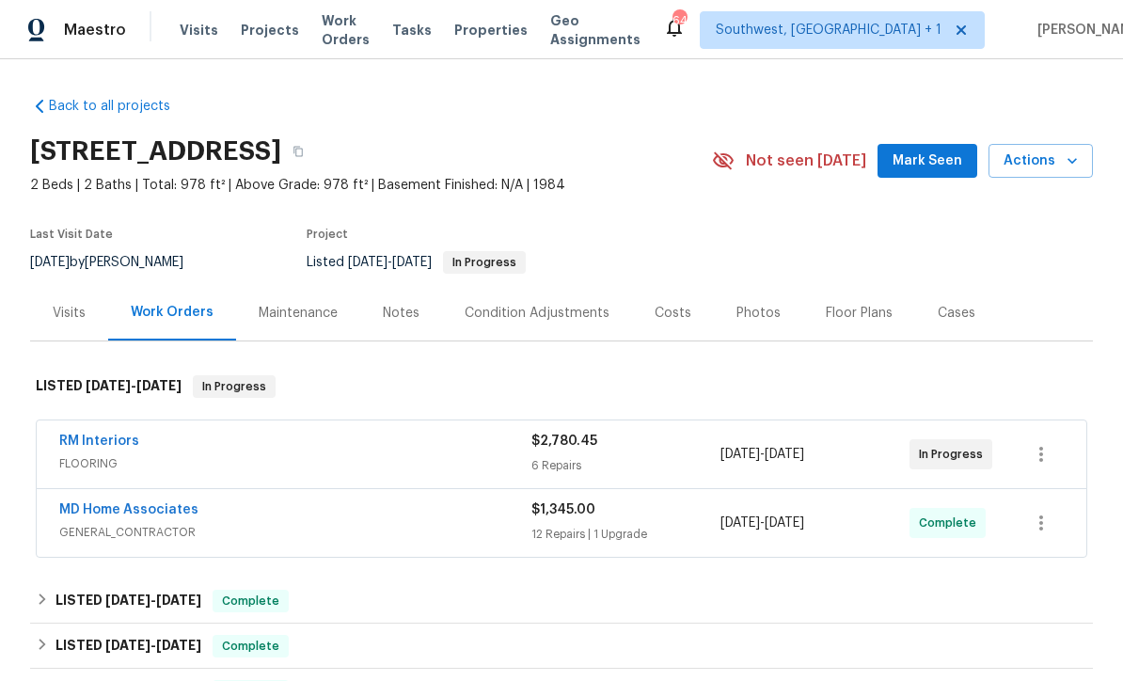
click at [196, 34] on span "Visits" at bounding box center [199, 30] width 39 height 19
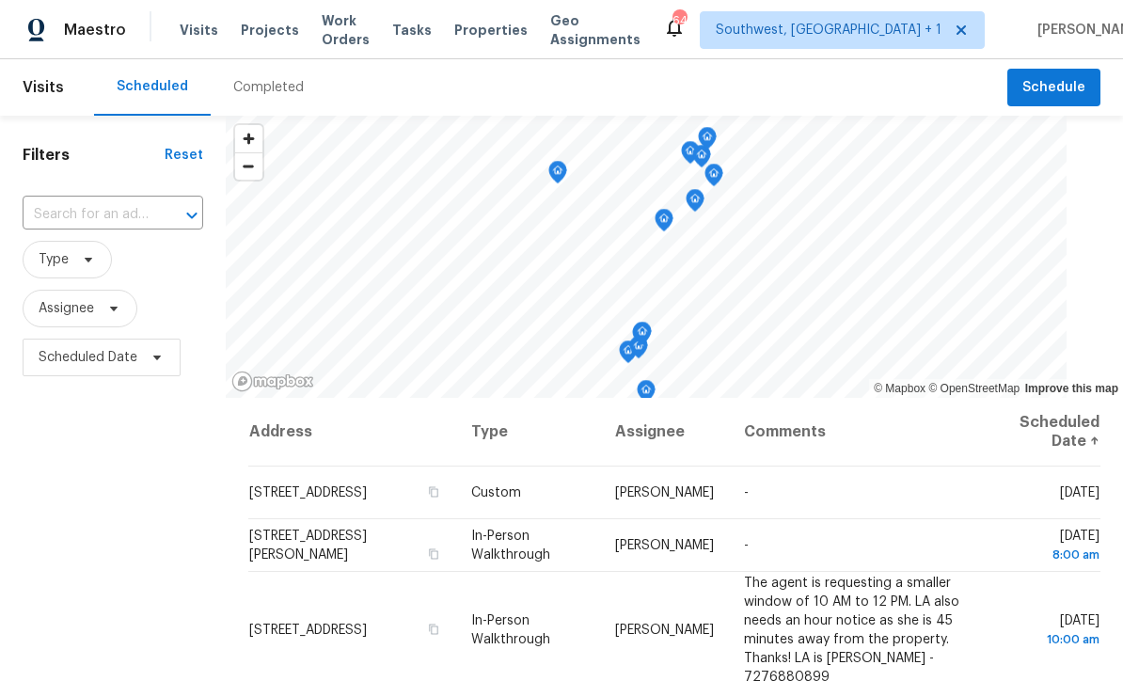
click at [136, 212] on input "text" at bounding box center [87, 214] width 128 height 29
type input "7526 fair"
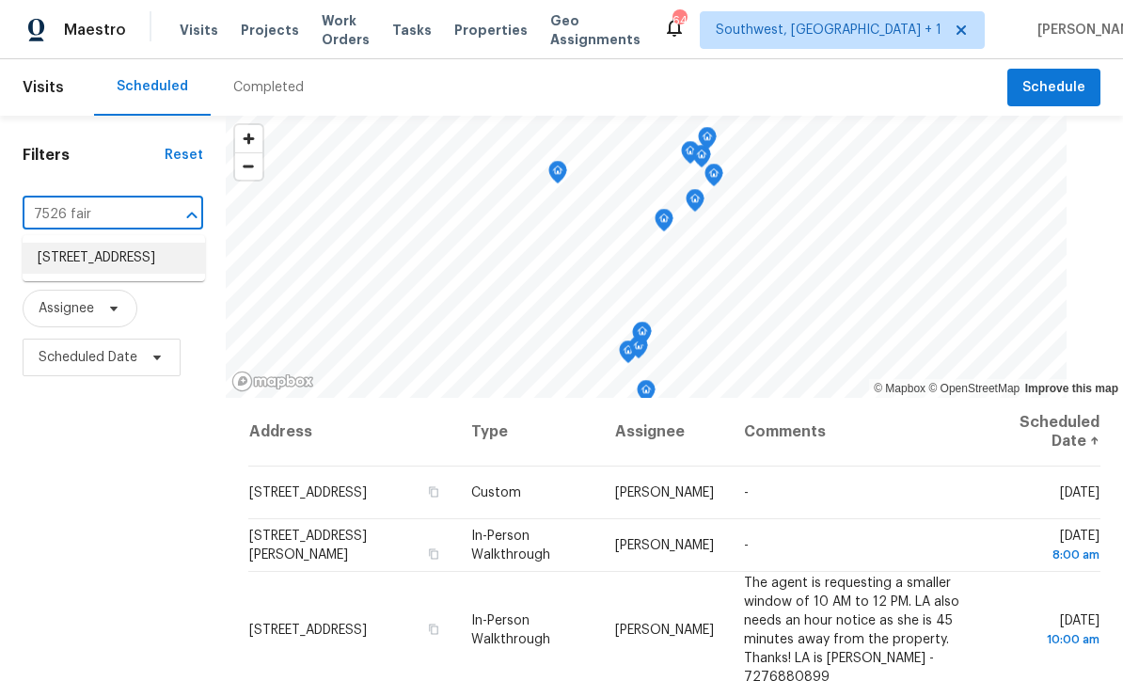
click at [96, 261] on li "[STREET_ADDRESS]" at bounding box center [114, 258] width 183 height 31
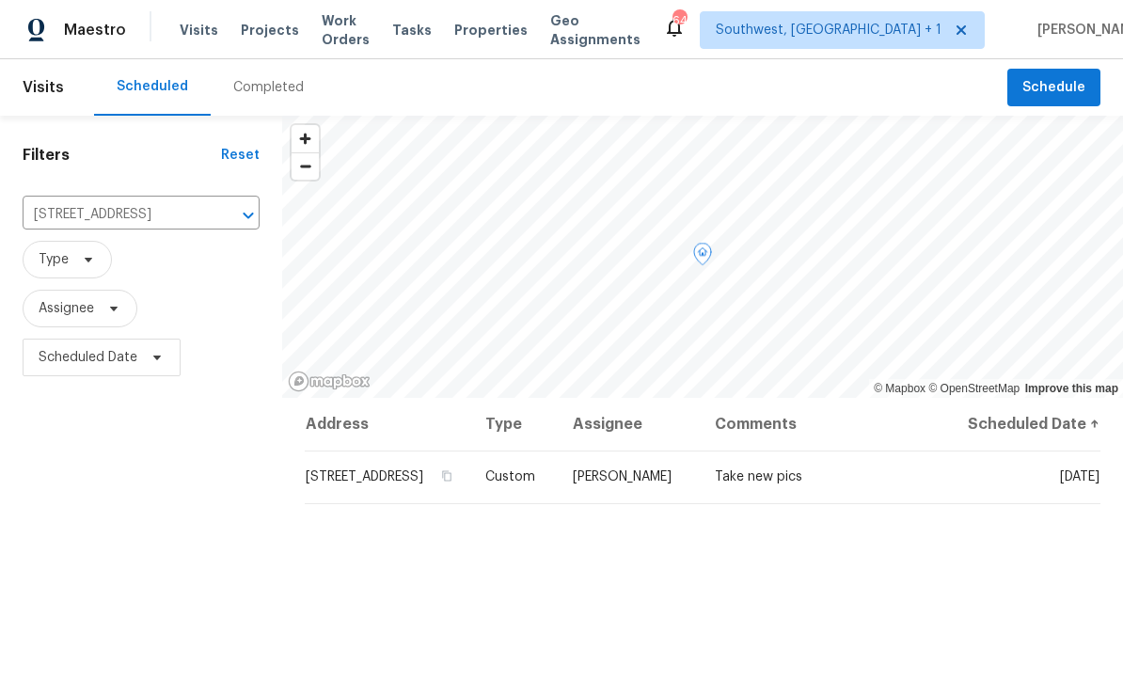
click at [0, 0] on icon at bounding box center [0, 0] width 0 height 0
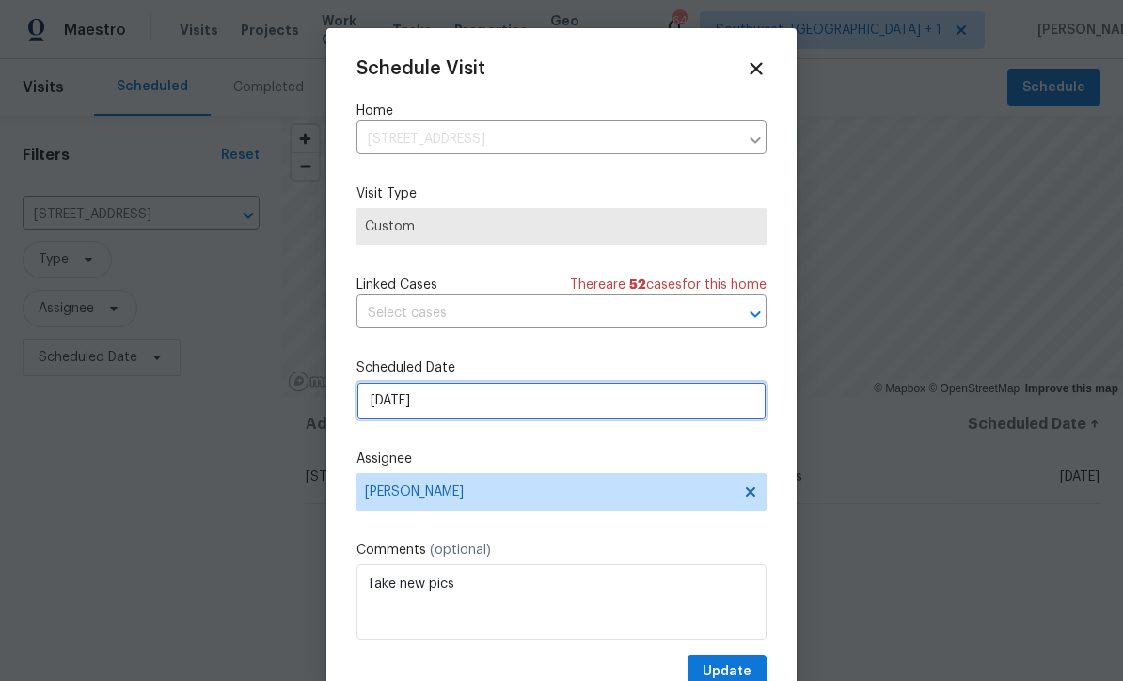
click at [526, 413] on input "[DATE]" at bounding box center [562, 401] width 410 height 38
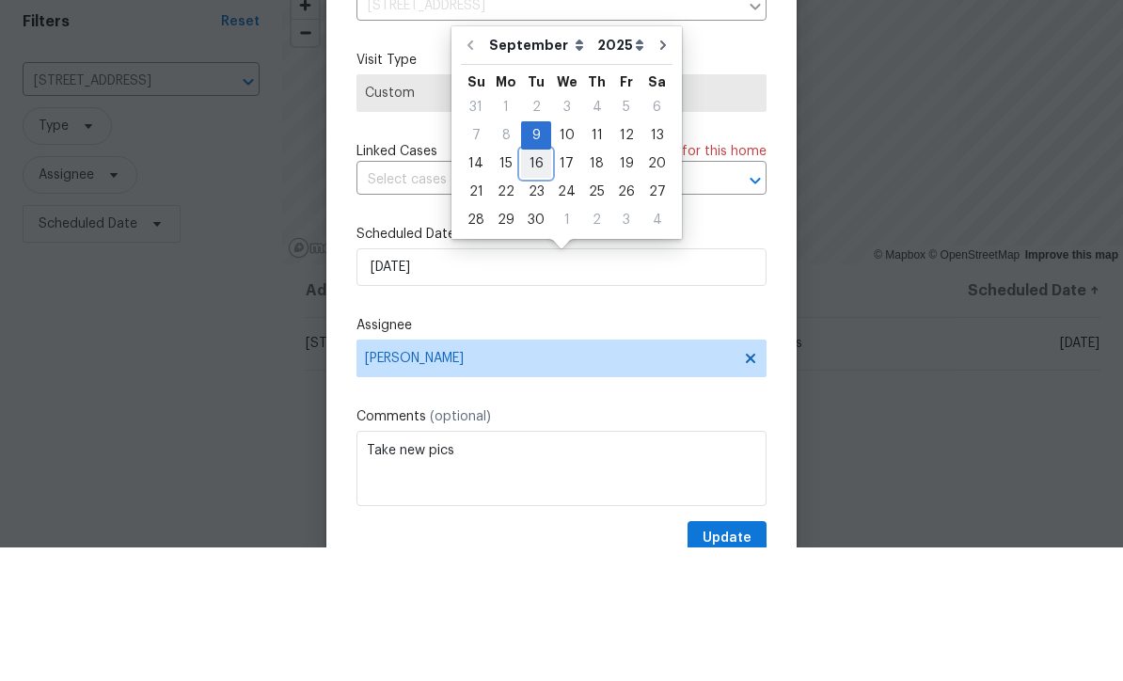
click at [537, 284] on div "16" at bounding box center [536, 297] width 30 height 26
type input "9/16/2025"
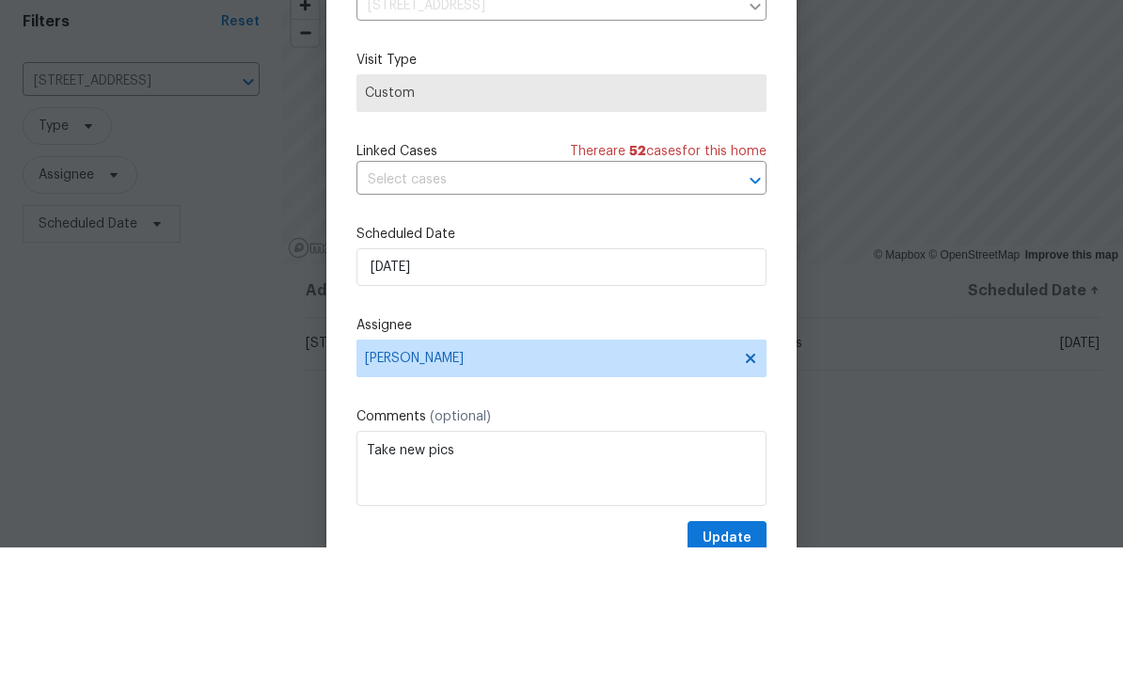
scroll to position [62, 0]
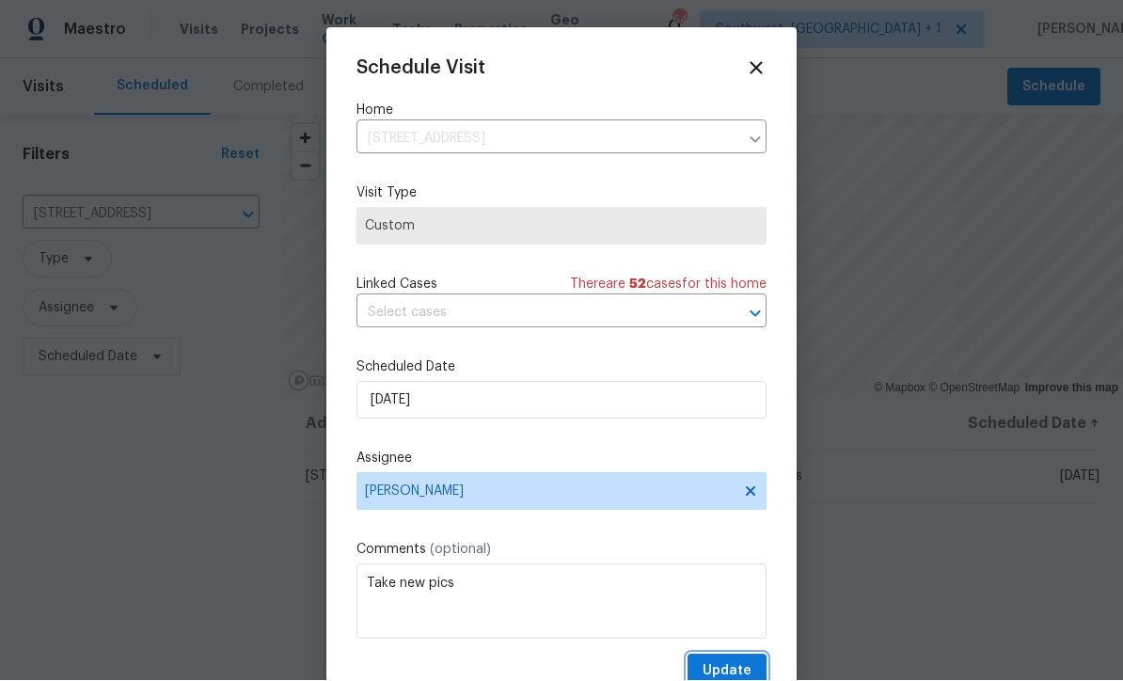
click at [734, 672] on span "Update" at bounding box center [727, 672] width 49 height 24
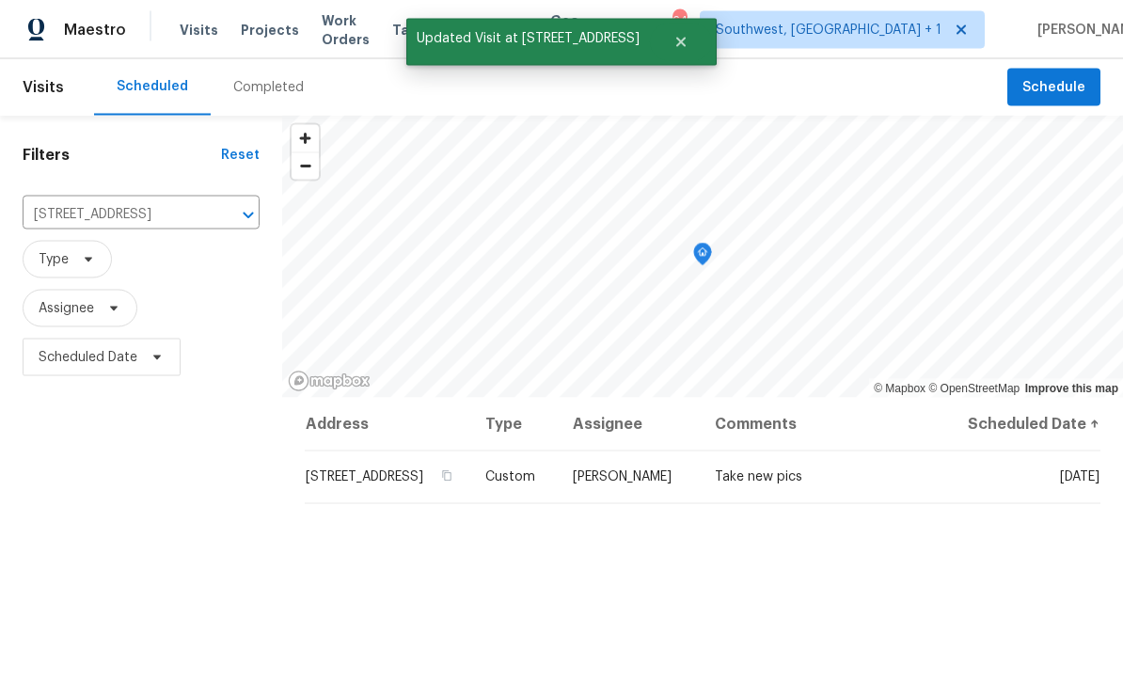
scroll to position [0, 0]
click at [262, 39] on span "Projects" at bounding box center [270, 30] width 58 height 19
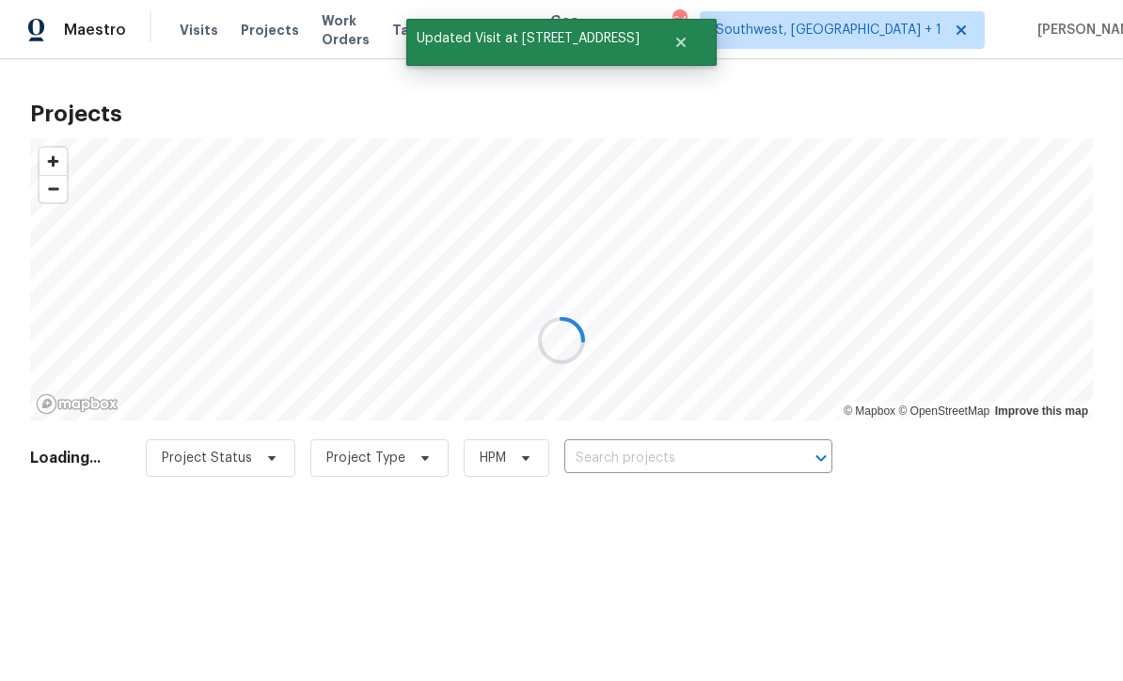
click at [651, 463] on div at bounding box center [561, 340] width 1123 height 681
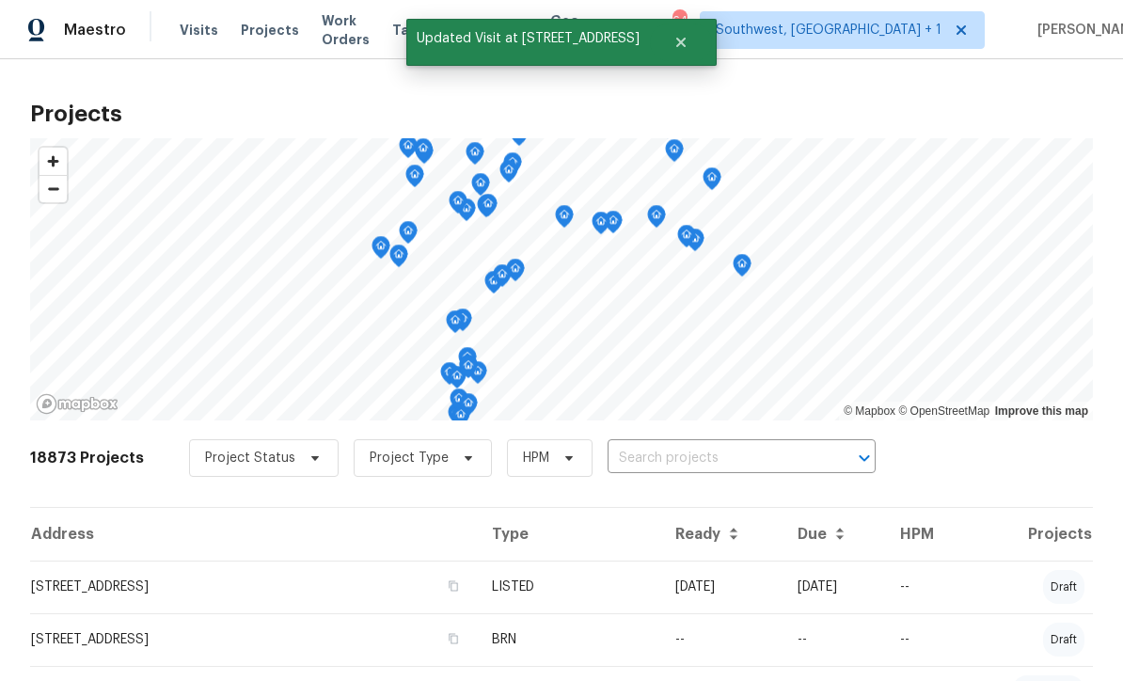
click at [675, 461] on input "text" at bounding box center [715, 458] width 215 height 29
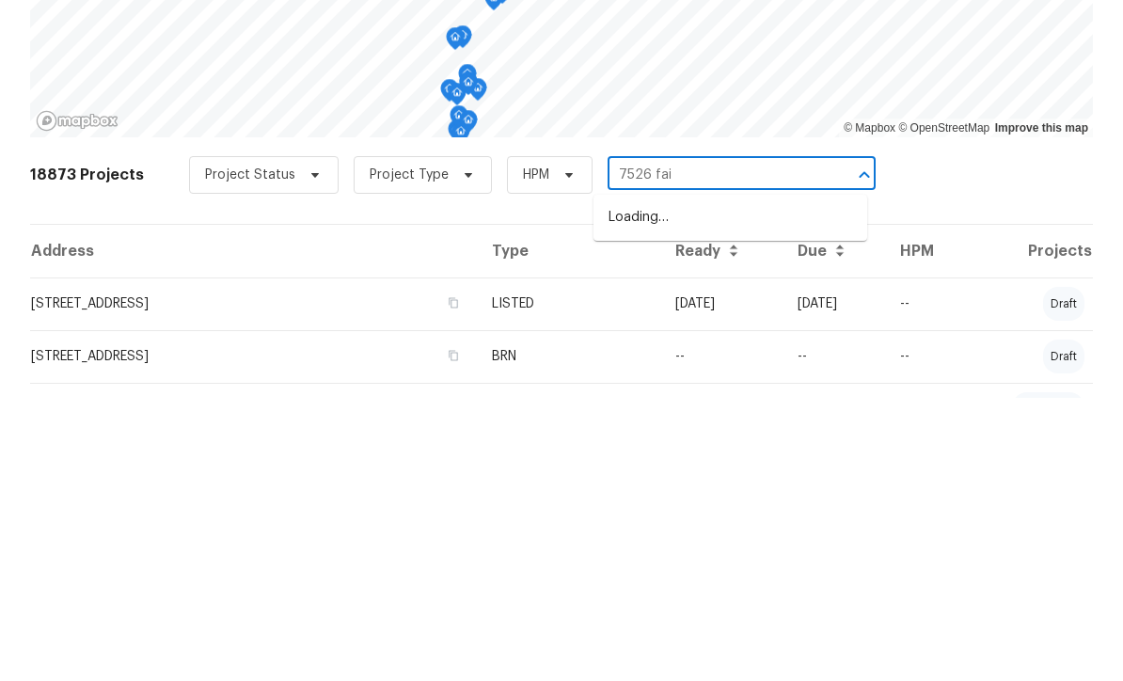
type input "7526 fair"
click at [745, 485] on li "[STREET_ADDRESS]" at bounding box center [731, 500] width 274 height 31
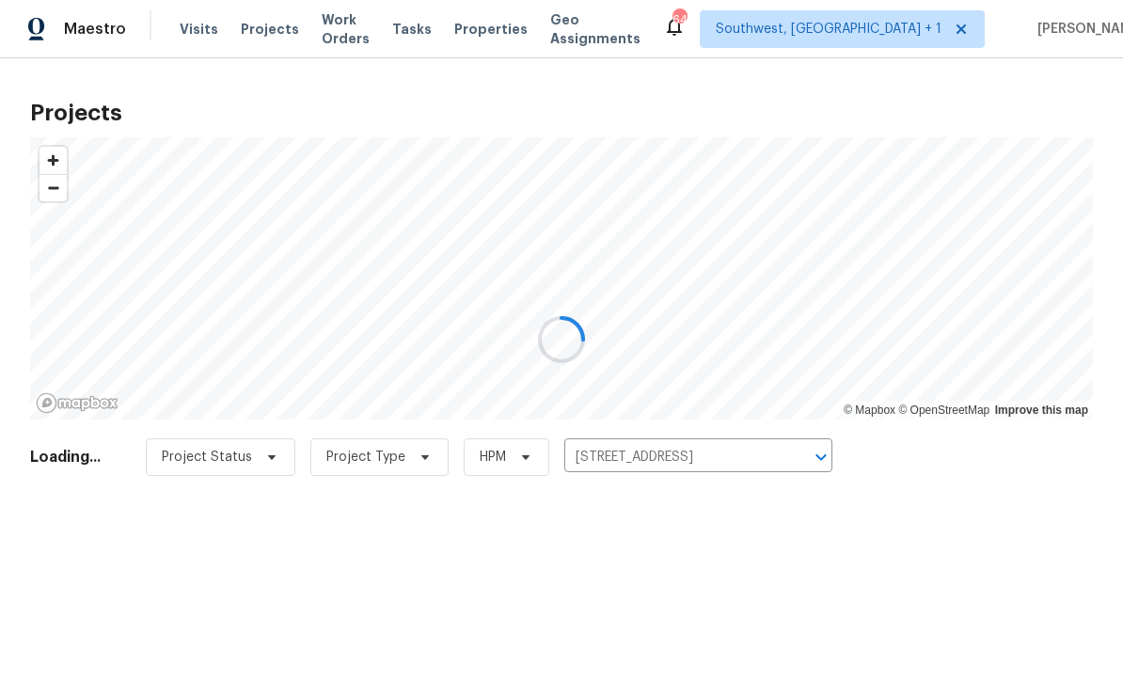
scroll to position [1, 0]
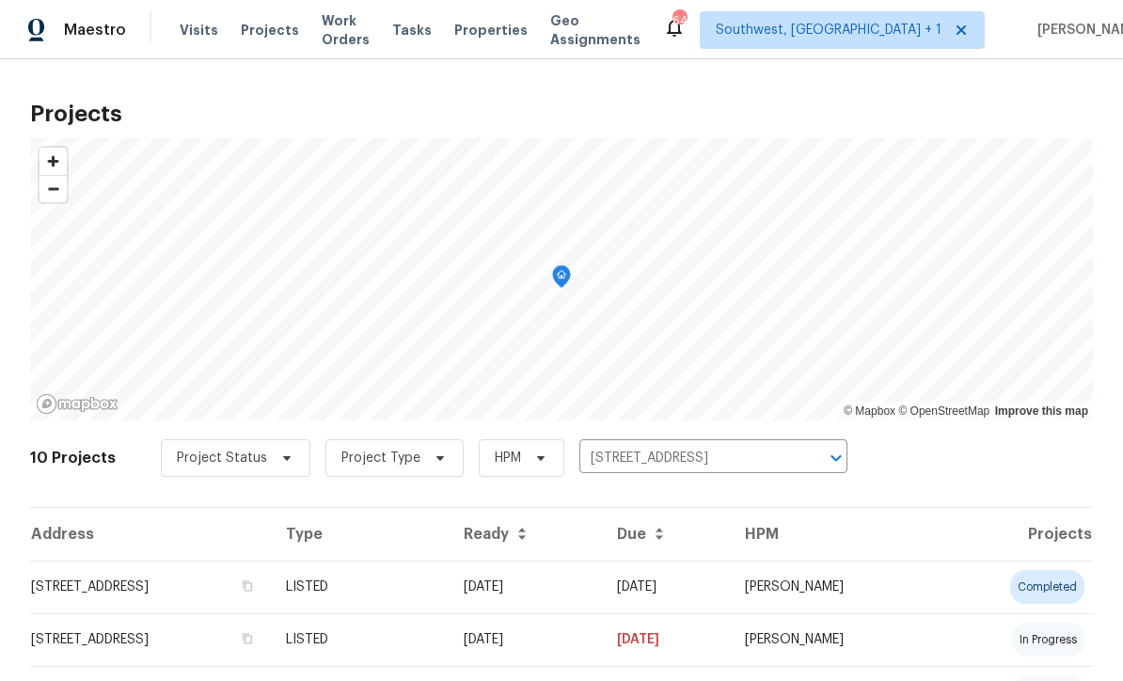
click at [602, 589] on td "08/18/25" at bounding box center [525, 587] width 153 height 53
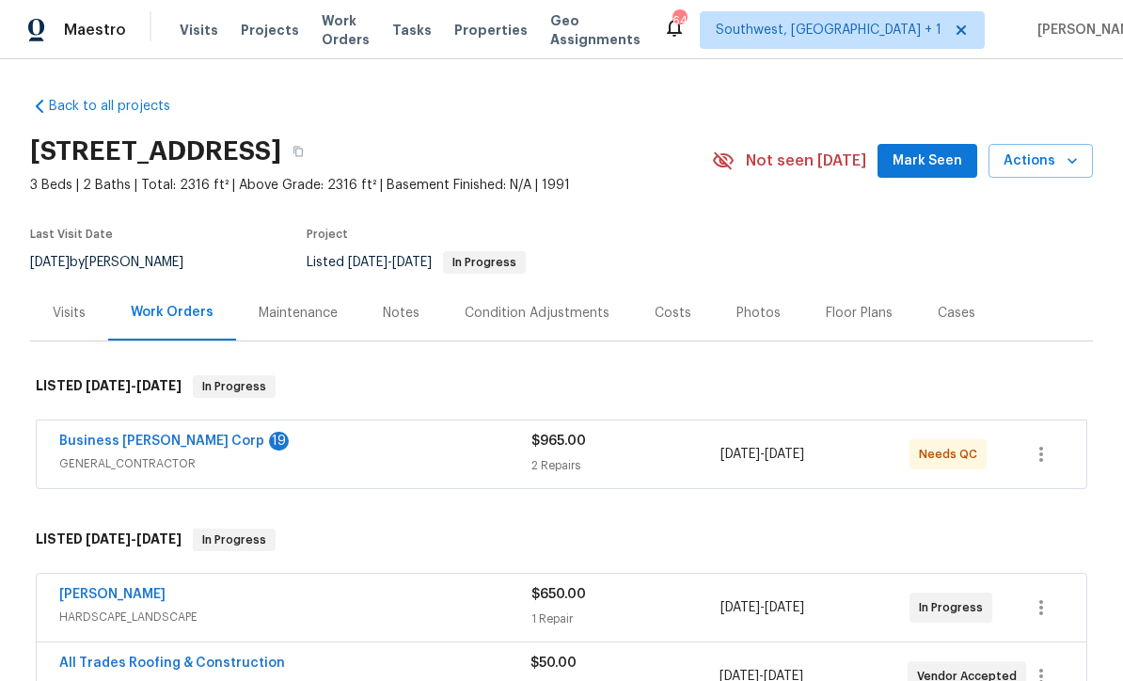
click at [288, 315] on div "Maintenance" at bounding box center [298, 313] width 79 height 19
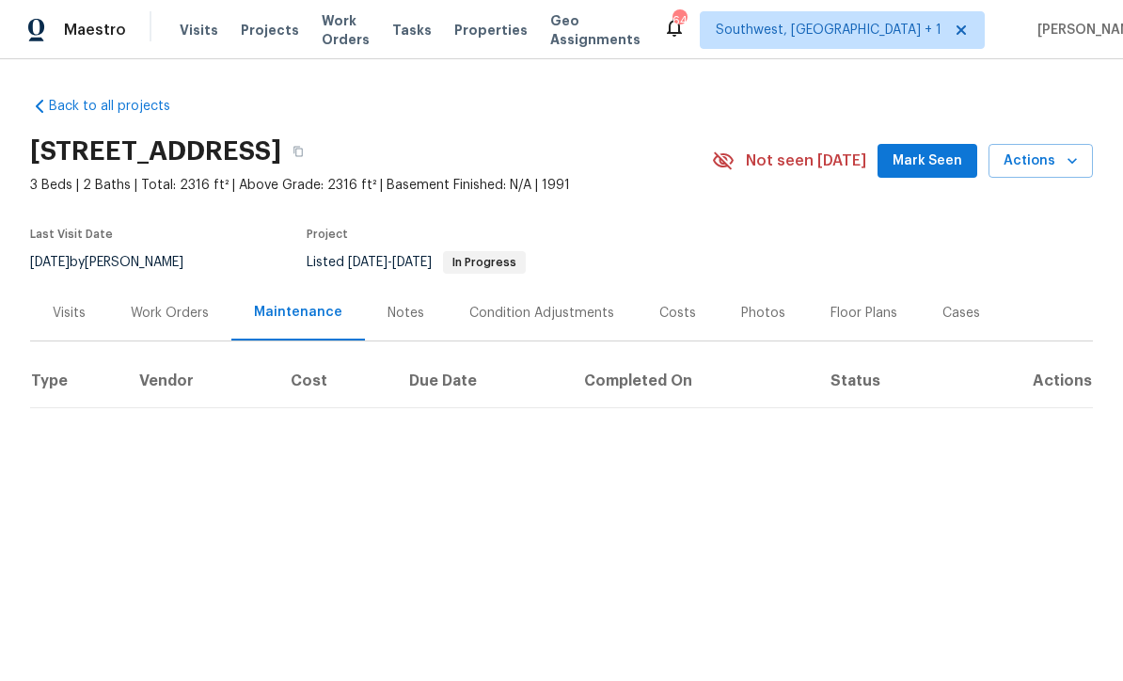
click at [388, 320] on div "Notes" at bounding box center [406, 313] width 37 height 19
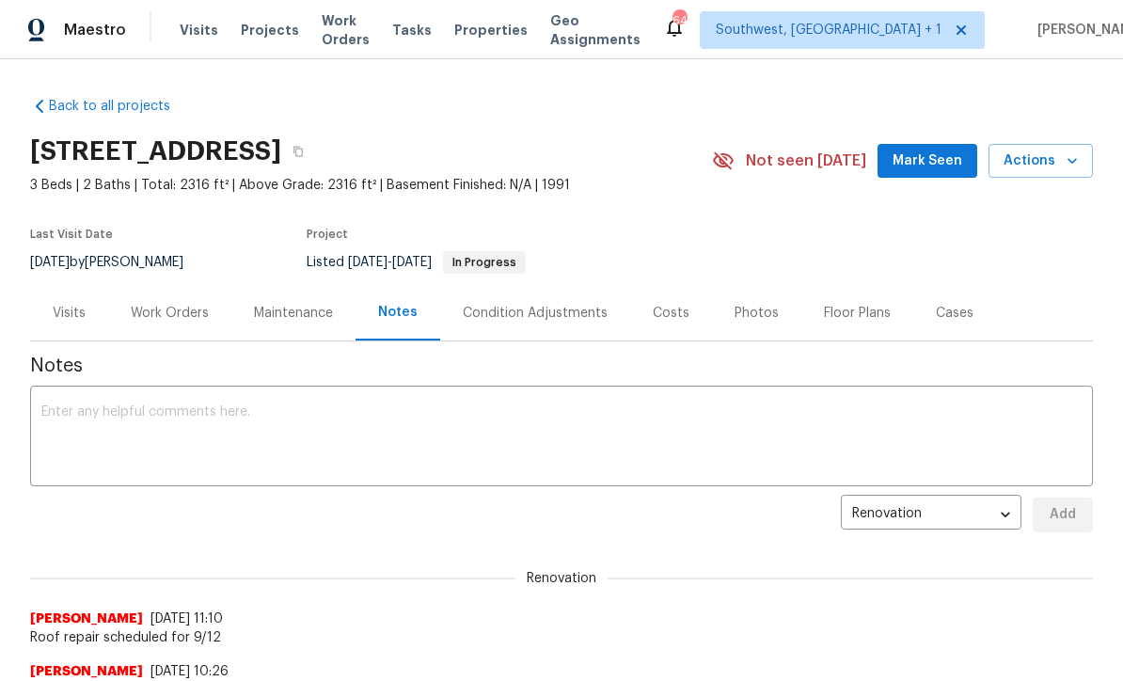
click at [159, 315] on div "Work Orders" at bounding box center [170, 313] width 78 height 19
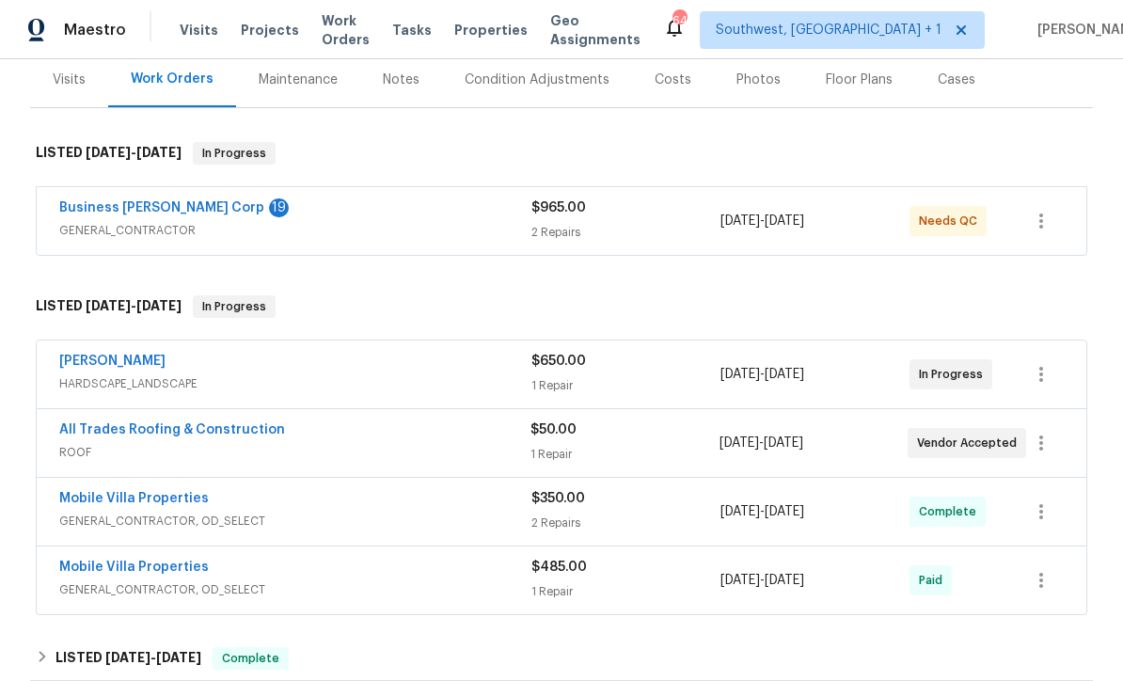
scroll to position [241, 0]
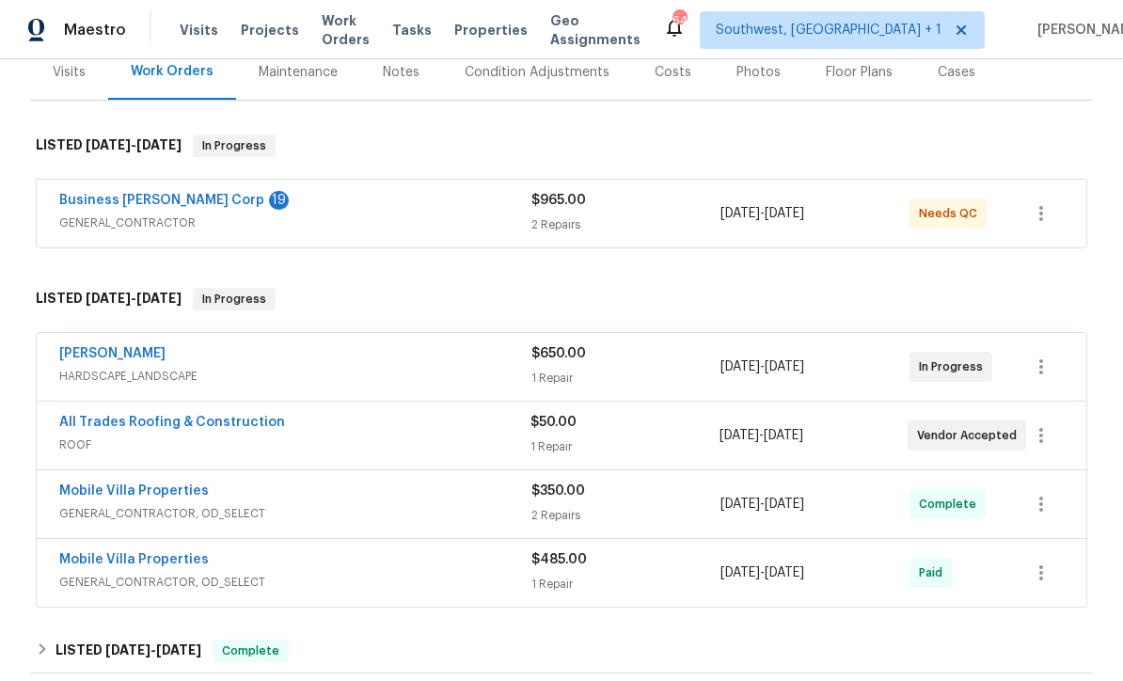
click at [106, 205] on link "Business [PERSON_NAME] Corp" at bounding box center [161, 200] width 205 height 13
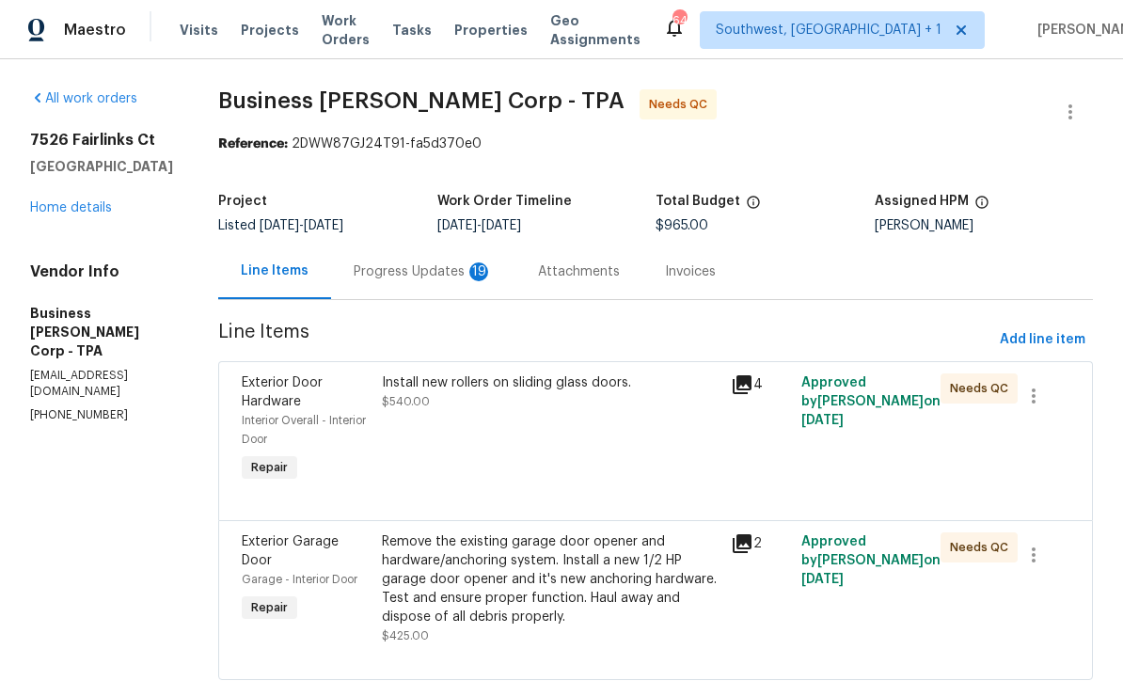
click at [378, 276] on div "Progress Updates 19" at bounding box center [423, 271] width 139 height 19
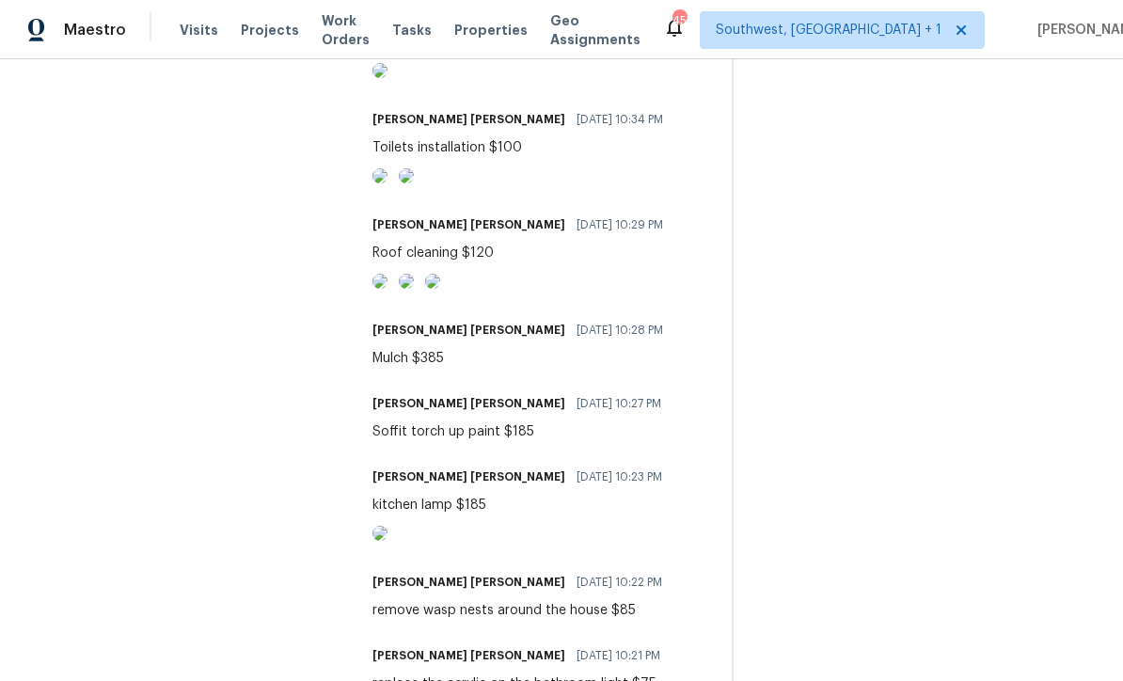
scroll to position [917, 0]
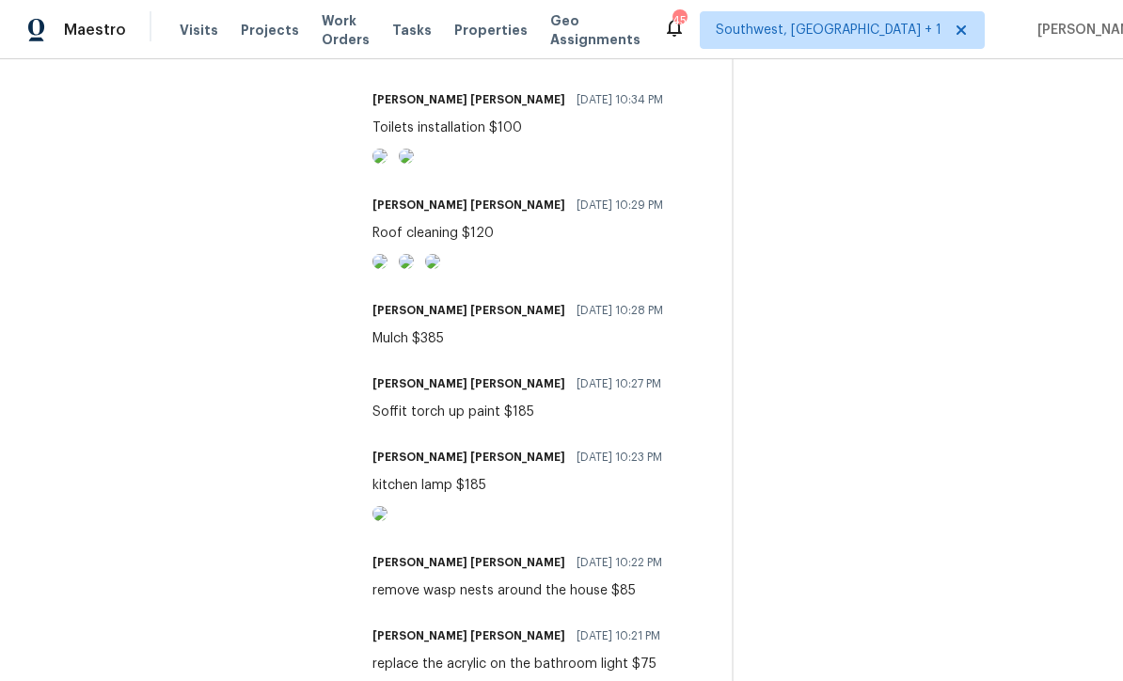
click at [388, 58] on img at bounding box center [380, 50] width 15 height 15
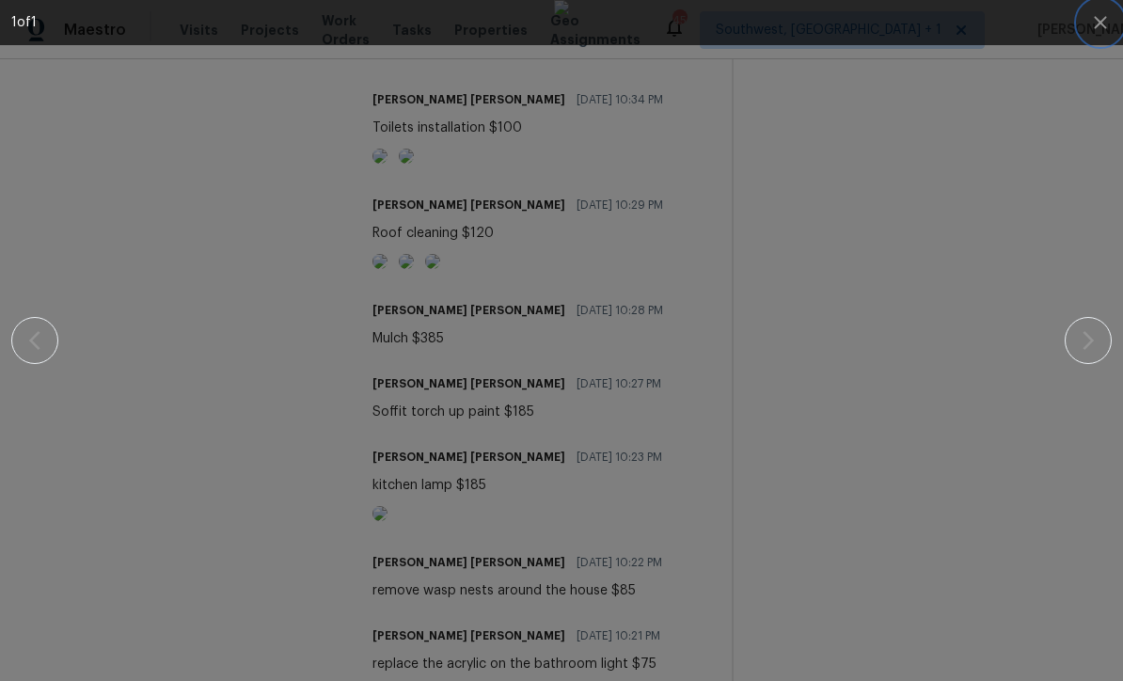
click at [1095, 23] on icon "button" at bounding box center [1100, 22] width 23 height 23
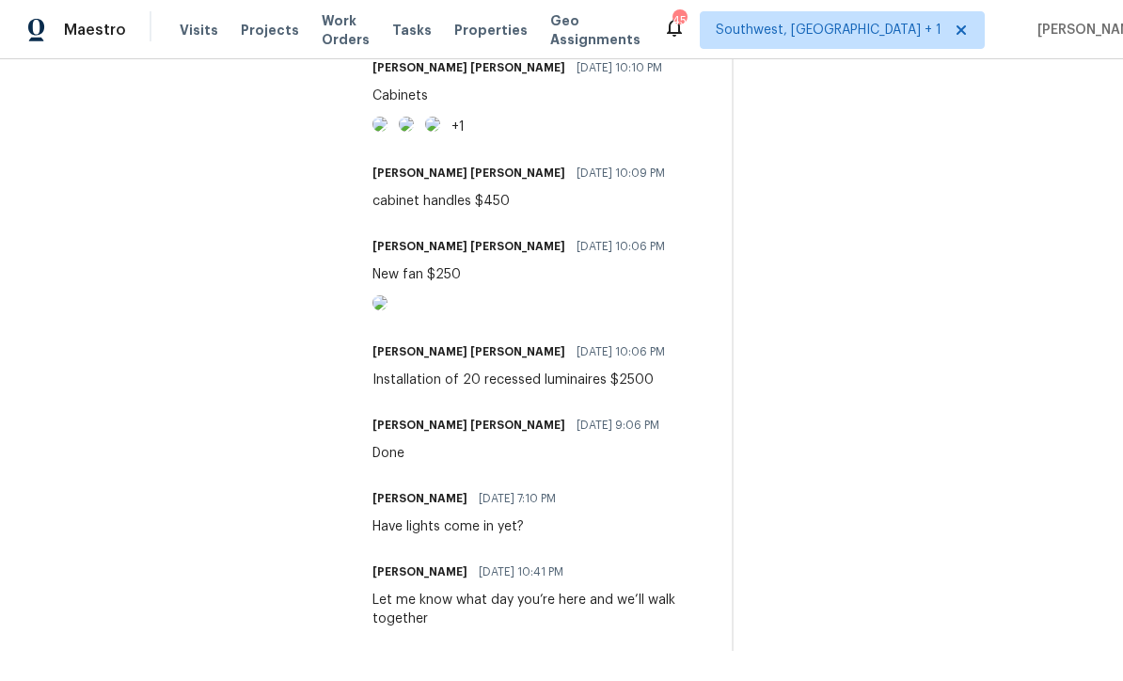
scroll to position [2453, 0]
click at [414, 26] on img at bounding box center [406, 18] width 15 height 15
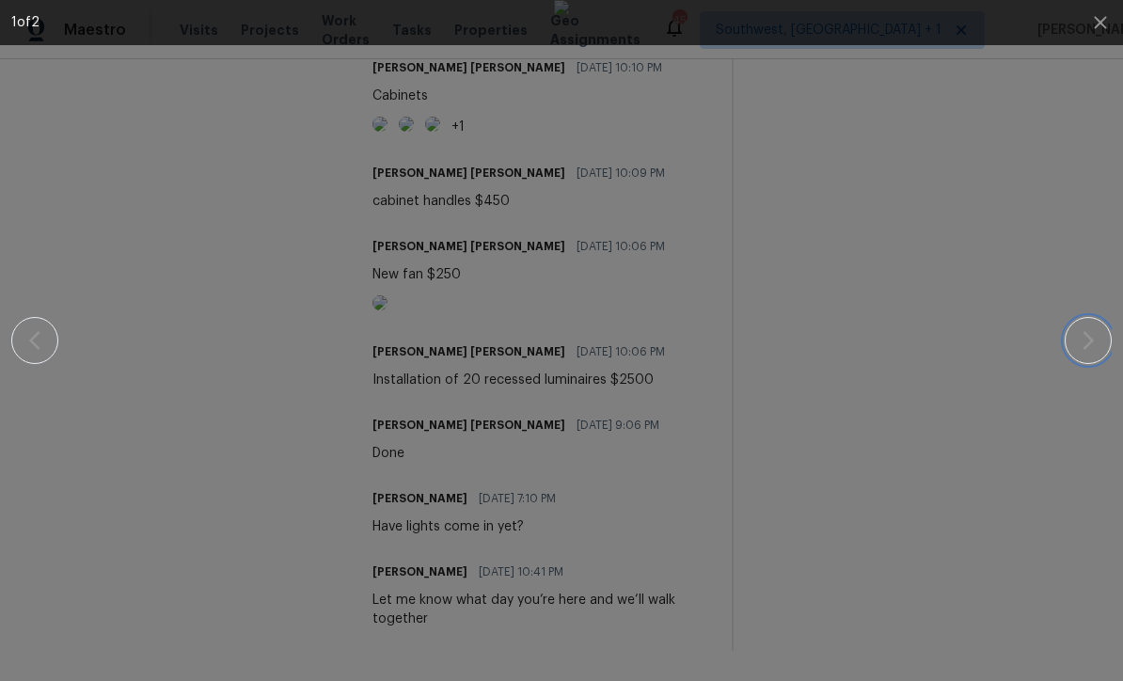
click at [1096, 358] on button "button" at bounding box center [1088, 340] width 47 height 47
click at [1095, 356] on button "button" at bounding box center [1088, 340] width 47 height 47
click at [1095, 17] on icon "button" at bounding box center [1100, 22] width 12 height 12
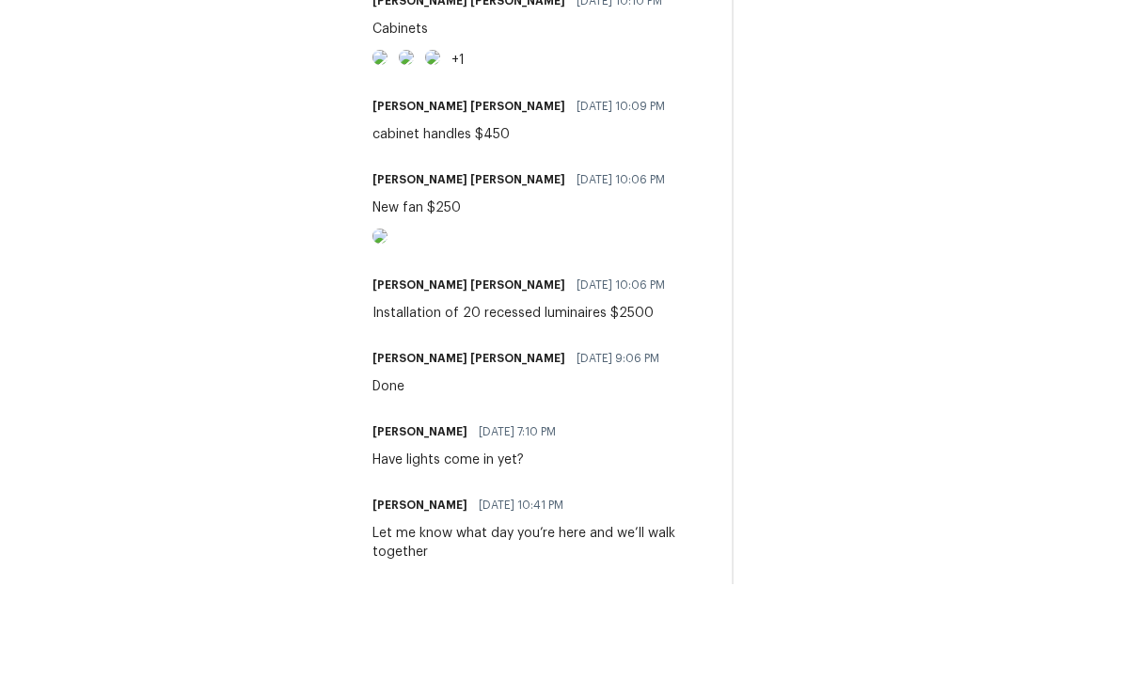
scroll to position [62, 0]
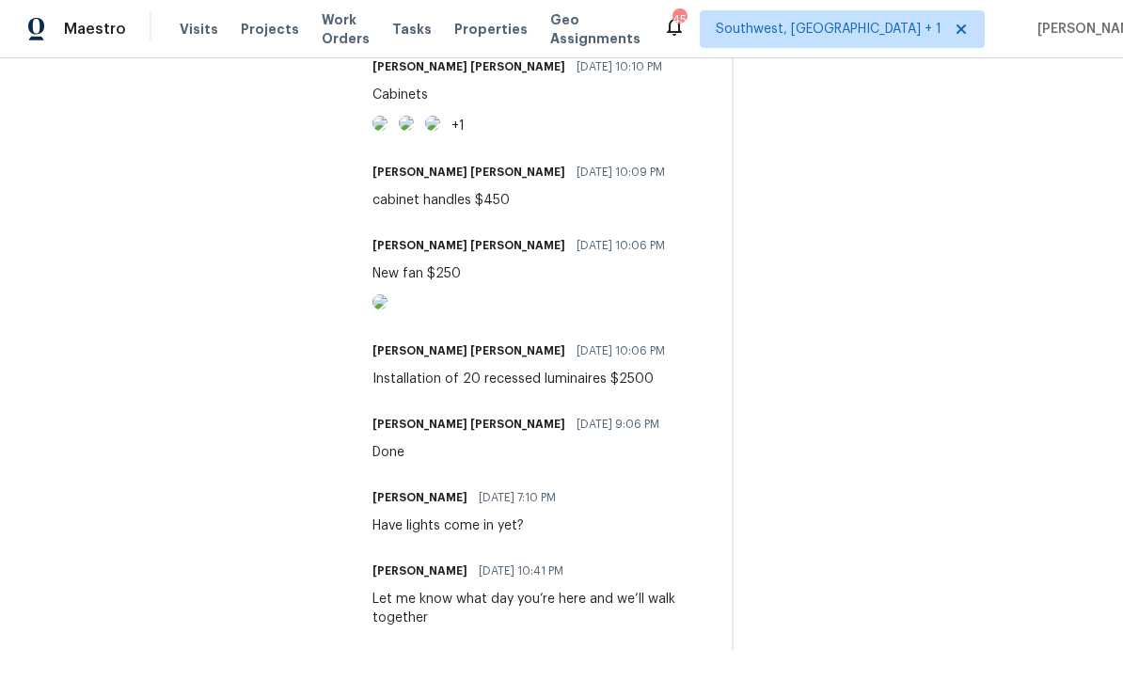
click at [619, 381] on div "Installation of 20 recessed luminaires $2500" at bounding box center [525, 380] width 304 height 19
click at [414, 132] on img at bounding box center [406, 124] width 15 height 15
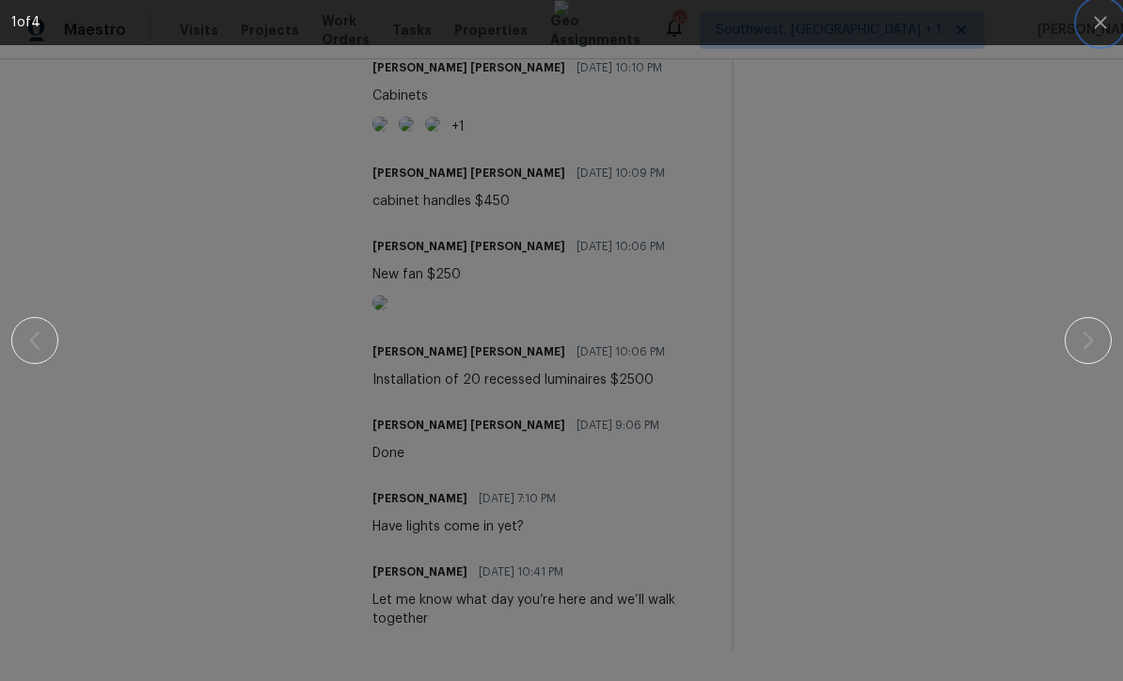
click at [1097, 19] on icon "button" at bounding box center [1100, 22] width 12 height 12
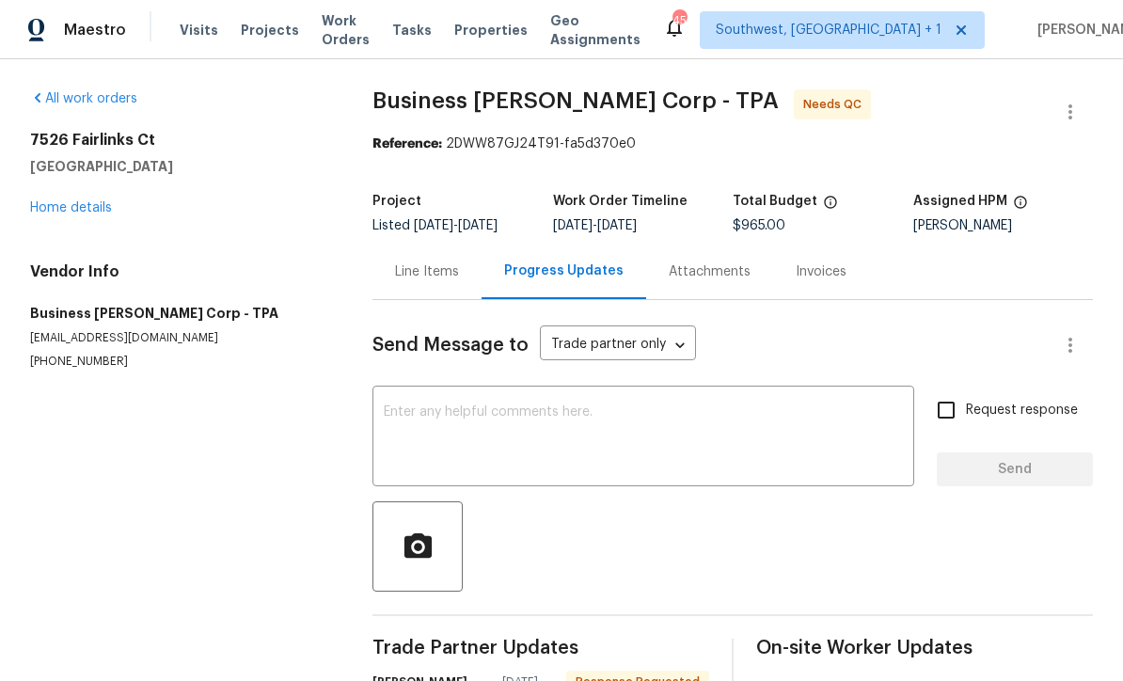
scroll to position [0, 0]
click at [46, 201] on link "Home details" at bounding box center [71, 207] width 82 height 13
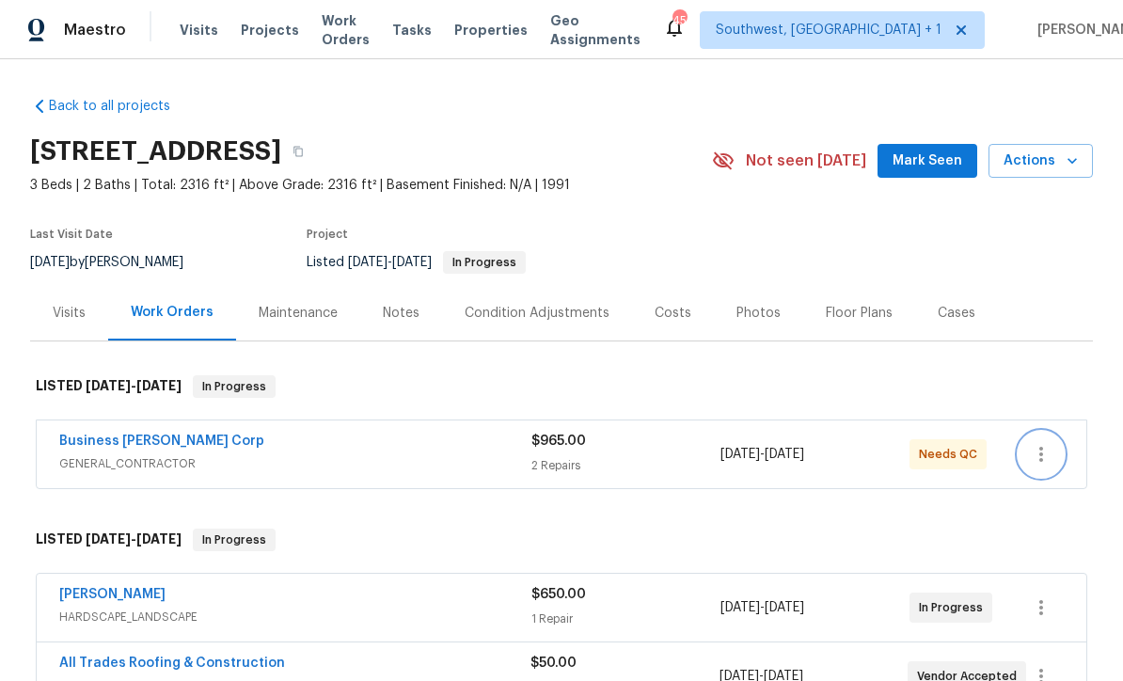
click at [1056, 432] on button "button" at bounding box center [1041, 454] width 45 height 45
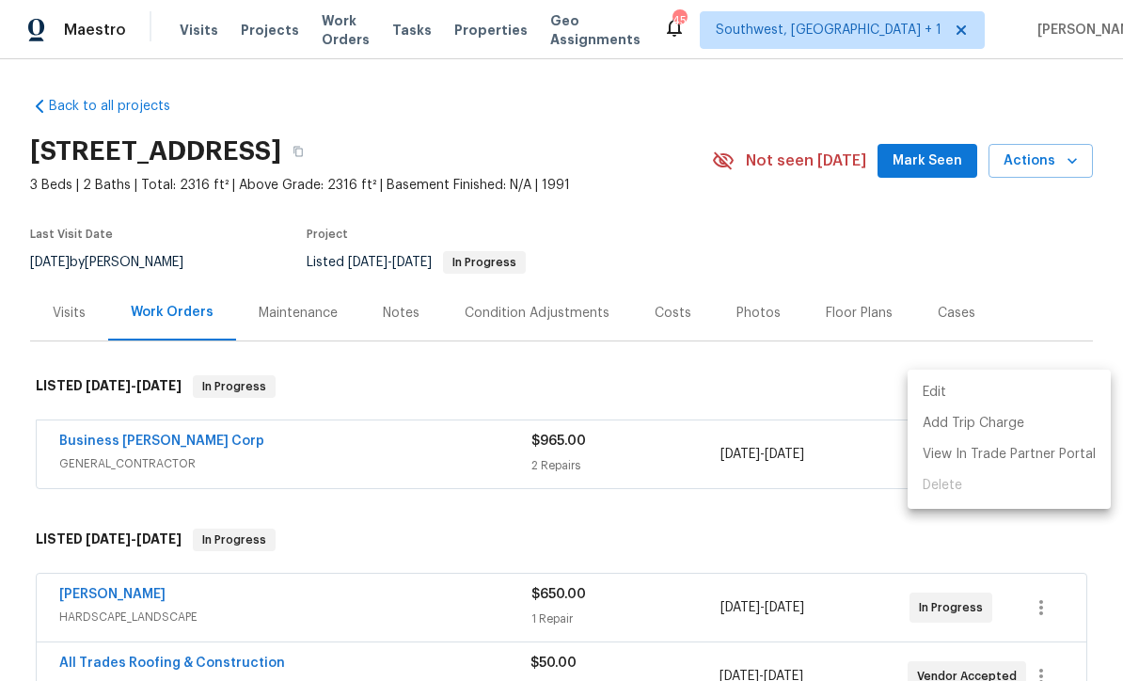
click at [953, 404] on li "Edit" at bounding box center [1009, 392] width 203 height 31
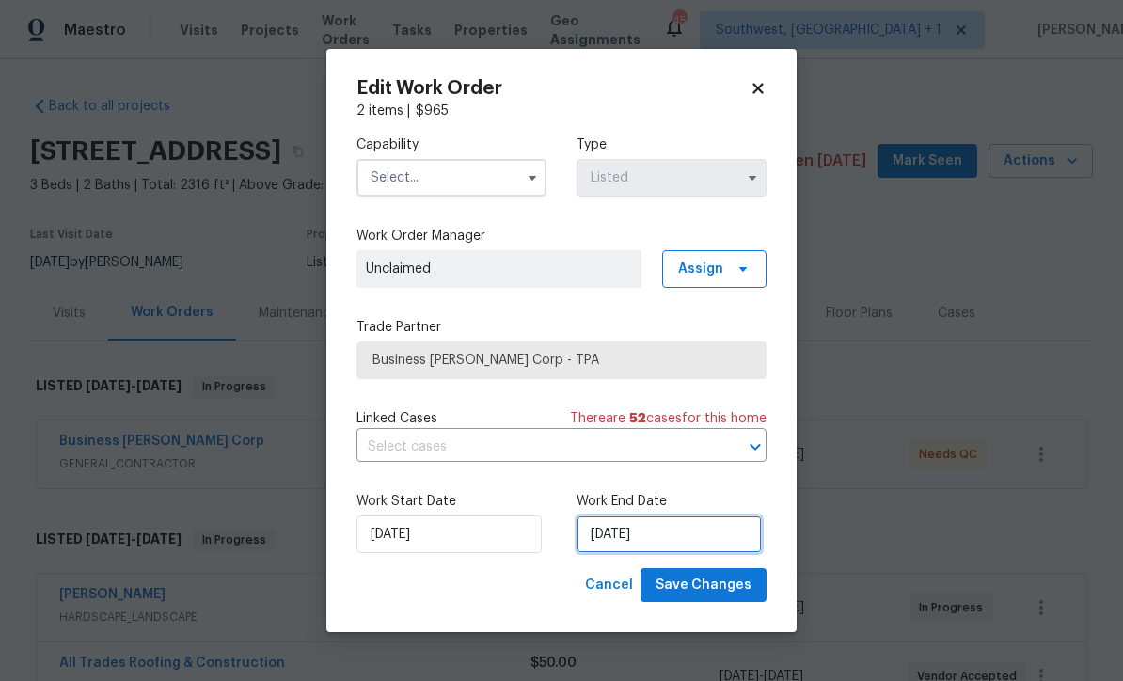
click at [679, 551] on input "[DATE]" at bounding box center [669, 535] width 185 height 38
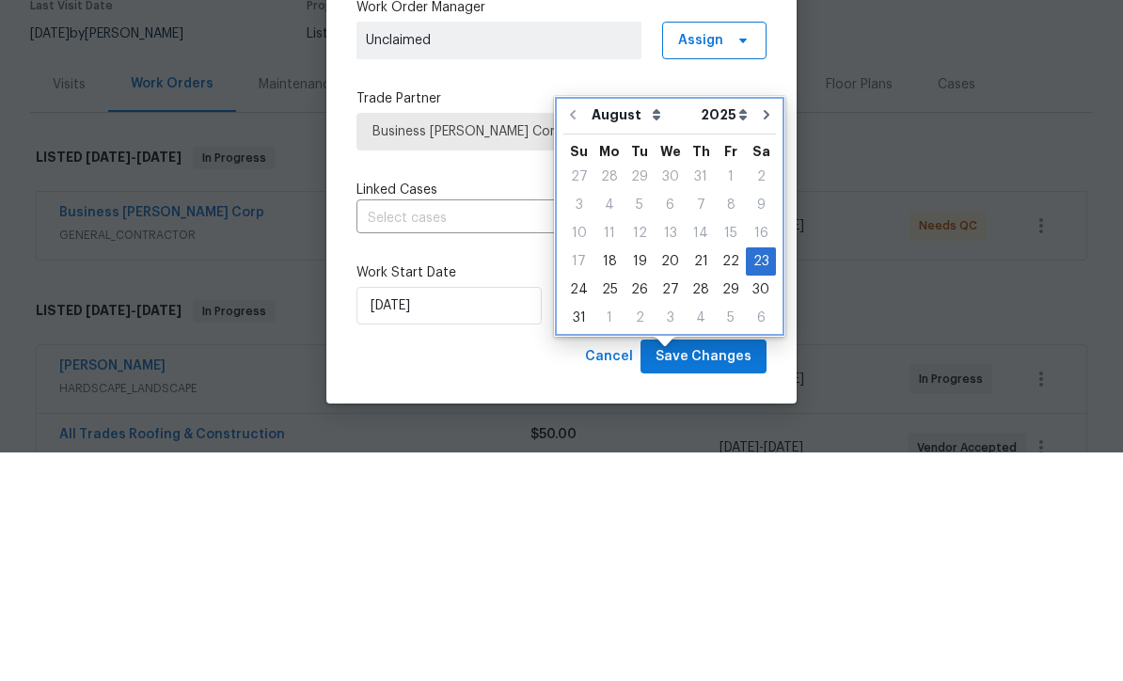
click at [763, 336] on icon "Go to next month" at bounding box center [766, 343] width 15 height 15
type input "9/23/2025"
select select "8"
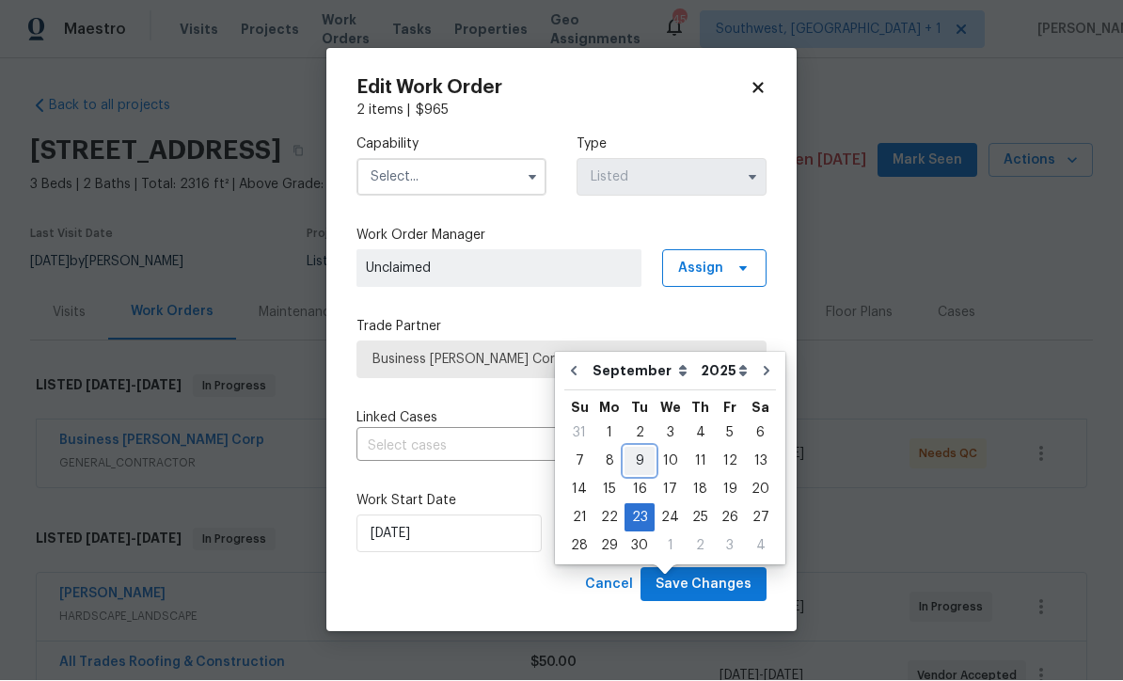
click at [636, 449] on div "9" at bounding box center [640, 462] width 30 height 26
type input "[DATE]"
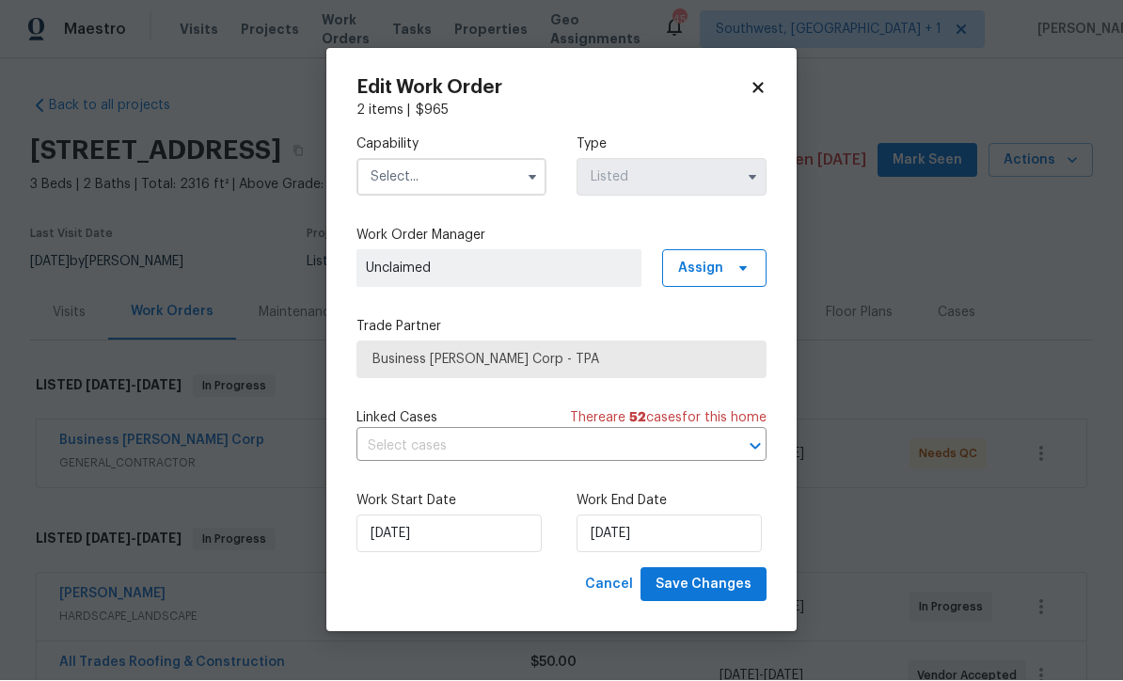
click at [449, 164] on input "text" at bounding box center [452, 178] width 190 height 38
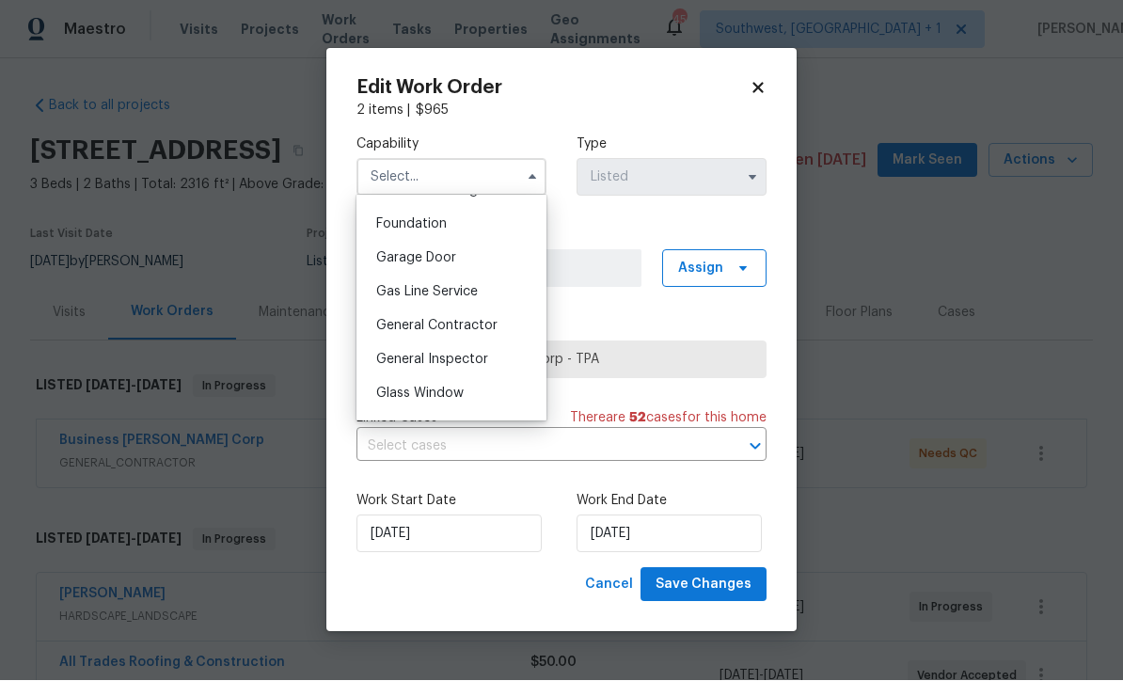
scroll to position [787, 0]
click at [492, 327] on span "General Contractor" at bounding box center [436, 329] width 121 height 13
type input "General Contractor"
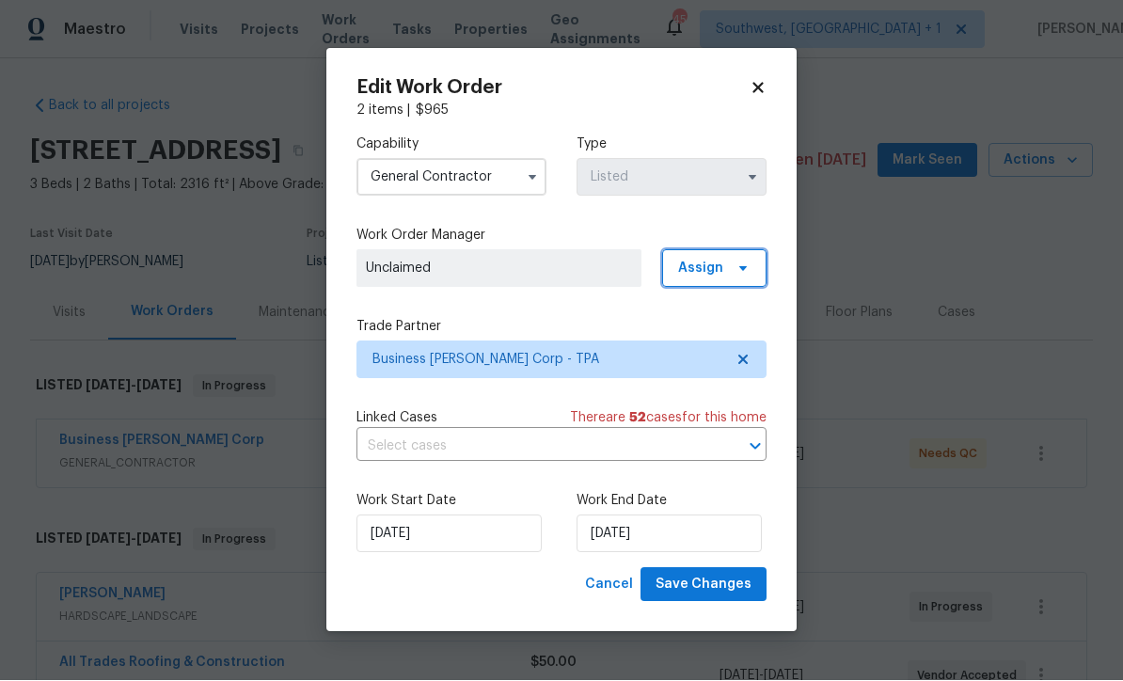
click at [713, 268] on span "Assign" at bounding box center [700, 269] width 45 height 19
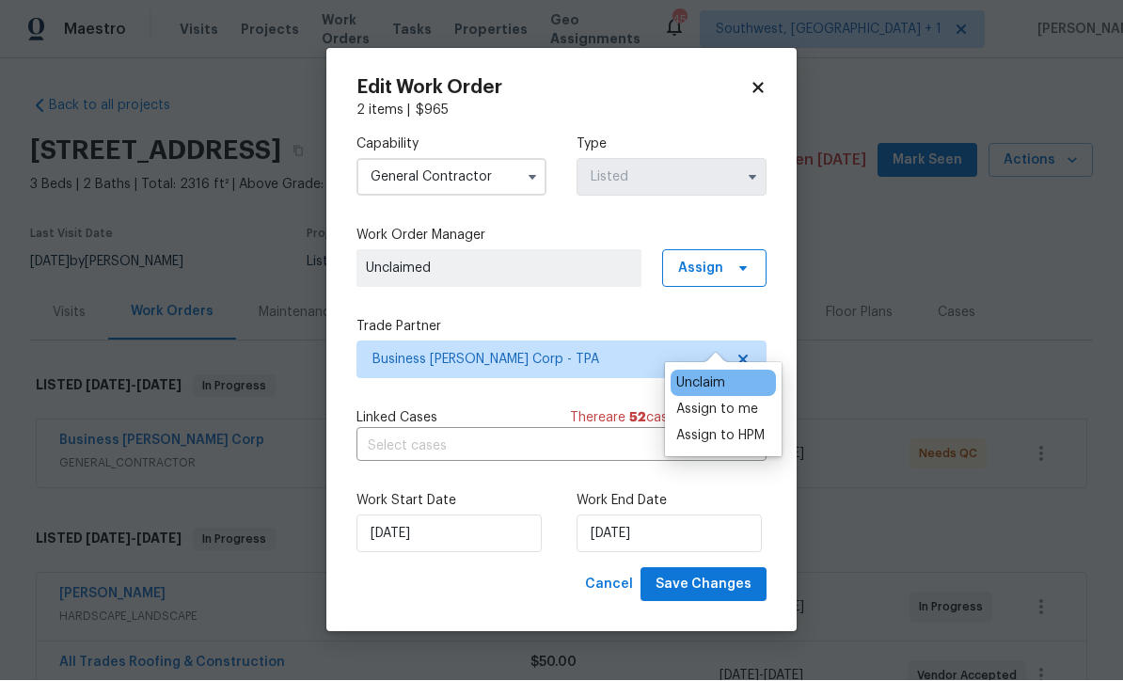
click at [719, 401] on div "Assign to me" at bounding box center [717, 410] width 82 height 19
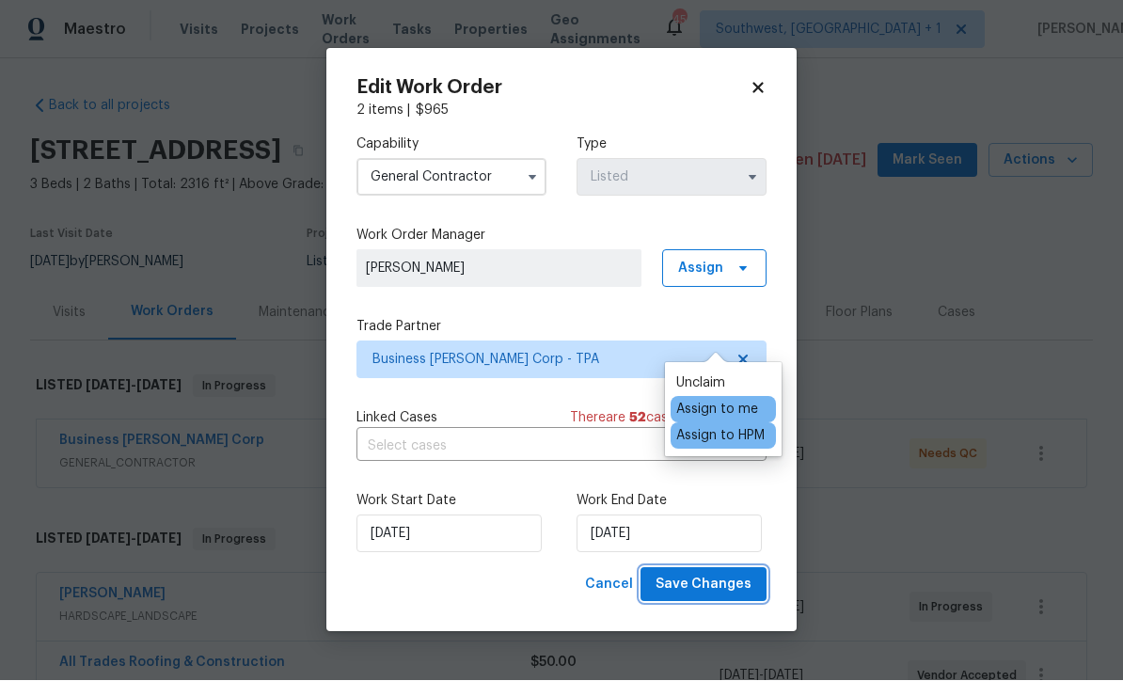
click at [718, 590] on span "Save Changes" at bounding box center [704, 586] width 96 height 24
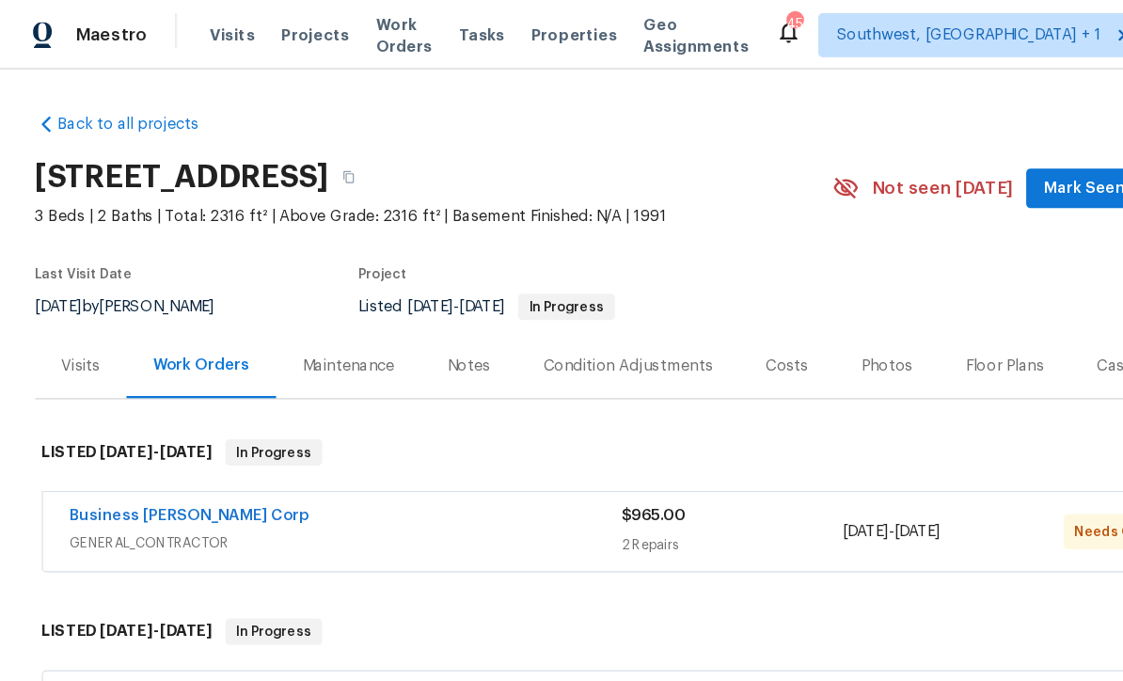
click at [248, 38] on span "Projects" at bounding box center [270, 30] width 58 height 19
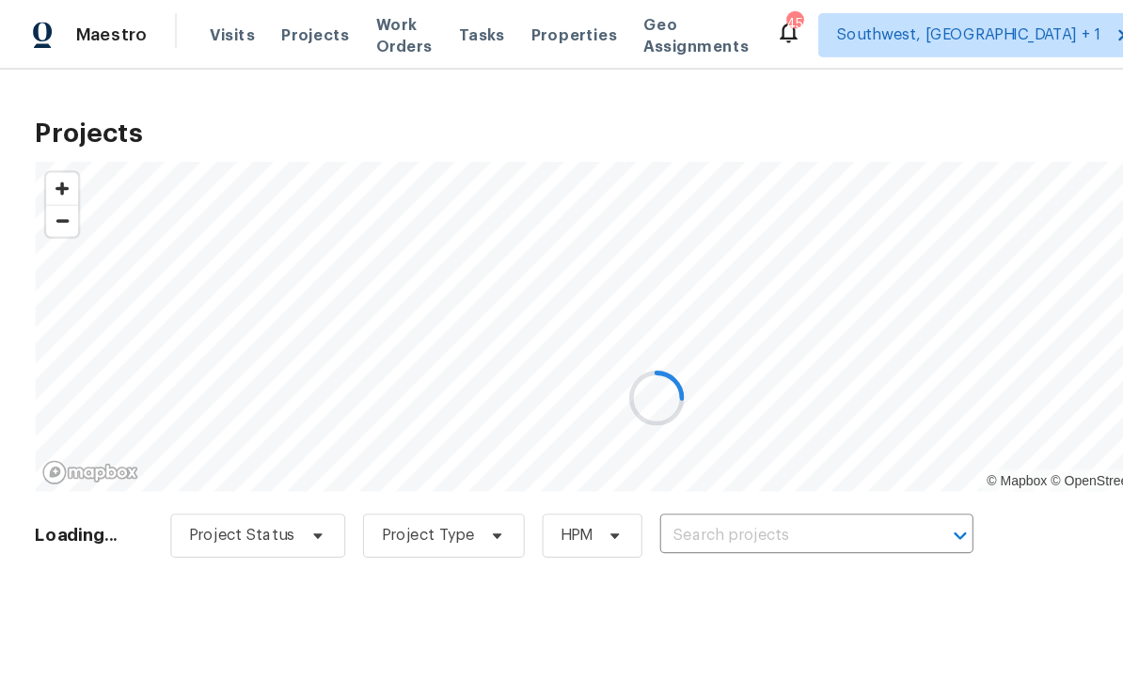
click at [644, 459] on div at bounding box center [561, 340] width 1123 height 681
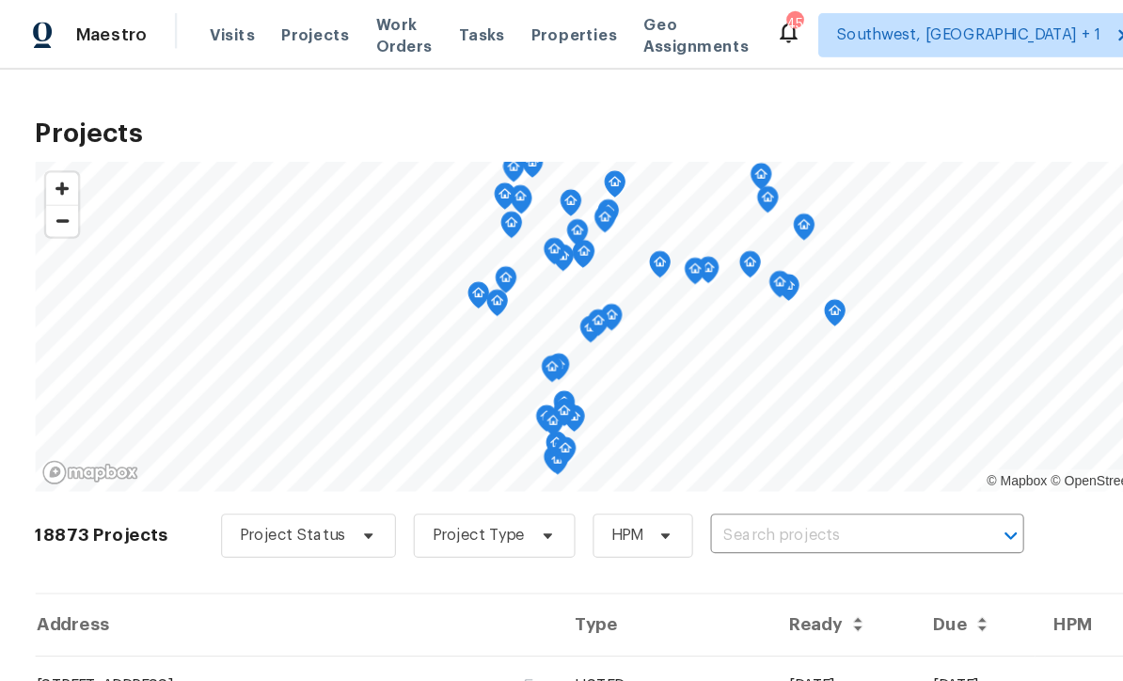
click at [646, 468] on input "text" at bounding box center [715, 458] width 215 height 29
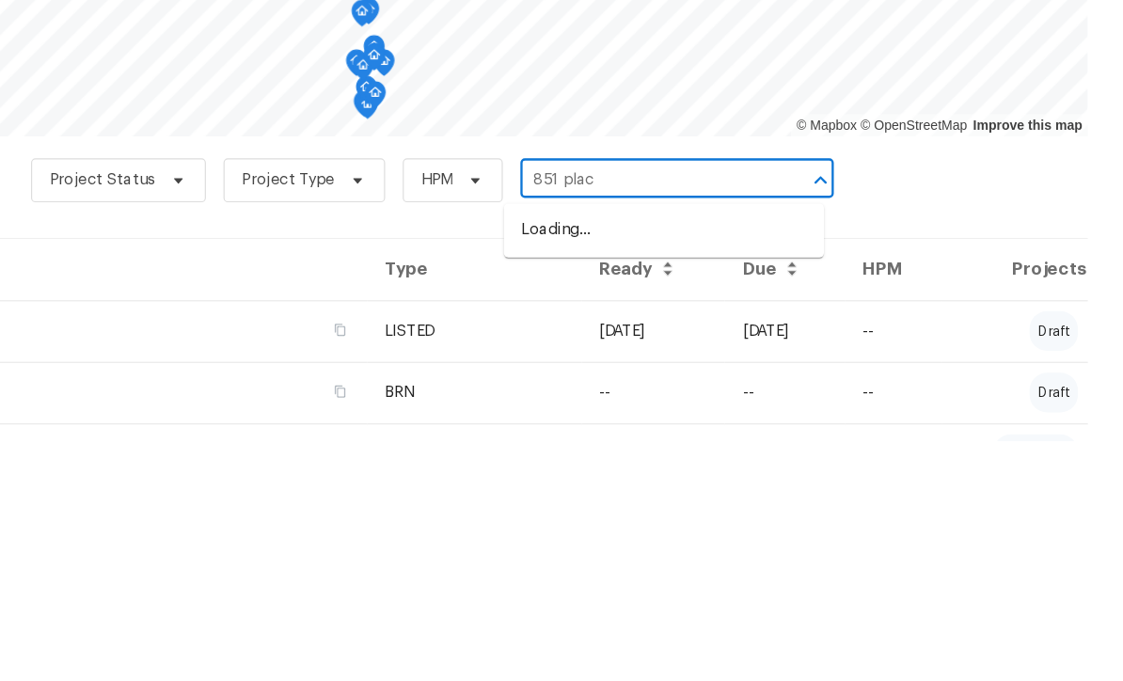
type input "851 placi"
click at [594, 485] on li "[STREET_ADDRESS]" at bounding box center [731, 500] width 274 height 31
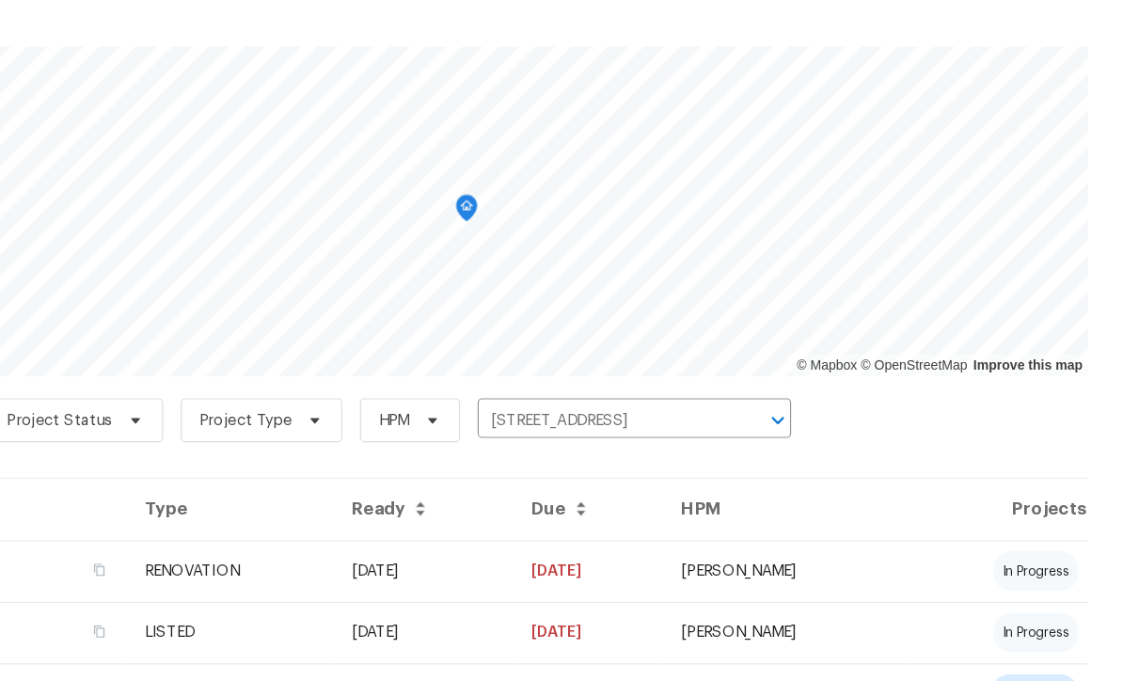
click at [602, 561] on td "[DATE]" at bounding box center [666, 587] width 128 height 53
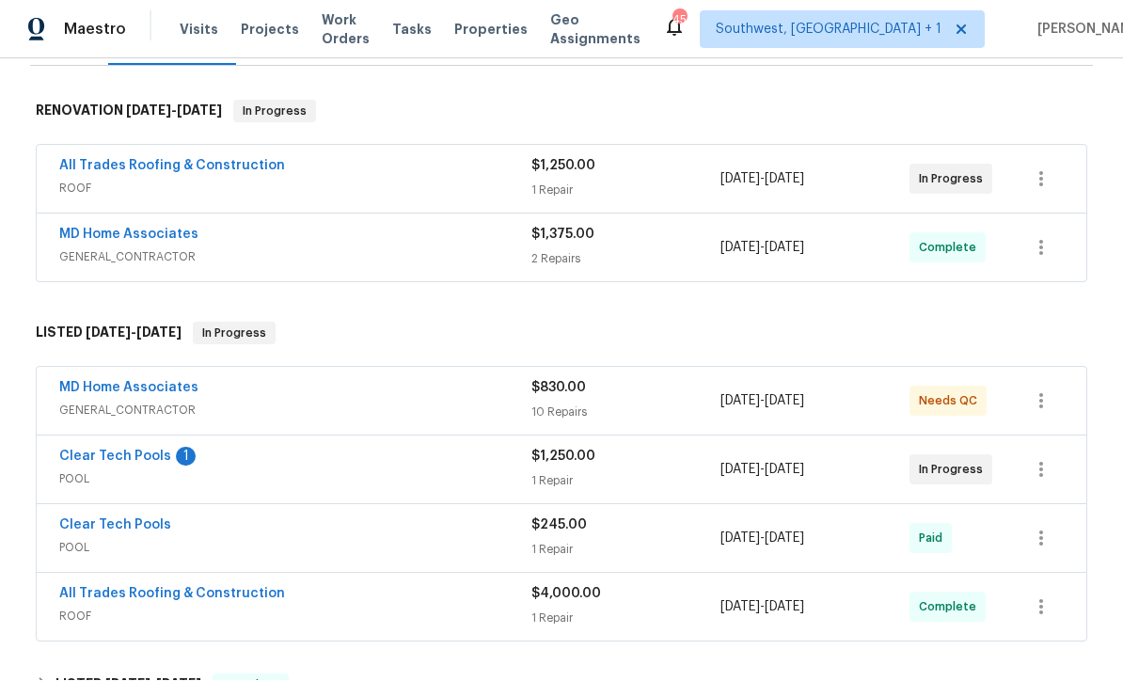
scroll to position [282, 0]
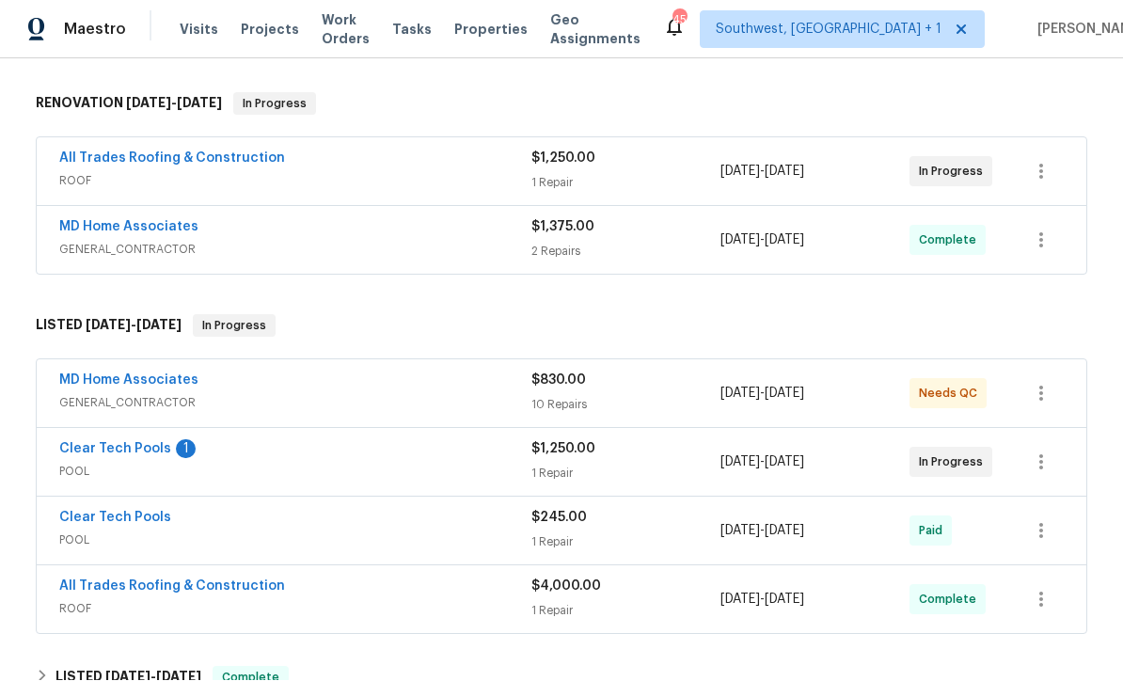
click at [76, 443] on link "Clear Tech Pools" at bounding box center [115, 449] width 112 height 13
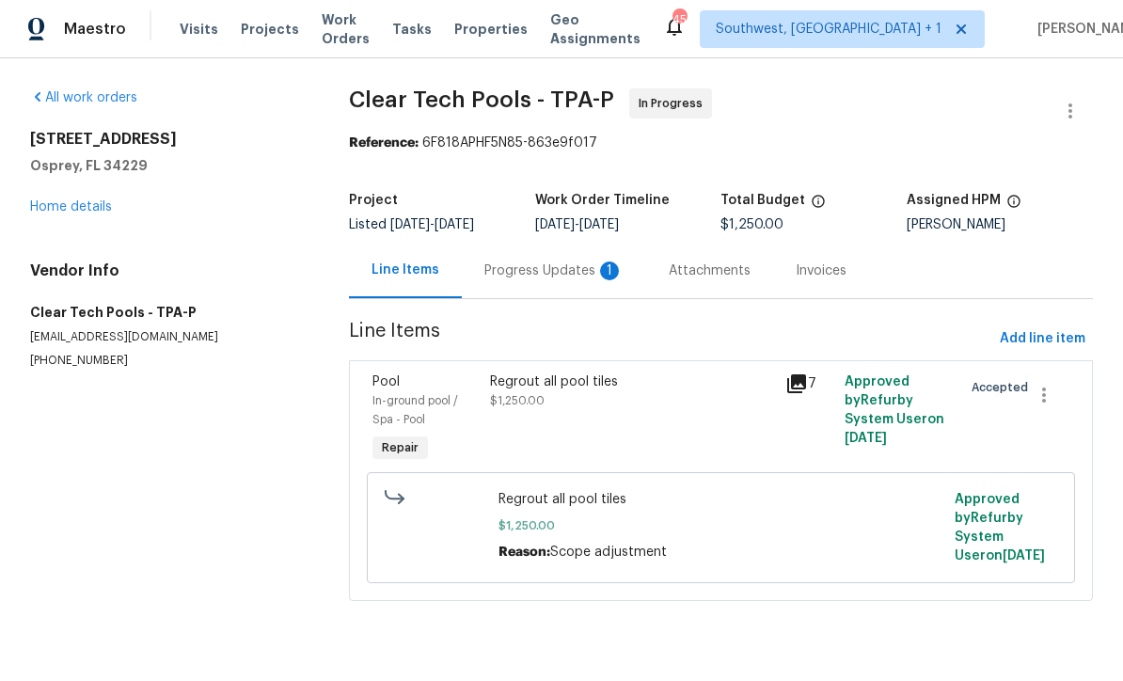
click at [494, 277] on div "Progress Updates 1" at bounding box center [553, 271] width 139 height 19
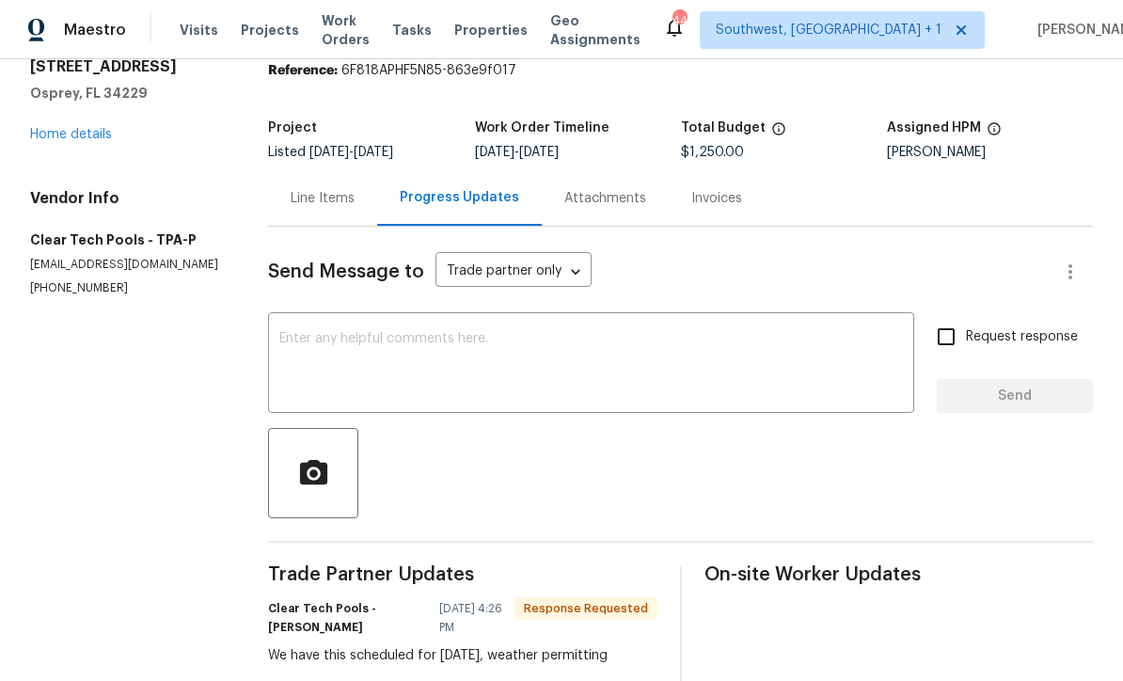
scroll to position [71, 0]
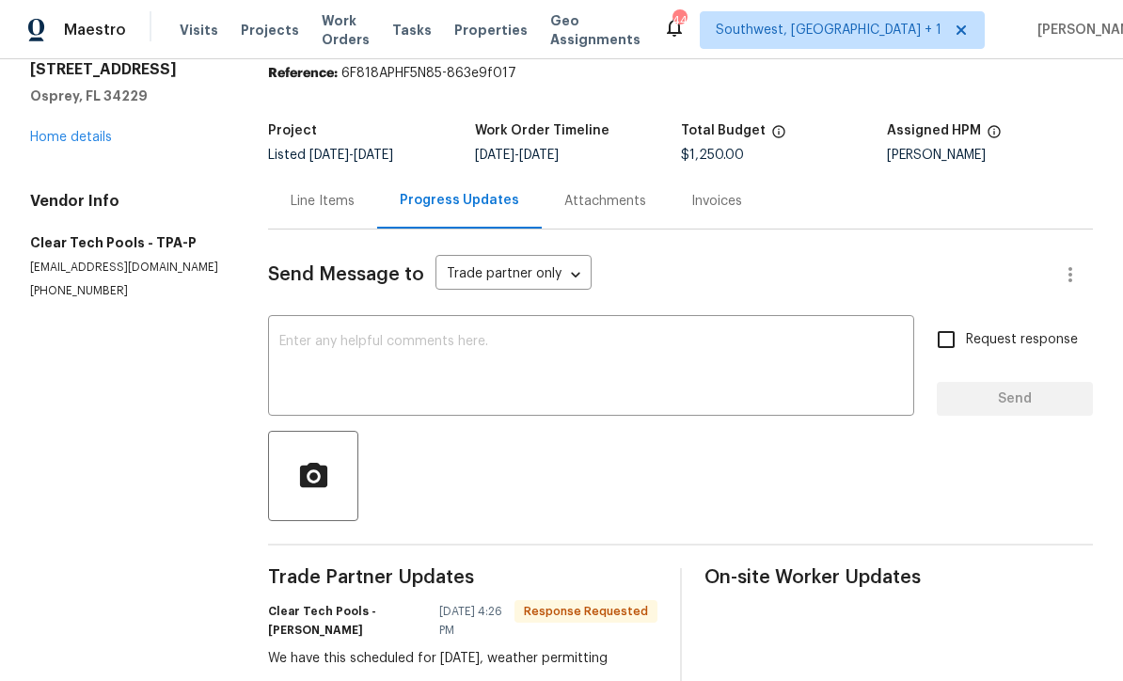
click at [327, 352] on textarea at bounding box center [591, 368] width 624 height 66
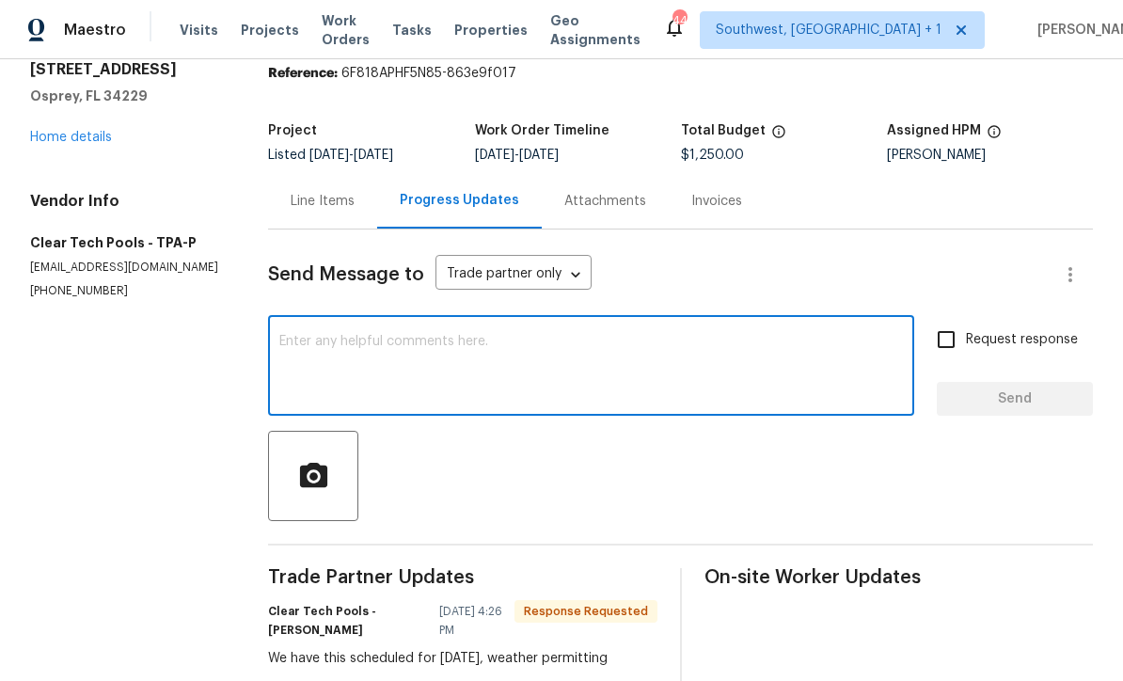
scroll to position [0, 0]
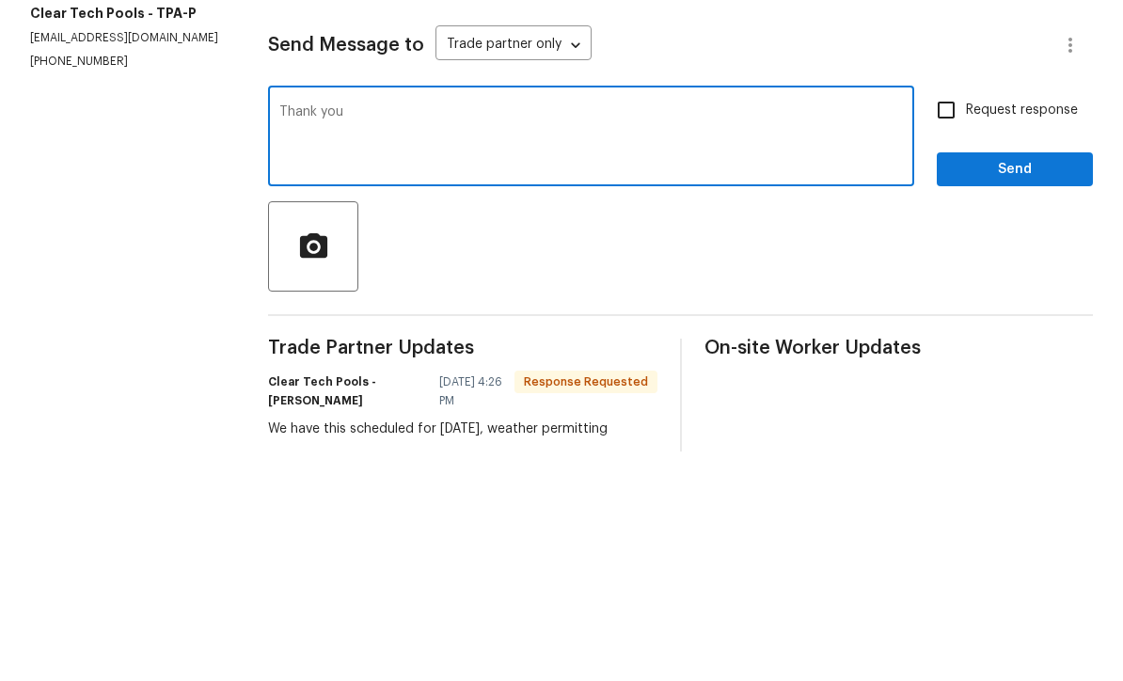
type textarea "Thank you"
click at [945, 320] on input "Request response" at bounding box center [947, 340] width 40 height 40
checkbox input "true"
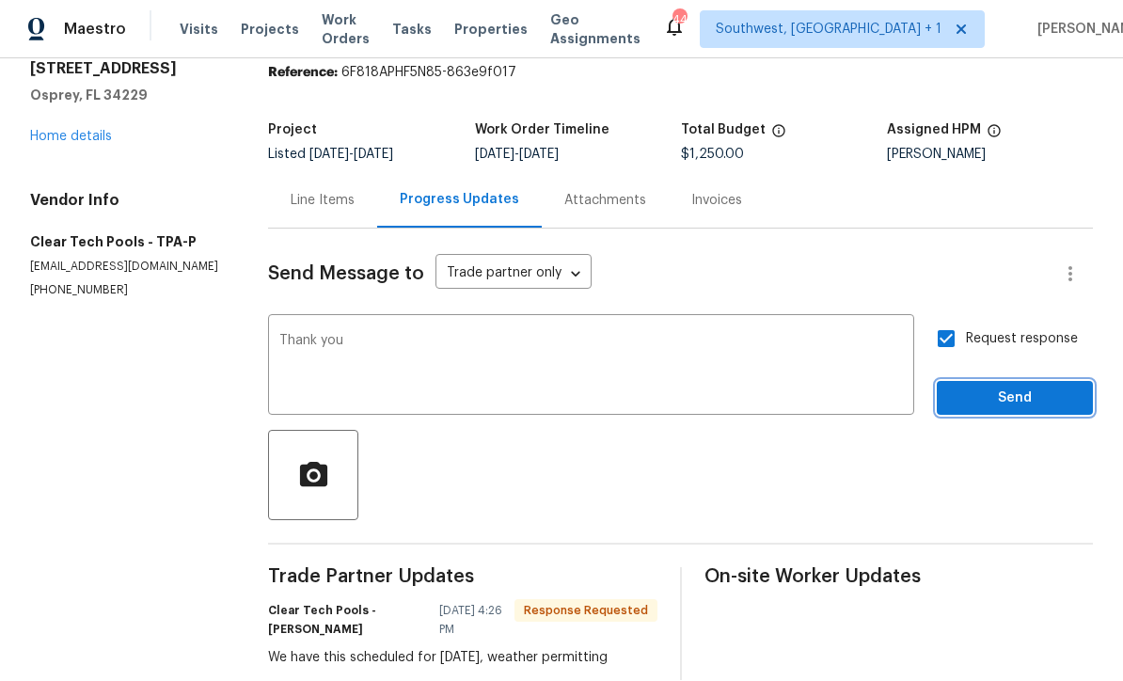
click at [976, 388] on span "Send" at bounding box center [1015, 400] width 126 height 24
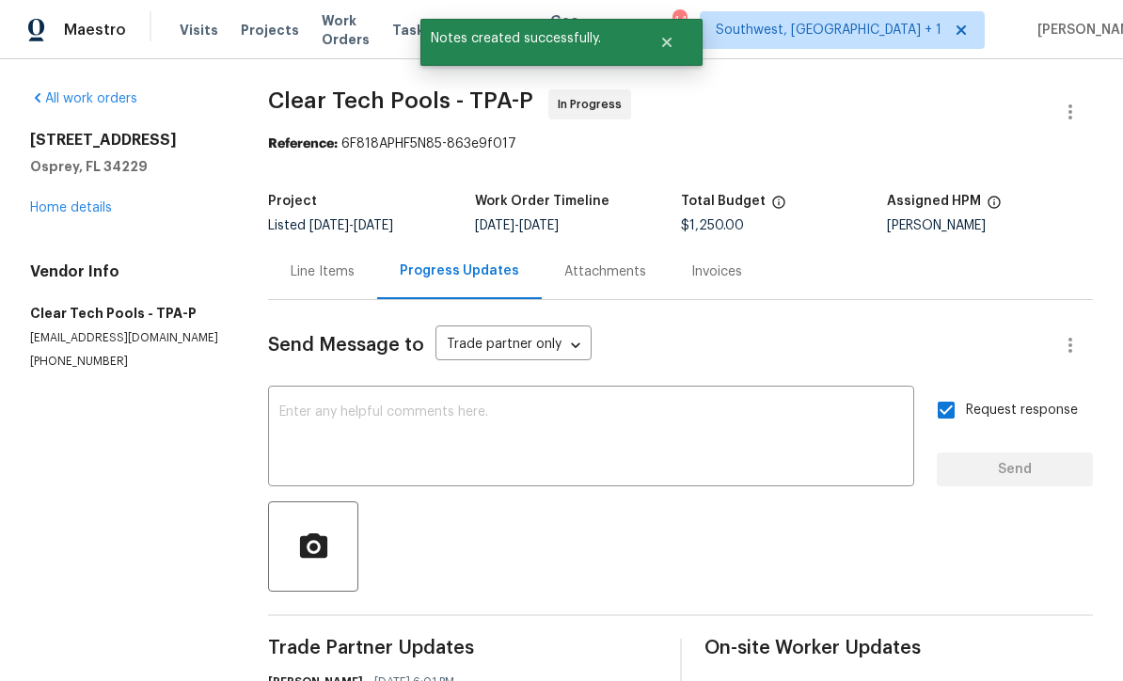
click at [76, 201] on link "Home details" at bounding box center [71, 207] width 82 height 13
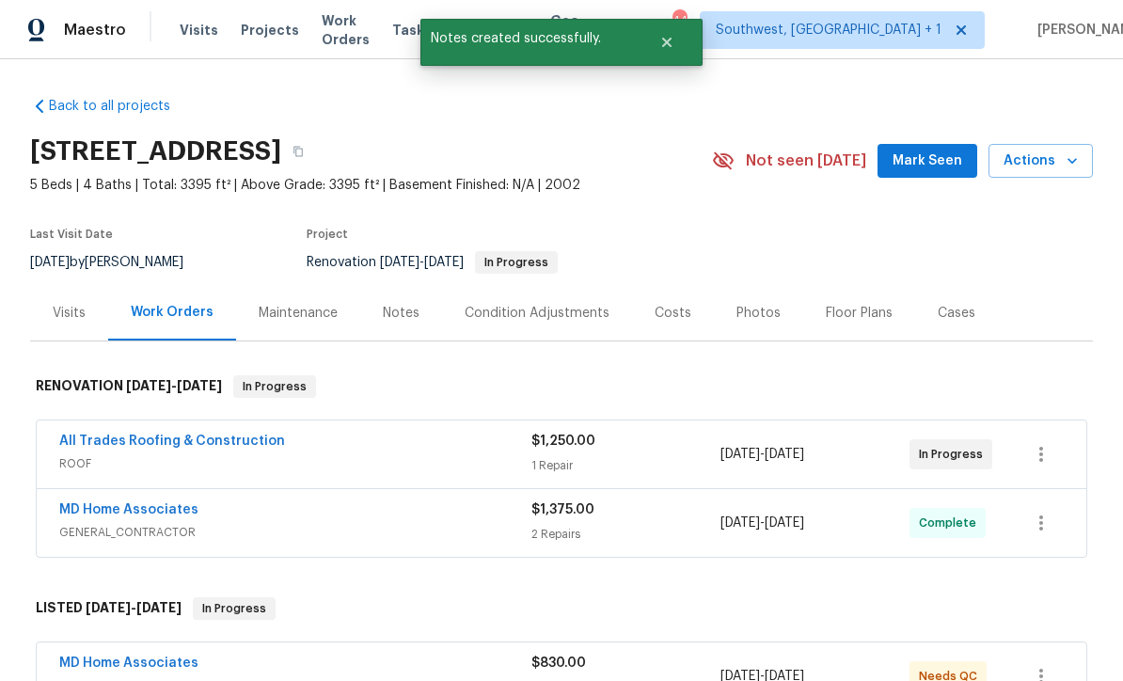
click at [392, 304] on div "Notes" at bounding box center [401, 313] width 37 height 19
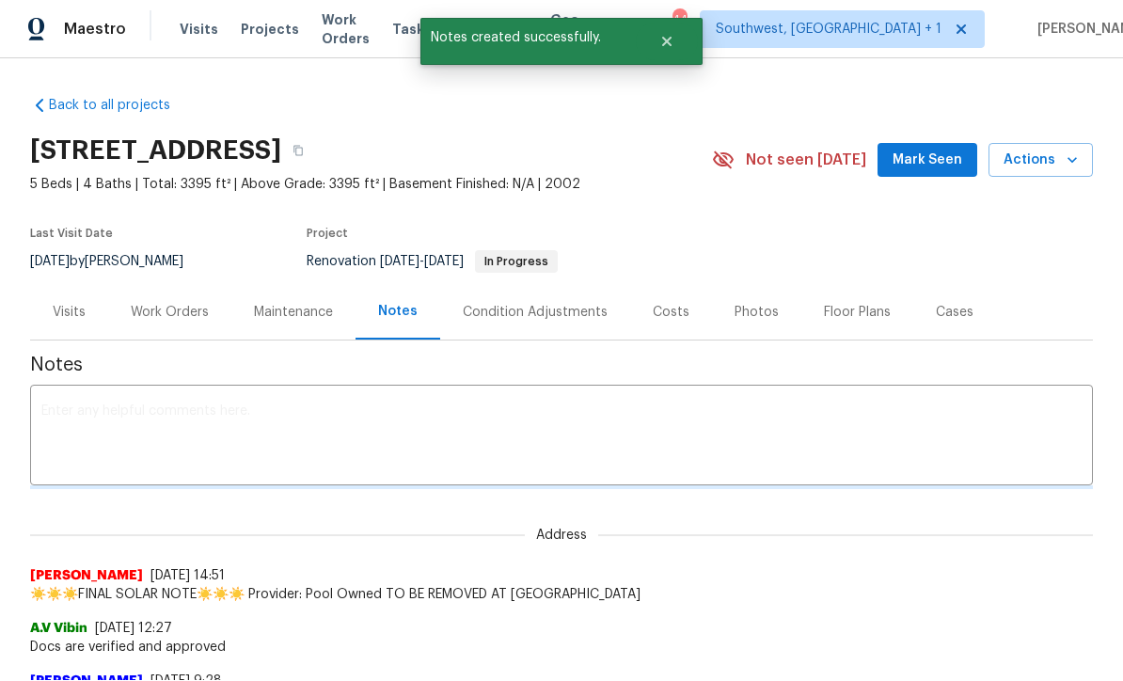
scroll to position [1, 0]
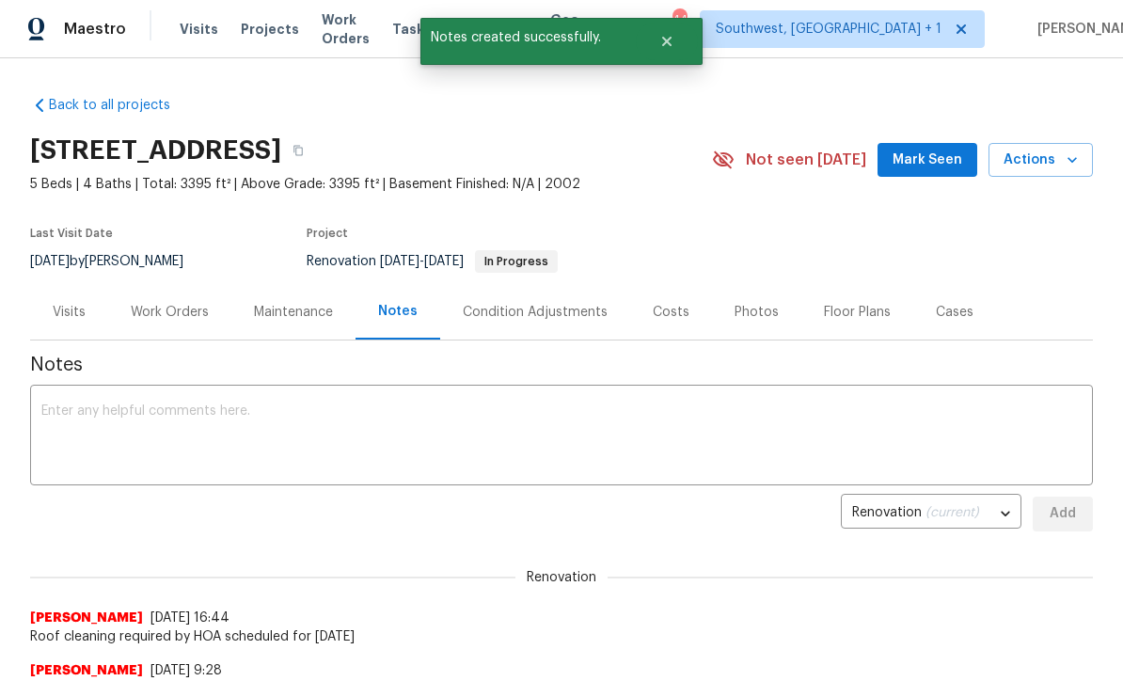
click at [657, 421] on textarea at bounding box center [561, 438] width 1040 height 66
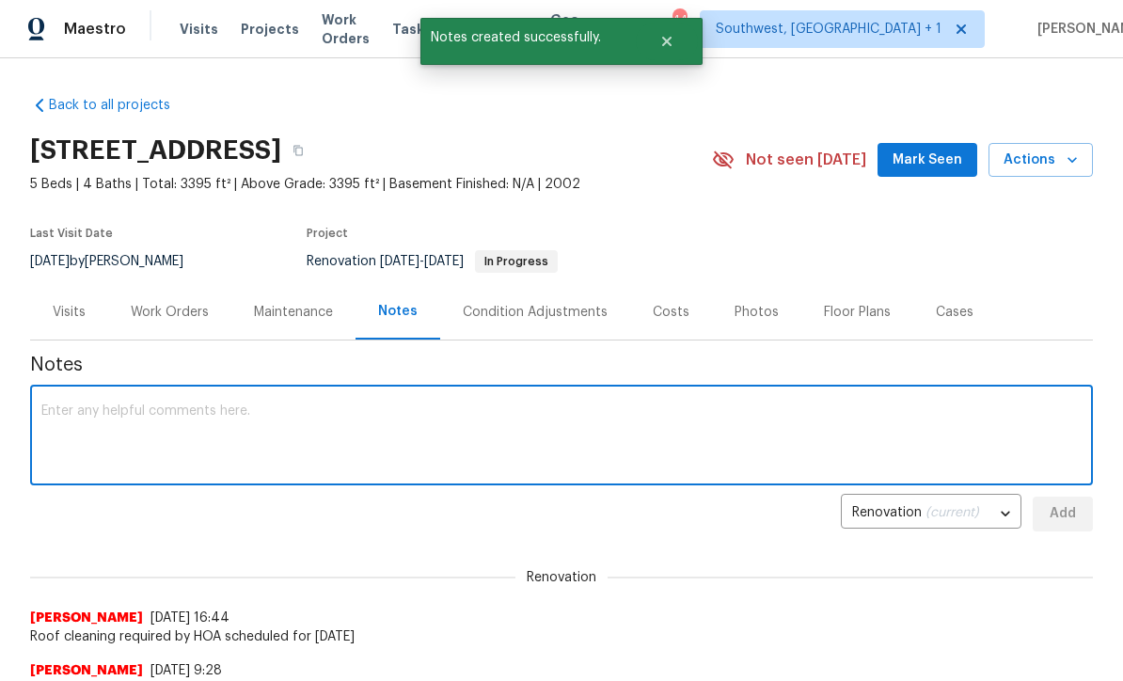
scroll to position [0, 0]
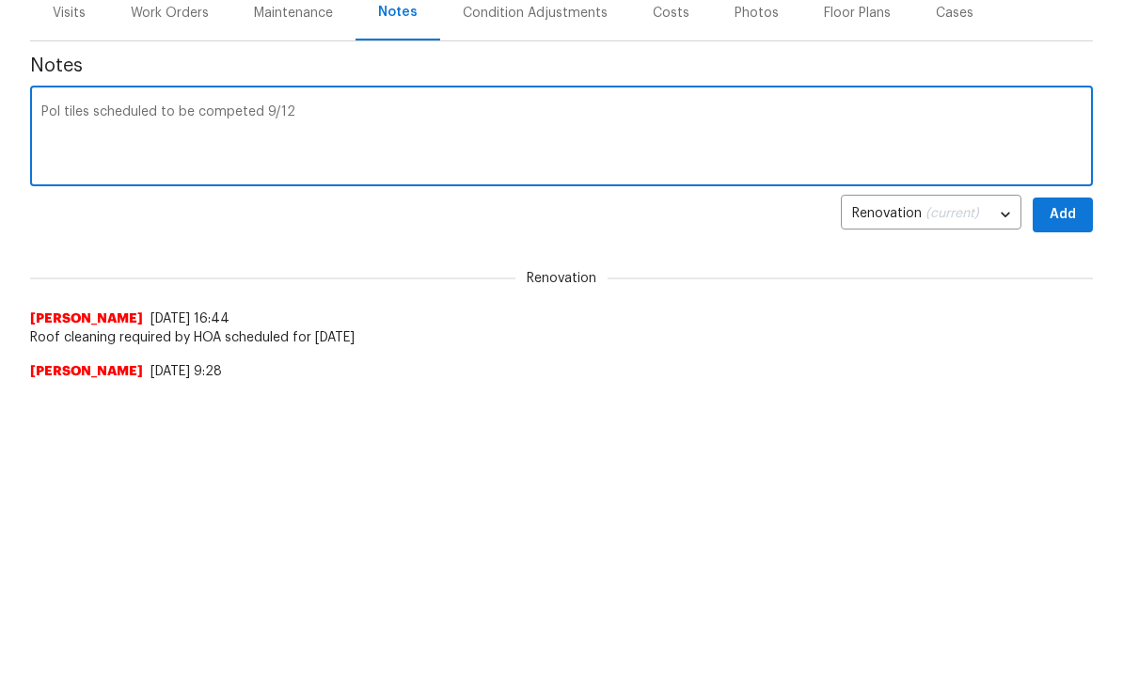
click at [52, 405] on textarea "Pol tiles scheduled to be competed 9/12" at bounding box center [561, 438] width 1040 height 66
type textarea "Pool tiles scheduled to be competed 9/12"
click at [1063, 498] on button "Add" at bounding box center [1063, 515] width 60 height 35
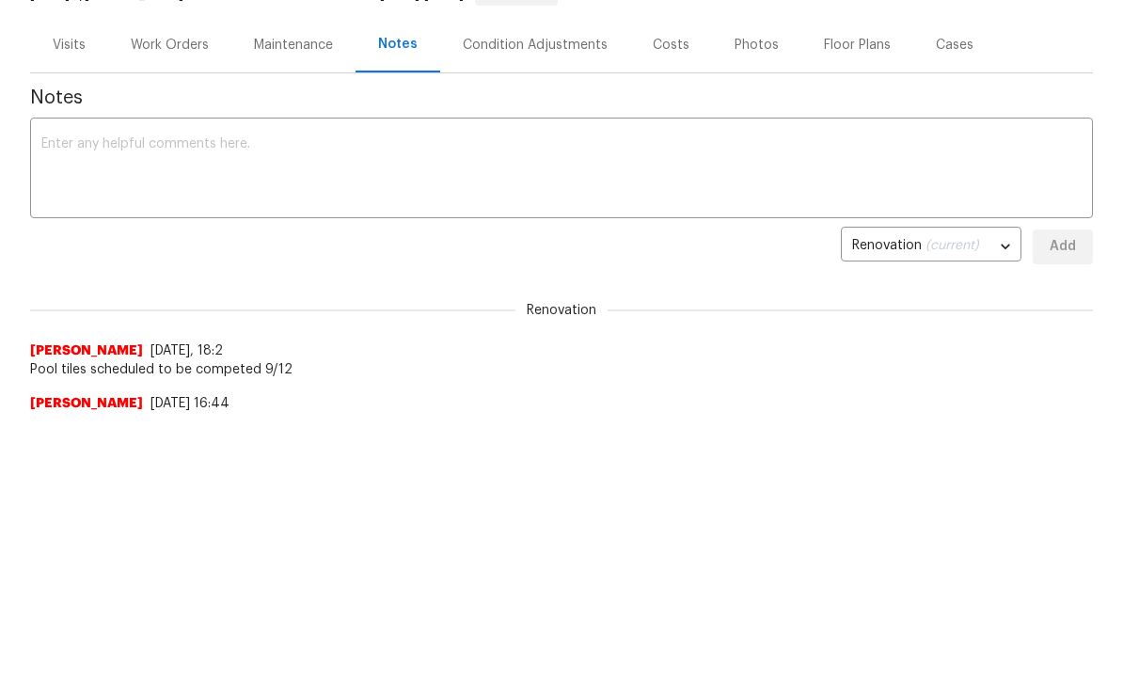
click at [56, 145] on textarea at bounding box center [561, 170] width 1040 height 66
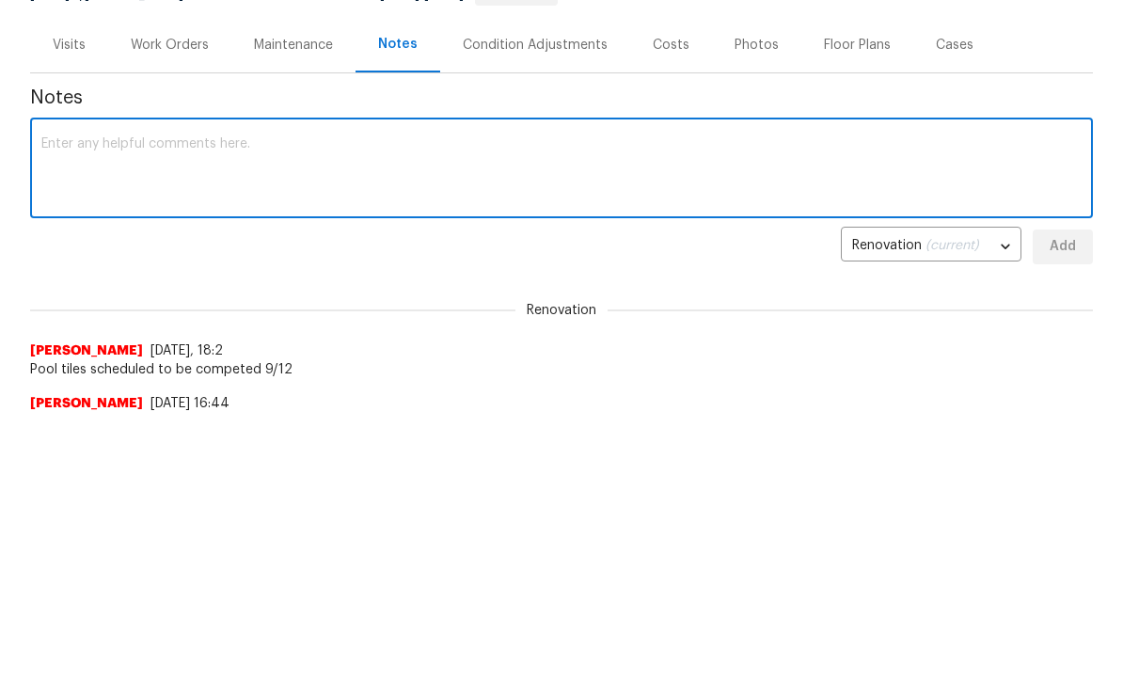
scroll to position [267, 0]
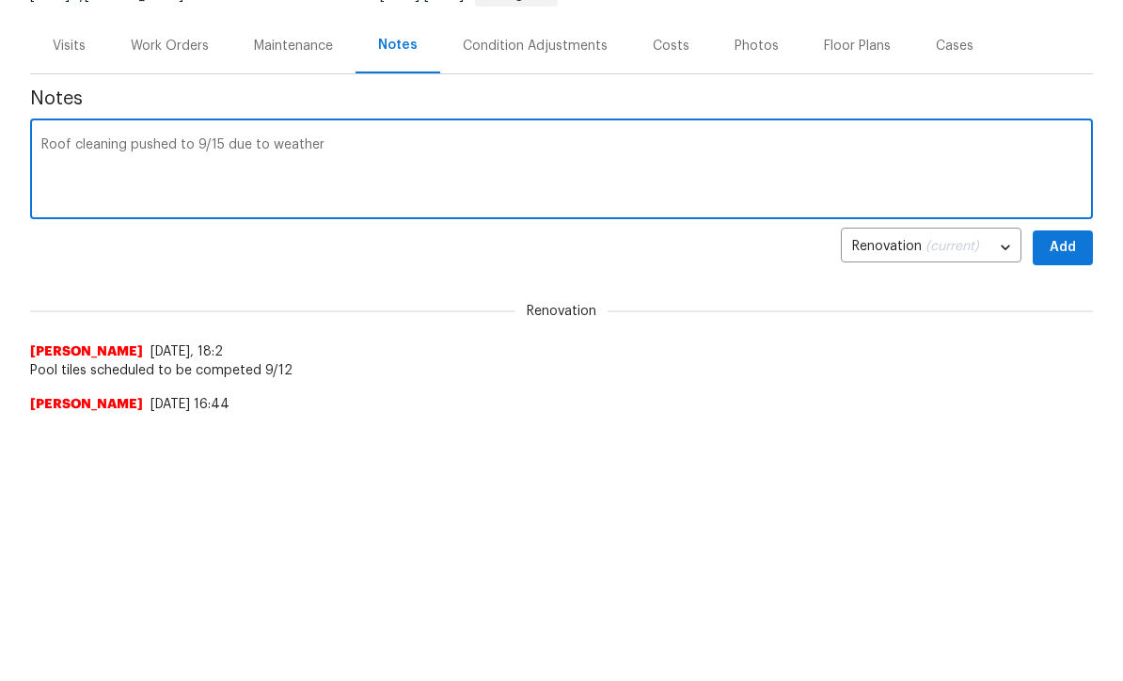
type textarea "Roof cleaning pushed to 9/15 due to weather"
click at [1059, 251] on span "Add" at bounding box center [1063, 248] width 30 height 24
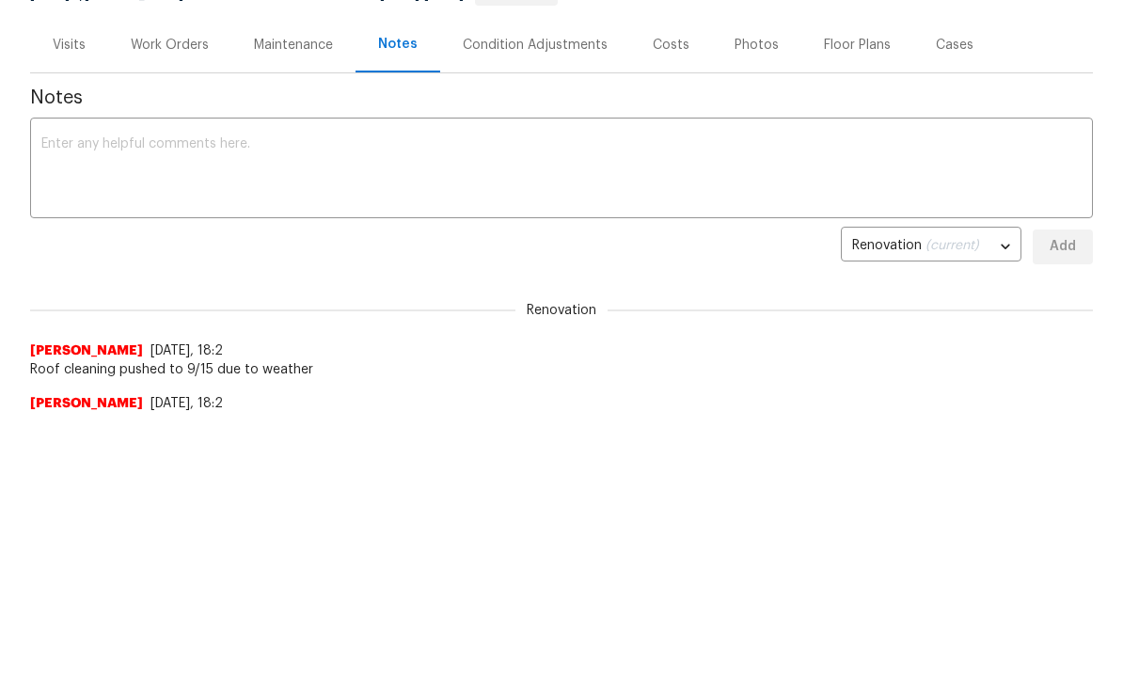
click at [149, 51] on div "Work Orders" at bounding box center [170, 45] width 78 height 19
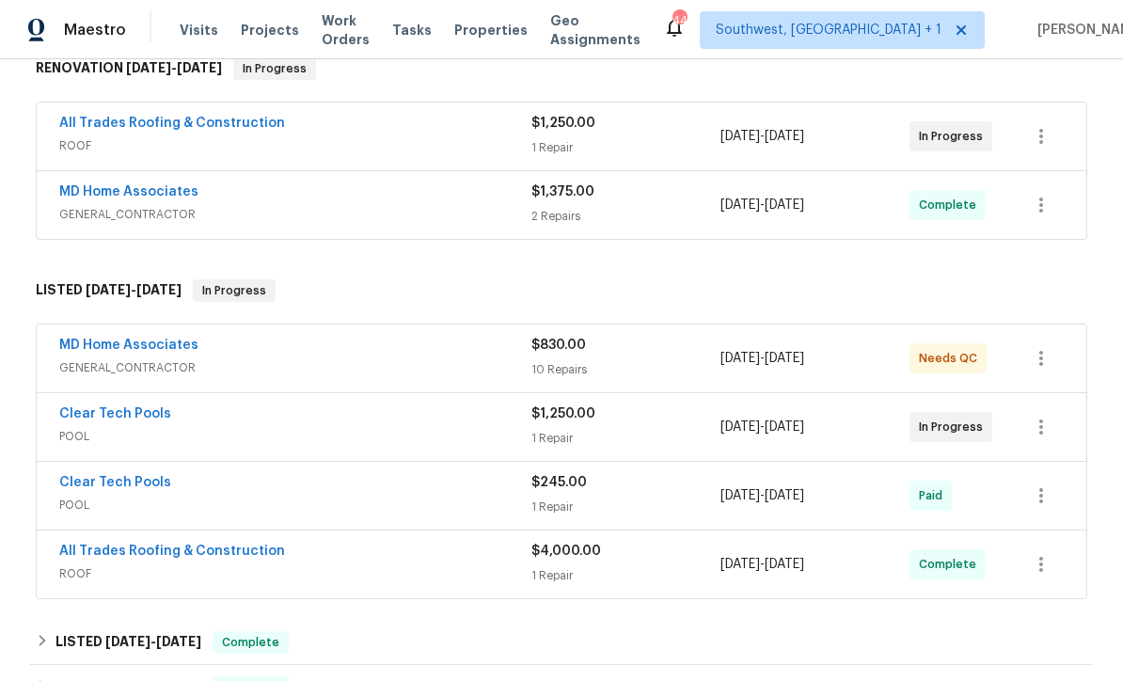
scroll to position [317, 0]
click at [99, 340] on link "MD Home Associates" at bounding box center [128, 346] width 139 height 13
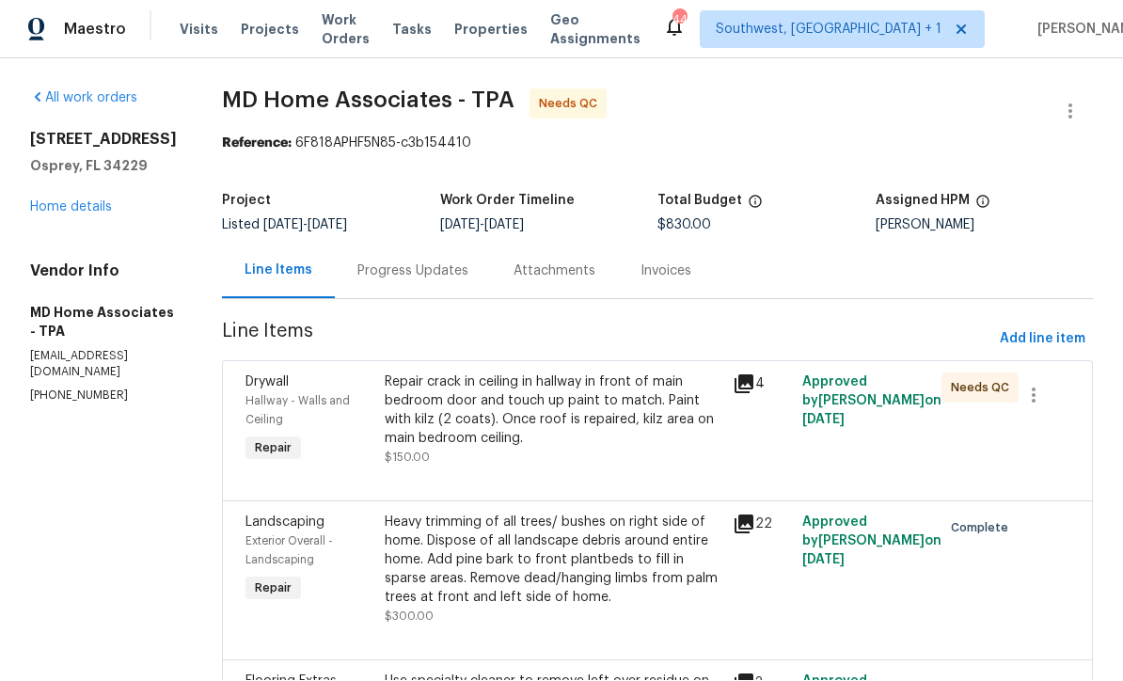
scroll to position [1, 0]
click at [404, 268] on div "Progress Updates" at bounding box center [412, 271] width 111 height 19
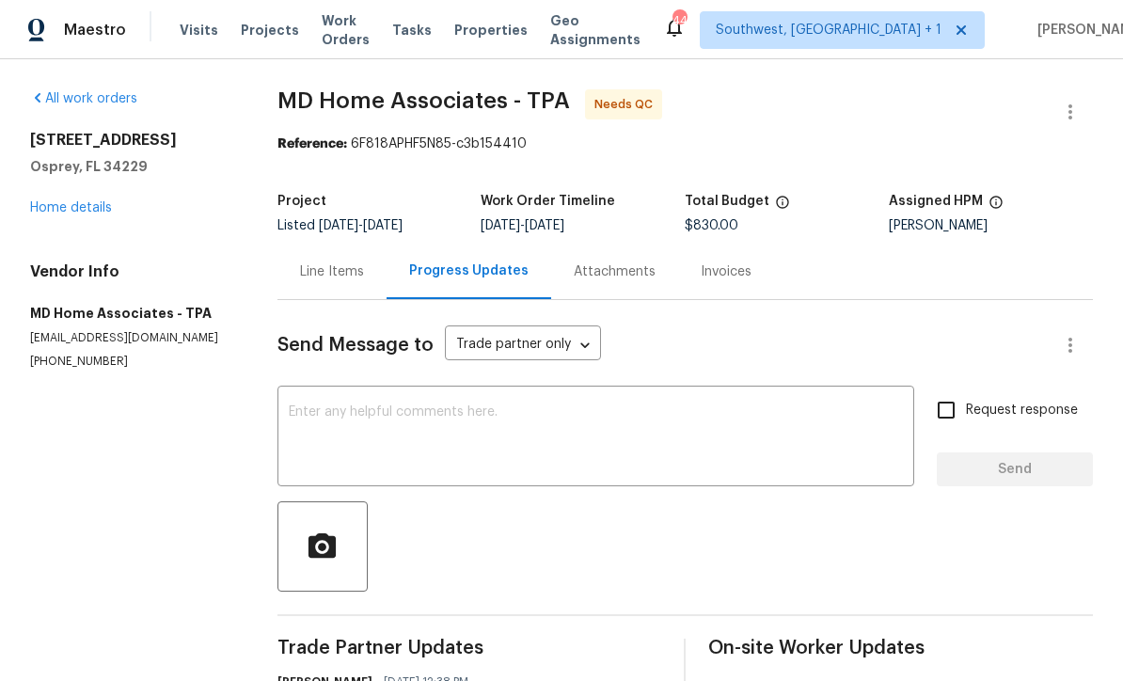
click at [666, 423] on textarea at bounding box center [596, 438] width 615 height 66
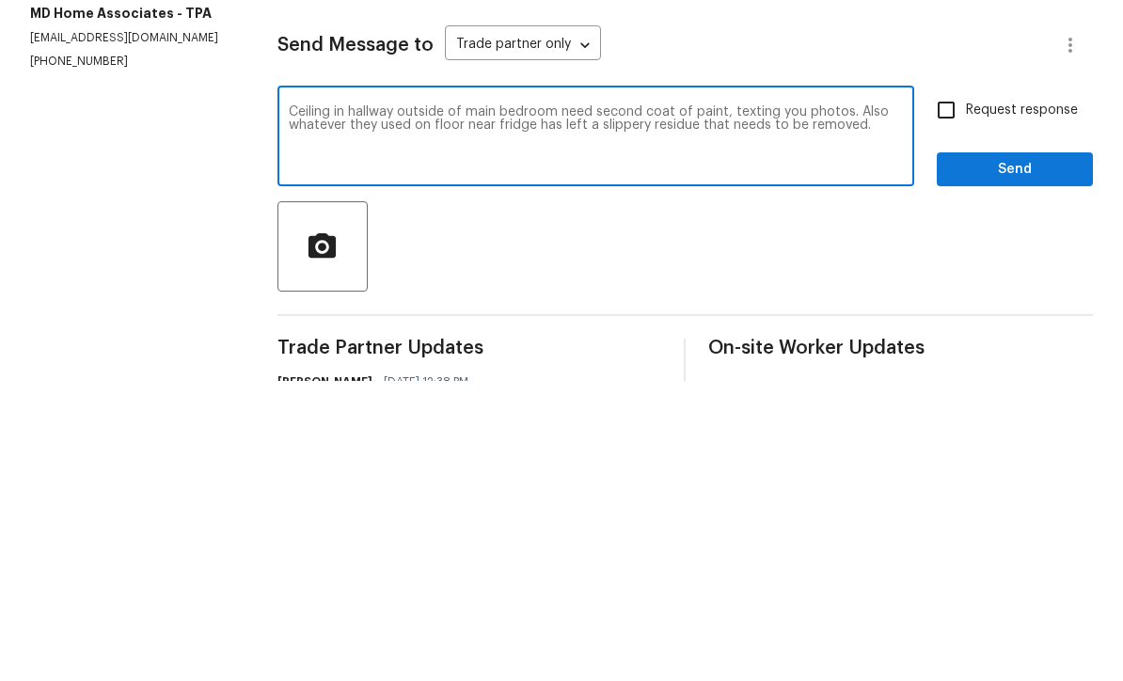
click at [586, 405] on textarea "Ceiling in hallway outside of main bedroom need second coat of paint, texting y…" at bounding box center [596, 438] width 615 height 66
click at [899, 405] on textarea "Ceiling in hallway outside of main bedroom needs second coat of paint, texting …" at bounding box center [596, 438] width 615 height 66
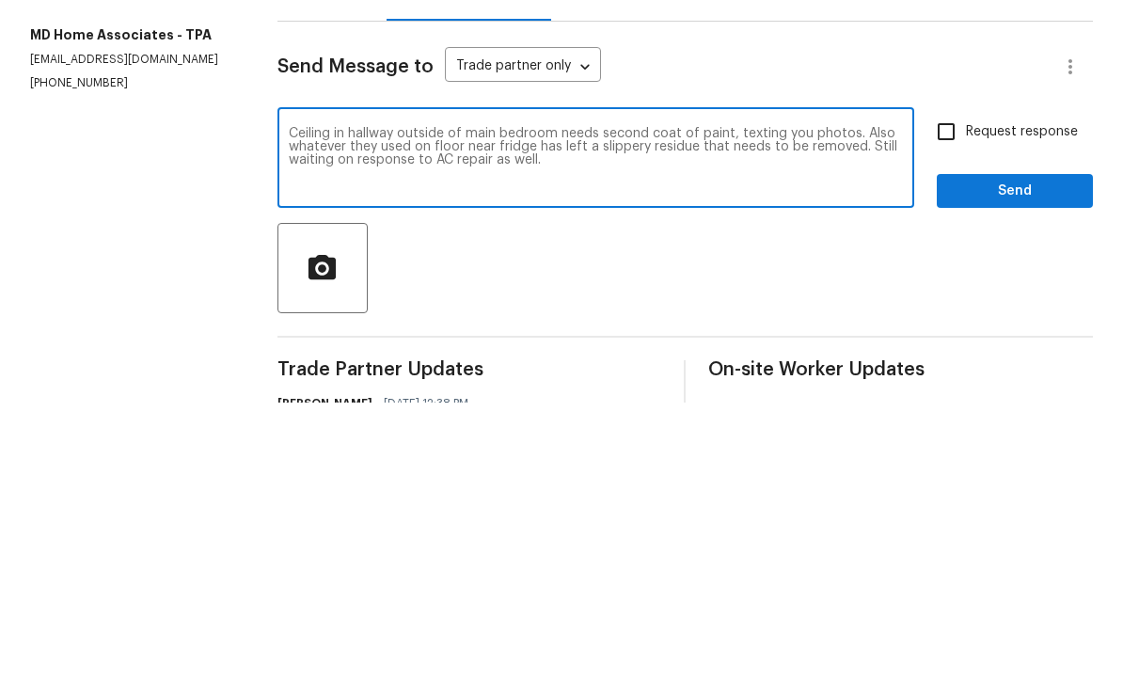
click at [426, 405] on textarea "Ceiling in hallway outside of main bedroom needs second coat of paint, texting …" at bounding box center [596, 438] width 615 height 66
type textarea "Ceiling in hallway outside of main bedroom needs second coat of paint, texting …"
click at [944, 390] on input "Request response" at bounding box center [947, 410] width 40 height 40
checkbox input "true"
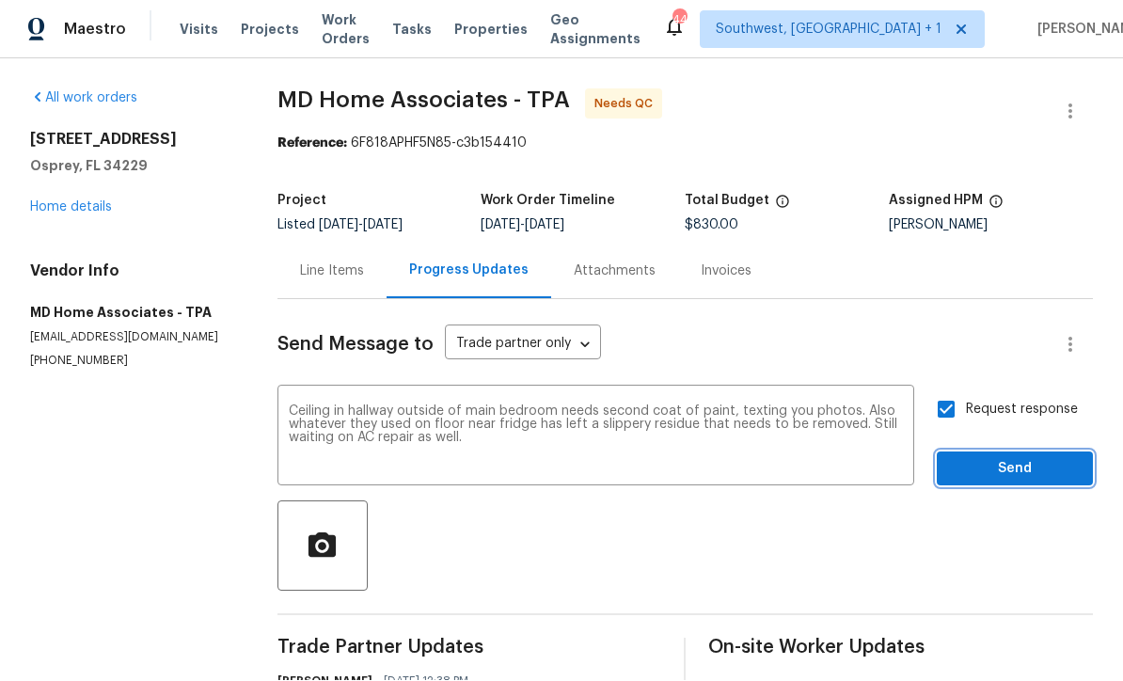
click at [1002, 458] on span "Send" at bounding box center [1015, 470] width 126 height 24
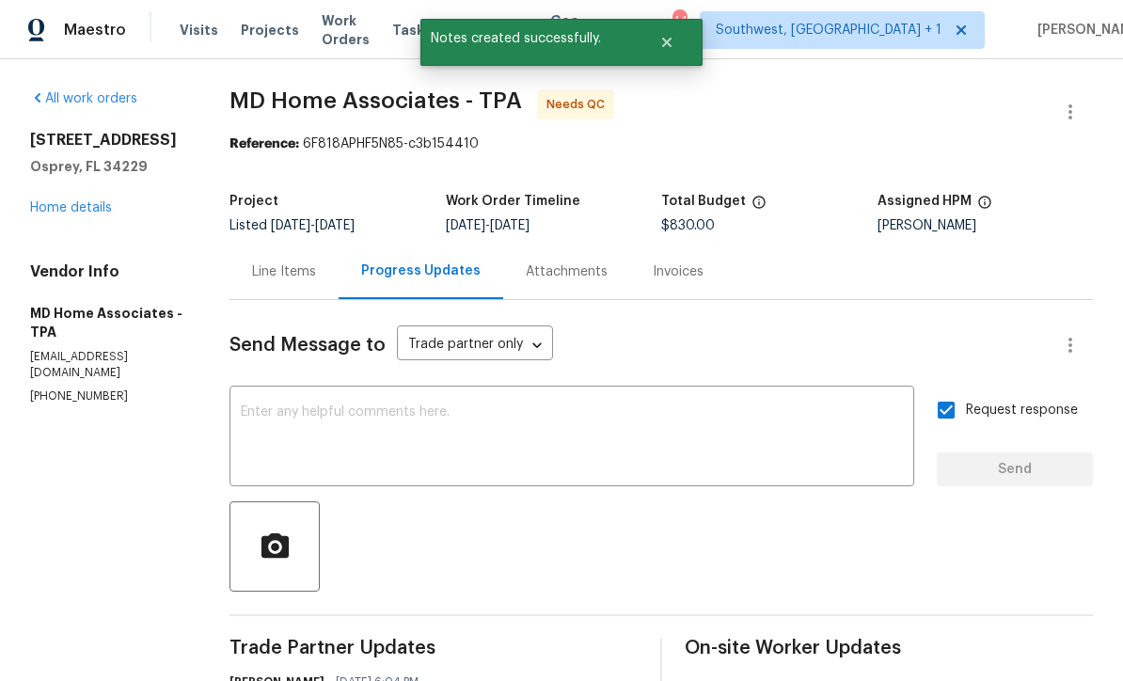
click at [62, 201] on link "Home details" at bounding box center [71, 207] width 82 height 13
